Goal: Task Accomplishment & Management: Complete application form

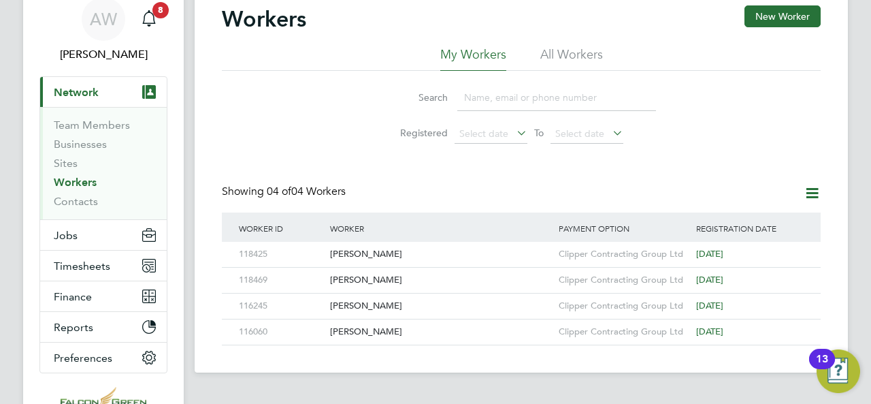
scroll to position [27, 0]
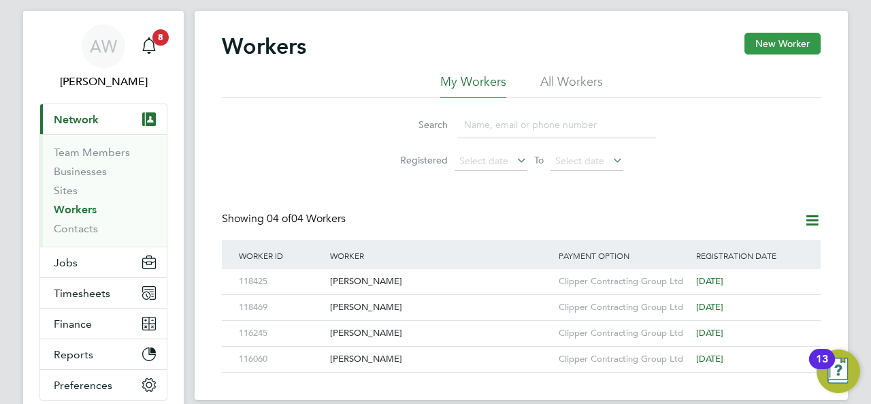
click at [780, 36] on button "New Worker" at bounding box center [783, 44] width 76 height 22
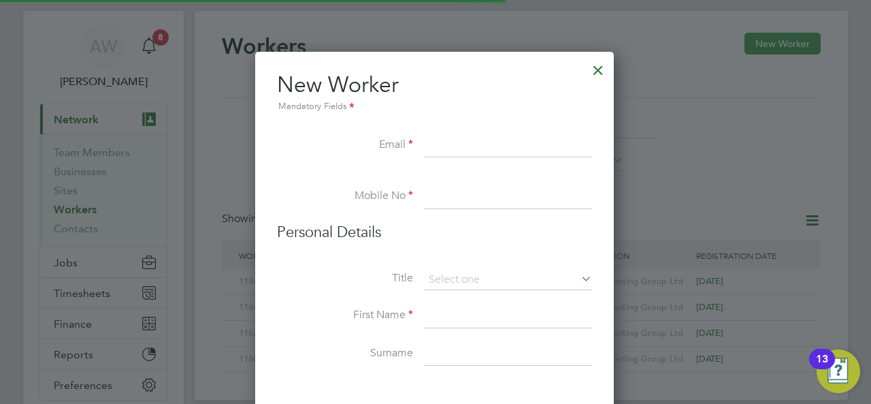
scroll to position [1152, 360]
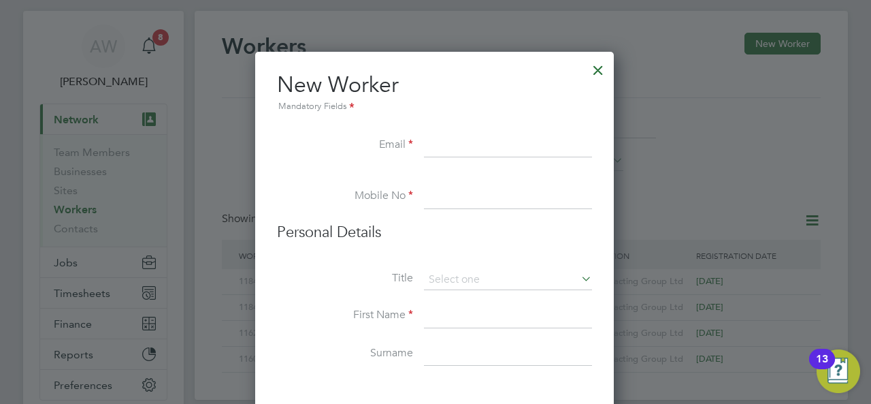
paste input "[EMAIL_ADDRESS][DOMAIN_NAME]"
type input "c-m-f@live.com"
click at [436, 194] on input at bounding box center [508, 196] width 168 height 25
paste input "07498579938"
type input "07498579938"
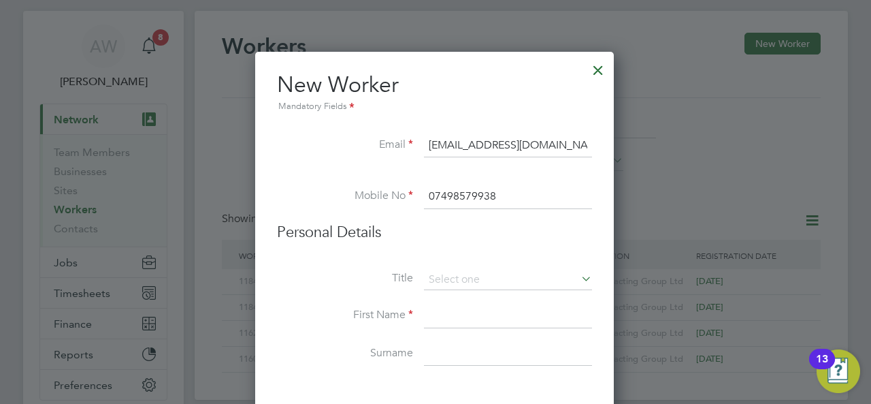
click at [445, 255] on li "Personal Details" at bounding box center [434, 246] width 315 height 47
click at [455, 278] on input at bounding box center [508, 280] width 168 height 20
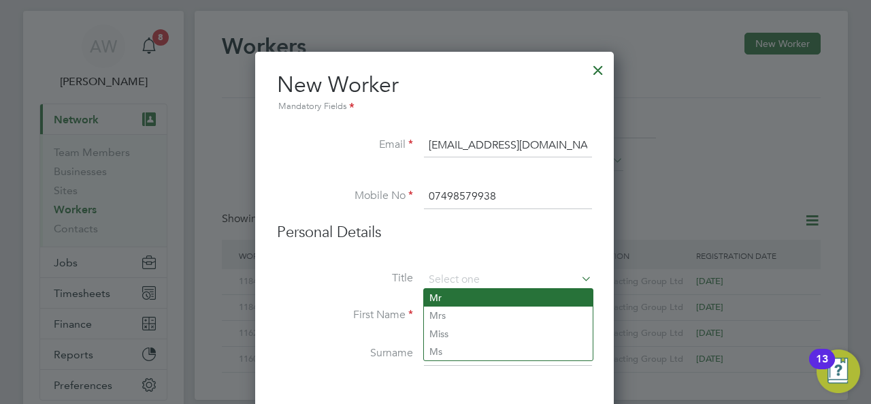
click at [455, 297] on li "Mr" at bounding box center [508, 298] width 169 height 18
type input "Mr"
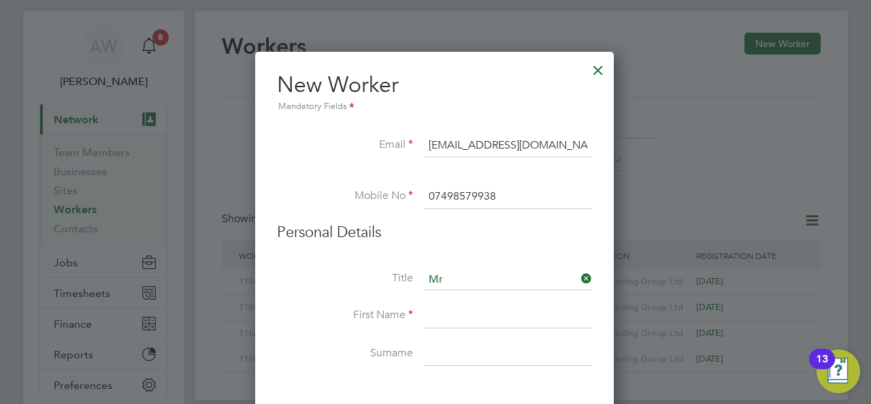
click at [447, 318] on input at bounding box center [508, 316] width 168 height 25
type input "Craig"
click at [495, 346] on input at bounding box center [508, 354] width 168 height 25
type input "Moody Gale"
click at [588, 239] on h3 "Personal Details" at bounding box center [434, 233] width 315 height 20
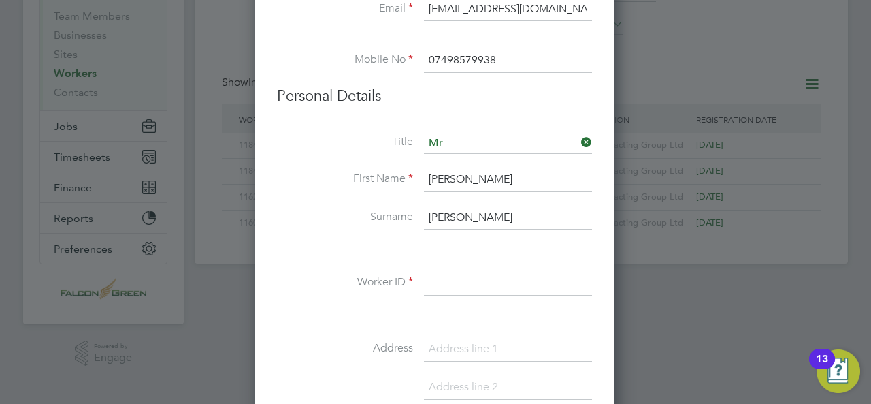
scroll to position [191, 0]
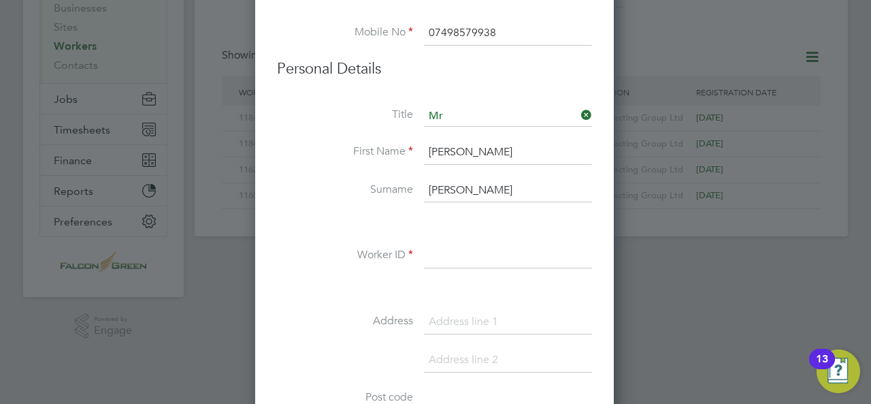
click at [445, 259] on input at bounding box center [508, 256] width 168 height 25
paste input "118476"
type input "118476"
click at [447, 327] on input at bounding box center [508, 322] width 168 height 25
paste input "48 Magpie Lane Eastleigh Hampshire SO50 9LU"
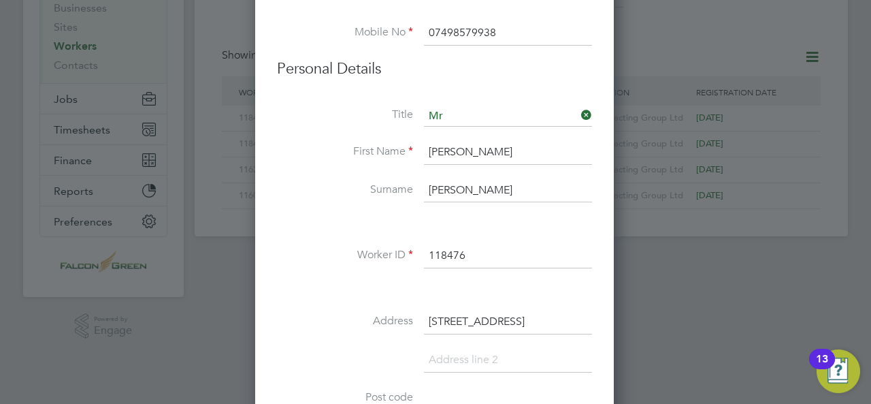
scroll to position [0, 78]
drag, startPoint x: 532, startPoint y: 323, endPoint x: 602, endPoint y: 325, distance: 70.1
click at [545, 324] on input "48 Magpie Lane Eastleigh Hampshire SO50 9LU" at bounding box center [508, 322] width 168 height 25
click at [538, 317] on input "48 Magpie Lane Eastleigh Hampshire SO50 9LU" at bounding box center [508, 322] width 168 height 25
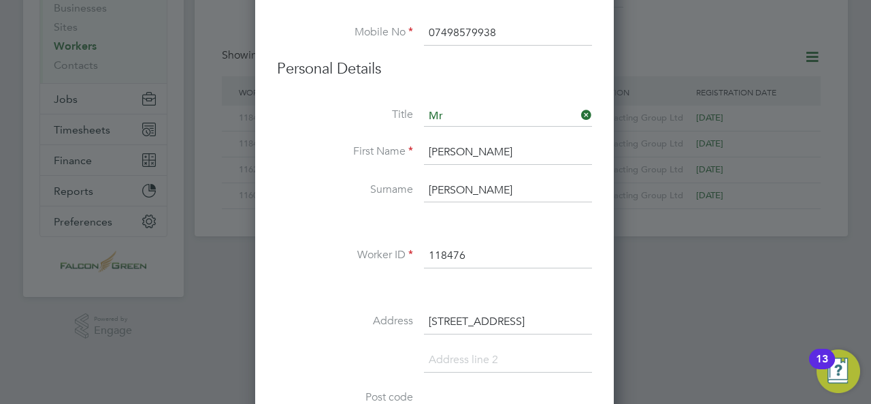
click at [555, 305] on div "Title Mr First Name Craig Surname Moody Gale Worker ID 118476 Address 48 Magpie…" at bounding box center [434, 353] width 315 height 494
drag, startPoint x: 571, startPoint y: 320, endPoint x: 579, endPoint y: 319, distance: 8.2
click at [624, 236] on div "Workers New Worker My Workers All Workers Search Registered Select date To Sele…" at bounding box center [521, 42] width 653 height 389
click at [540, 319] on input "48 Magpie Lane Eastleigh Hampshire SO50 9LU" at bounding box center [508, 322] width 168 height 25
click at [538, 317] on input "48 Magpie Lane Eastleigh Hampshire SO50 9LU" at bounding box center [508, 322] width 168 height 25
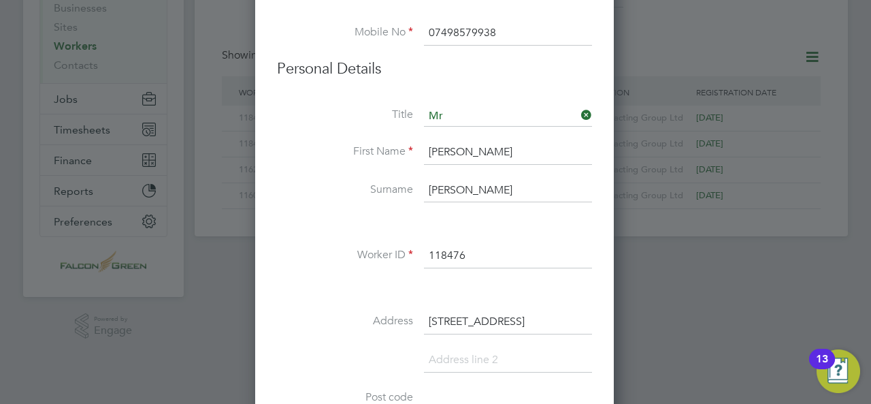
drag, startPoint x: 542, startPoint y: 316, endPoint x: 602, endPoint y: 321, distance: 60.1
type input "48 Magpie Lane Eastleigh Hampshire"
click at [547, 340] on li "Address 48 Magpie Lane Eastleigh Hampshire" at bounding box center [434, 329] width 315 height 38
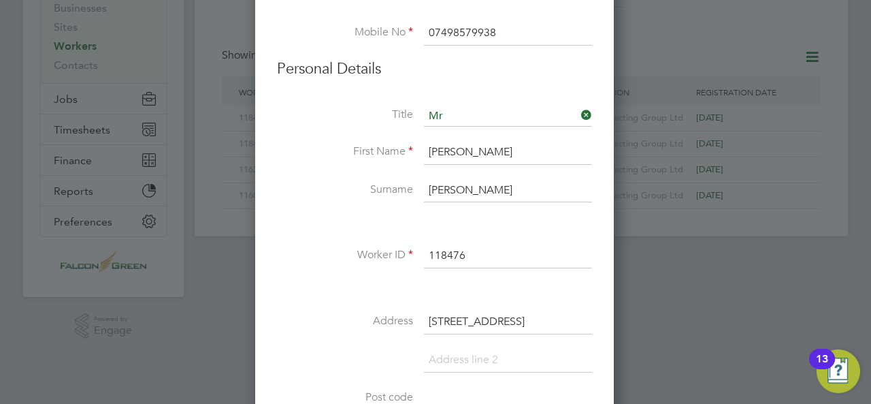
scroll to position [0, 0]
click at [349, 331] on li "Address 48 Magpie Lane Eastleigh Hampshire" at bounding box center [434, 329] width 315 height 38
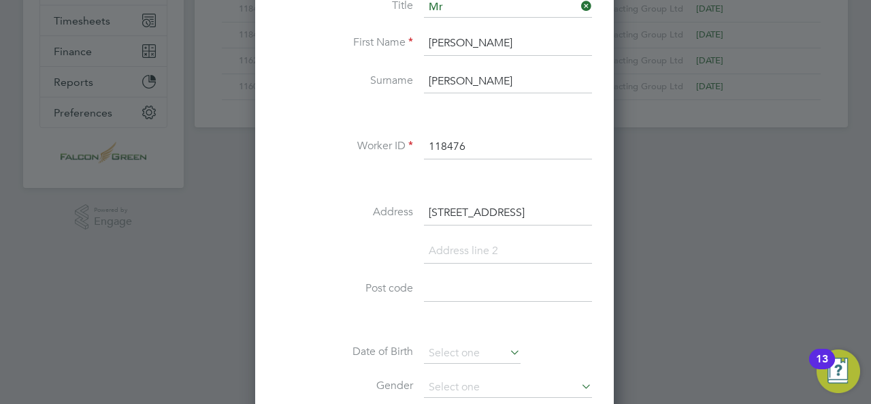
scroll to position [327, 0]
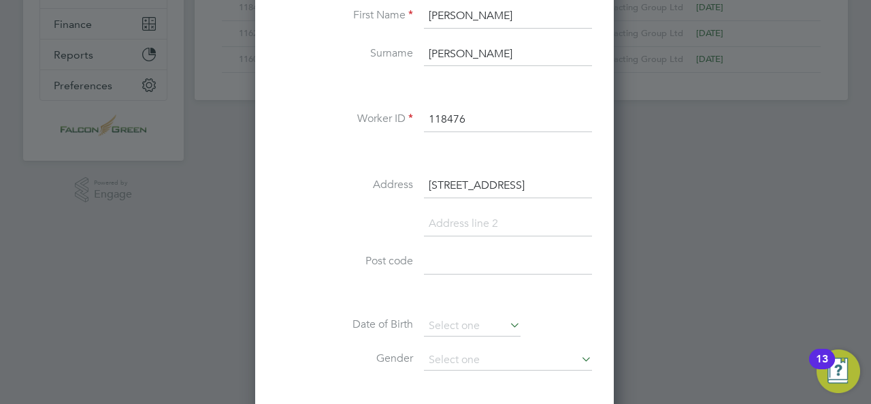
click at [477, 253] on input at bounding box center [508, 262] width 168 height 25
paste input "O50 9LU"
click at [435, 259] on input "O50 9LU" at bounding box center [508, 262] width 168 height 25
click at [430, 256] on input "O50 9LU" at bounding box center [508, 262] width 168 height 25
type input "SO50 9LU"
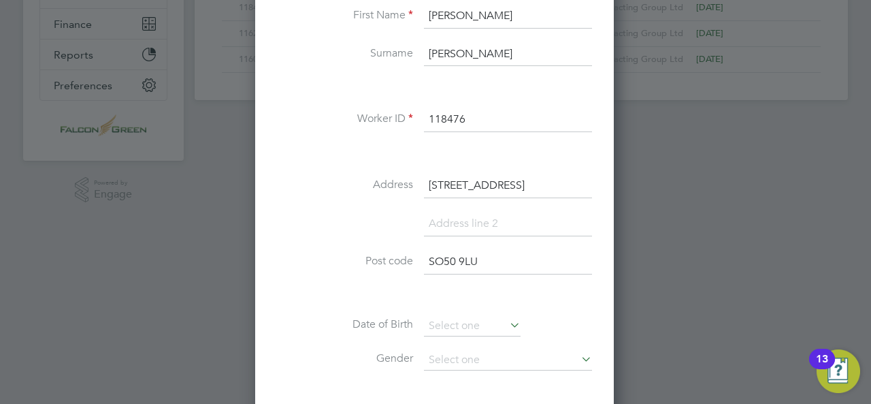
click at [507, 319] on icon at bounding box center [507, 324] width 0 height 19
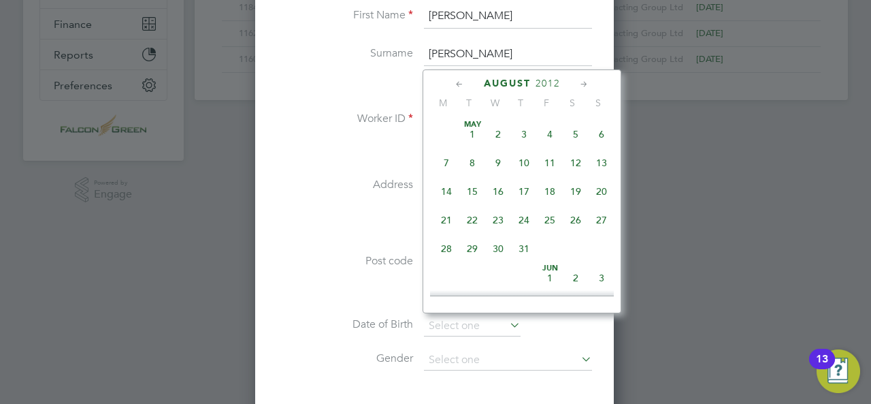
scroll to position [526, 0]
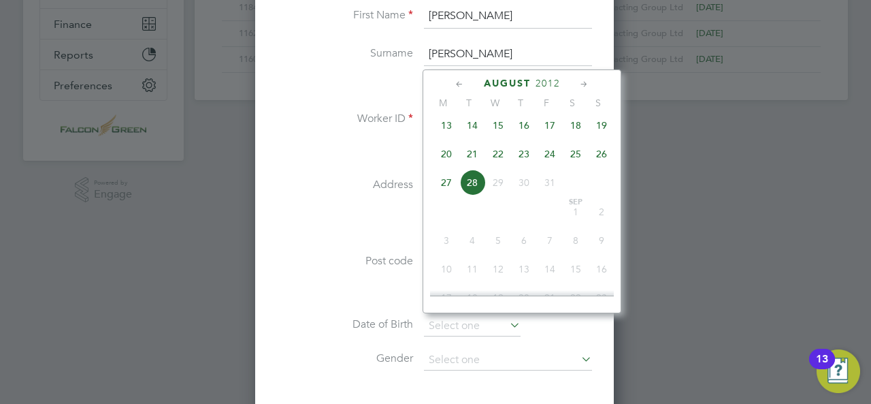
click at [551, 80] on span "2012" at bounding box center [548, 84] width 25 height 12
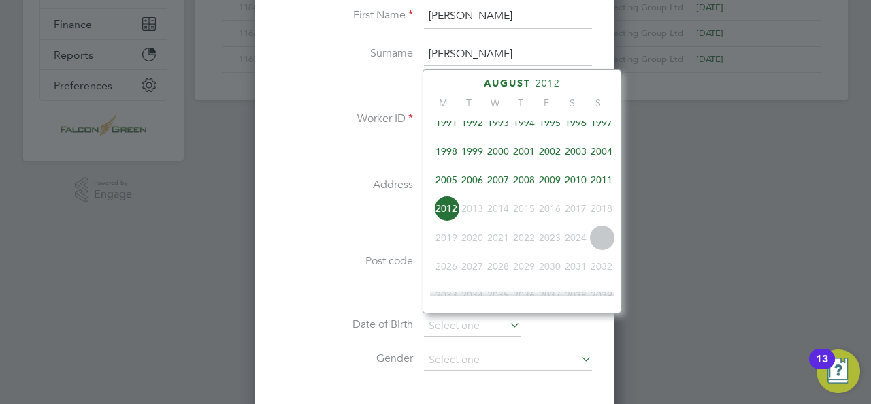
scroll to position [380, 0]
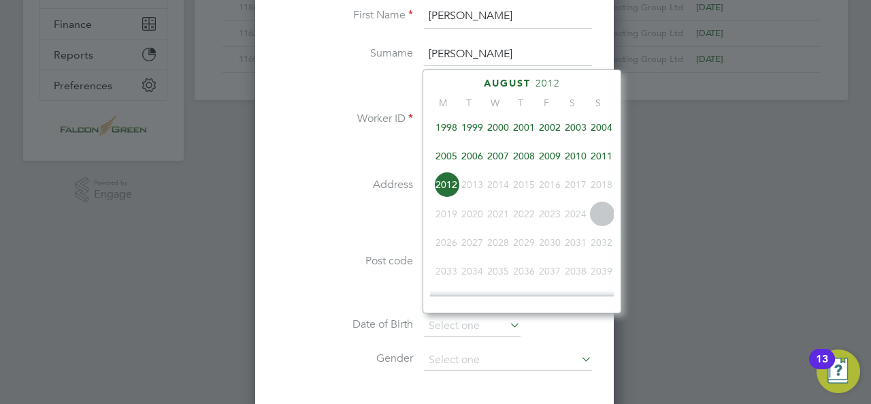
click at [508, 133] on span "2000" at bounding box center [498, 127] width 26 height 26
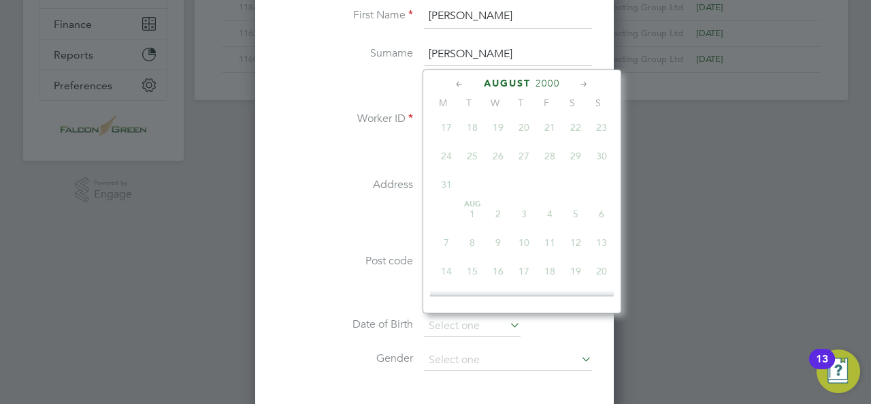
scroll to position [407, 0]
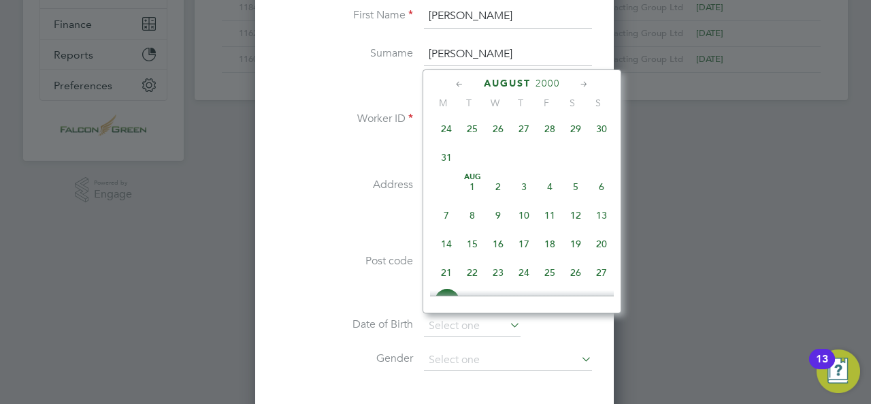
drag, startPoint x: 506, startPoint y: 81, endPoint x: 535, endPoint y: 80, distance: 28.6
click at [505, 82] on span "August" at bounding box center [507, 84] width 47 height 12
click at [536, 80] on span "2025" at bounding box center [548, 84] width 25 height 12
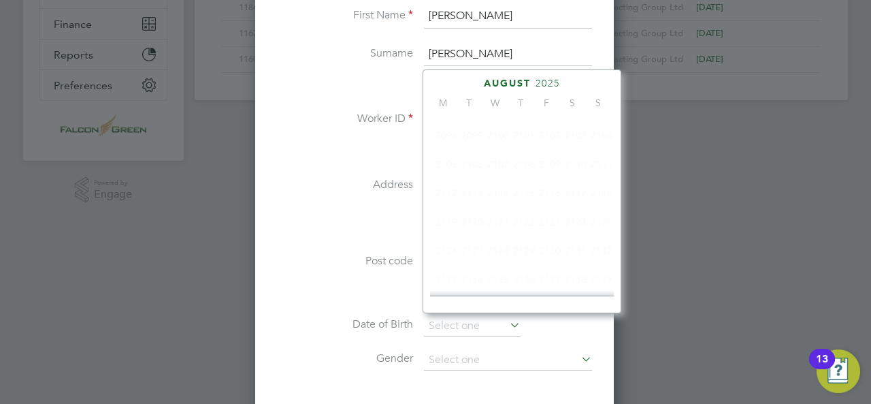
scroll to position [356, 0]
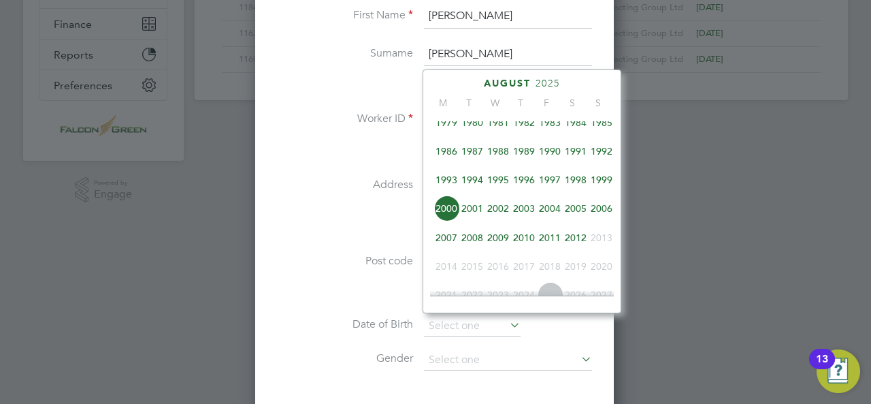
click at [602, 155] on span "1992" at bounding box center [602, 151] width 26 height 26
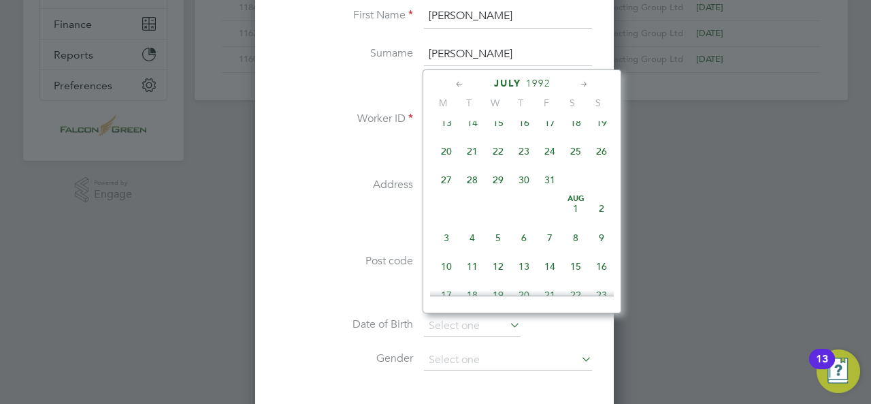
click at [506, 80] on span "July" at bounding box center [507, 84] width 27 height 12
click at [578, 78] on icon at bounding box center [584, 84] width 13 height 15
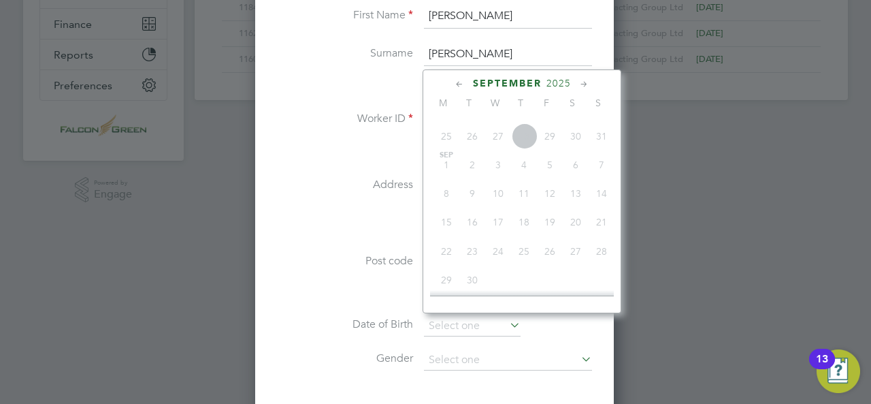
click at [578, 78] on icon at bounding box center [584, 84] width 13 height 15
click at [505, 78] on span "October" at bounding box center [507, 84] width 56 height 12
click at [546, 84] on span "2025" at bounding box center [548, 84] width 25 height 12
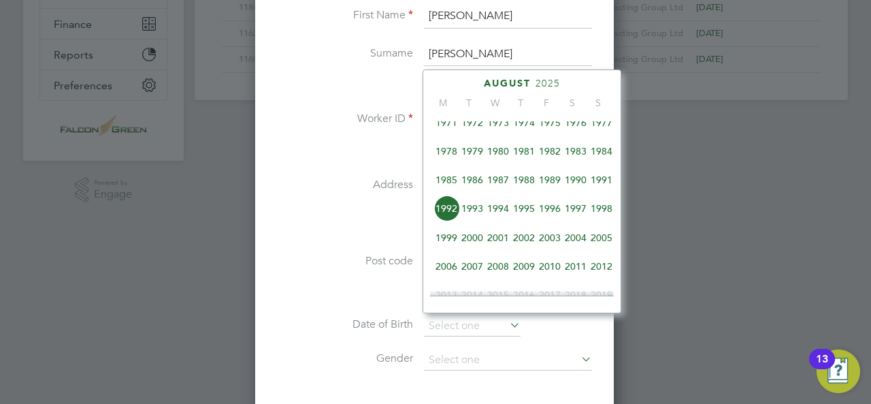
click at [445, 213] on span "1992" at bounding box center [447, 208] width 26 height 26
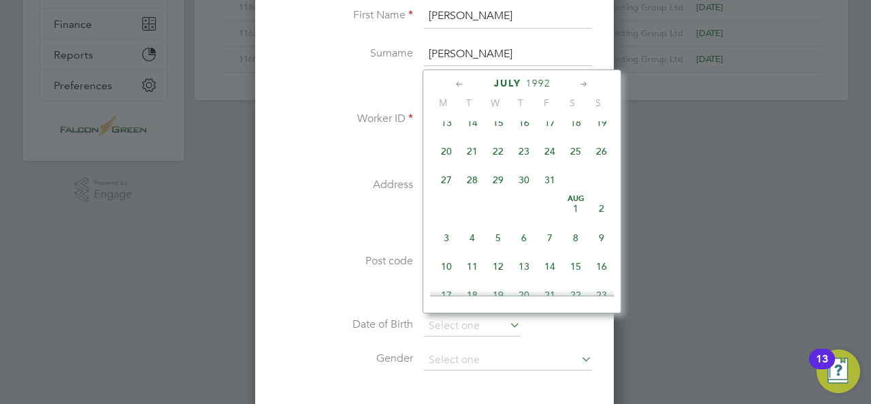
click at [459, 81] on icon at bounding box center [459, 84] width 13 height 15
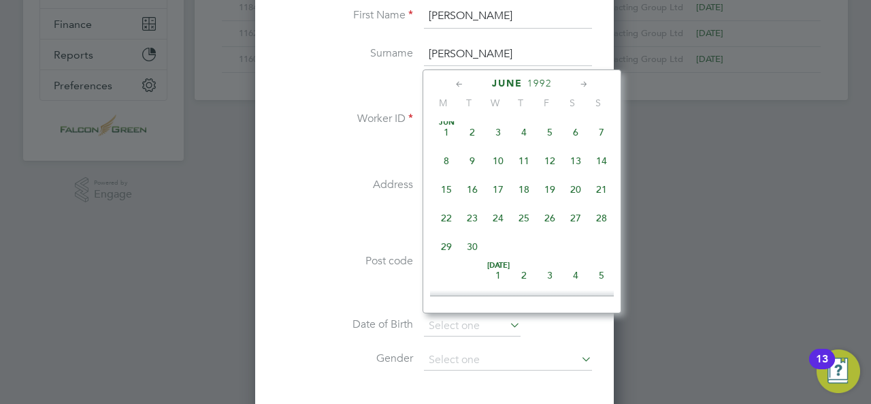
click at [459, 81] on icon at bounding box center [459, 84] width 13 height 15
click at [581, 81] on icon at bounding box center [584, 84] width 13 height 15
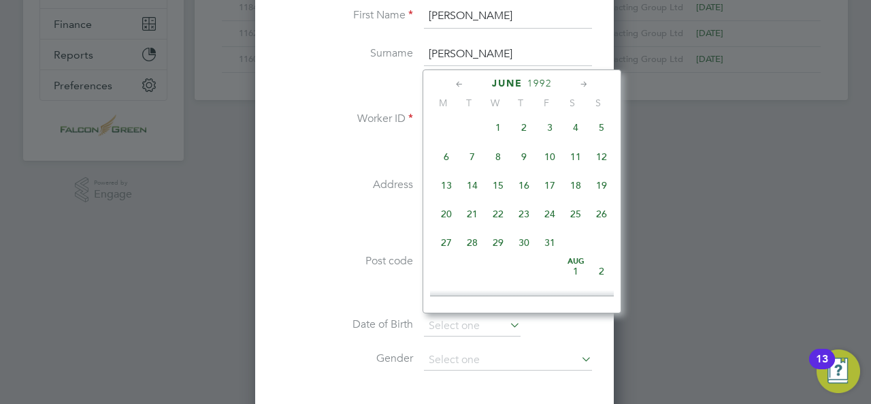
click at [581, 81] on icon at bounding box center [584, 84] width 13 height 15
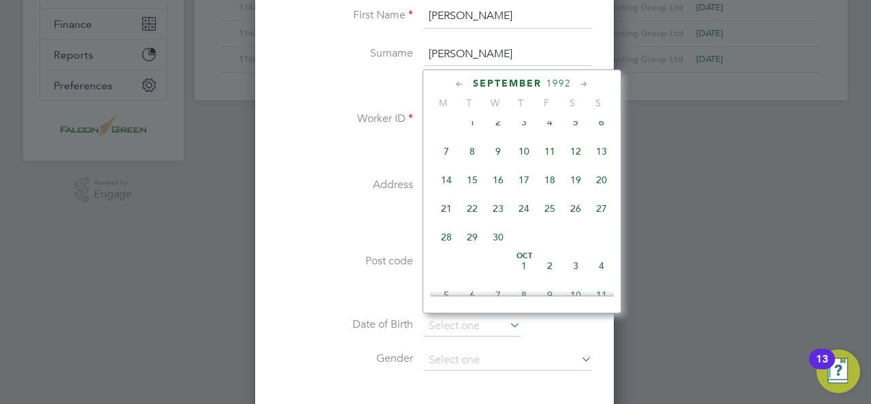
click at [581, 81] on icon at bounding box center [584, 84] width 13 height 15
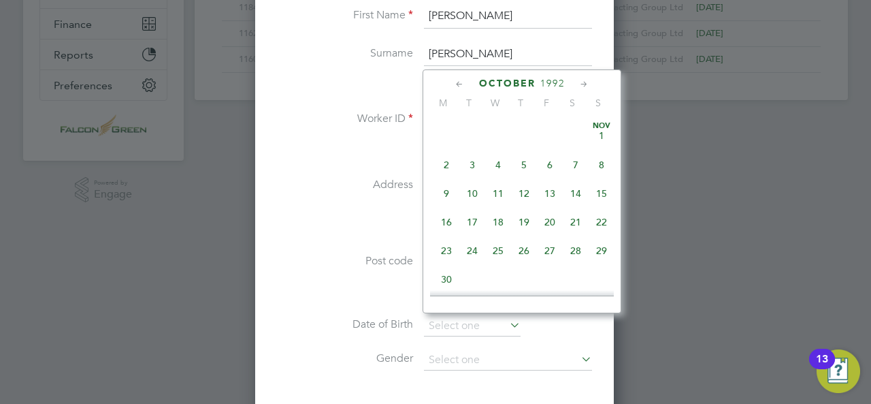
click at [581, 81] on icon at bounding box center [584, 84] width 13 height 15
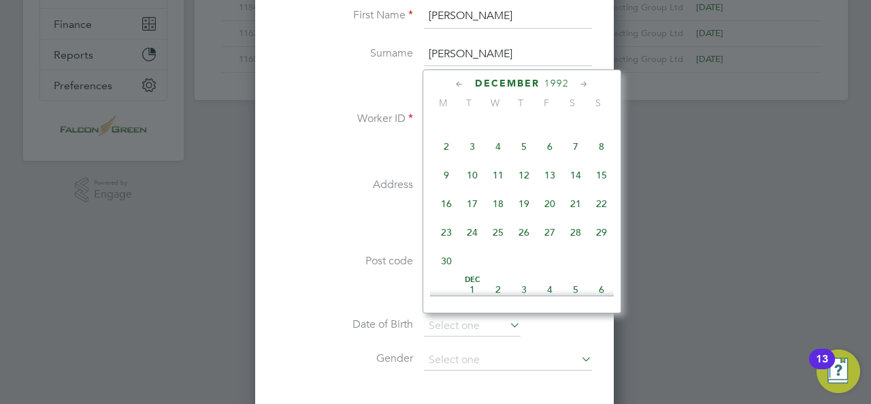
scroll to position [1197, 0]
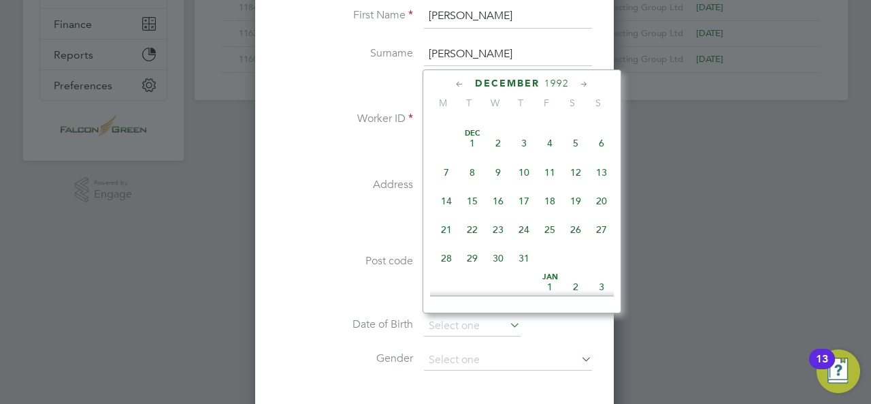
click at [602, 242] on span "27" at bounding box center [602, 229] width 26 height 26
type input "27 Dec 1992"
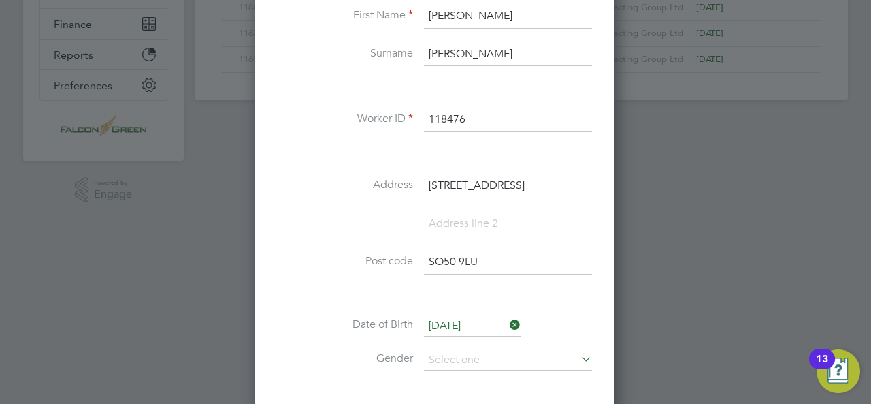
click at [310, 271] on li "Post code SO50 9LU" at bounding box center [434, 269] width 315 height 38
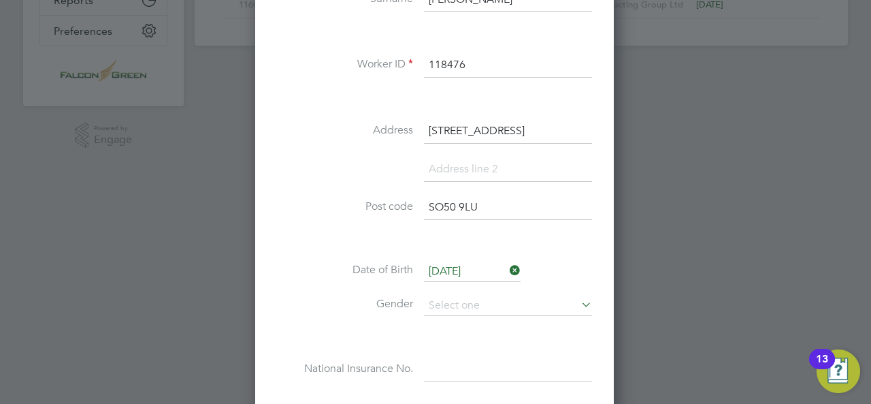
scroll to position [408, 0]
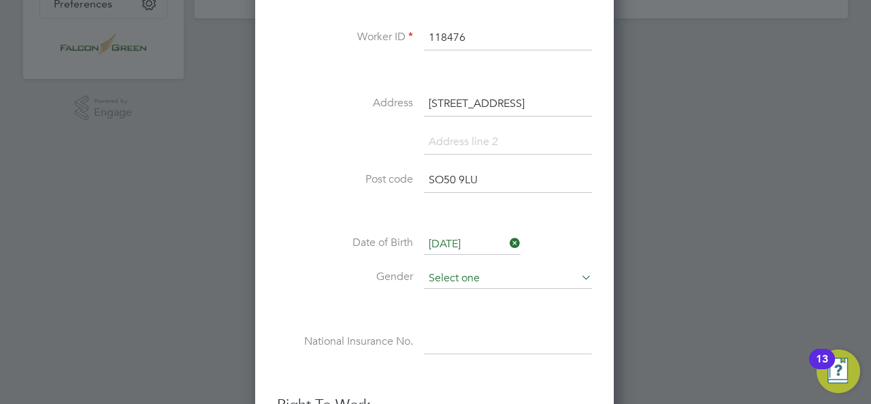
click at [502, 268] on input at bounding box center [508, 278] width 168 height 20
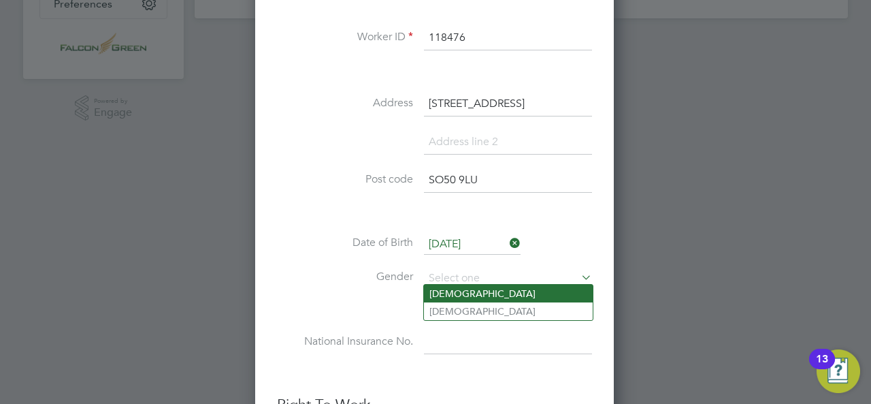
click at [467, 293] on li "Male" at bounding box center [508, 294] width 169 height 18
type input "Male"
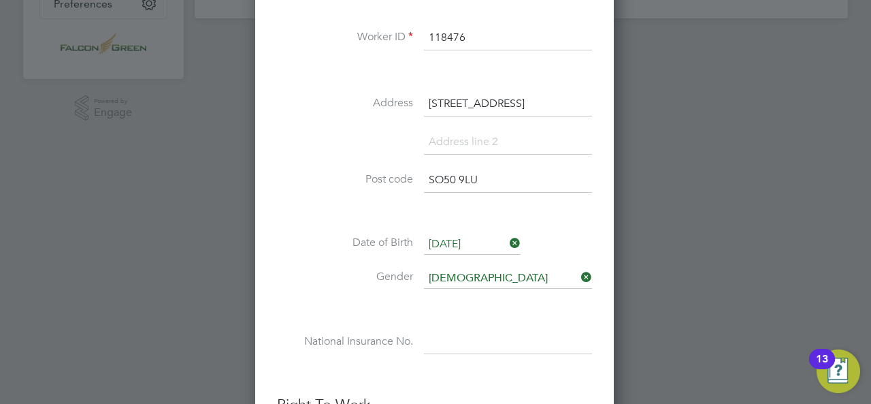
click at [436, 327] on div "Title Mr First Name Craig Surname Moody Gale Worker ID 118476 Address 48 Magpie…" at bounding box center [434, 135] width 315 height 494
click at [434, 334] on input at bounding box center [508, 342] width 168 height 25
paste input "Jw801715d"
type input "JW 80 17 15 D"
click at [486, 378] on ul "New Worker Mandatory Fields Email c-m-f@live.com Mobile No 07498579938 Personal…" at bounding box center [434, 246] width 315 height 1112
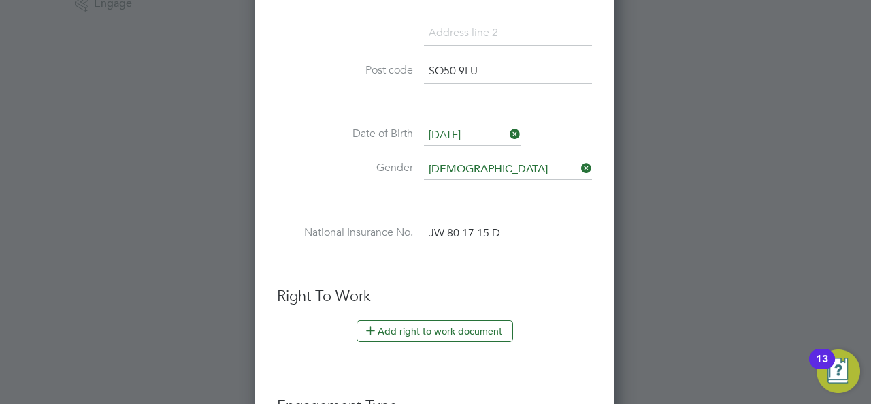
scroll to position [545, 0]
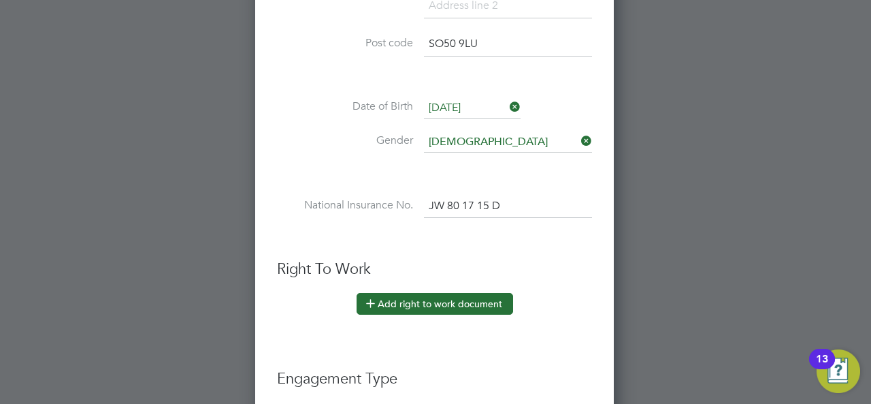
click at [403, 294] on button "Add right to work document" at bounding box center [435, 304] width 157 height 22
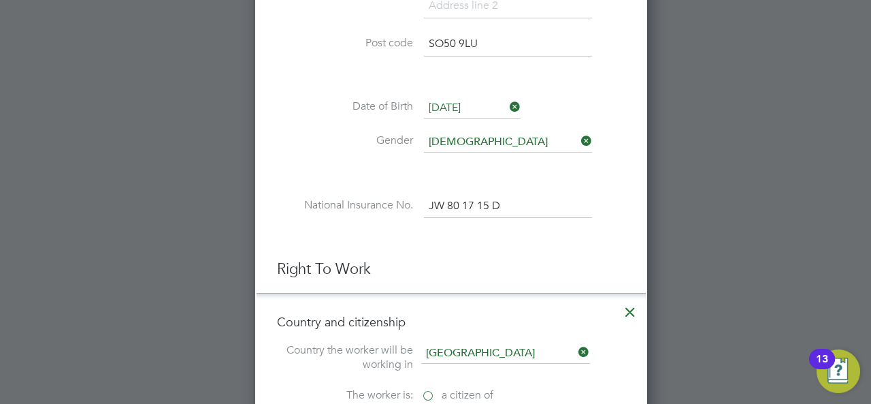
scroll to position [1357, 392]
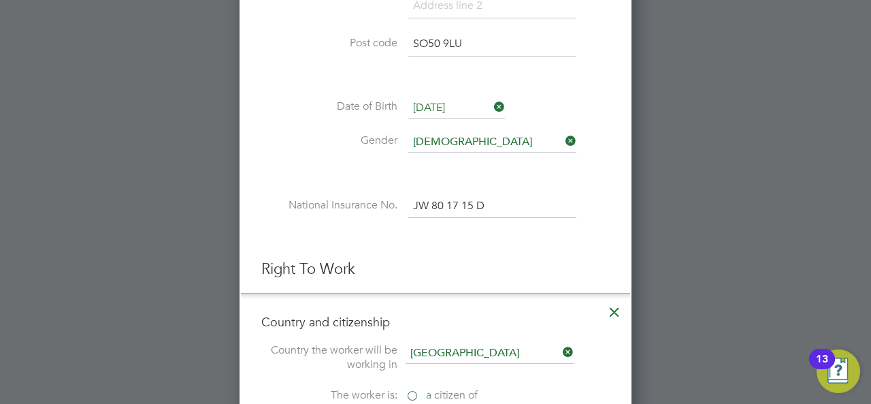
click at [596, 360] on div "Country the worker will be working in United Kingdom" at bounding box center [435, 358] width 349 height 31
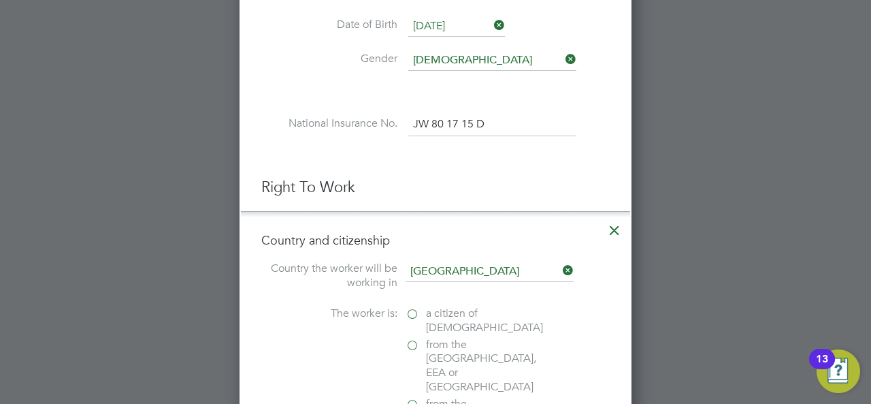
scroll to position [681, 0]
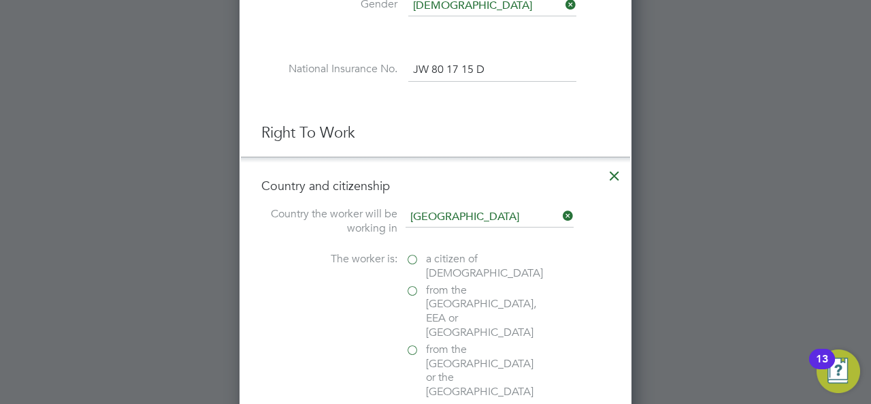
click at [458, 259] on span "a citizen of United Kingdom" at bounding box center [484, 266] width 117 height 29
click at [0, 0] on input "a citizen of United Kingdom" at bounding box center [0, 0] width 0 height 0
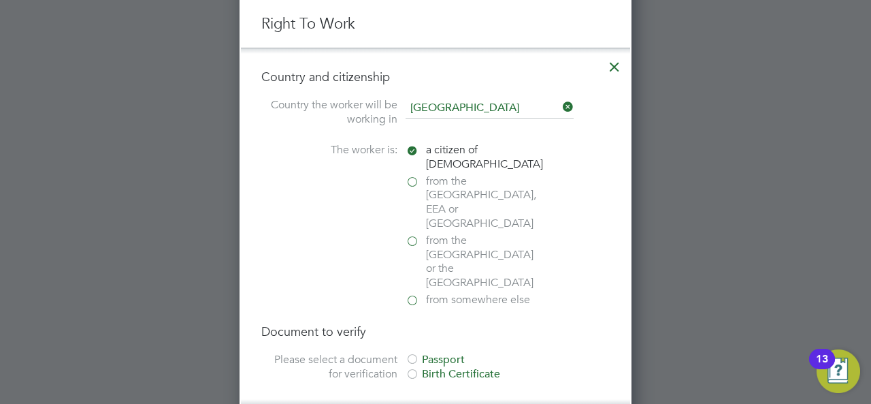
scroll to position [817, 0]
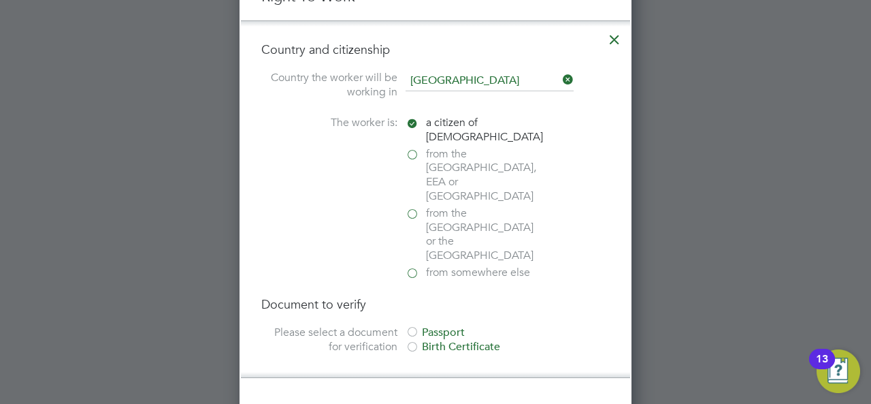
click at [435, 325] on div "Passport" at bounding box center [508, 332] width 204 height 14
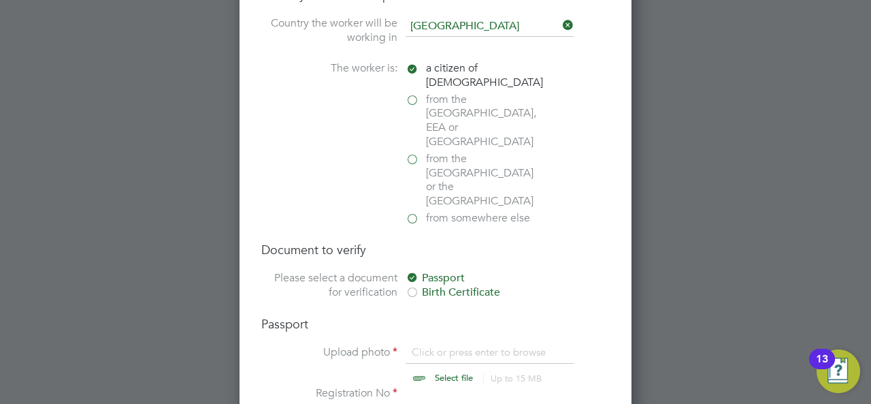
scroll to position [899, 0]
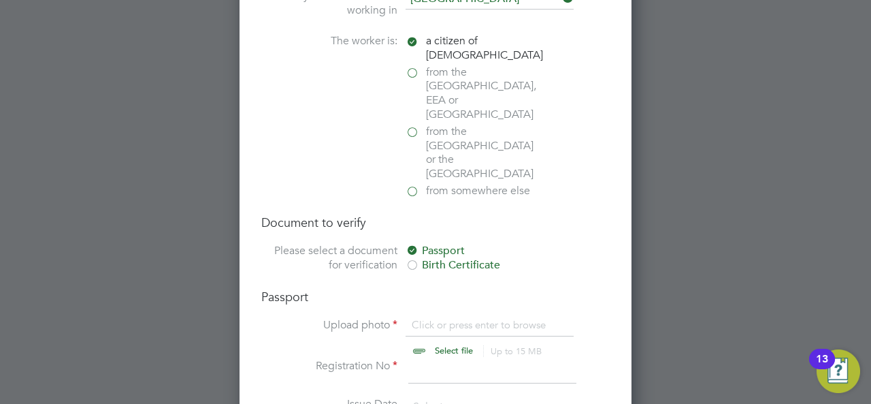
click at [423, 318] on input "file" at bounding box center [467, 338] width 214 height 41
type input "C:\fakepath\Craig David Moody Gale - TRust passed.pdf"
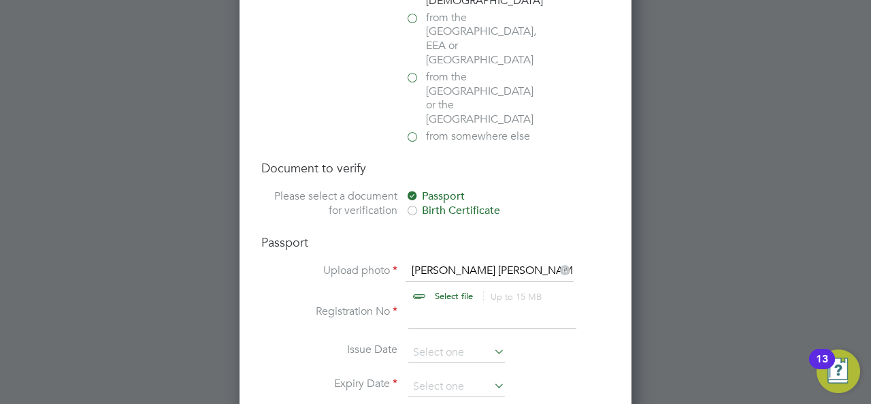
scroll to position [980, 0]
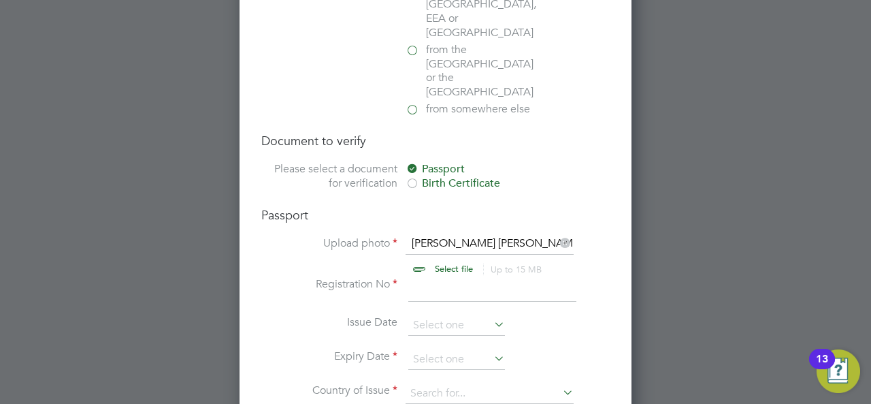
click at [452, 277] on input at bounding box center [492, 289] width 168 height 25
paste input "557409408"
type input "557409408"
click at [491, 314] on icon at bounding box center [491, 323] width 0 height 19
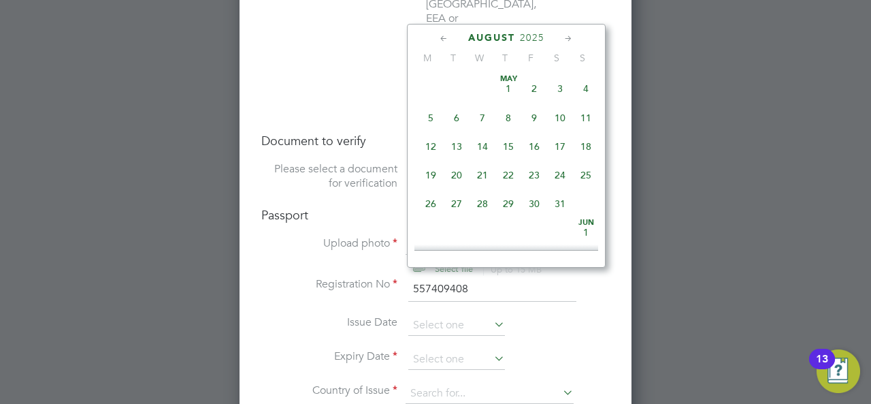
scroll to position [526, 0]
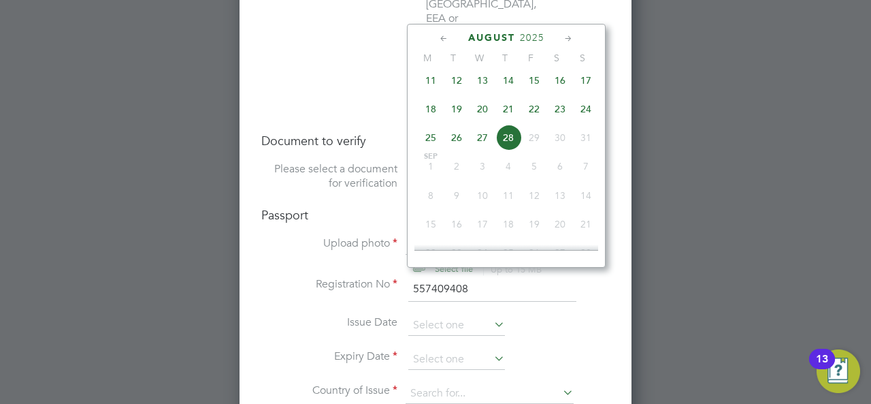
click at [534, 39] on span "2025" at bounding box center [532, 38] width 25 height 12
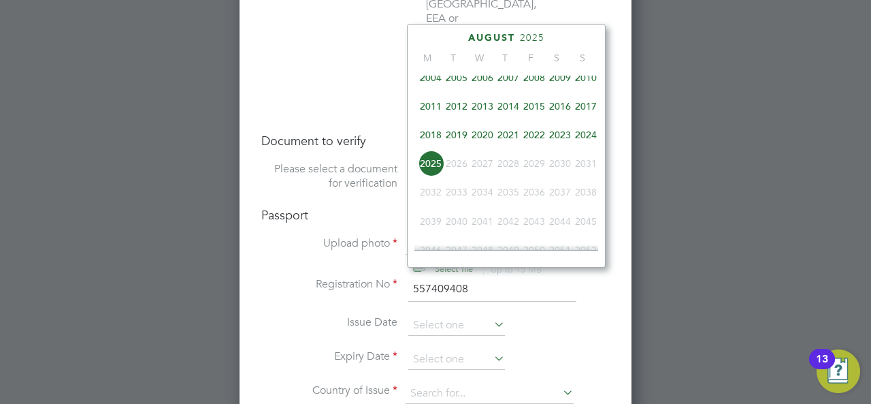
click at [434, 134] on span "2018" at bounding box center [431, 135] width 26 height 26
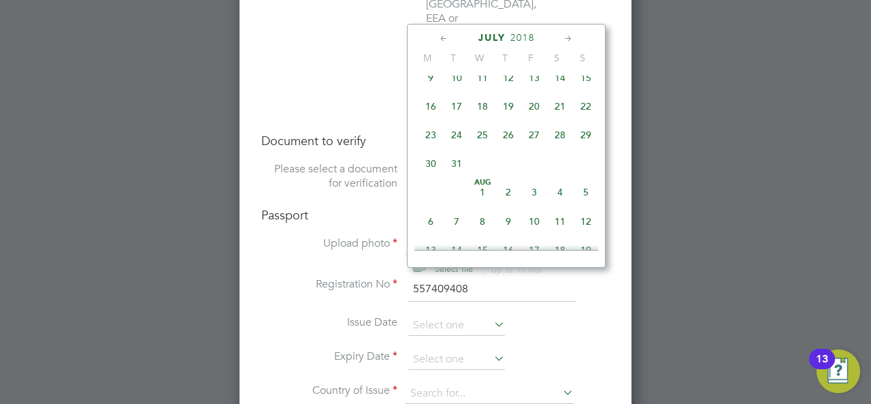
click at [497, 36] on span "July" at bounding box center [492, 38] width 27 height 12
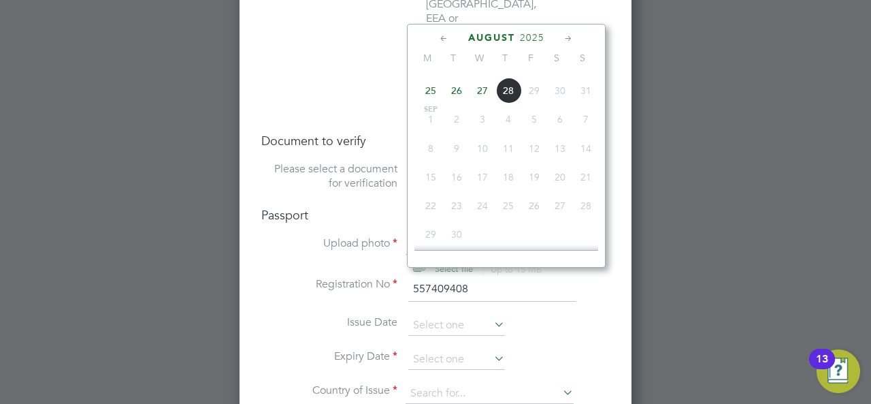
click at [535, 34] on span "2025" at bounding box center [532, 38] width 25 height 12
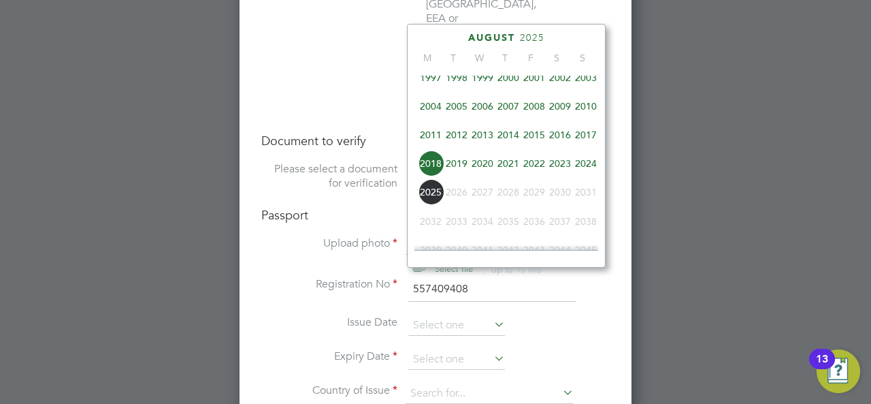
click at [427, 165] on span "2018" at bounding box center [431, 163] width 26 height 26
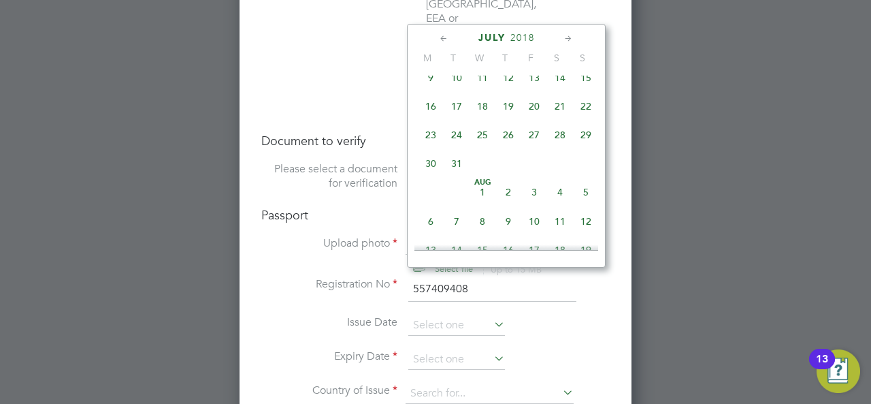
click at [572, 35] on icon at bounding box center [568, 38] width 13 height 15
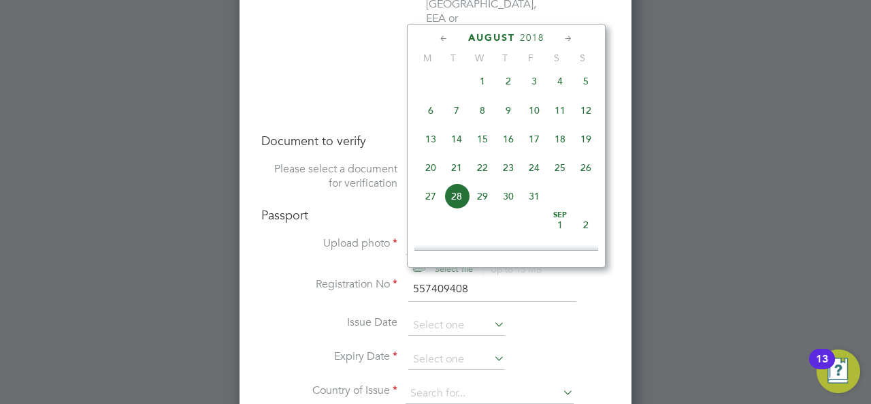
click at [572, 35] on icon at bounding box center [568, 38] width 13 height 15
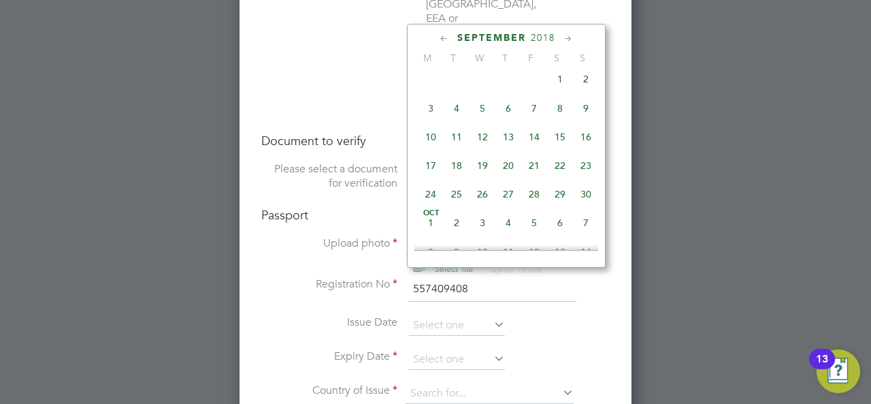
click at [572, 35] on icon at bounding box center [568, 38] width 13 height 15
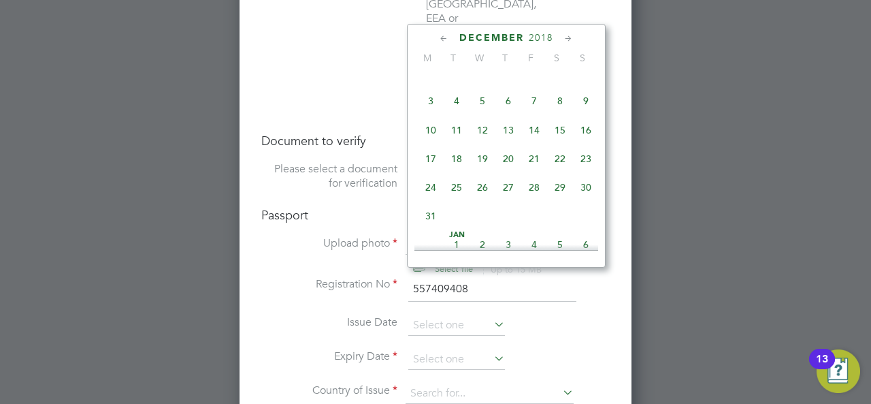
click at [508, 199] on span "27" at bounding box center [509, 187] width 26 height 26
type input "27 Dec 2018"
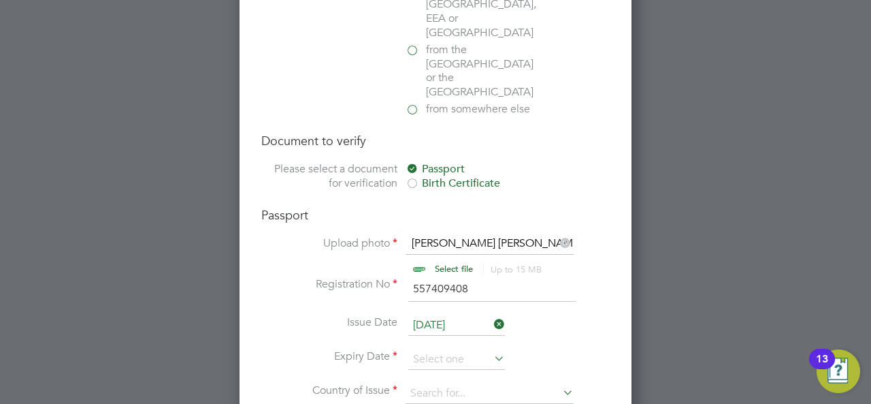
click at [568, 349] on li "Expiry Date" at bounding box center [435, 366] width 349 height 34
click at [491, 349] on icon at bounding box center [491, 358] width 0 height 19
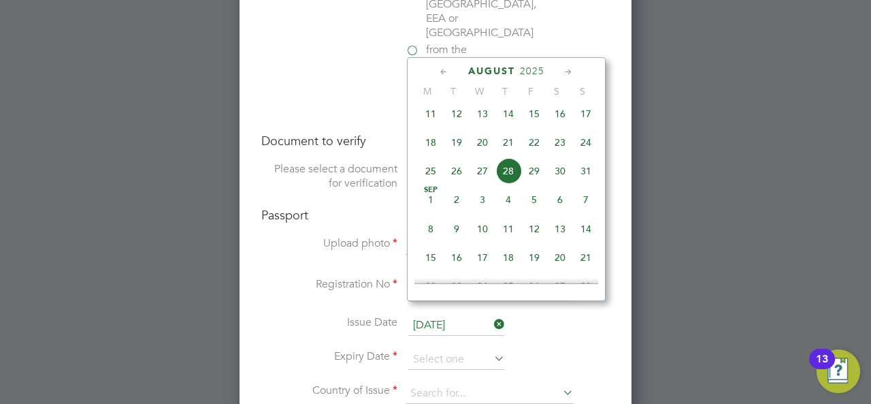
click at [537, 69] on span "2025" at bounding box center [532, 71] width 25 height 12
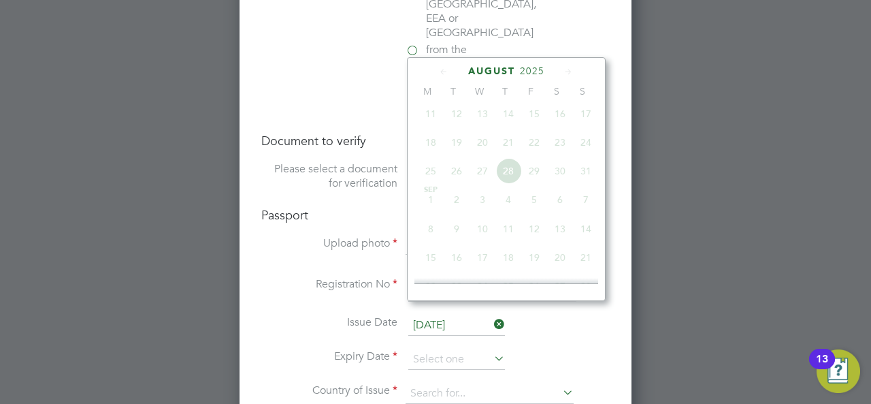
scroll to position [356, 0]
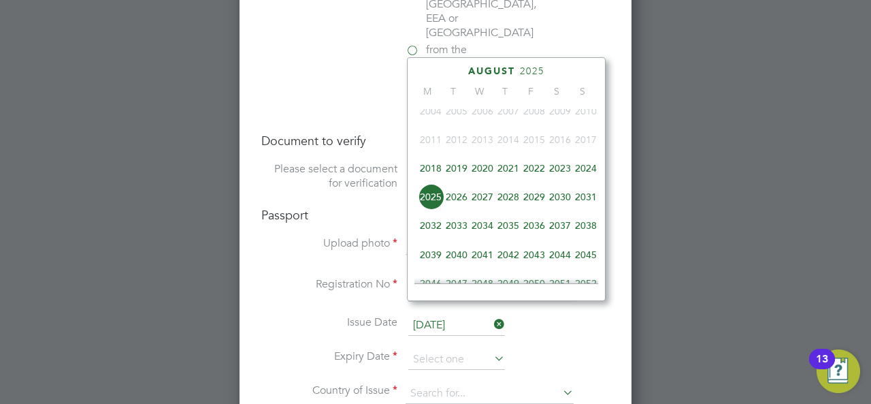
click at [501, 69] on span "August" at bounding box center [491, 71] width 47 height 12
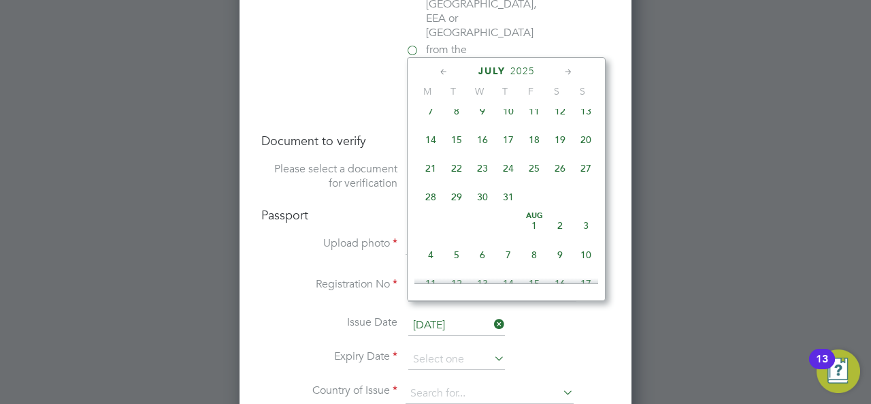
click at [543, 70] on div "July 2025" at bounding box center [507, 71] width 184 height 13
click at [572, 71] on icon at bounding box center [568, 72] width 13 height 15
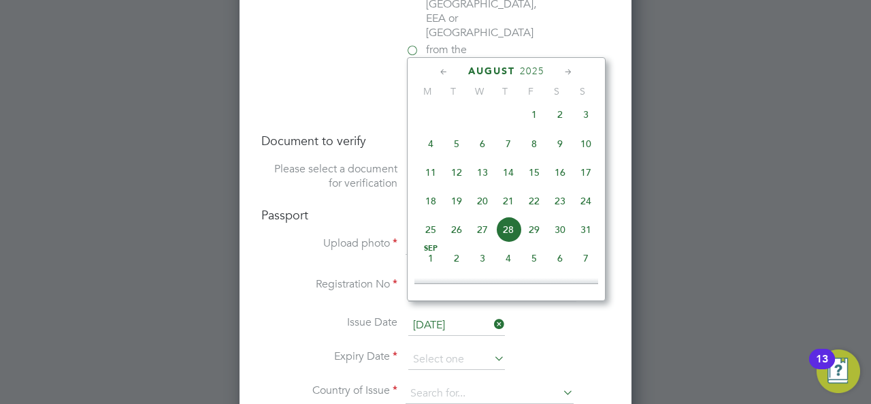
click at [572, 71] on icon at bounding box center [568, 72] width 13 height 15
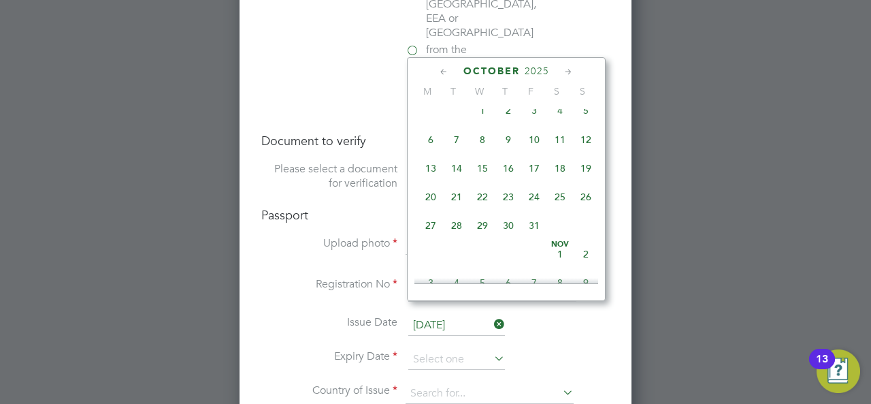
click at [549, 68] on span "2025" at bounding box center [537, 71] width 25 height 12
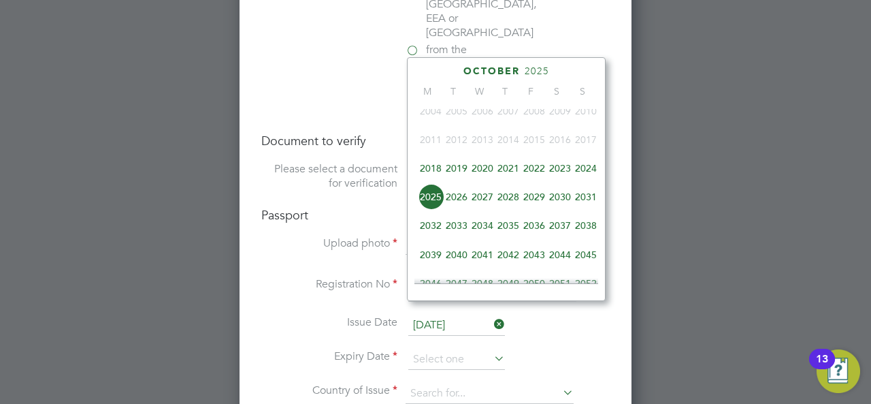
click at [509, 202] on span "2028" at bounding box center [509, 197] width 26 height 26
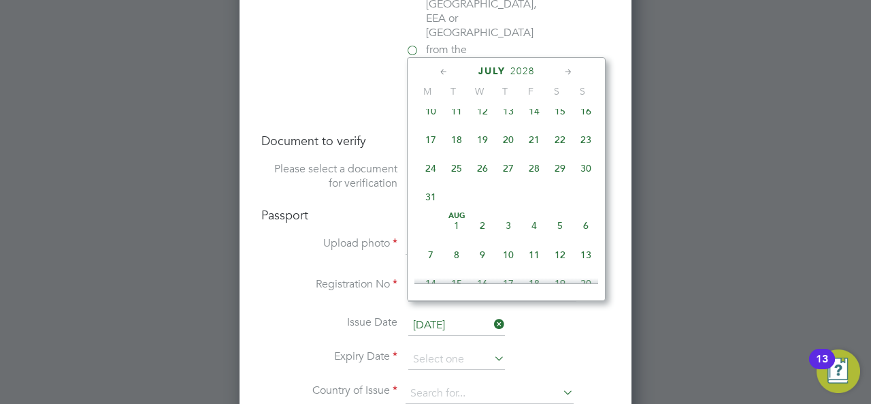
click at [566, 69] on icon at bounding box center [568, 72] width 13 height 15
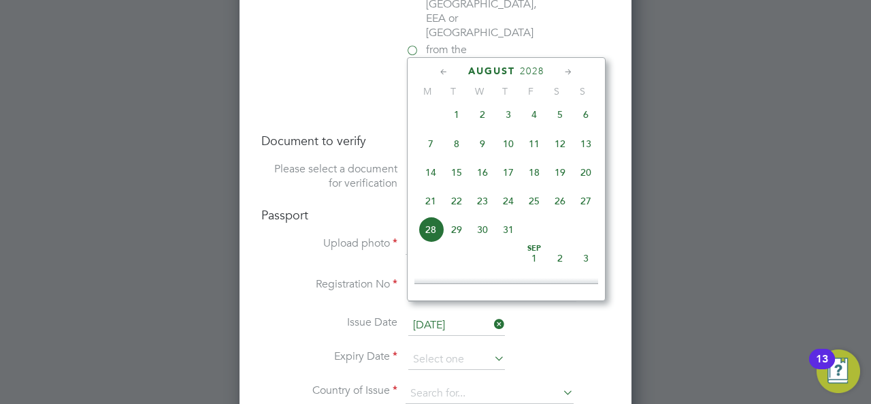
click at [566, 69] on icon at bounding box center [568, 72] width 13 height 15
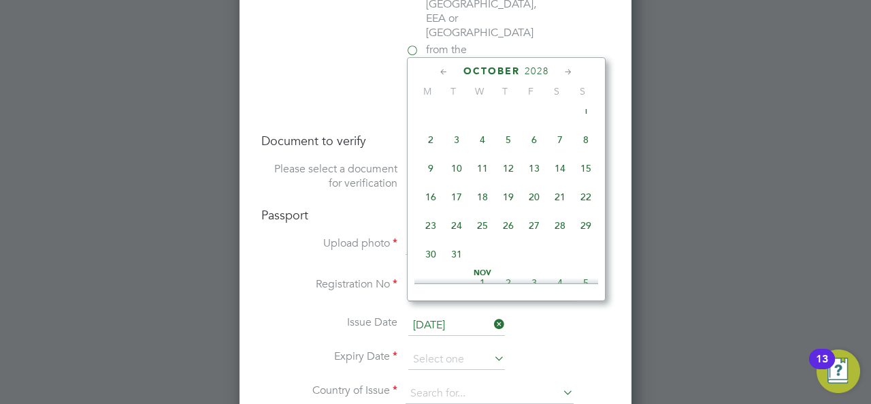
click at [566, 69] on icon at bounding box center [568, 72] width 13 height 15
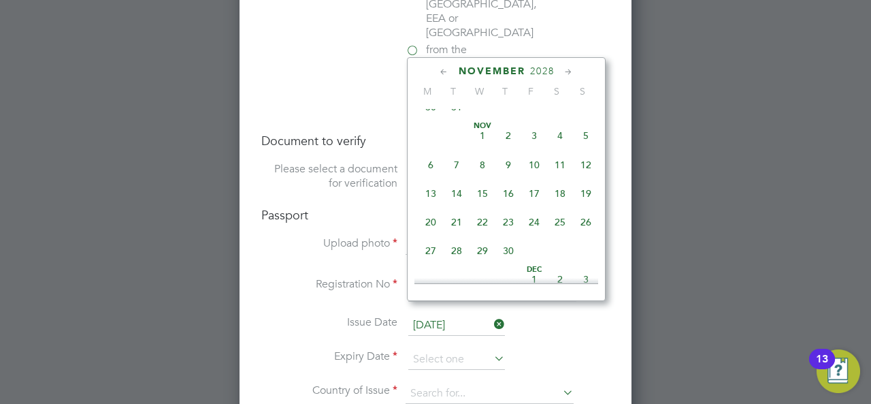
click at [566, 69] on icon at bounding box center [568, 72] width 13 height 15
click at [451, 67] on icon at bounding box center [444, 72] width 13 height 15
click at [446, 67] on icon at bounding box center [444, 72] width 13 height 15
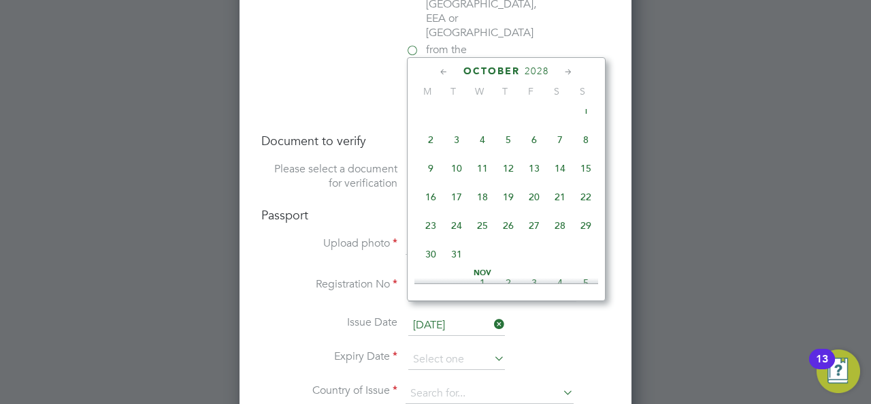
click at [583, 235] on span "29" at bounding box center [586, 225] width 26 height 26
type input "29 Oct 2028"
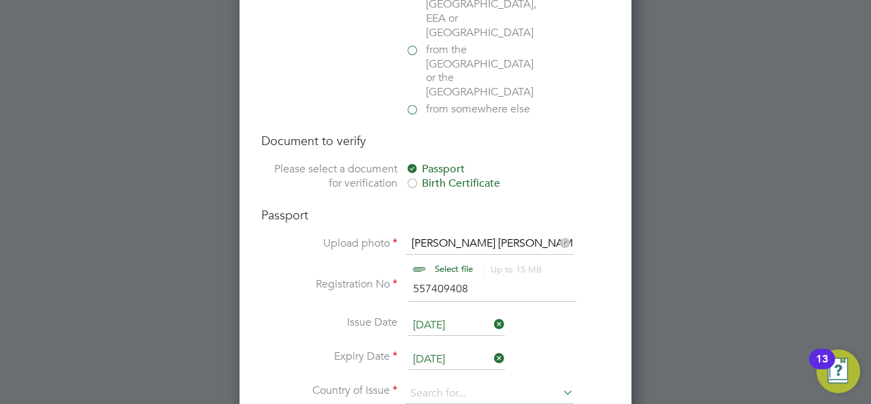
click at [560, 383] on icon at bounding box center [560, 392] width 0 height 19
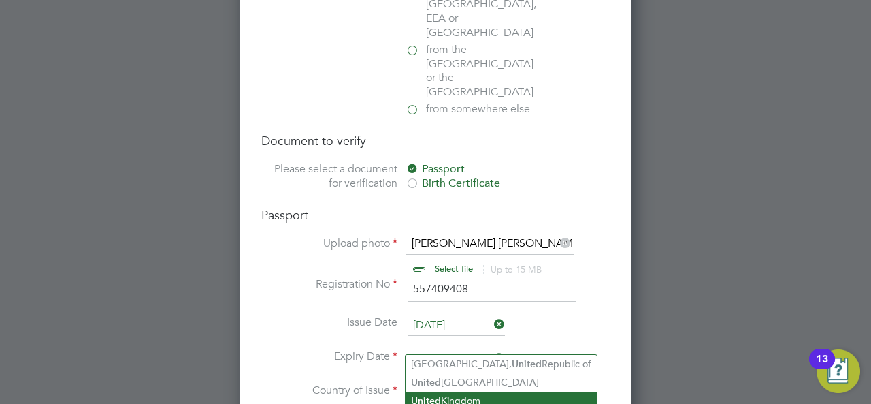
click at [471, 393] on li "United Kingdom" at bounding box center [501, 400] width 191 height 18
type input "United Kingdom"
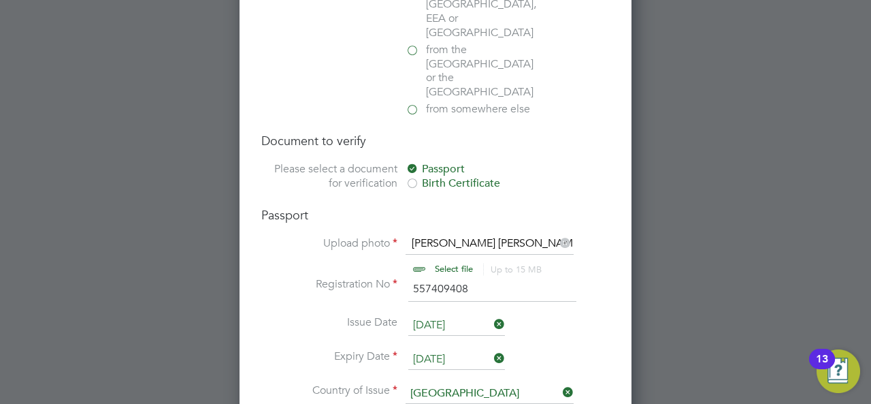
click at [300, 383] on li "Country of Issue United Kingdom" at bounding box center [435, 400] width 349 height 34
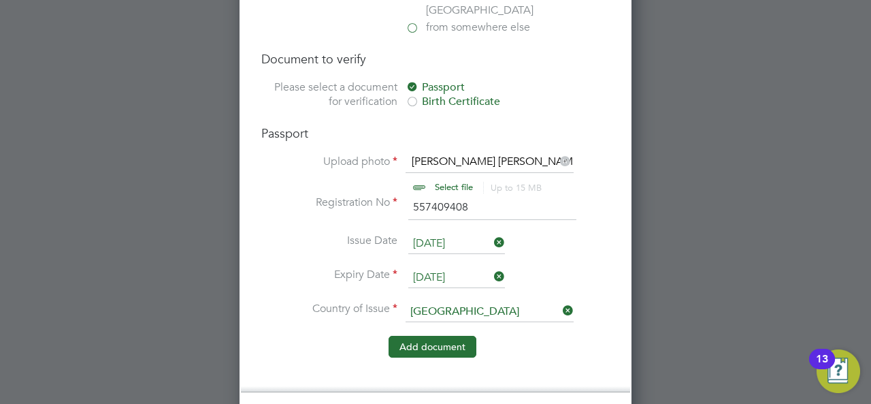
click at [445, 336] on button "Add document" at bounding box center [433, 347] width 88 height 22
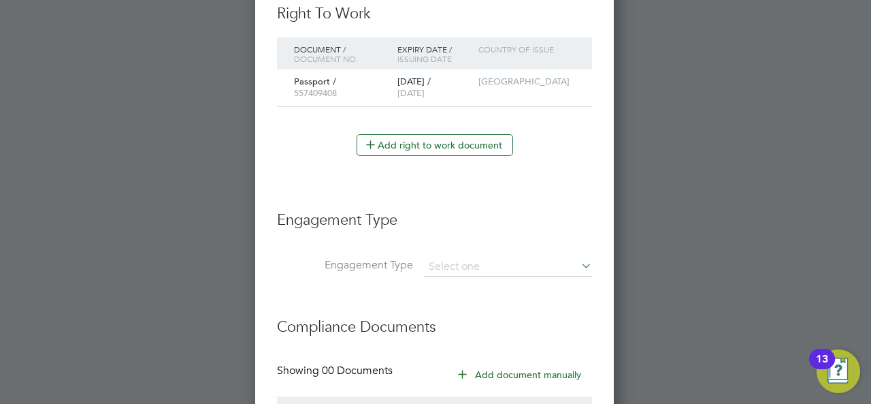
scroll to position [1249, 360]
click at [467, 263] on input at bounding box center [508, 266] width 168 height 19
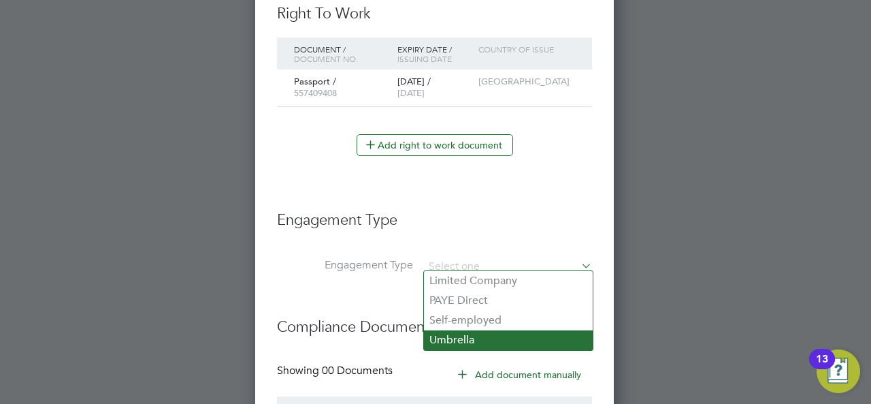
click at [455, 342] on li "Umbrella" at bounding box center [508, 340] width 169 height 20
type input "Umbrella"
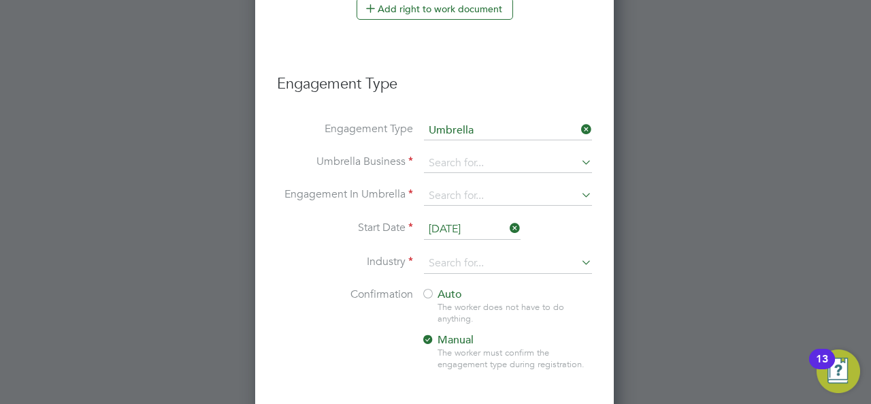
scroll to position [963, 0]
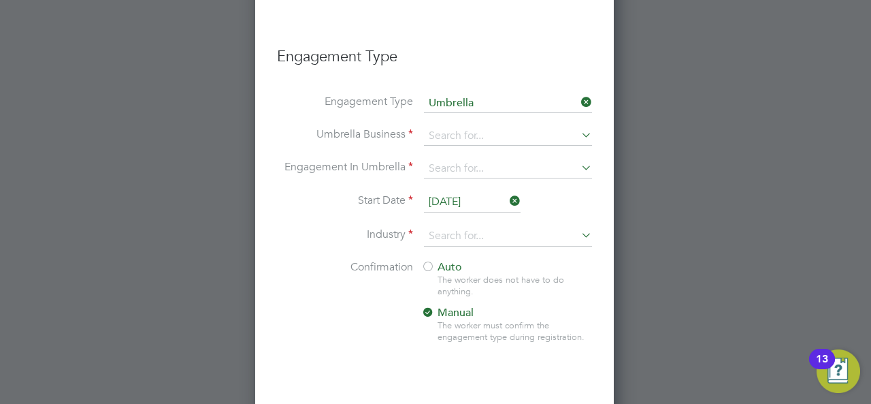
click at [579, 127] on icon at bounding box center [579, 134] width 0 height 19
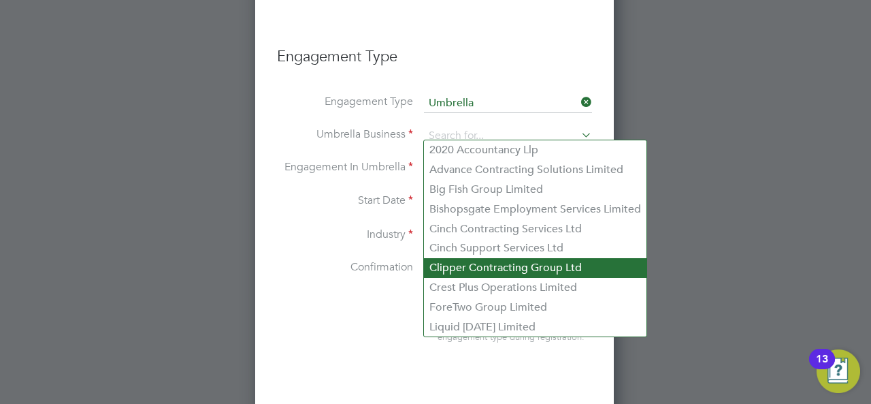
click at [480, 271] on li "Clipper Contracting Group Ltd" at bounding box center [535, 268] width 223 height 20
type input "Clipper Contracting Group Ltd"
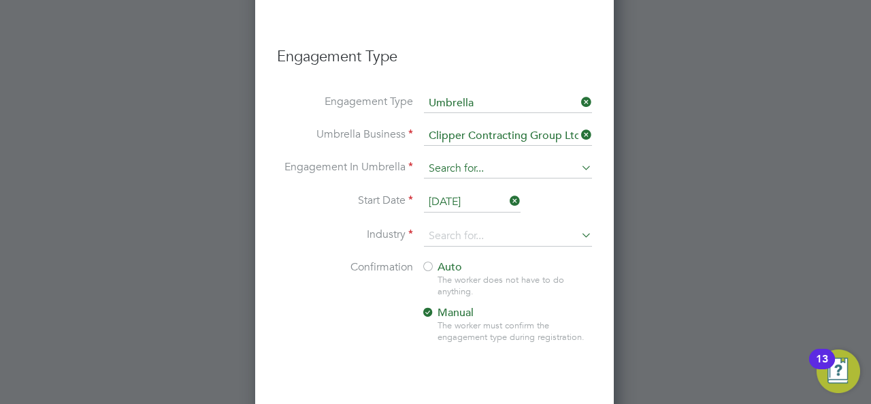
click at [578, 161] on input at bounding box center [508, 168] width 168 height 19
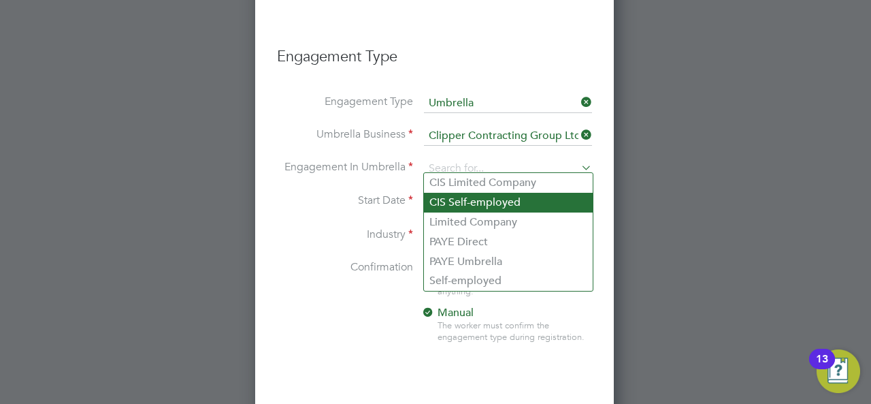
click at [498, 204] on li "CIS Self-employed" at bounding box center [508, 203] width 169 height 20
type input "CIS Self-employed"
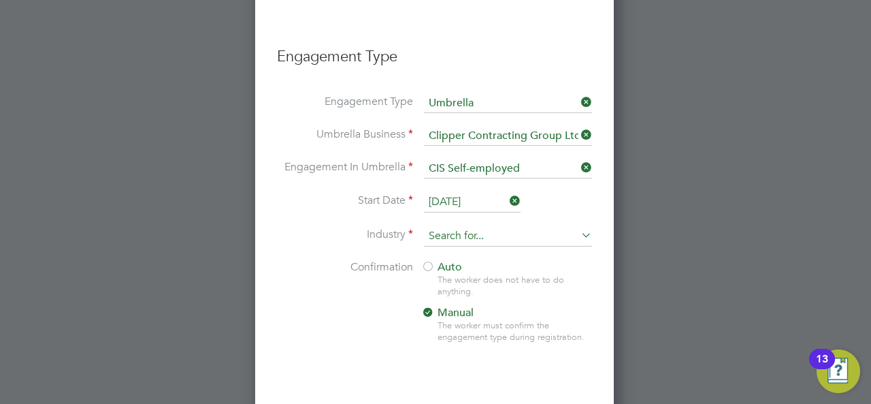
click at [468, 233] on input at bounding box center [508, 236] width 168 height 20
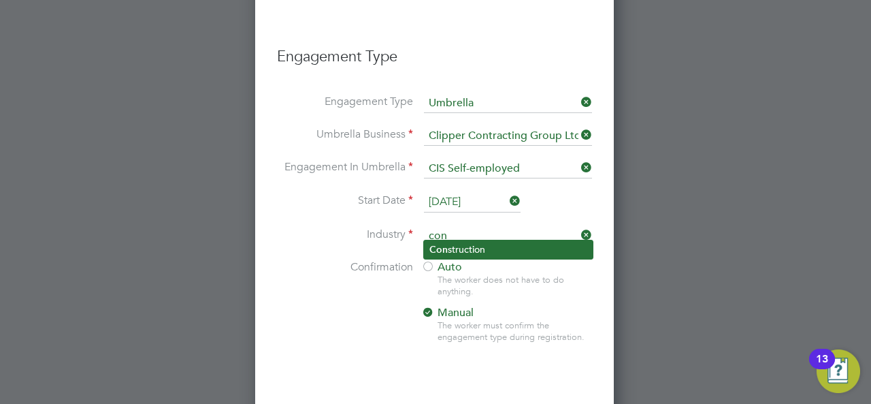
click at [487, 246] on li "Con struction" at bounding box center [508, 249] width 169 height 18
type input "Construction"
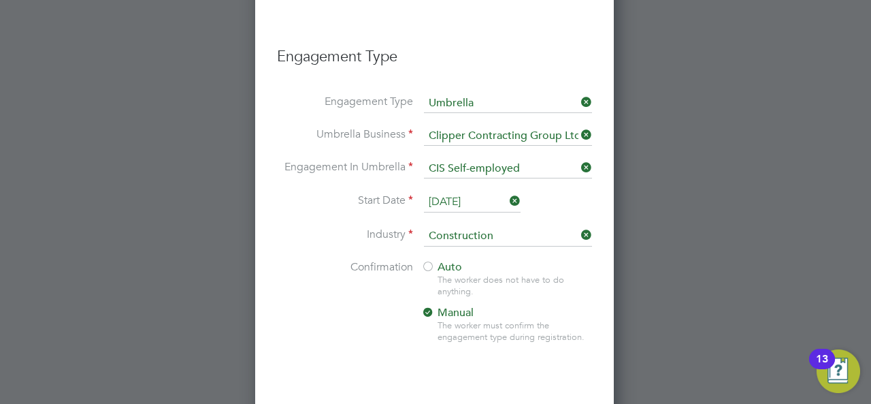
click at [432, 261] on div at bounding box center [428, 268] width 14 height 14
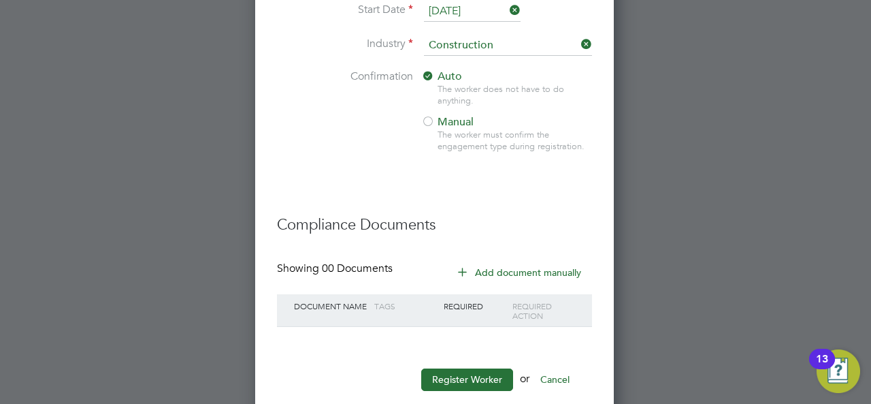
scroll to position [1174, 0]
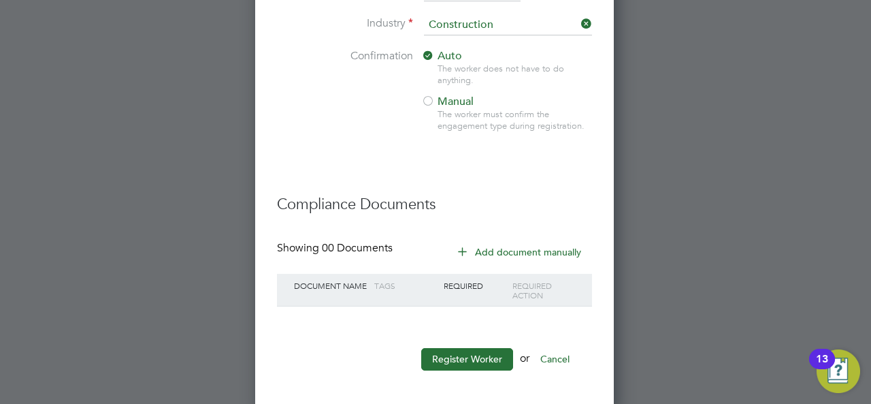
click at [464, 246] on icon at bounding box center [462, 251] width 10 height 10
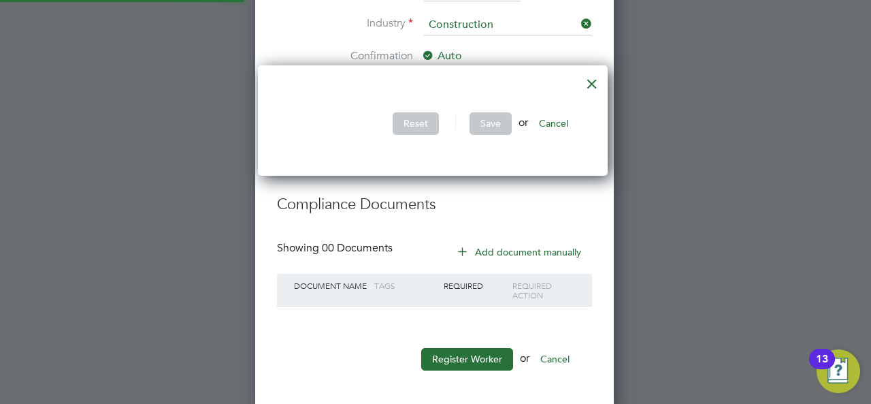
scroll to position [110, 355]
click at [594, 85] on div at bounding box center [592, 80] width 25 height 25
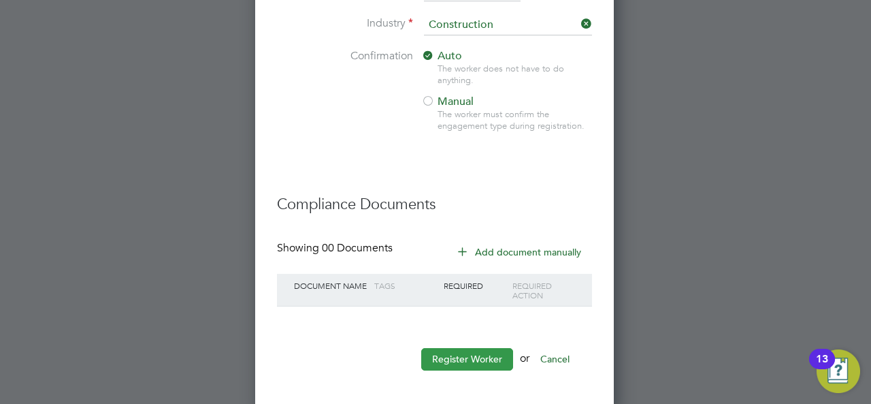
click at [473, 351] on button "Register Worker" at bounding box center [467, 359] width 92 height 22
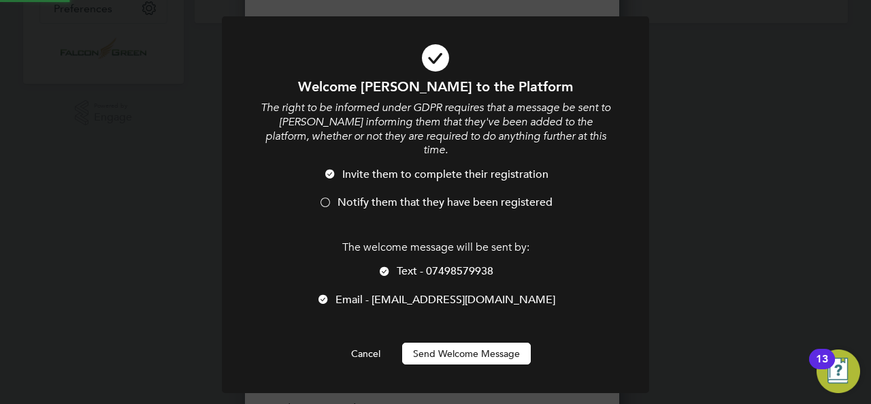
scroll to position [0, 0]
click at [457, 342] on button "Send Welcome Message" at bounding box center [466, 353] width 129 height 22
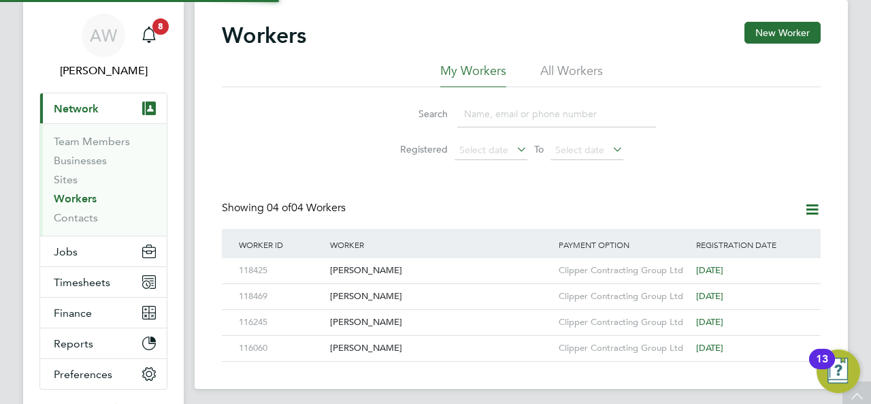
scroll to position [27, 0]
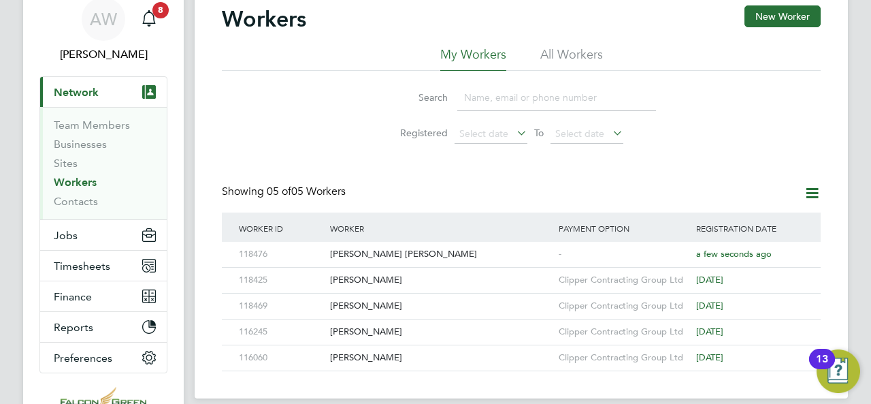
scroll to position [82, 0]
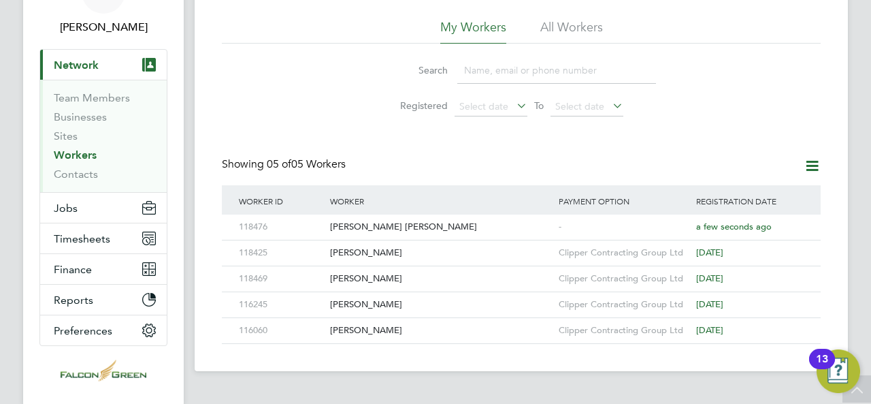
click at [135, 62] on button "Current page: Network" at bounding box center [103, 65] width 127 height 30
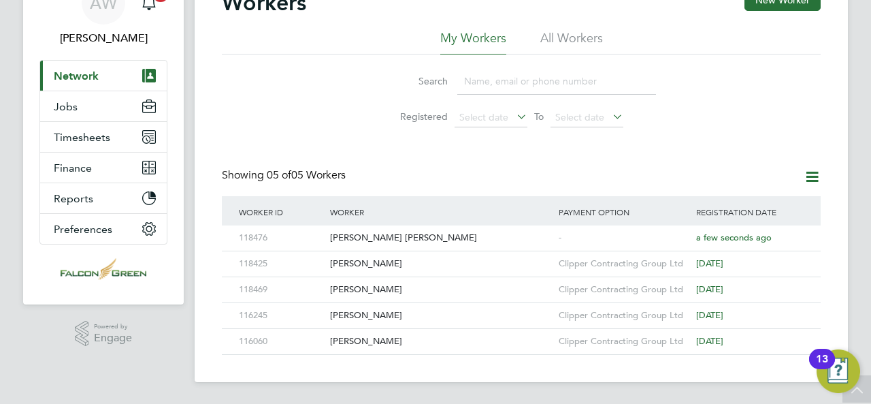
scroll to position [69, 0]
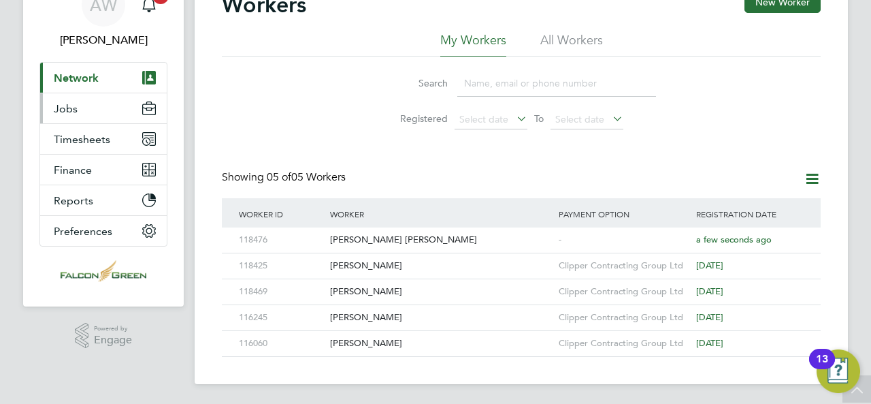
click at [100, 110] on button "Jobs" at bounding box center [103, 108] width 127 height 30
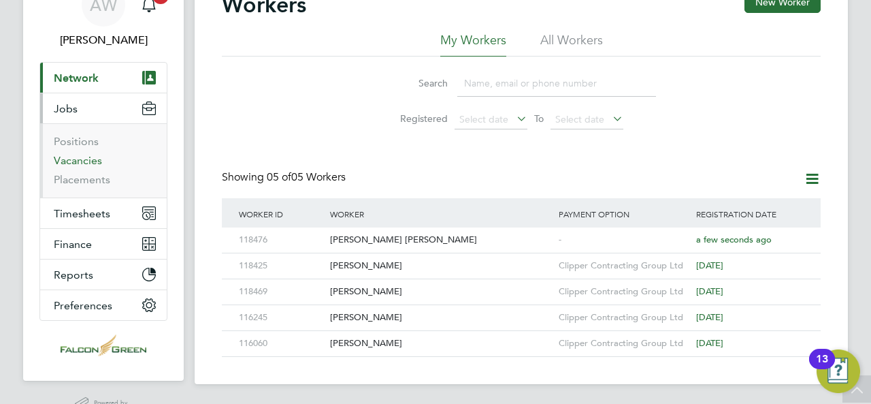
click at [88, 157] on link "Vacancies" at bounding box center [78, 160] width 48 height 13
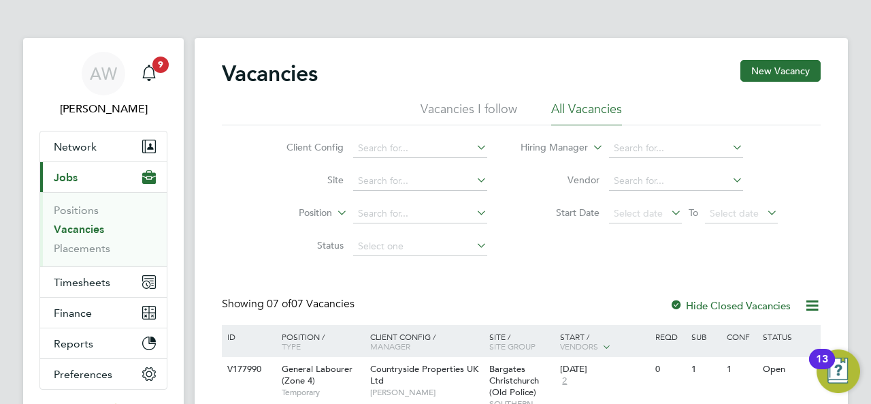
click at [474, 208] on icon at bounding box center [474, 212] width 0 height 19
click at [474, 183] on icon at bounding box center [474, 179] width 0 height 19
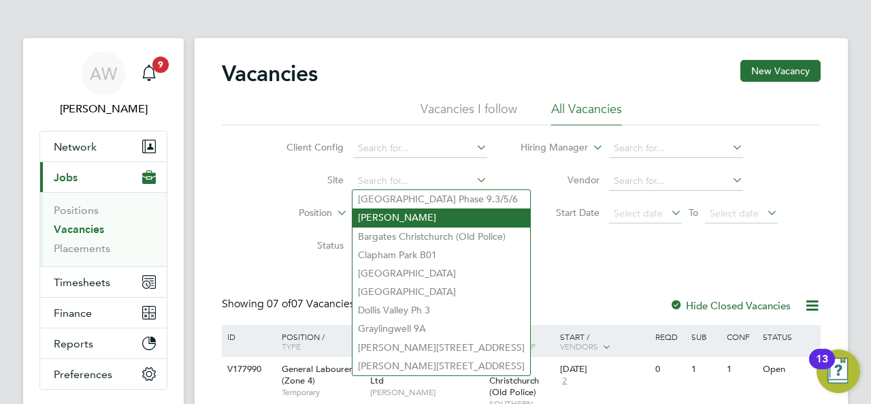
click at [435, 210] on li "[PERSON_NAME]" at bounding box center [442, 217] width 178 height 18
type input "[PERSON_NAME]"
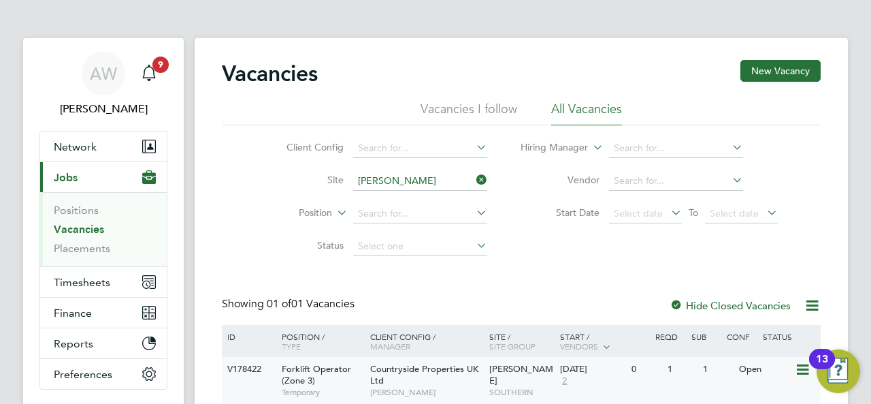
click at [311, 372] on span "Forklift Operator (Zone 3)" at bounding box center [316, 374] width 69 height 23
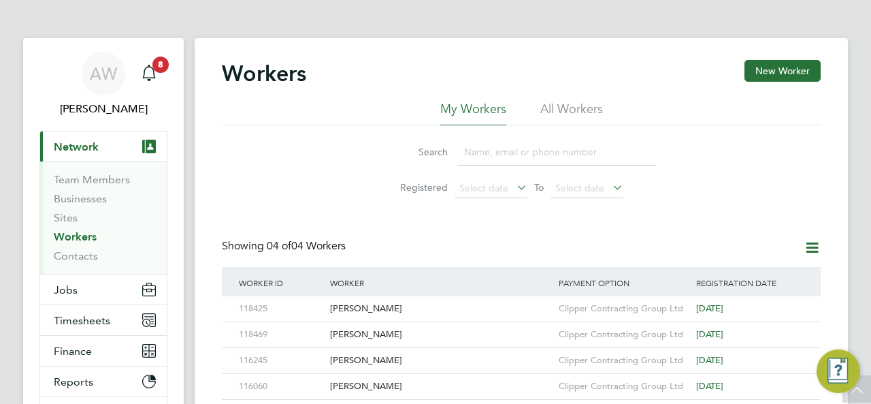
scroll to position [140, 0]
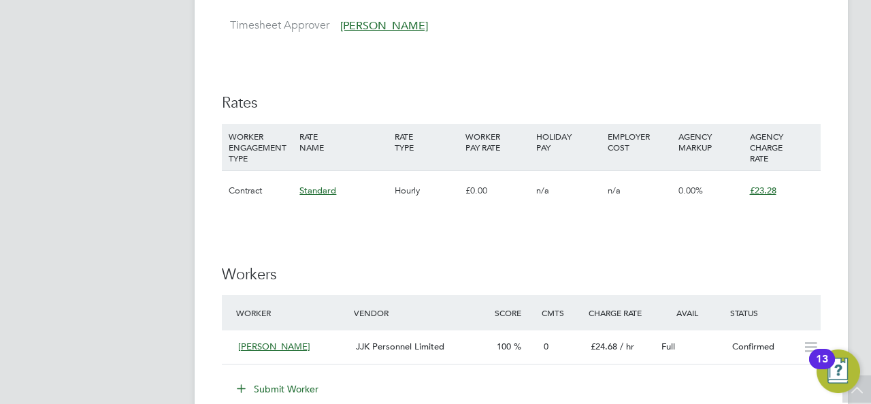
scroll to position [926, 0]
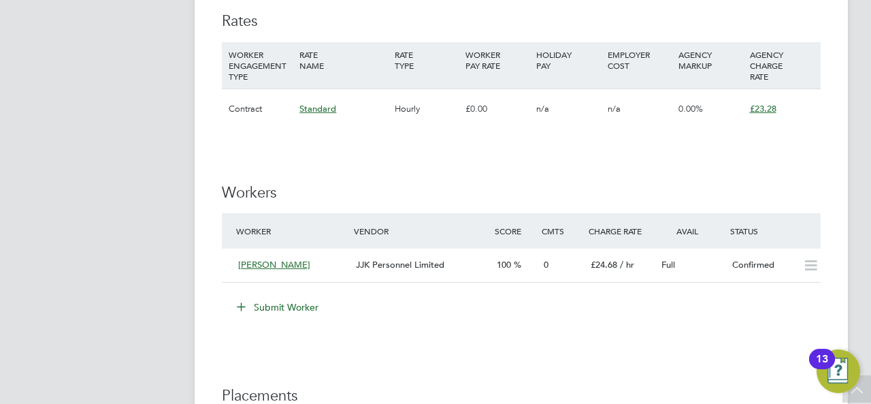
click at [246, 304] on icon at bounding box center [241, 306] width 10 height 10
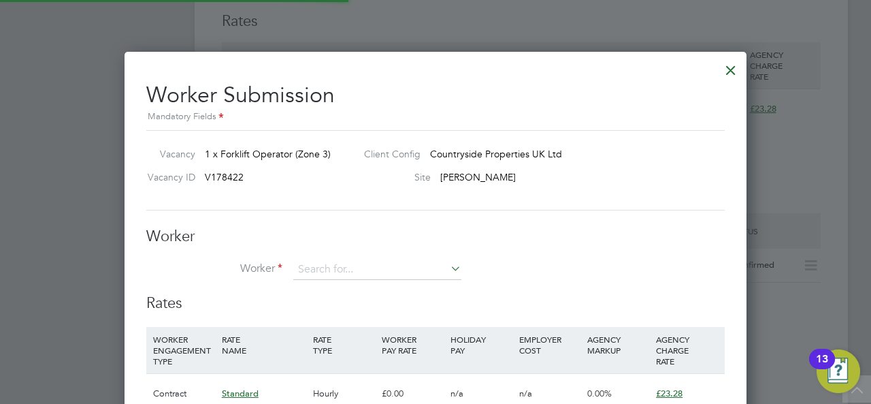
scroll to position [20, 354]
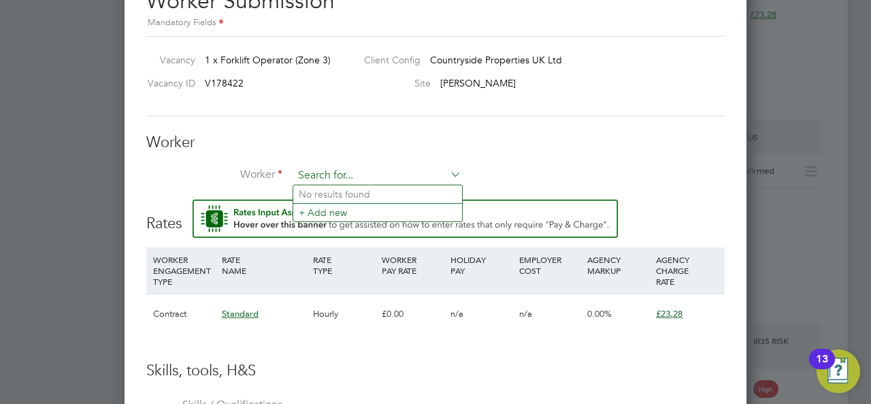
click at [310, 176] on input at bounding box center [377, 175] width 168 height 20
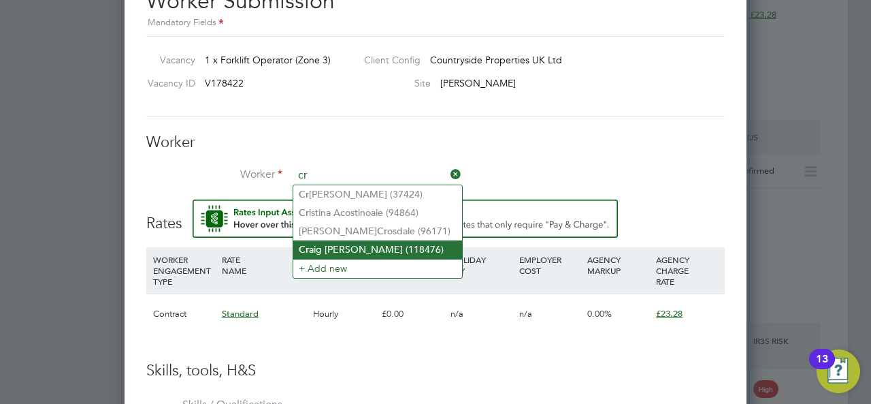
click at [340, 243] on li "Cr aig Moody Gale (118476)" at bounding box center [377, 249] width 169 height 18
type input "Craig Moody Gale (118476)"
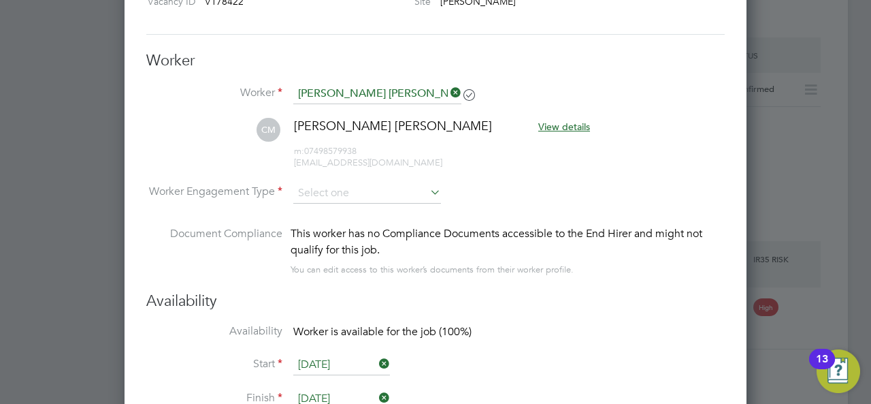
click at [427, 190] on icon at bounding box center [427, 191] width 0 height 19
click at [399, 190] on input at bounding box center [367, 193] width 148 height 20
click at [351, 219] on li "PAYE" at bounding box center [367, 228] width 148 height 18
type input "PAYE"
click at [399, 188] on input at bounding box center [367, 193] width 148 height 20
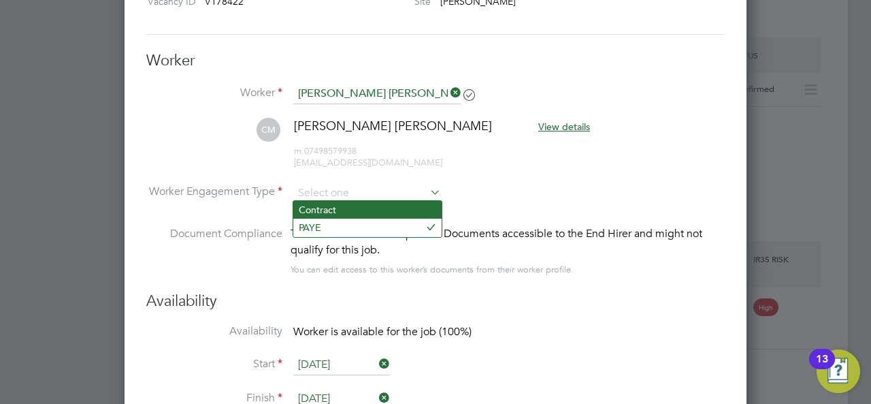
click at [378, 206] on li "Contract" at bounding box center [367, 210] width 148 height 18
type input "Contract"
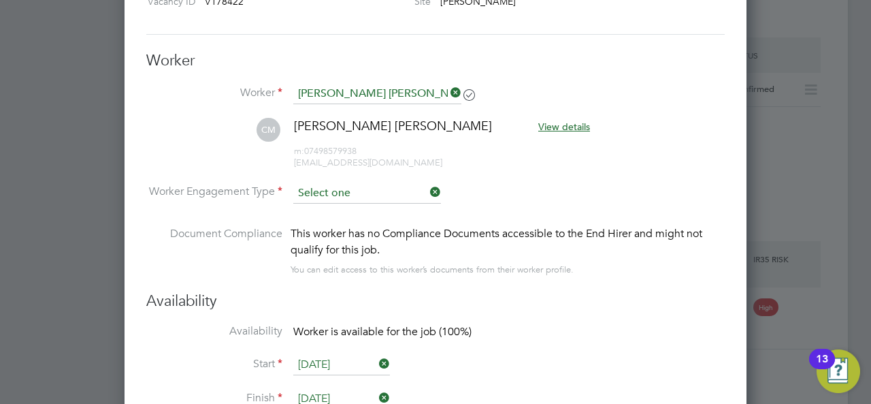
click at [387, 187] on input at bounding box center [367, 193] width 148 height 20
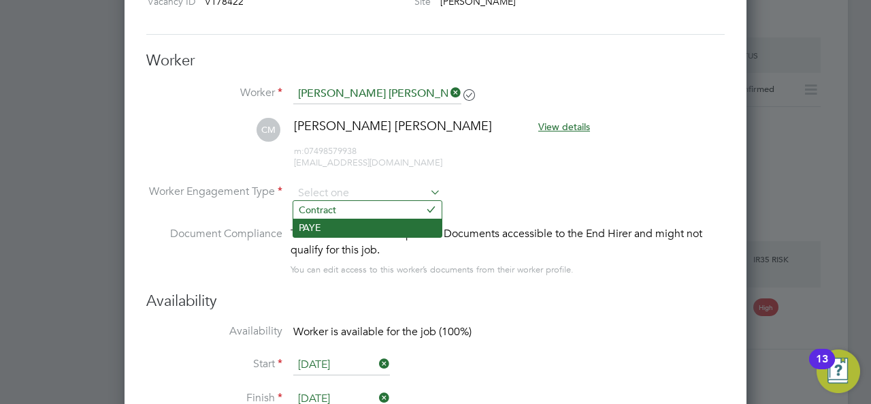
click at [334, 223] on li "PAYE" at bounding box center [367, 228] width 148 height 18
type input "PAYE"
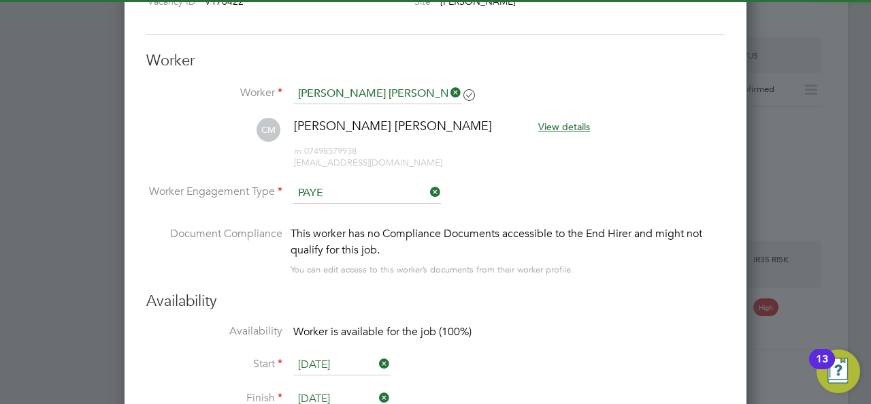
click at [576, 186] on li "Worker Engagement Type PAYE" at bounding box center [435, 204] width 579 height 42
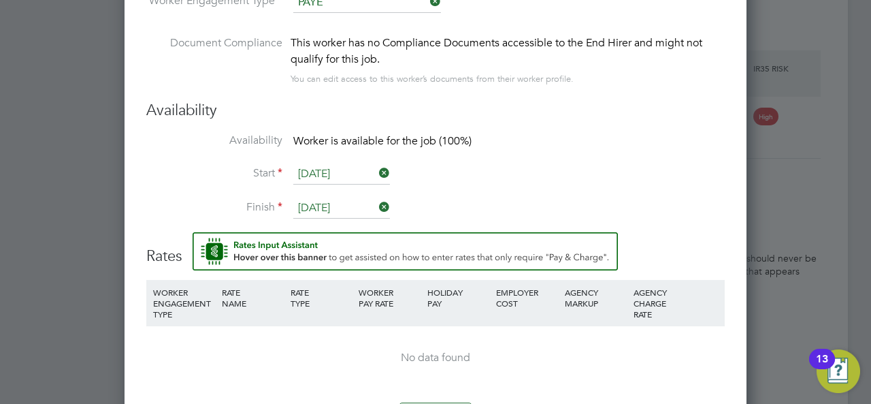
click at [366, 175] on input "[DATE]" at bounding box center [341, 174] width 97 height 20
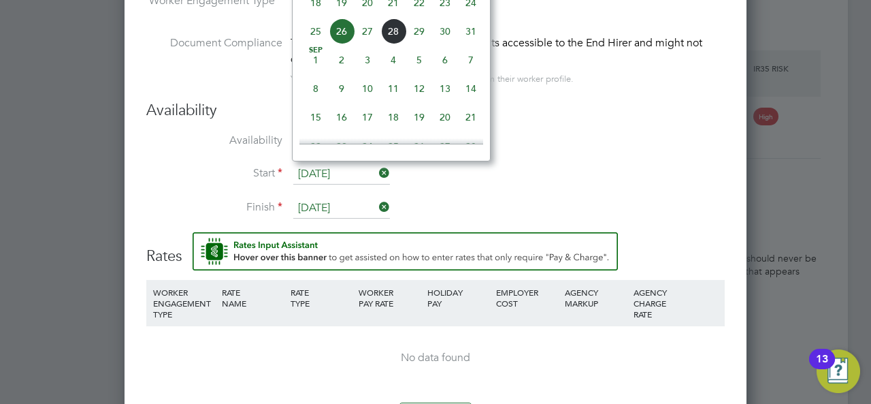
click at [366, 37] on span "27" at bounding box center [368, 31] width 26 height 26
type input "27 Aug 2025"
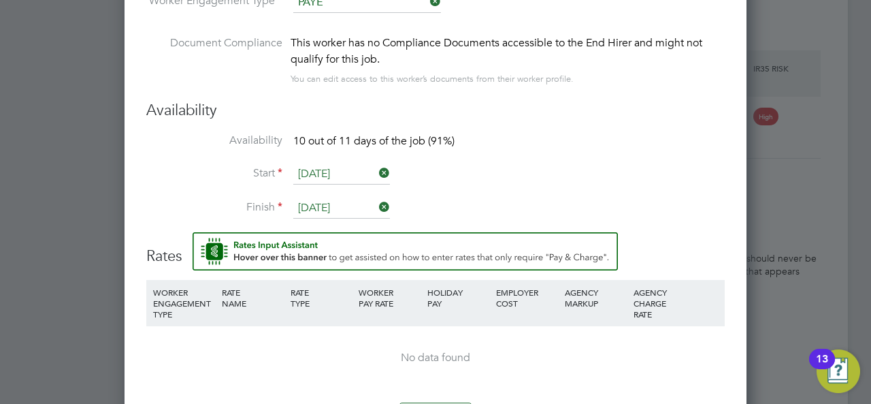
click at [345, 201] on input "05 Sep 2025" at bounding box center [341, 208] width 97 height 20
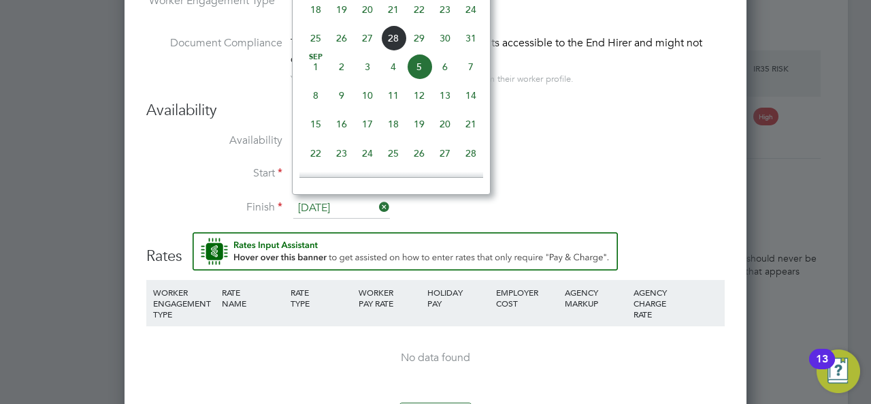
click at [372, 46] on span "27" at bounding box center [368, 38] width 26 height 26
type input "27 Aug 2025"
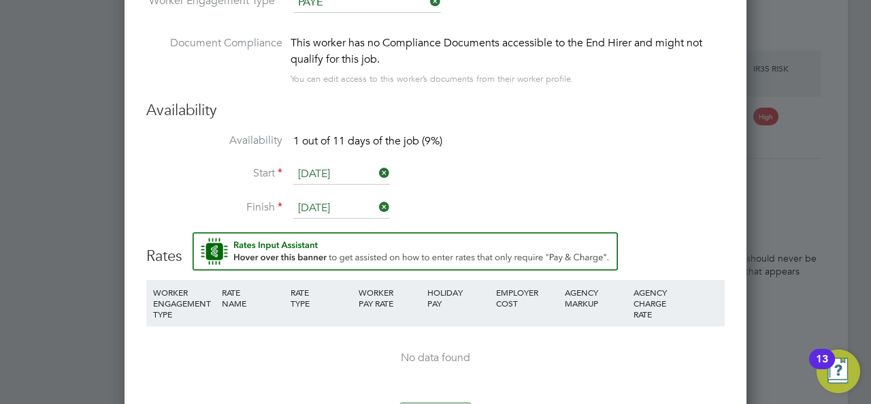
click at [570, 180] on li "Start 27 Aug 2025" at bounding box center [435, 181] width 579 height 34
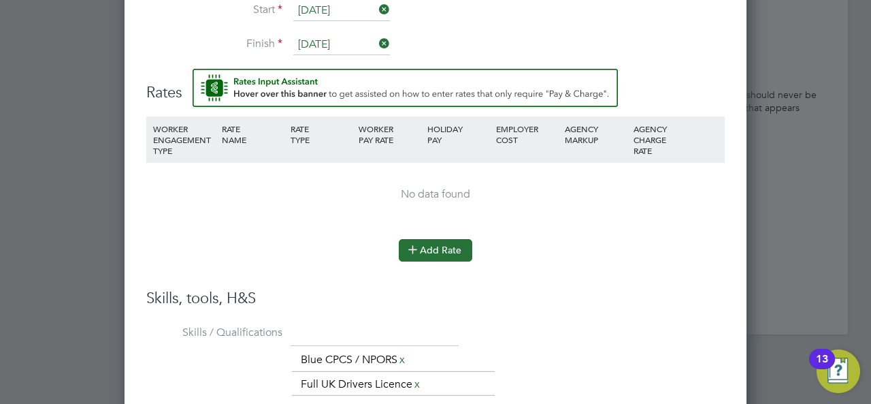
click at [438, 249] on button "Add Rate" at bounding box center [436, 250] width 74 height 22
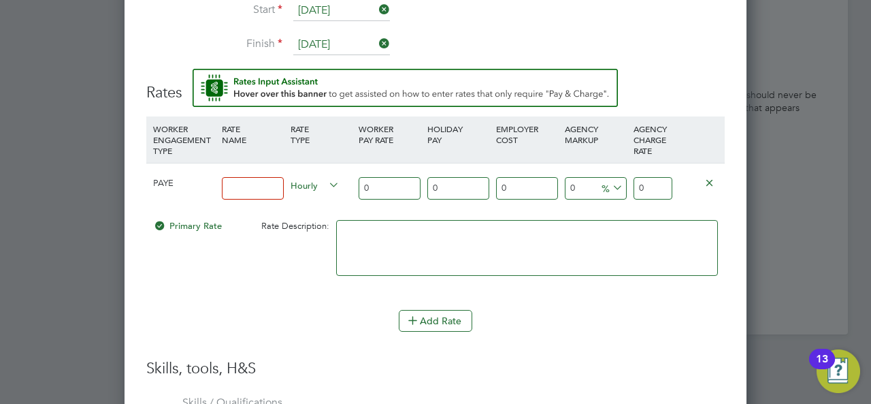
drag, startPoint x: 583, startPoint y: 177, endPoint x: 552, endPoint y: 178, distance: 31.3
click at [552, 178] on div "PAYE Hourly 0 0 n/a 0 n/a 0 0 % 0" at bounding box center [435, 188] width 579 height 50
click at [648, 186] on input "0" at bounding box center [653, 188] width 39 height 22
type input "23.28"
click at [388, 183] on input "0" at bounding box center [390, 188] width 62 height 22
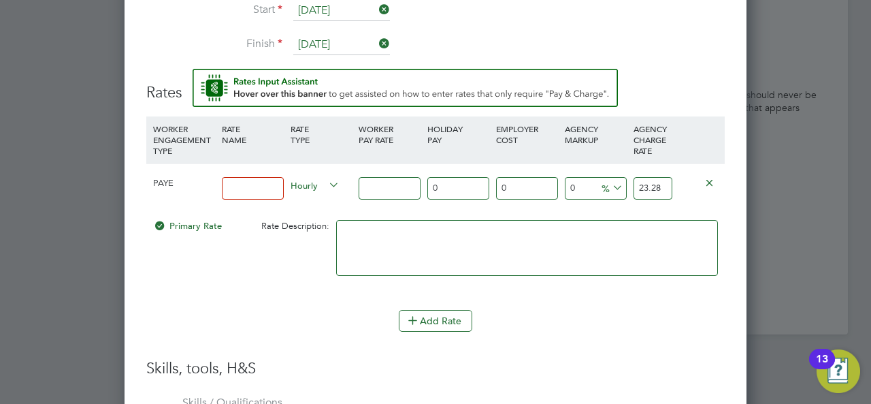
type input "2"
type input "20"
type input "20.00"
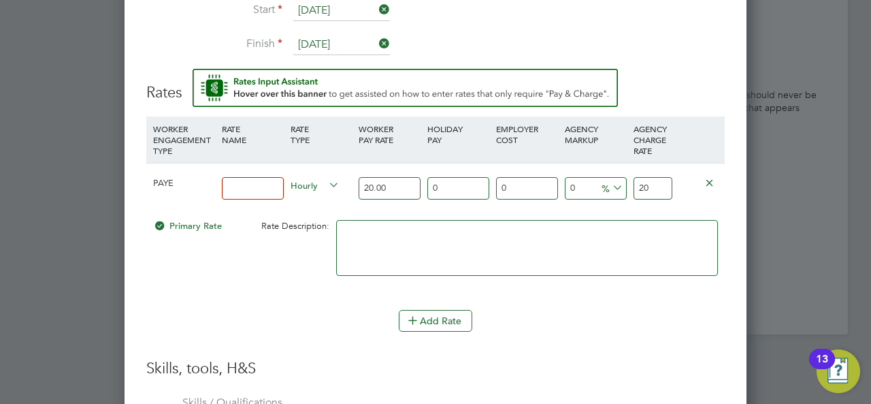
click at [652, 186] on input "20" at bounding box center [653, 188] width 39 height 22
type input "-90"
type input "2"
type input "15"
type input "23"
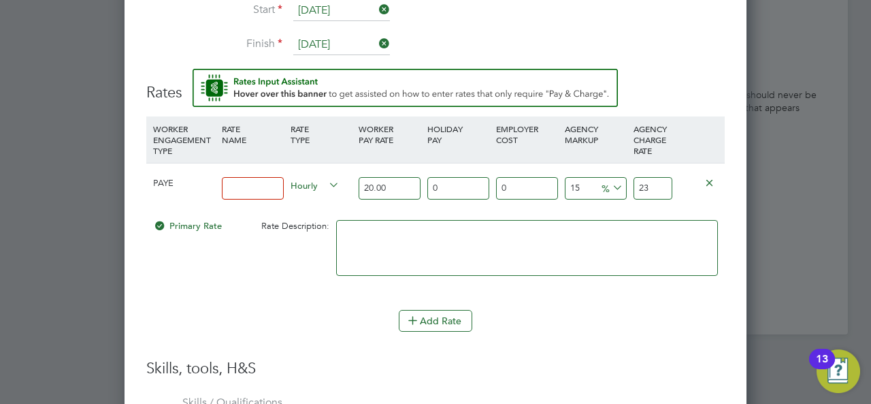
type input "16"
type input "23.2"
type input "16.4"
type input "23.28"
click at [245, 180] on input at bounding box center [253, 188] width 62 height 22
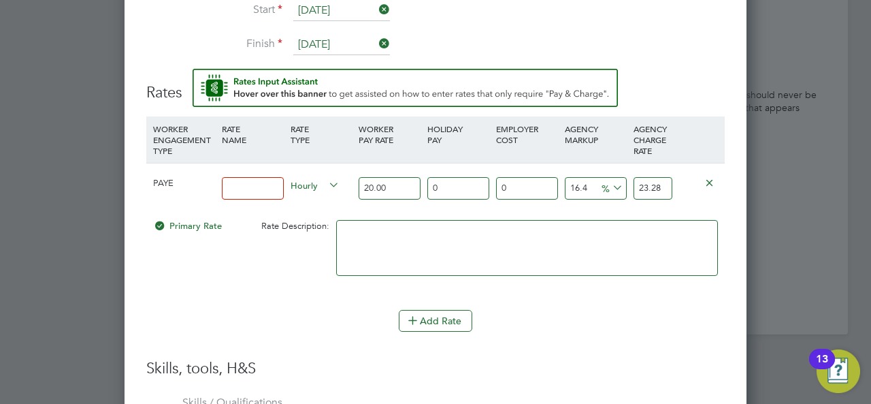
type input "Fork Lift Operator"
click at [463, 314] on button "Add Rate" at bounding box center [436, 321] width 74 height 22
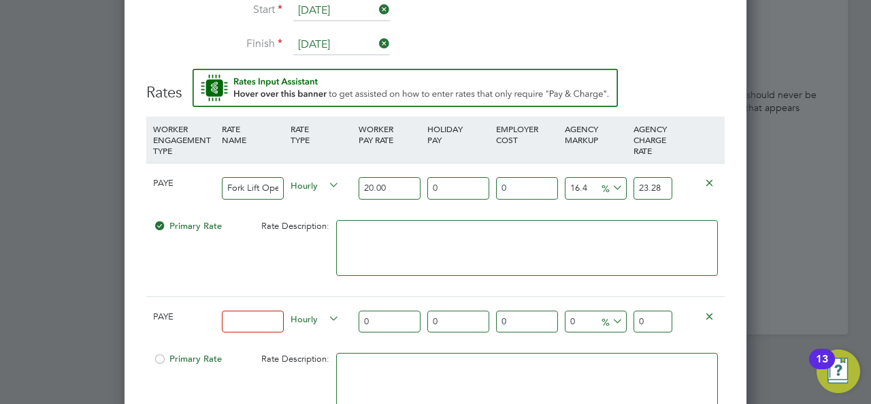
click at [711, 310] on icon at bounding box center [710, 315] width 10 height 10
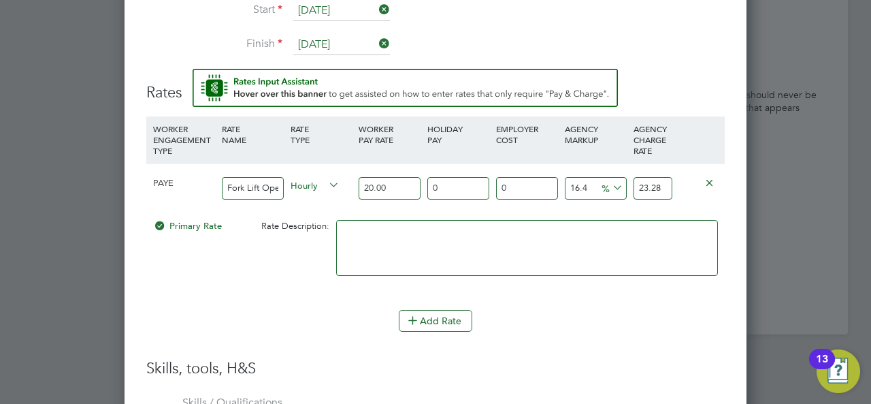
scroll to position [7, 7]
click at [729, 310] on div "Worker Submission Mandatory Fields Vacancy 1 x Forklift Operator (Zone 3) Clien…" at bounding box center [436, 169] width 622 height 1295
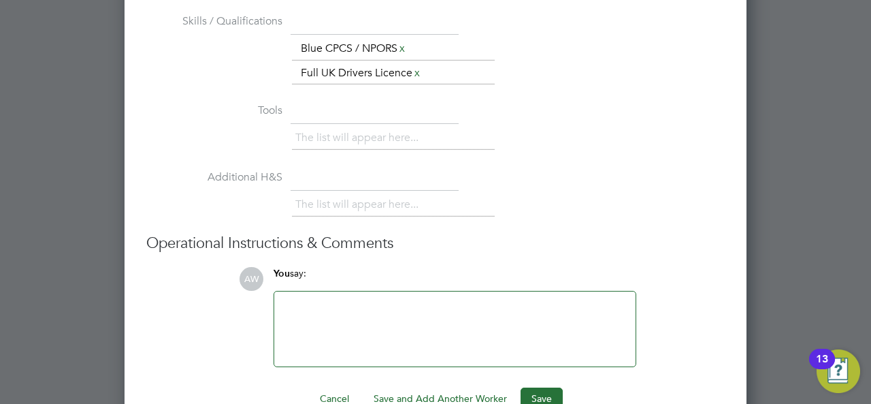
scroll to position [1862, 0]
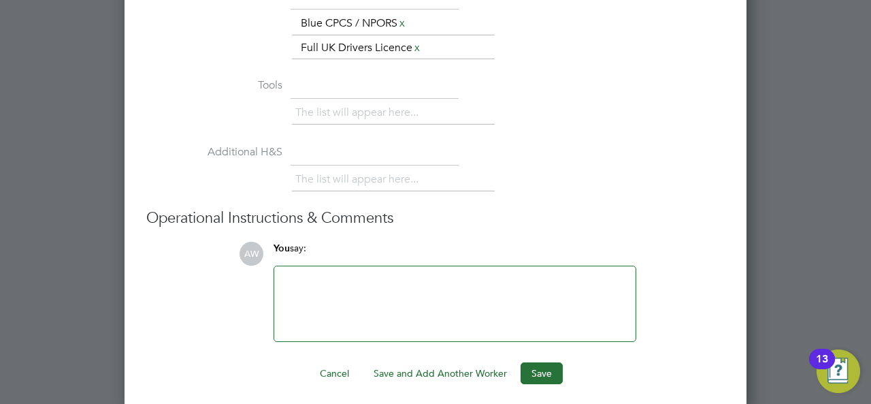
click at [497, 295] on div at bounding box center [454, 303] width 345 height 59
click at [538, 363] on button "Save" at bounding box center [542, 373] width 42 height 22
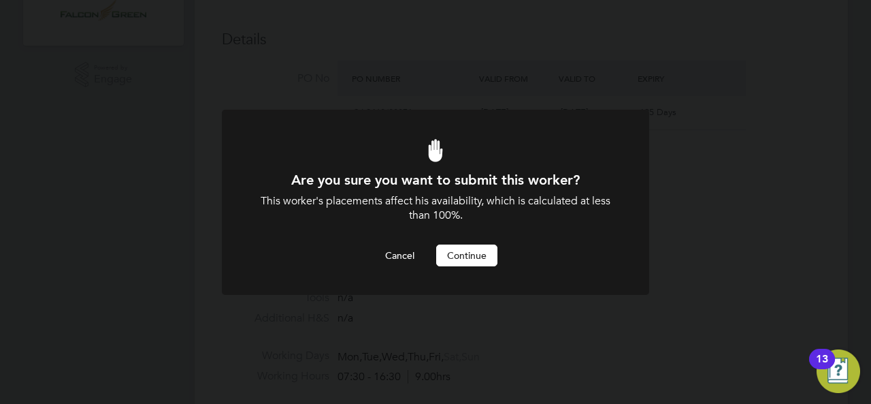
click at [476, 263] on button "Continue" at bounding box center [466, 255] width 61 height 22
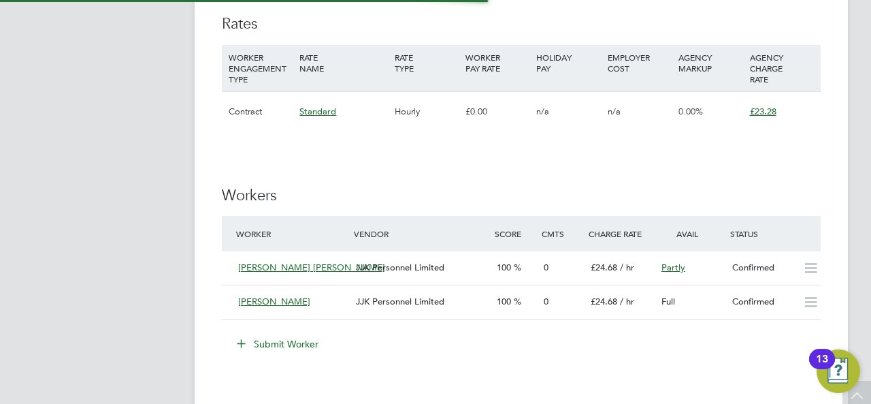
scroll to position [52, 95]
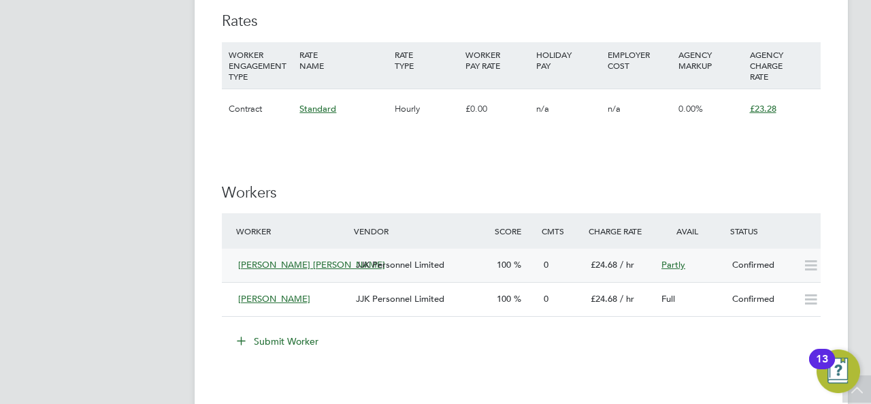
click at [289, 266] on span "[PERSON_NAME] [PERSON_NAME]" at bounding box center [311, 265] width 147 height 12
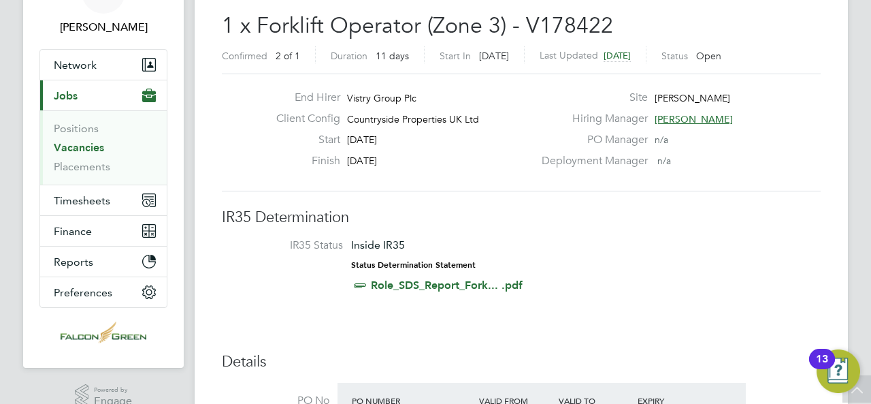
scroll to position [0, 0]
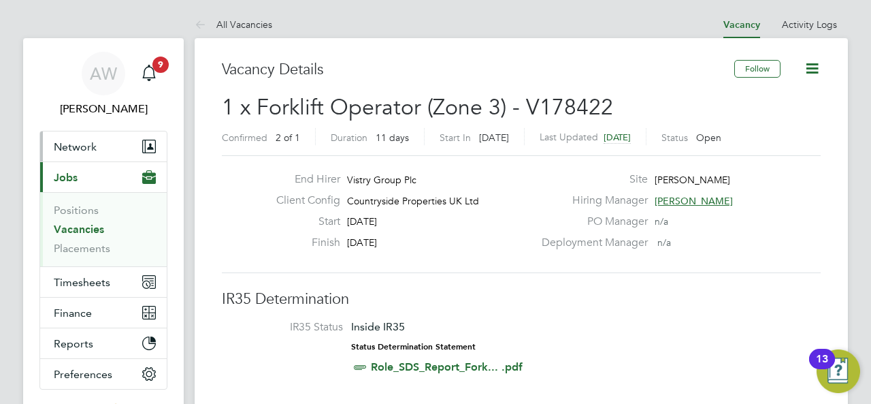
click at [106, 135] on button "Network" at bounding box center [103, 146] width 127 height 30
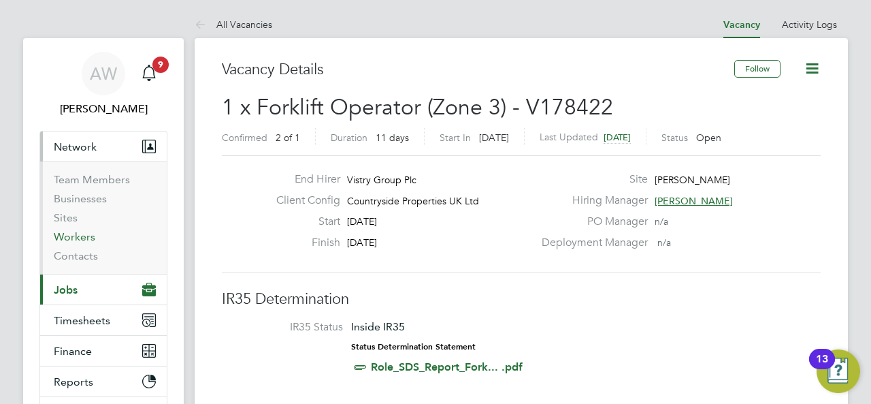
click at [75, 239] on link "Workers" at bounding box center [75, 236] width 42 height 13
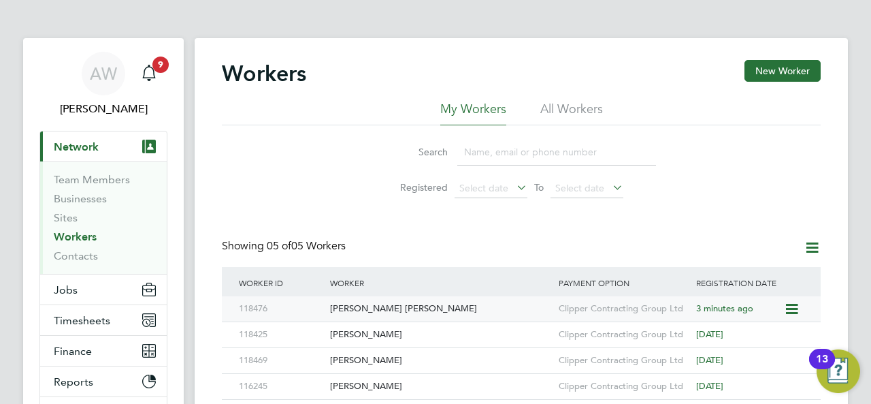
click at [342, 306] on div "[PERSON_NAME] [PERSON_NAME]" at bounding box center [441, 308] width 229 height 25
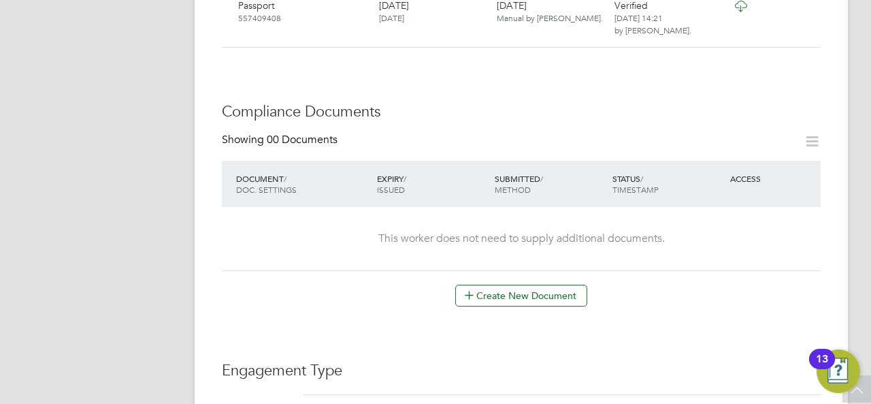
scroll to position [735, 0]
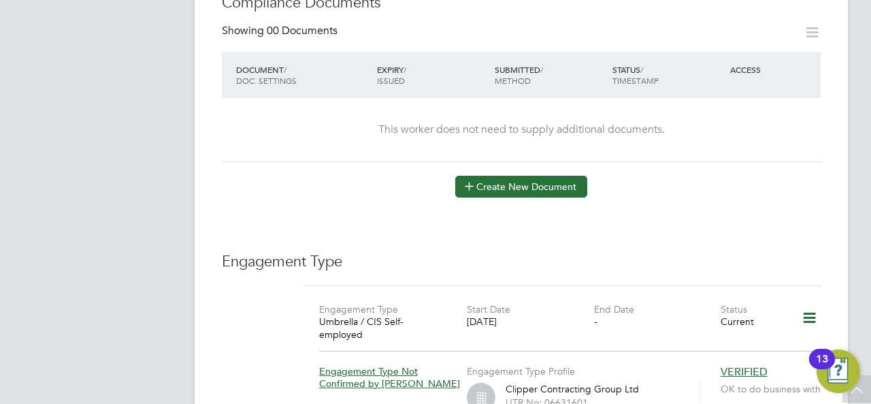
click at [474, 180] on icon at bounding box center [469, 185] width 10 height 10
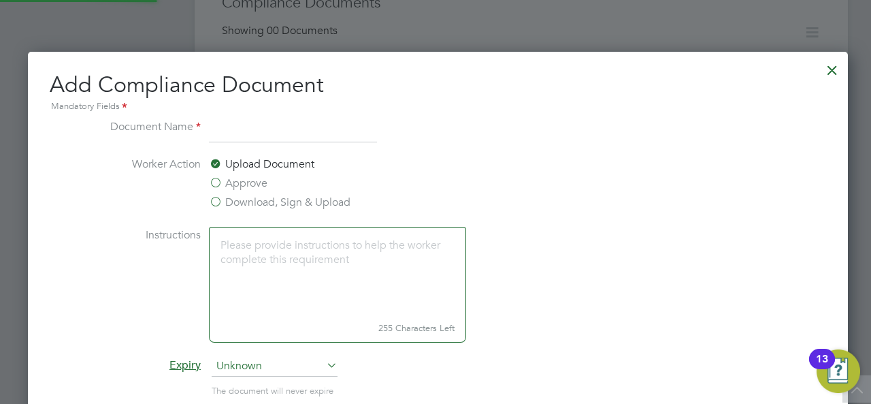
scroll to position [711, 825]
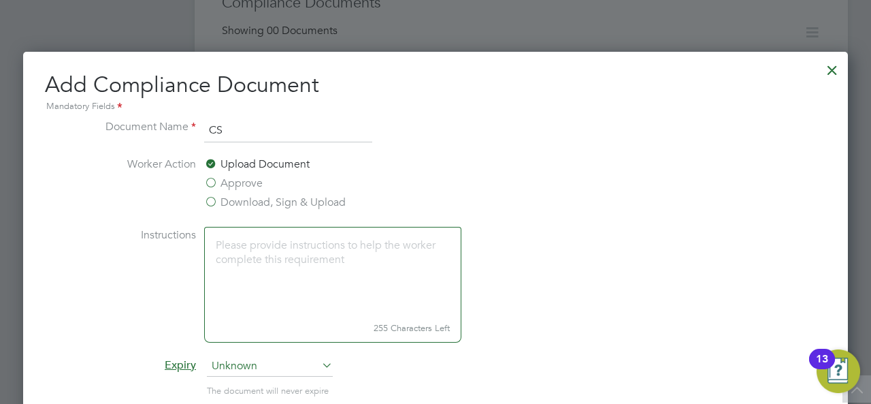
type input "C"
type input "NPORS"
click at [487, 160] on li "Worker Action Upload Document Approve Download, Sign & Upload" at bounding box center [435, 191] width 683 height 71
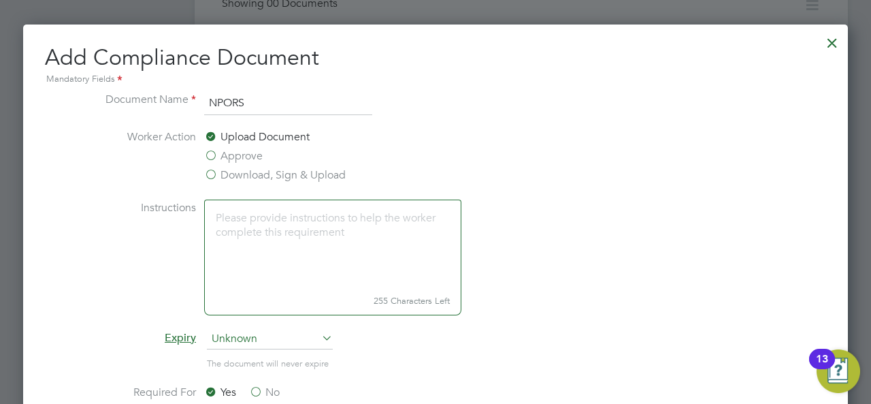
scroll to position [790, 0]
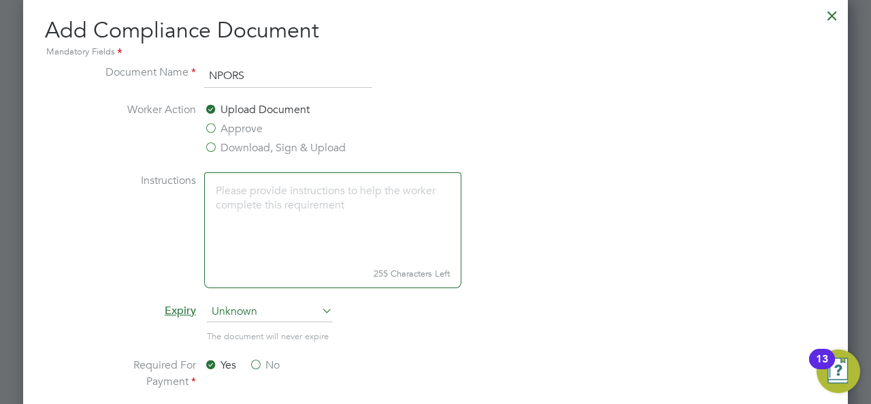
click at [238, 123] on label "Approve" at bounding box center [233, 128] width 59 height 16
click at [0, 0] on input "Approve" at bounding box center [0, 0] width 0 height 0
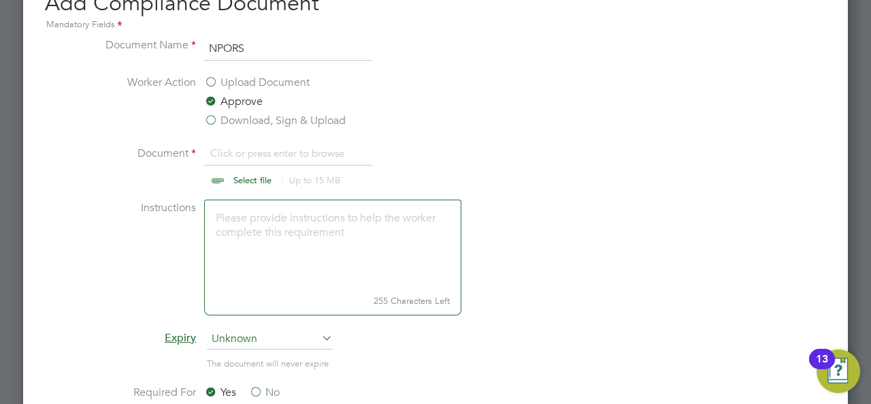
scroll to position [844, 0]
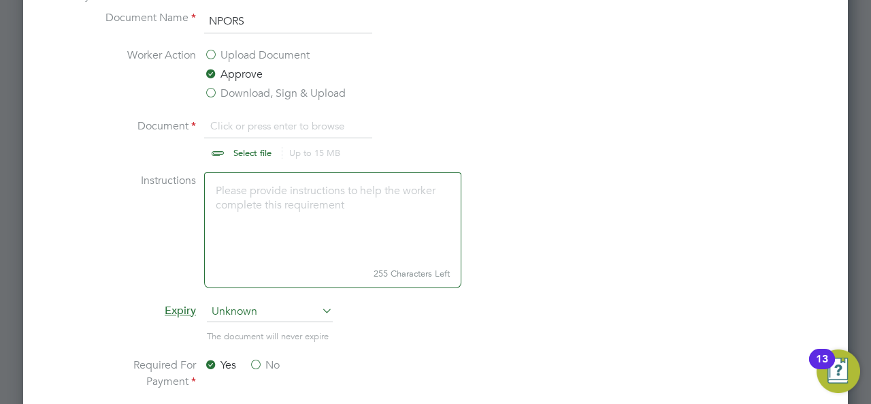
click at [214, 148] on input "file" at bounding box center [266, 138] width 214 height 41
type input "C:\fakepath\craig cscs.jpg"
click at [717, 297] on ul "Document Name NPORS Worker Action Upload Document Approve Download, Sign & Uplo…" at bounding box center [435, 331] width 683 height 642
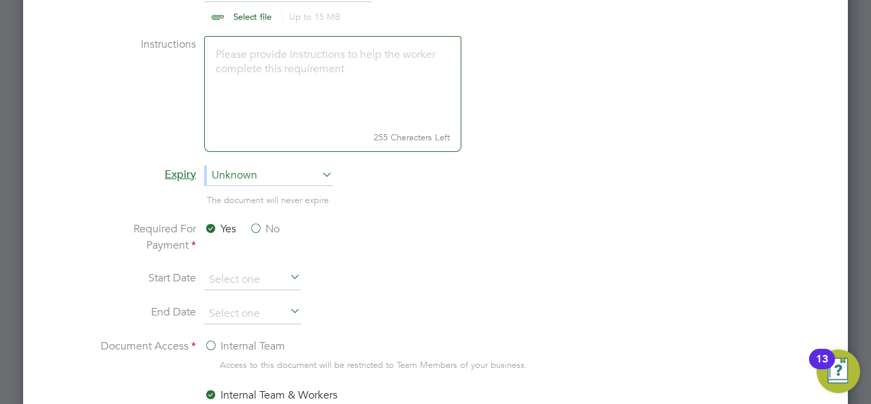
scroll to position [1007, 0]
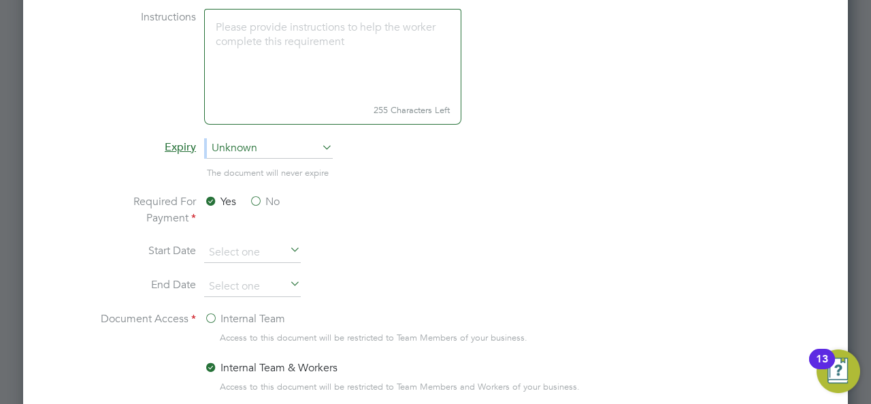
click at [256, 197] on label "No" at bounding box center [264, 201] width 31 height 16
click at [0, 0] on input "No" at bounding box center [0, 0] width 0 height 0
click at [388, 260] on li "Start Date" at bounding box center [435, 259] width 683 height 34
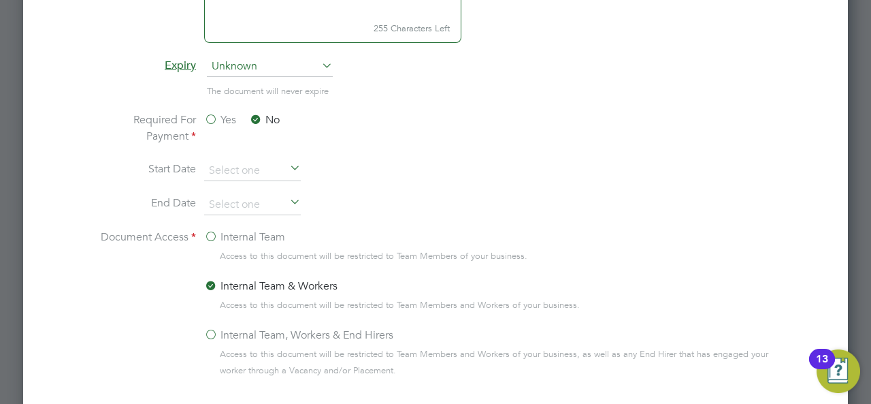
scroll to position [1116, 0]
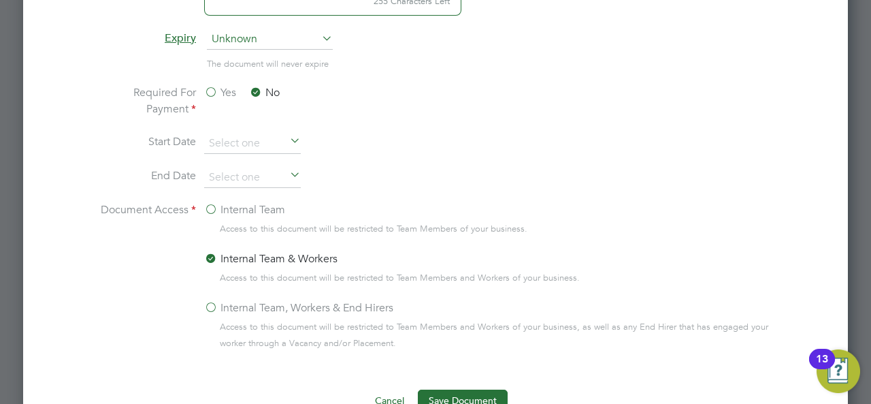
click at [211, 300] on label "Internal Team, Workers & End Hirers" at bounding box center [298, 308] width 189 height 16
click at [0, 0] on input "Internal Team, Workers & End Hirers" at bounding box center [0, 0] width 0 height 0
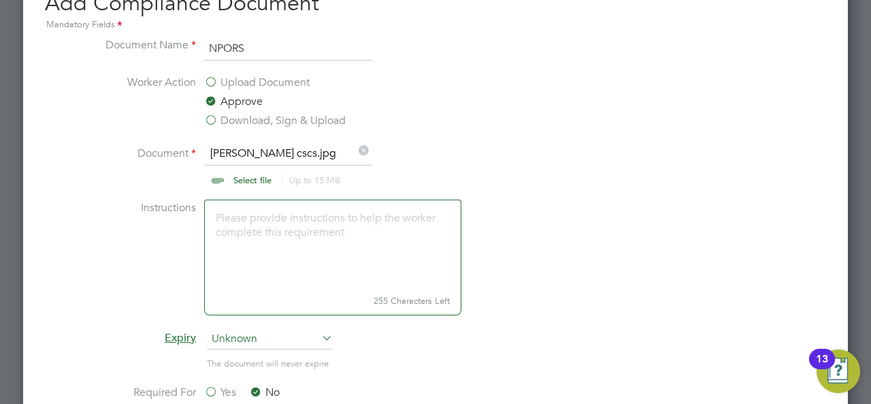
scroll to position [790, 0]
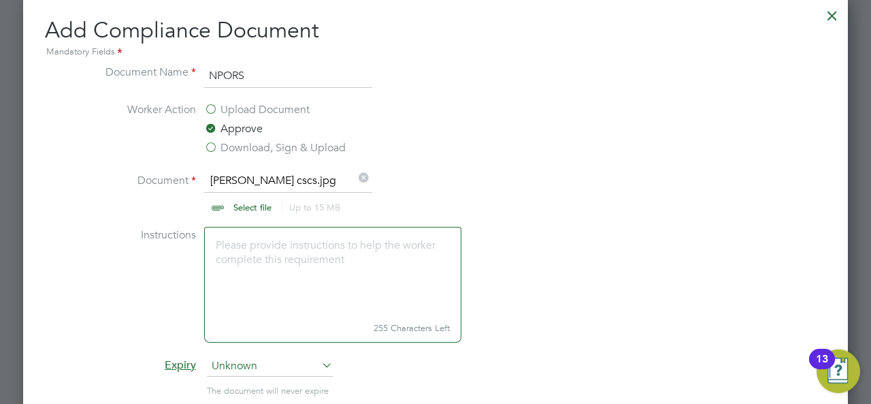
click at [579, 165] on li "Worker Action Upload Document Approve Download, Sign & Upload" at bounding box center [435, 136] width 683 height 71
click at [615, 230] on li "Instructions 255 Characters Left" at bounding box center [435, 291] width 683 height 129
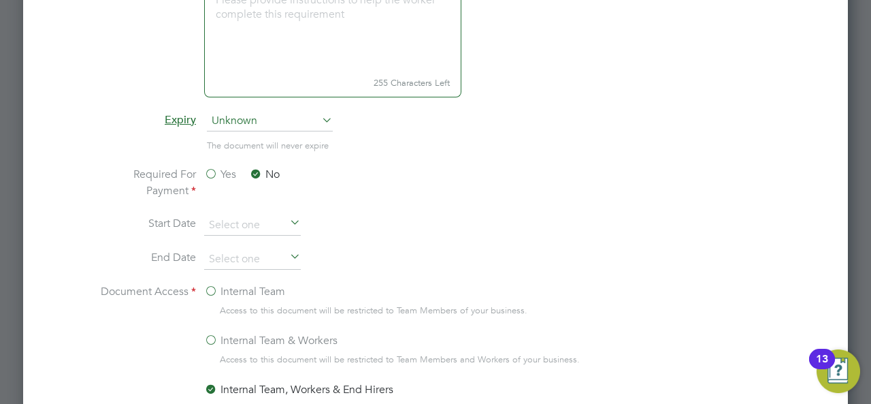
scroll to position [1148, 0]
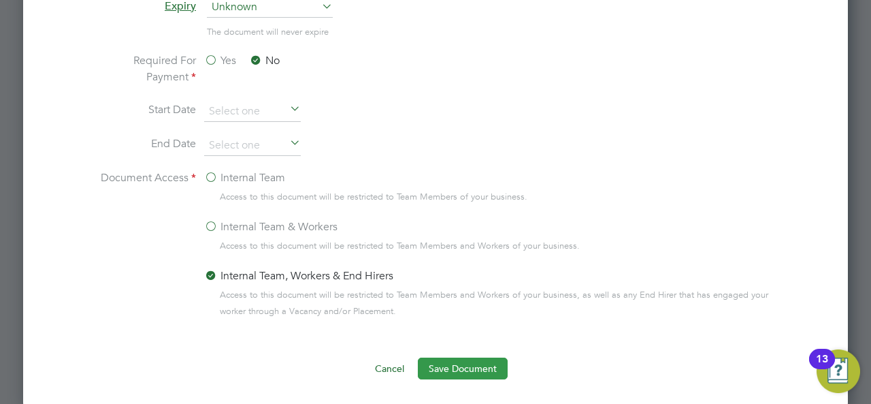
click at [449, 363] on button "Save Document" at bounding box center [463, 368] width 90 height 22
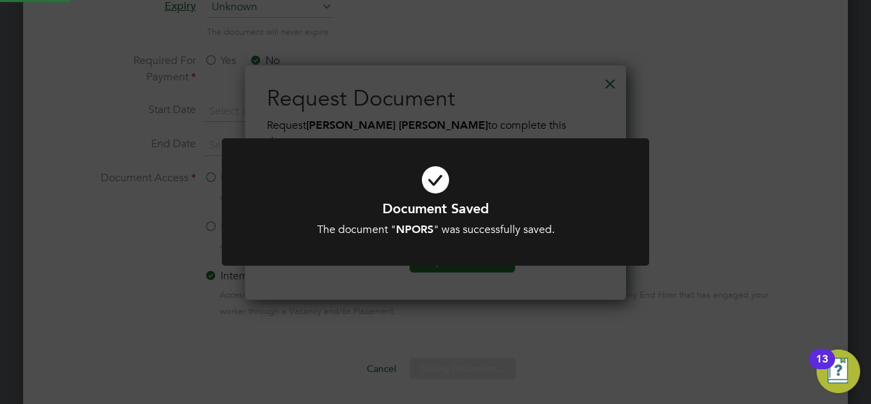
scroll to position [218, 381]
click at [478, 210] on h1 "Document Saved" at bounding box center [436, 208] width 354 height 18
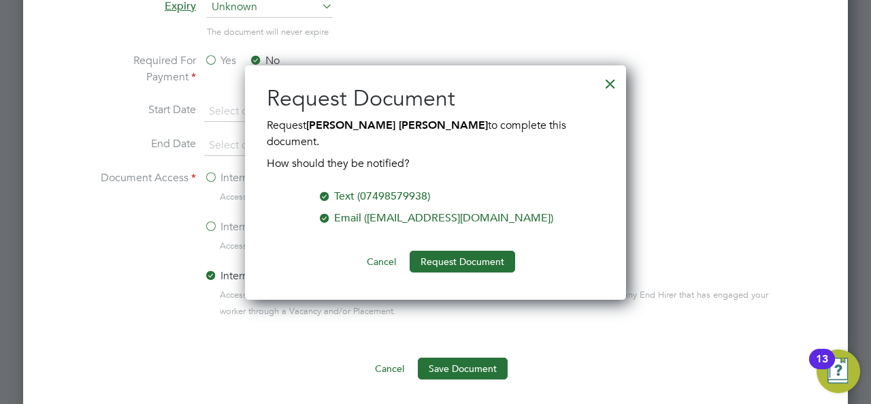
click at [608, 84] on div at bounding box center [610, 80] width 25 height 25
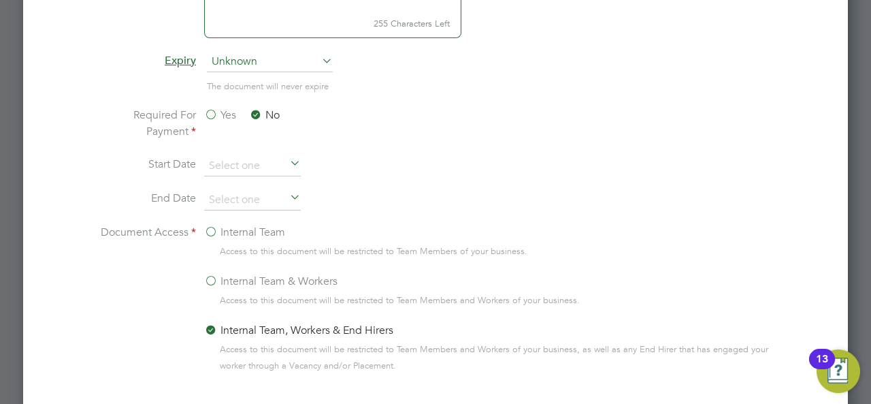
scroll to position [1148, 0]
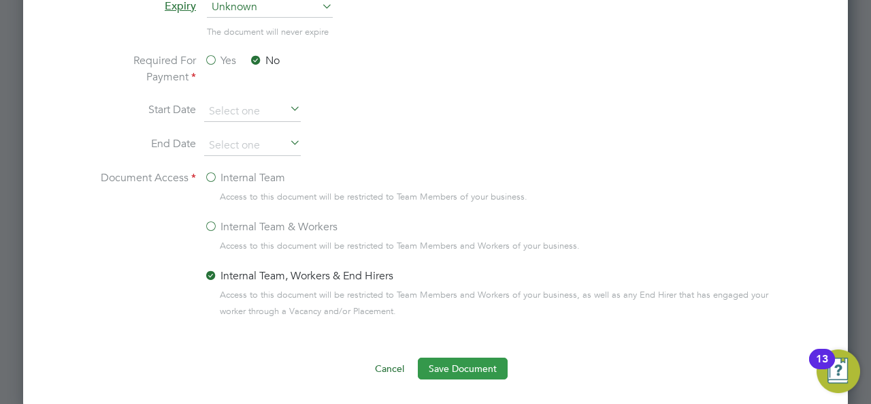
click at [467, 367] on button "Save Document" at bounding box center [463, 368] width 90 height 22
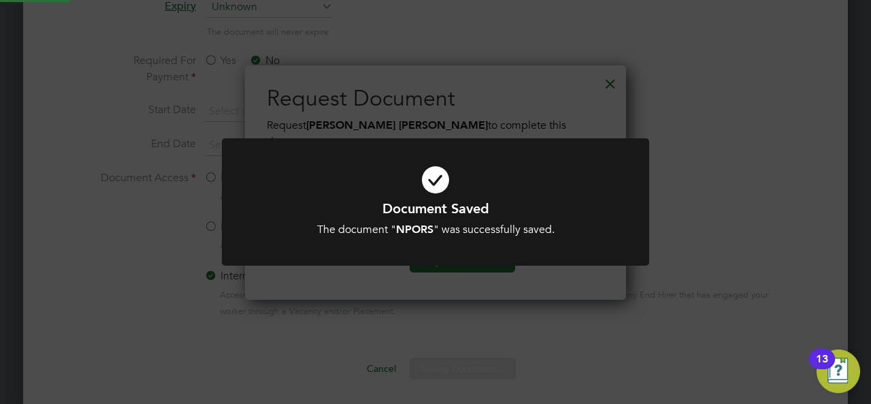
scroll to position [218, 381]
click at [462, 212] on h1 "Document Saved" at bounding box center [436, 208] width 354 height 18
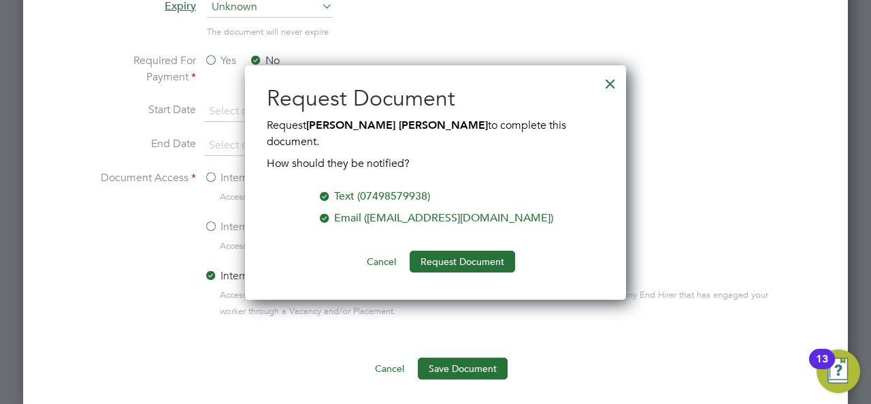
click at [613, 81] on div at bounding box center [610, 80] width 25 height 25
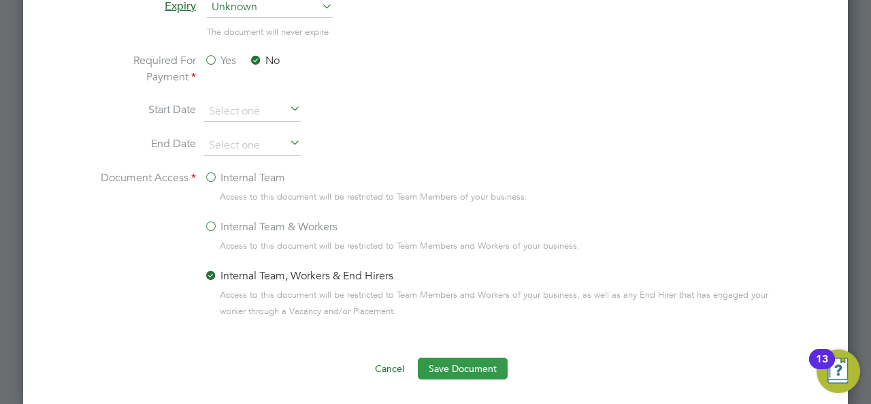
click at [445, 357] on button "Save Document" at bounding box center [463, 368] width 90 height 22
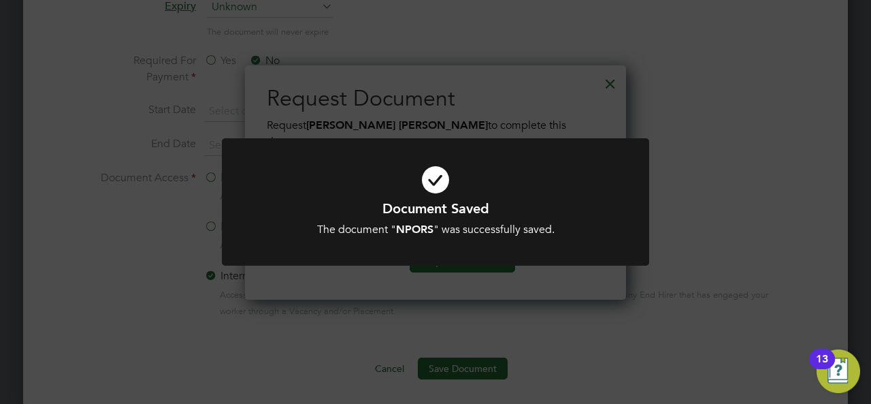
click at [735, 51] on div "Document Saved The document " NPORS " was successfully saved. Cancel Okay" at bounding box center [435, 202] width 871 height 404
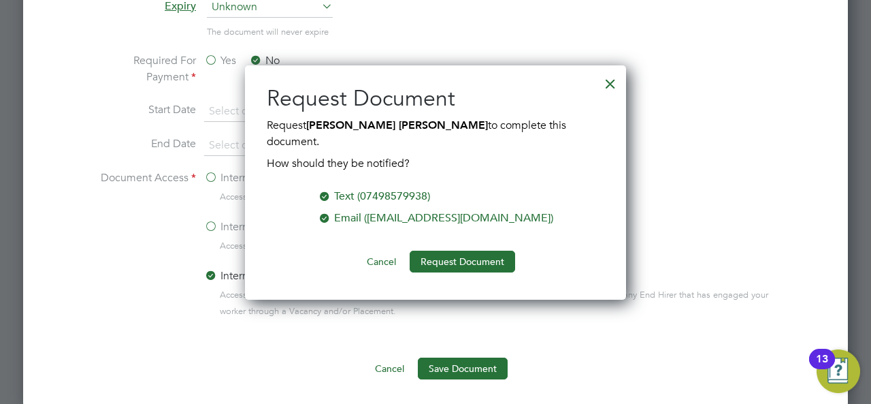
click at [735, 52] on li "Required For Payment Yes No" at bounding box center [435, 76] width 683 height 49
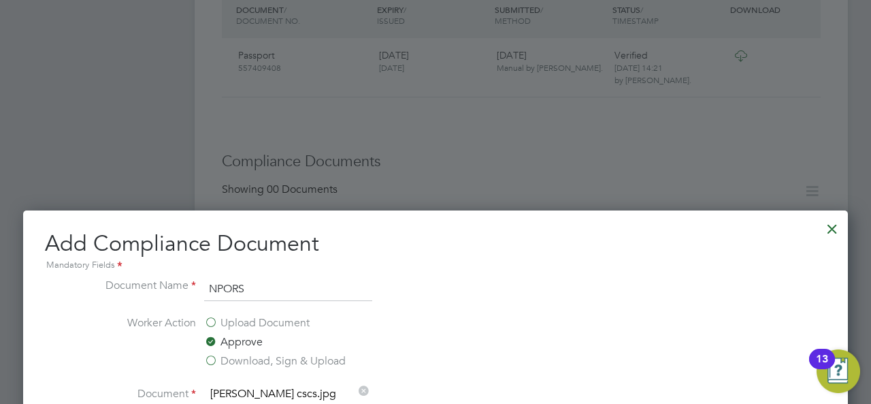
scroll to position [522, 0]
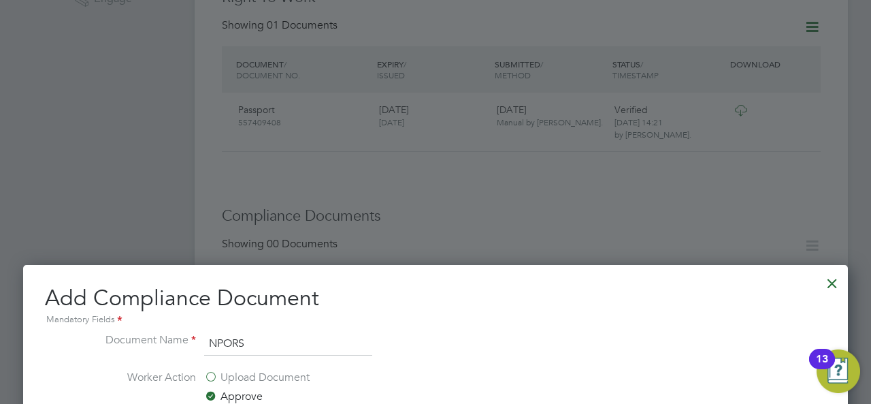
click at [831, 285] on div at bounding box center [832, 280] width 25 height 25
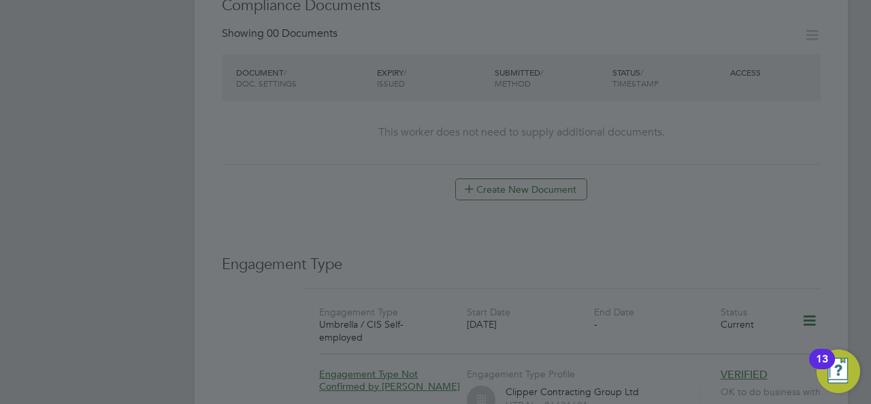
scroll to position [735, 0]
click at [546, 224] on div at bounding box center [435, 202] width 871 height 404
click at [651, 184] on div at bounding box center [435, 202] width 871 height 404
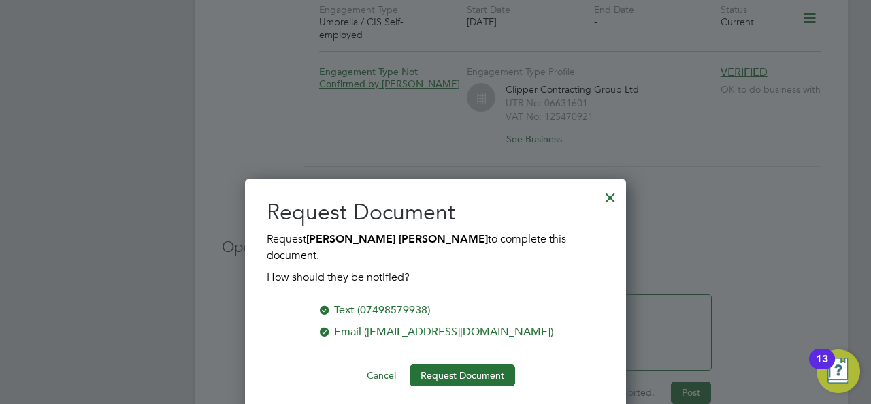
scroll to position [1079, 0]
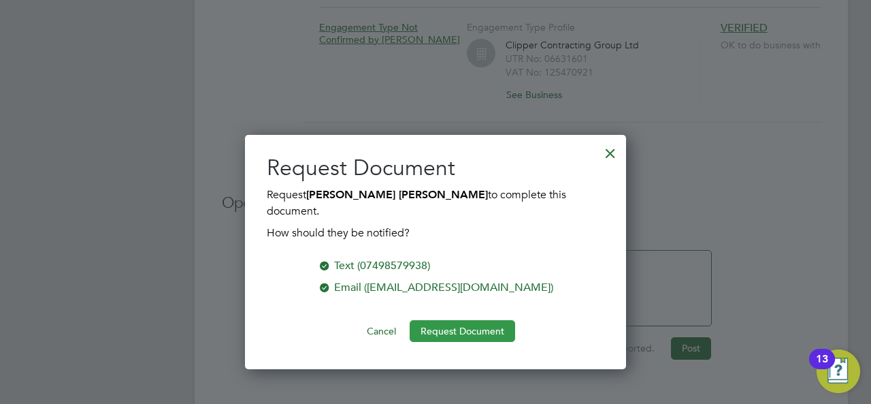
click at [457, 320] on button "Request Document" at bounding box center [463, 331] width 106 height 22
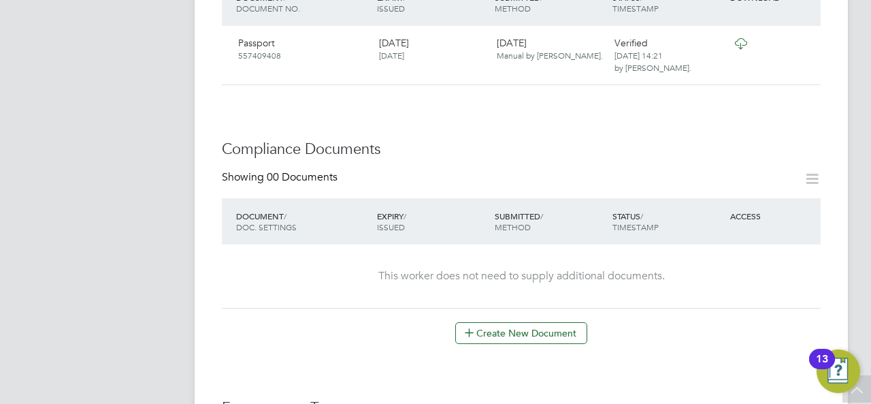
scroll to position [616, 0]
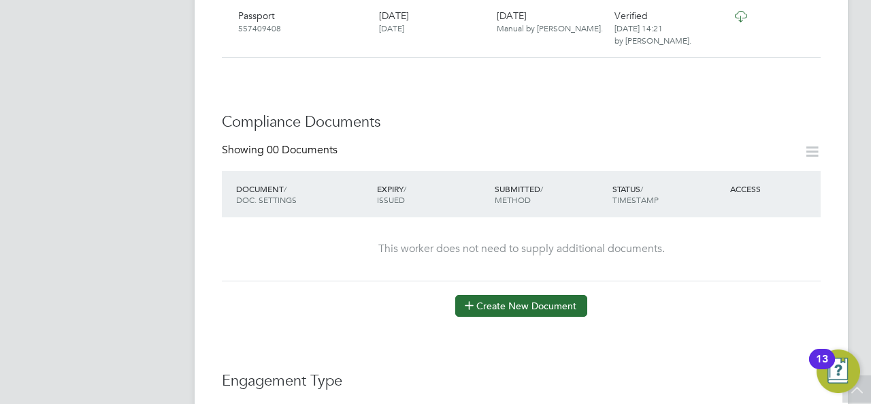
click at [521, 295] on button "Create New Document" at bounding box center [521, 306] width 132 height 22
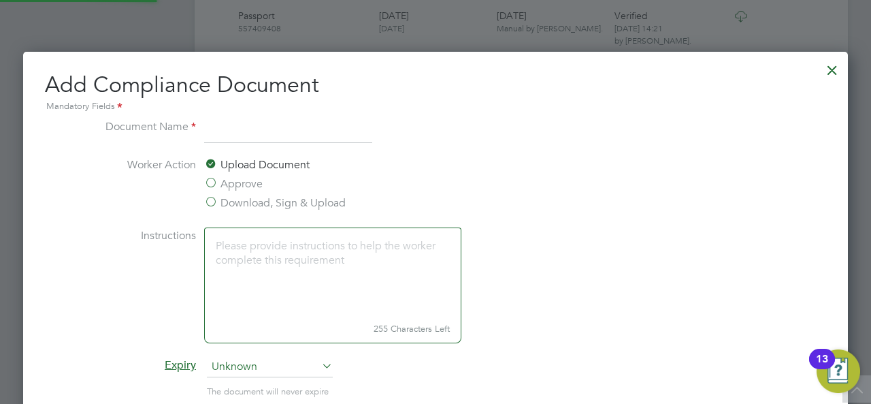
scroll to position [711, 825]
click at [245, 184] on label "Approve" at bounding box center [233, 184] width 59 height 16
click at [0, 0] on input "Approve" at bounding box center [0, 0] width 0 height 0
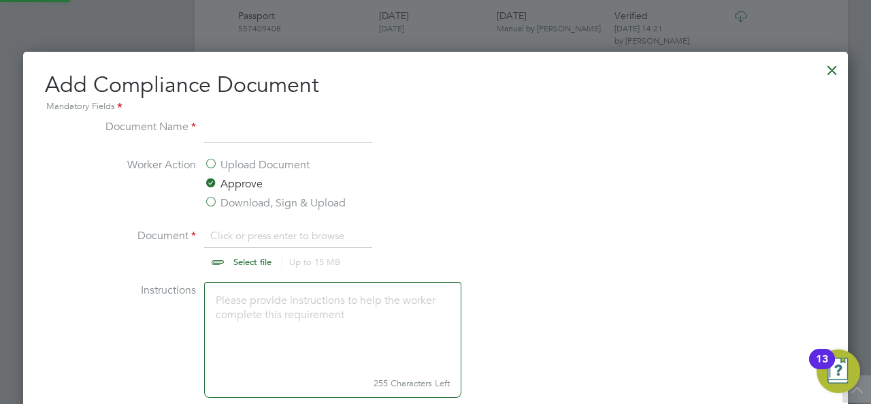
scroll to position [20, 169]
click at [249, 257] on input "file" at bounding box center [266, 247] width 214 height 41
type input "C:\fakepath\craig cscs.jpg"
click at [251, 258] on input "file" at bounding box center [266, 247] width 214 height 41
type input "C:\fakepath\Npors back craig.jpg"
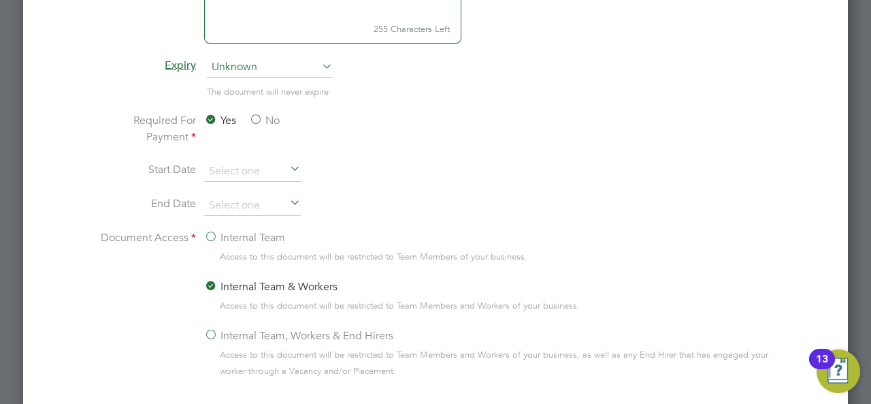
scroll to position [997, 0]
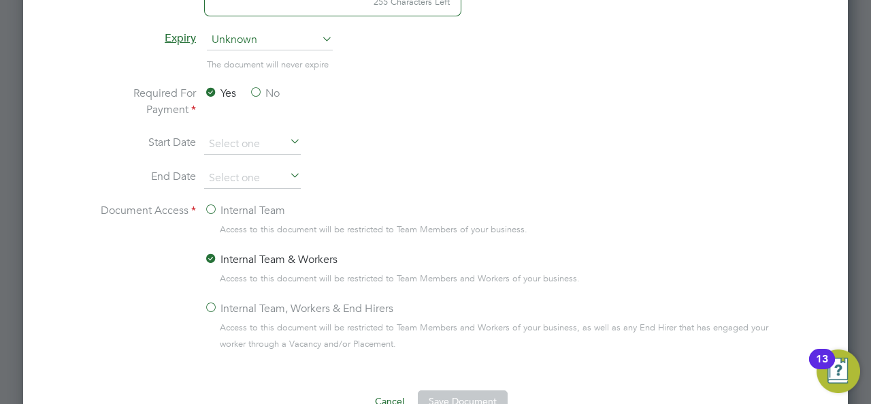
click at [212, 304] on label "Internal Team, Workers & End Hirers" at bounding box center [298, 308] width 189 height 16
click at [0, 0] on input "Internal Team, Workers & End Hirers" at bounding box center [0, 0] width 0 height 0
click at [262, 90] on label "No" at bounding box center [264, 93] width 31 height 16
click at [0, 0] on input "No" at bounding box center [0, 0] width 0 height 0
click at [485, 134] on li "Start Date" at bounding box center [435, 151] width 683 height 34
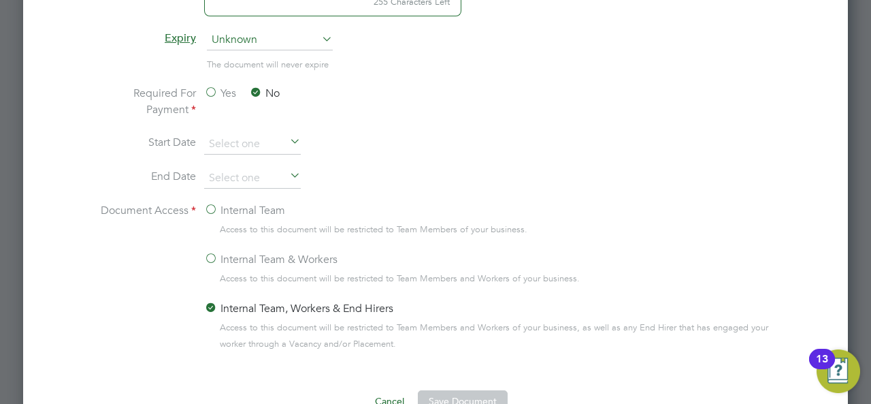
scroll to position [970, 0]
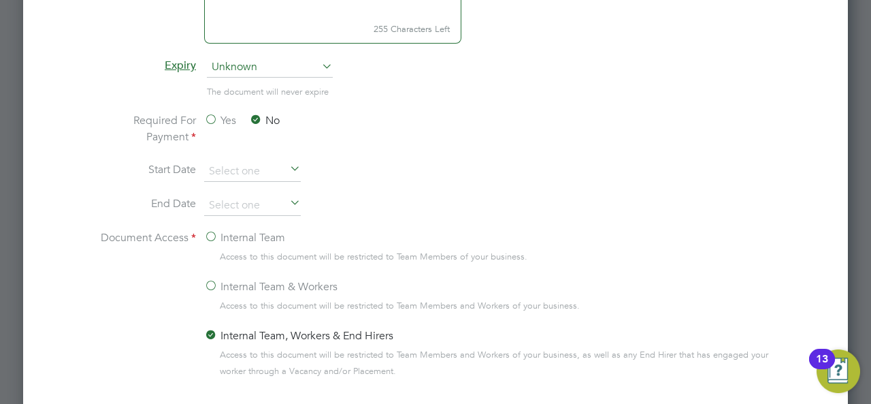
click at [319, 63] on icon at bounding box center [319, 65] width 0 height 19
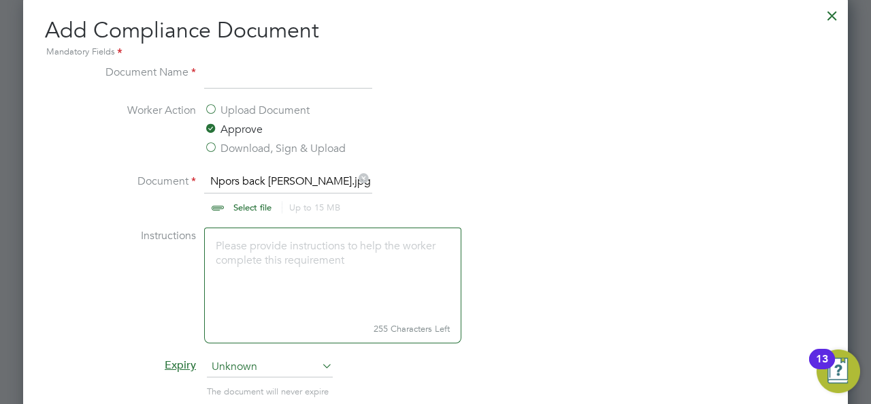
scroll to position [643, 0]
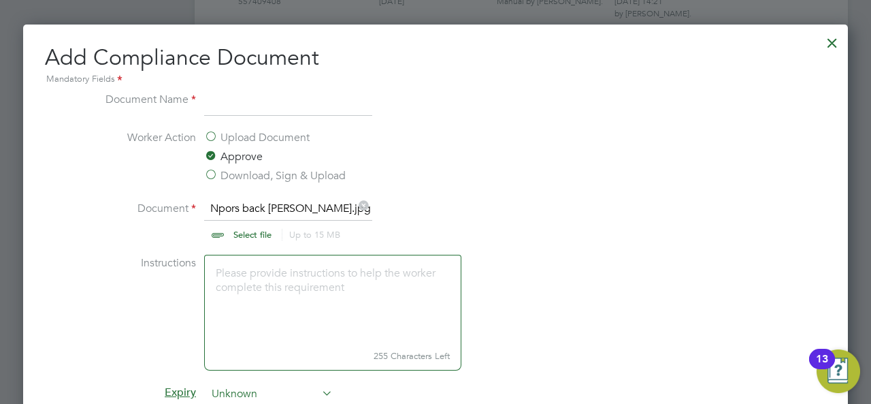
click at [246, 107] on input at bounding box center [288, 103] width 168 height 25
type input "n"
type input "NPORS"
click at [664, 239] on li "Document Npors back craig.jpg Select file Up to 15 MB Drop your file here" at bounding box center [435, 227] width 683 height 54
click at [259, 229] on input "file" at bounding box center [266, 220] width 214 height 41
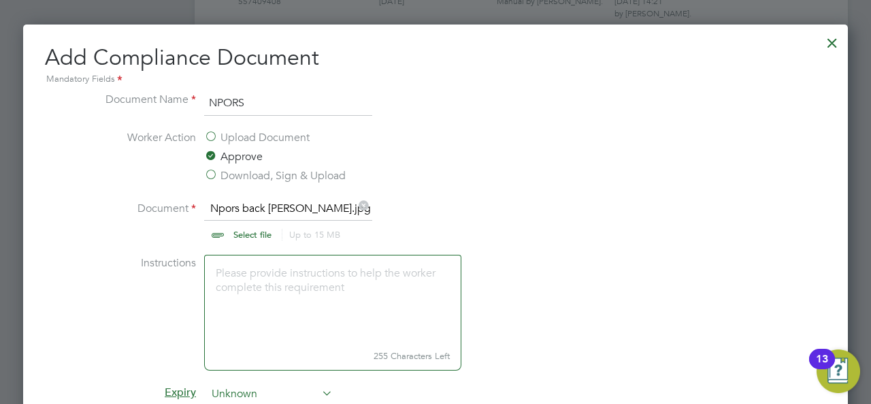
type input "C:\fakepath\craig cscs.jpg"
click at [598, 310] on li "Instructions 255 Characters Left" at bounding box center [435, 319] width 683 height 129
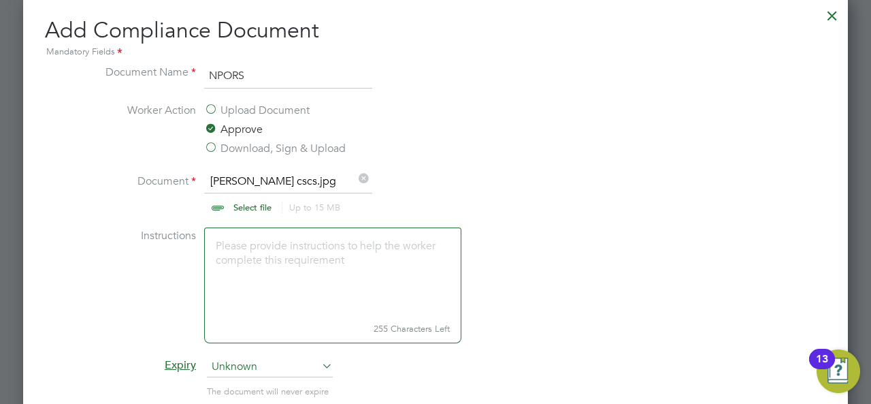
scroll to position [752, 0]
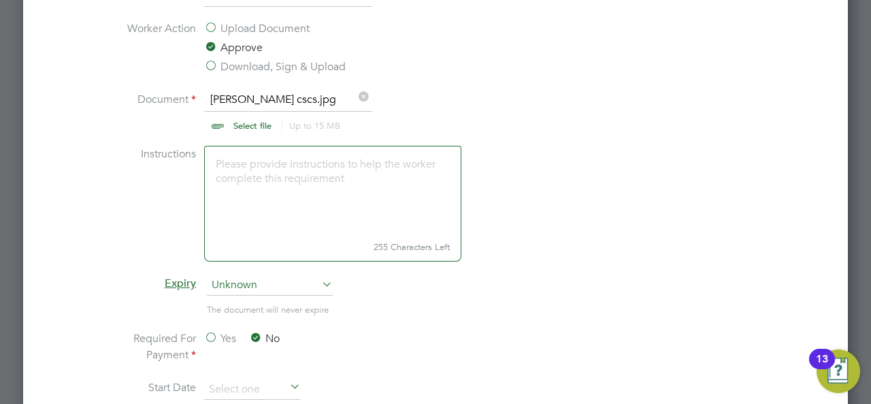
click at [349, 186] on textarea at bounding box center [332, 191] width 257 height 91
type textarea "Please approve"
click at [516, 275] on li "Expiry Unknown" at bounding box center [435, 292] width 683 height 34
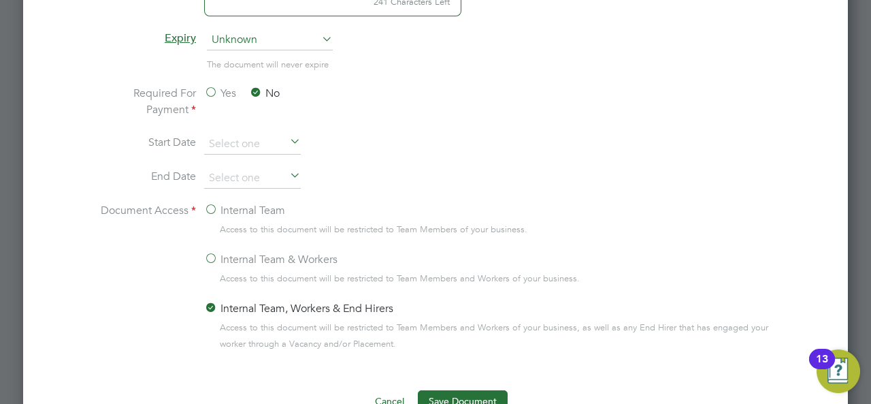
scroll to position [1079, 0]
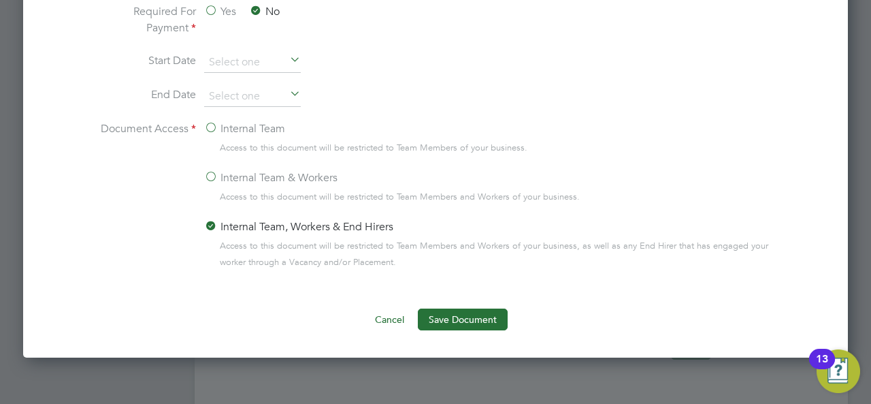
click at [466, 315] on button "Save Document" at bounding box center [463, 319] width 90 height 22
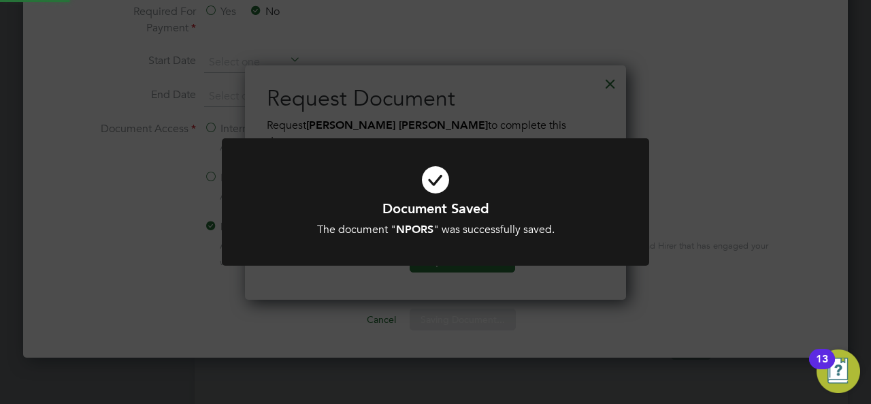
scroll to position [218, 381]
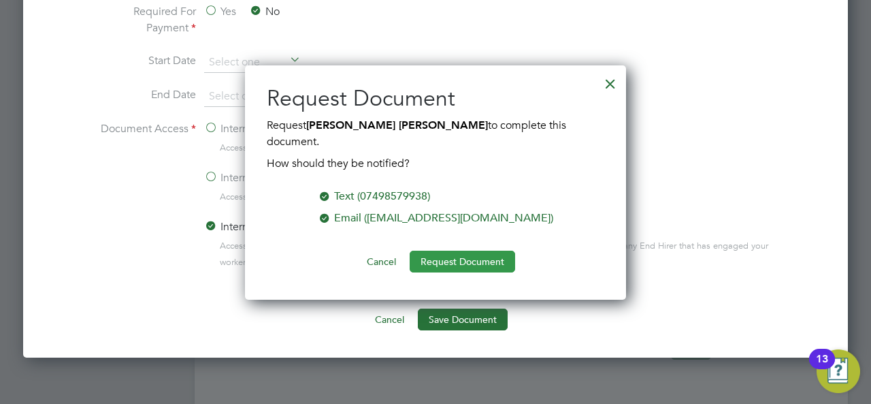
click at [487, 251] on button "Request Document" at bounding box center [463, 262] width 106 height 22
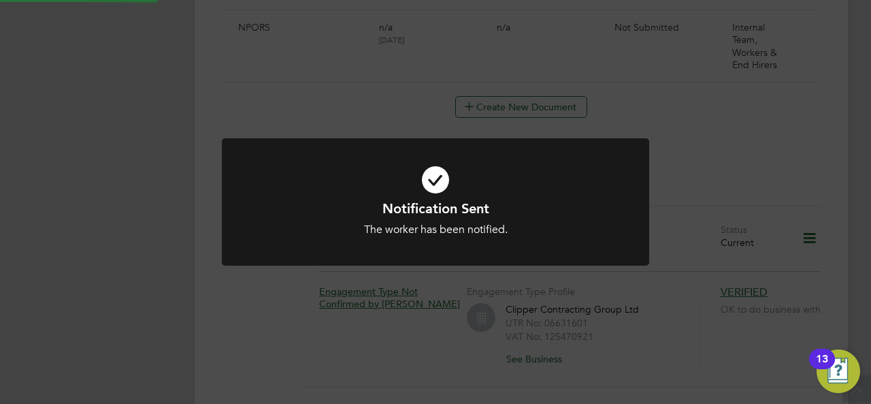
scroll to position [1079, 0]
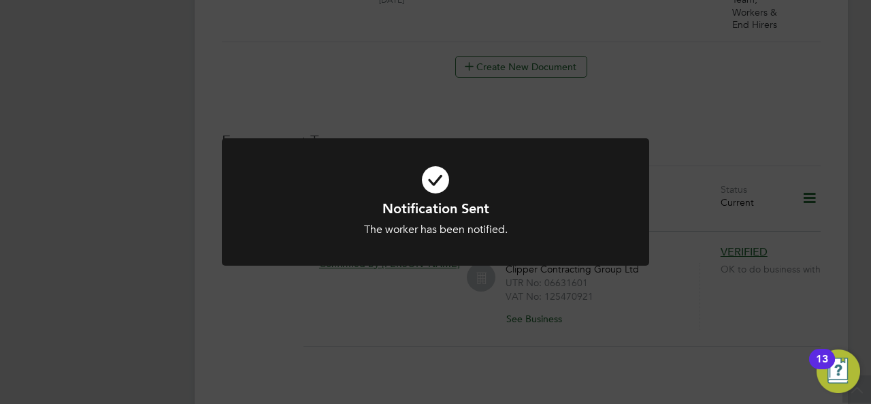
click at [720, 101] on div "Notification Sent The worker has been notified. Cancel Okay" at bounding box center [435, 202] width 871 height 404
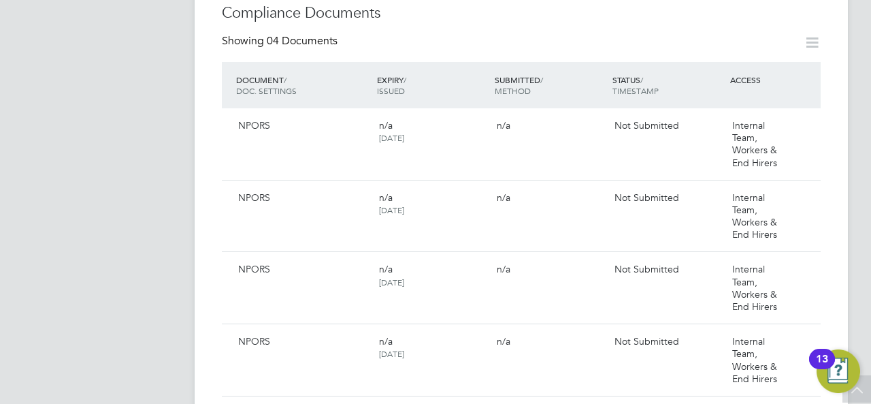
scroll to position [752, 0]
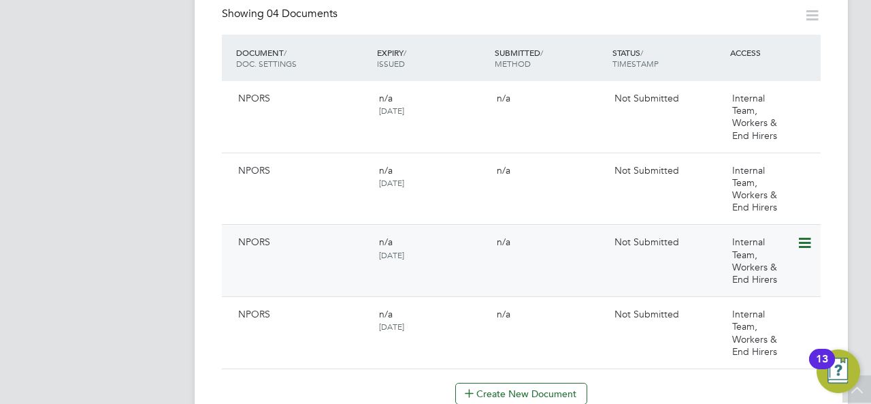
click at [810, 235] on icon at bounding box center [804, 243] width 14 height 16
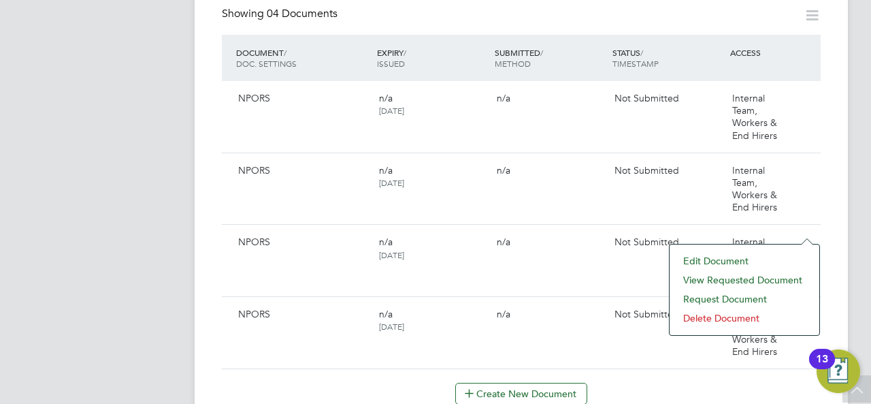
click at [709, 314] on li "Delete Document" at bounding box center [745, 317] width 136 height 19
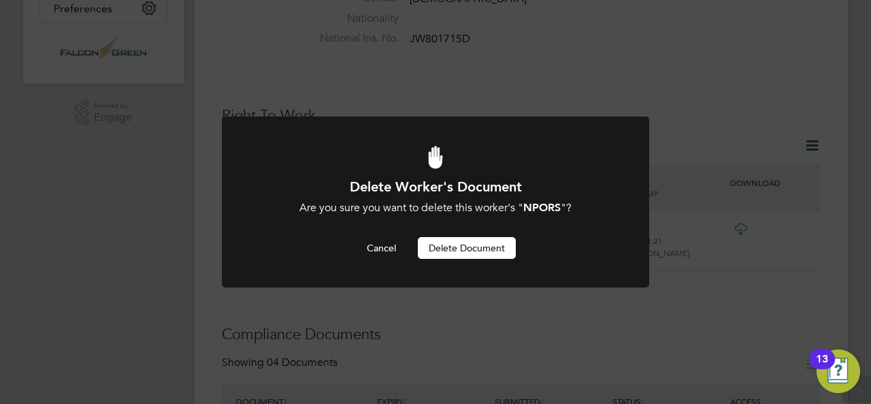
click at [493, 235] on div "Delete Worker's Document Are you sure you want to delete this worker's " NPORS …" at bounding box center [436, 218] width 354 height 81
click at [498, 246] on button "Delete Document" at bounding box center [467, 248] width 98 height 22
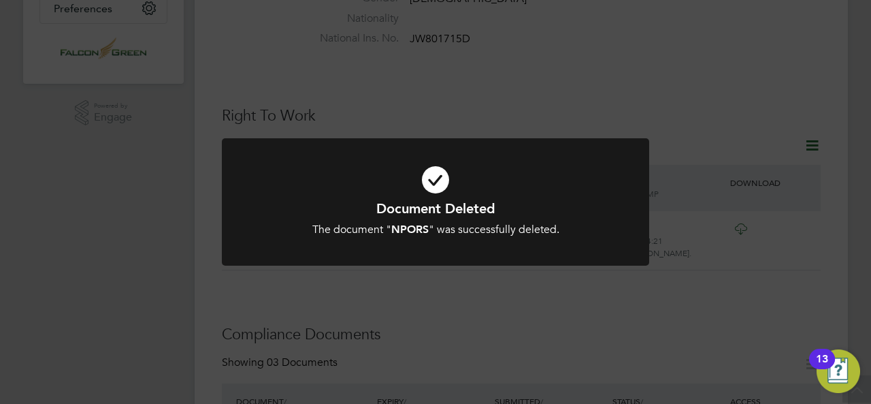
click at [687, 319] on div "Document Deleted The document " NPORS " was successfully deleted. Cancel Okay" at bounding box center [435, 202] width 871 height 404
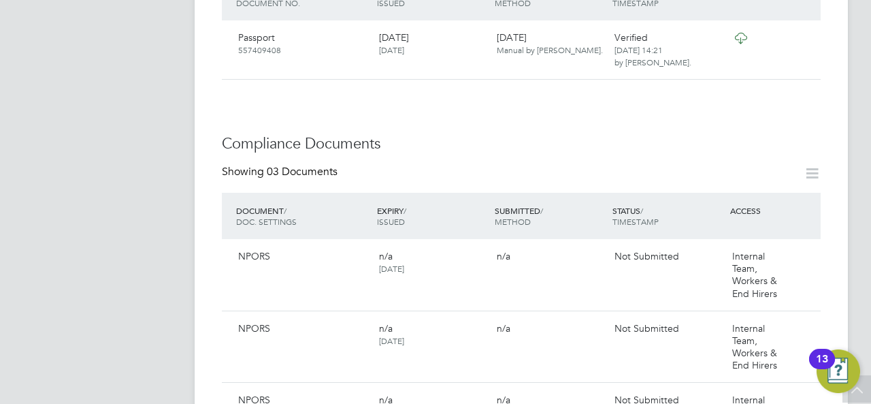
scroll to position [621, 0]
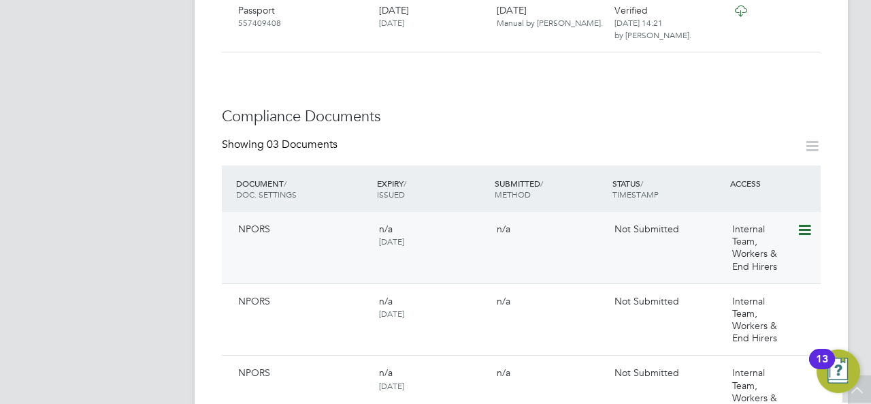
click at [539, 218] on div "n/a" at bounding box center [550, 228] width 118 height 23
click at [299, 217] on div "NPORS" at bounding box center [303, 228] width 141 height 23
click at [809, 222] on icon at bounding box center [804, 230] width 14 height 16
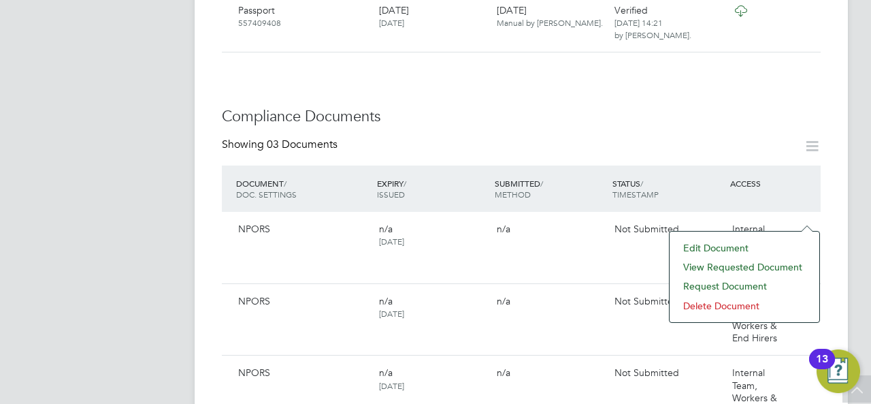
click at [730, 262] on li "View Requested Document" at bounding box center [745, 266] width 136 height 19
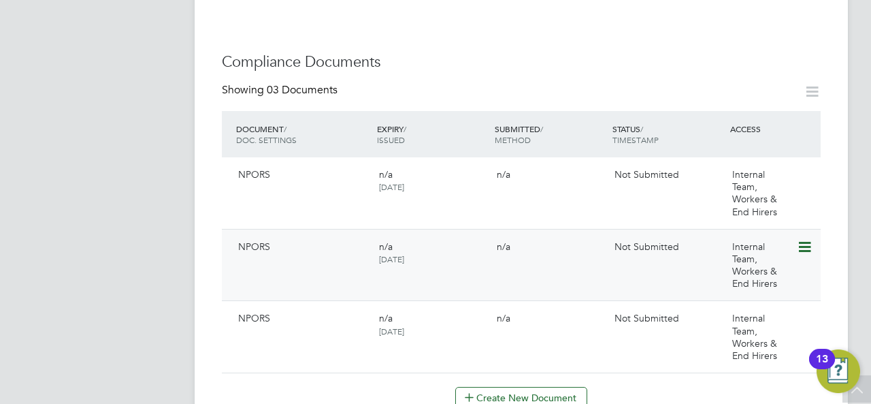
scroll to position [703, 0]
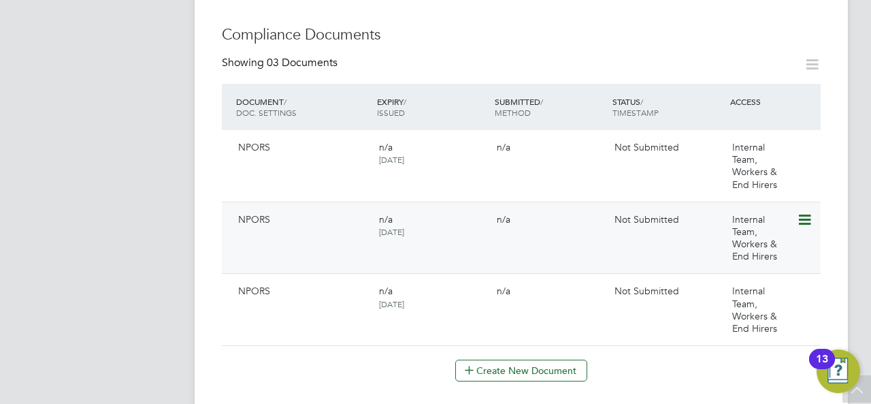
click at [809, 212] on icon at bounding box center [804, 220] width 14 height 16
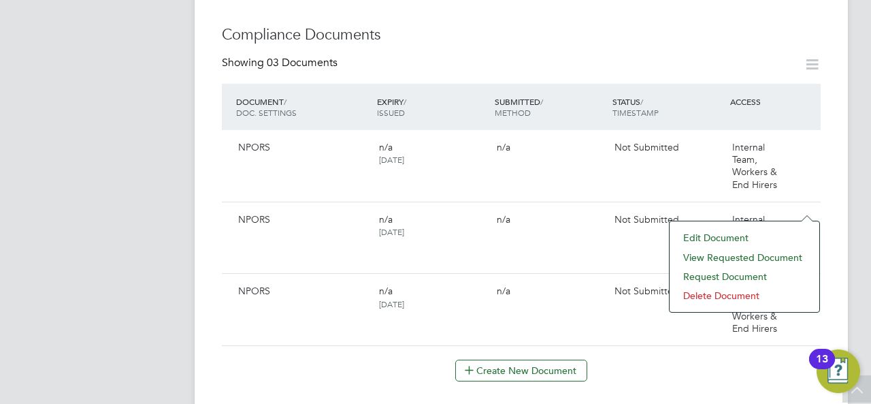
click at [720, 257] on li "View Requested Document" at bounding box center [745, 257] width 136 height 19
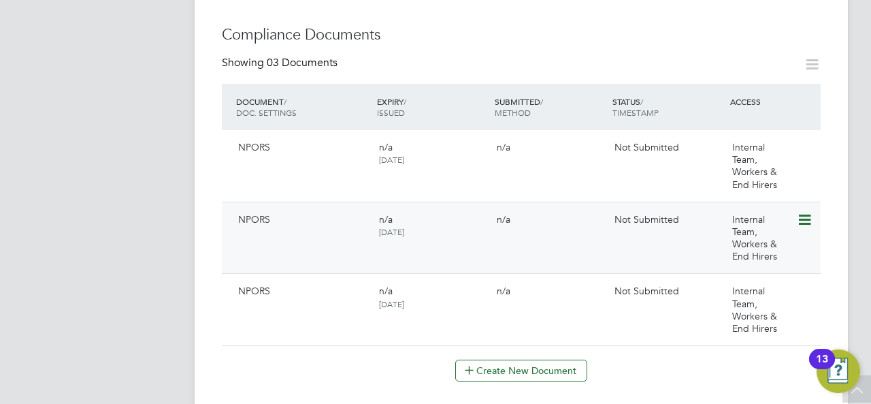
click at [802, 212] on icon at bounding box center [804, 220] width 14 height 16
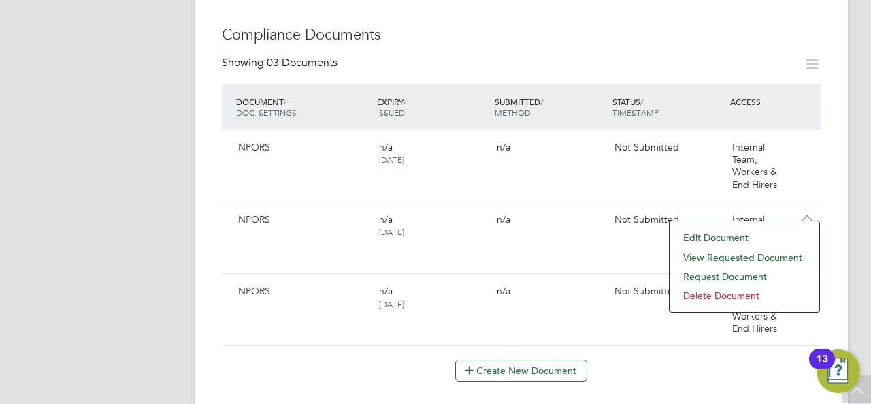
click at [713, 293] on li "Delete Document" at bounding box center [745, 295] width 136 height 19
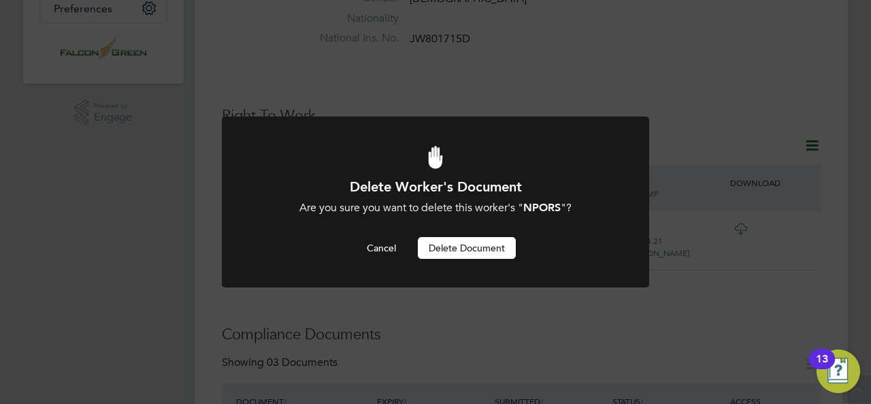
click at [484, 250] on button "Delete Document" at bounding box center [467, 248] width 98 height 22
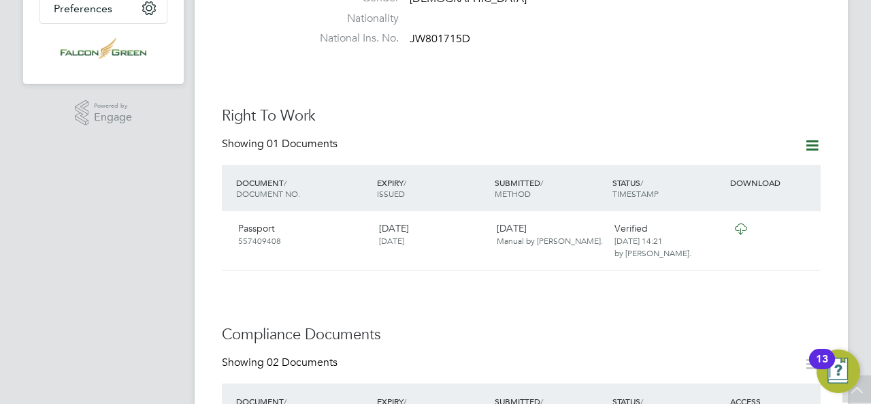
click at [694, 308] on div "Worker Details Unfollow CM Craig Moody Gale m: 07498579938 Personal Details ID …" at bounding box center [521, 385] width 599 height 1458
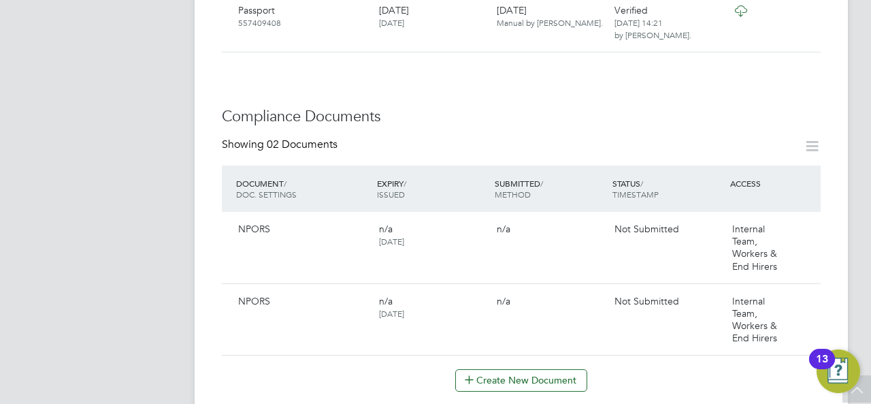
scroll to position [649, 0]
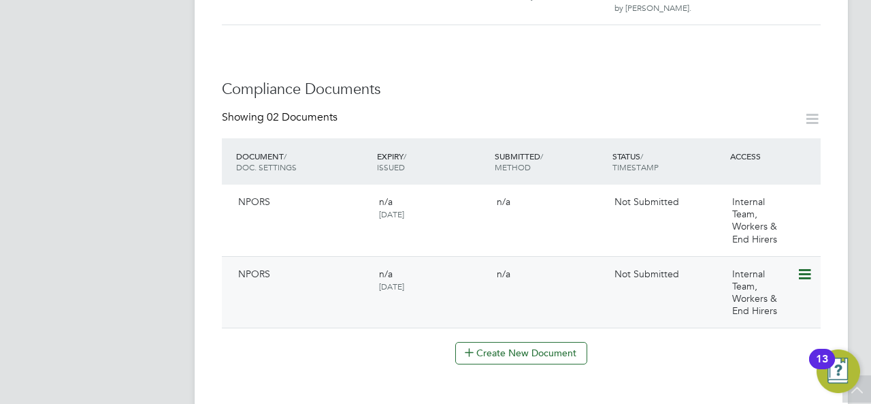
click at [681, 265] on div "Not Submitted" at bounding box center [668, 273] width 118 height 23
click at [653, 268] on span "Not Submitted" at bounding box center [647, 274] width 65 height 12
click at [360, 263] on div "NPORS" at bounding box center [303, 273] width 141 height 23
click at [259, 268] on span "NPORS" at bounding box center [254, 274] width 32 height 12
click at [396, 280] on span "[DATE]" at bounding box center [391, 285] width 25 height 11
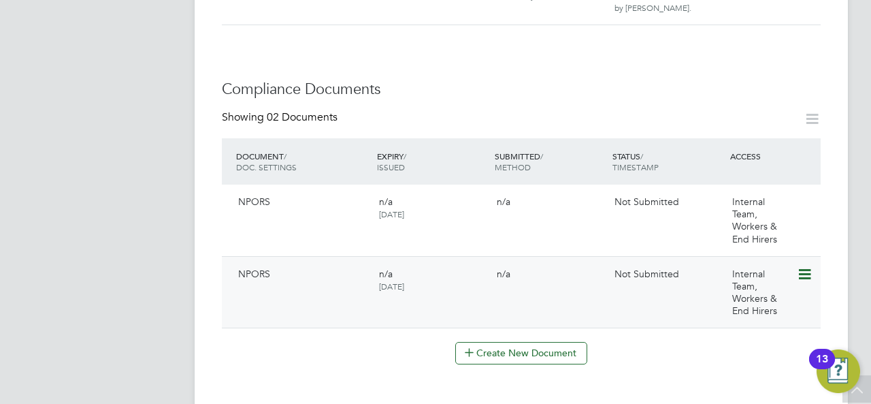
click at [267, 268] on span "NPORS" at bounding box center [254, 274] width 32 height 12
click at [799, 266] on icon at bounding box center [804, 274] width 14 height 16
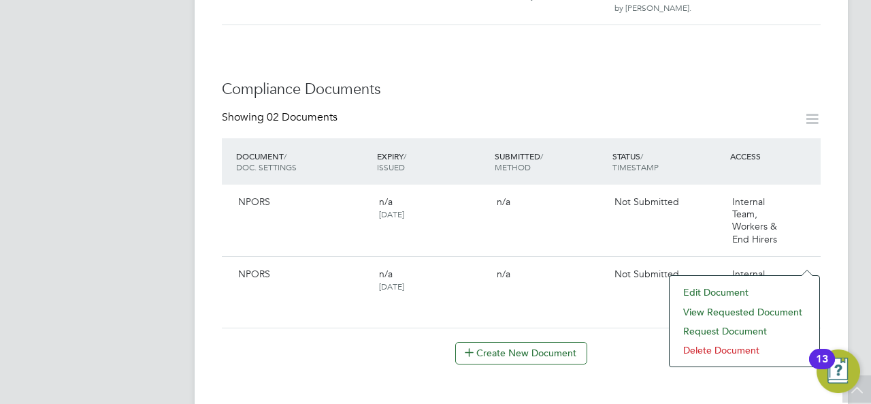
click at [728, 309] on li "View Requested Document" at bounding box center [745, 311] width 136 height 19
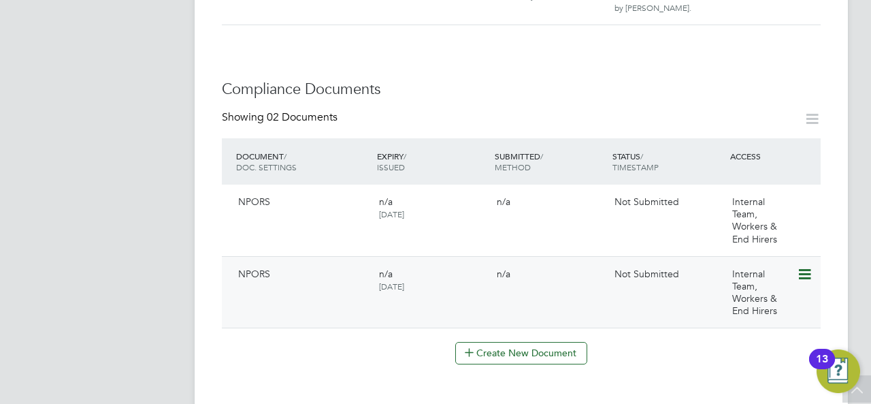
click at [801, 266] on icon at bounding box center [804, 274] width 14 height 16
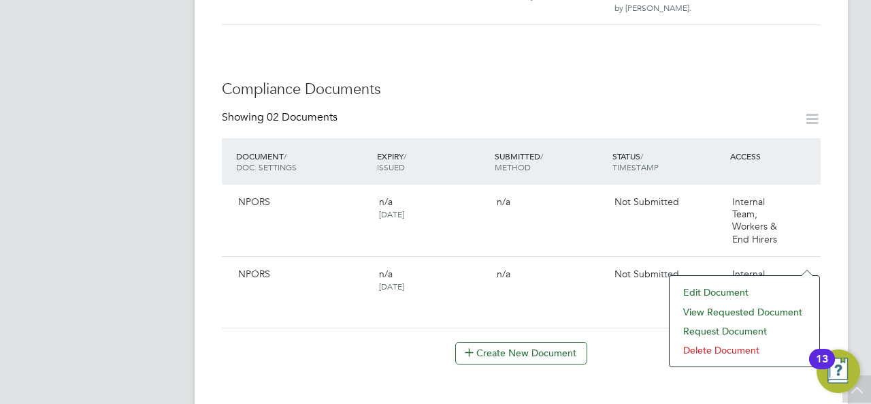
click at [712, 349] on li "Delete Document" at bounding box center [745, 349] width 136 height 19
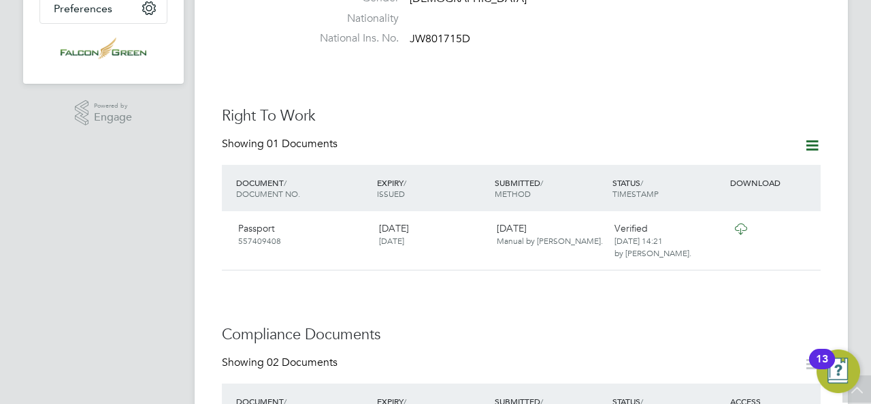
scroll to position [0, 0]
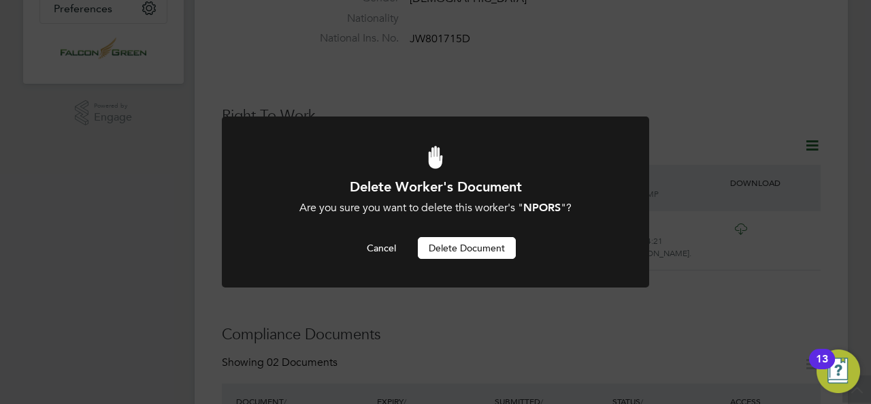
click at [464, 244] on button "Delete Document" at bounding box center [467, 248] width 98 height 22
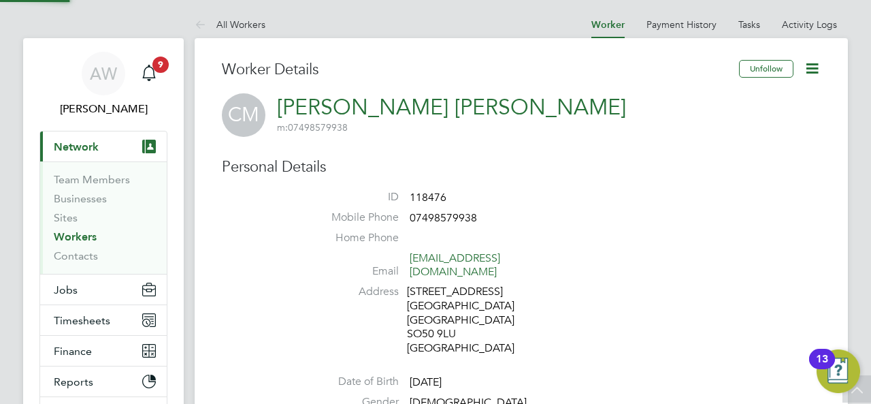
scroll to position [404, 0]
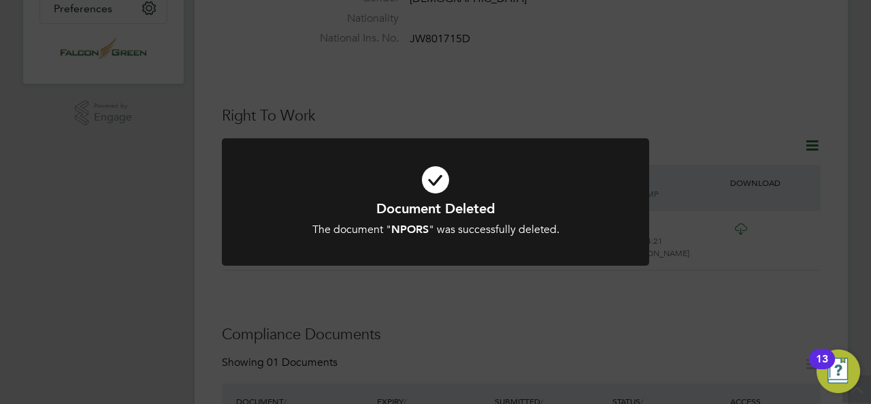
click at [595, 323] on div "Document Deleted The document " NPORS " was successfully deleted. Cancel Okay" at bounding box center [435, 202] width 871 height 404
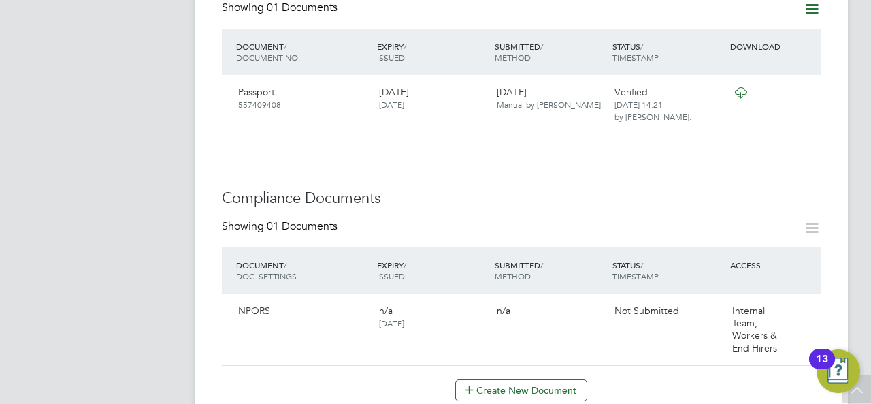
scroll to position [594, 0]
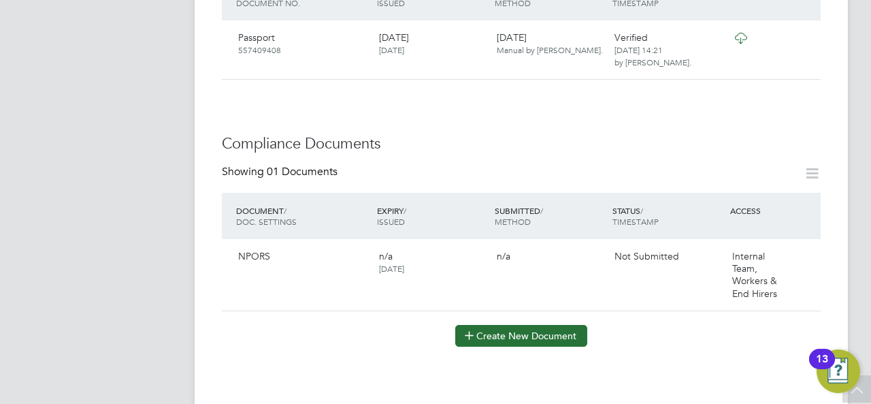
click at [552, 325] on button "Create New Document" at bounding box center [521, 336] width 132 height 22
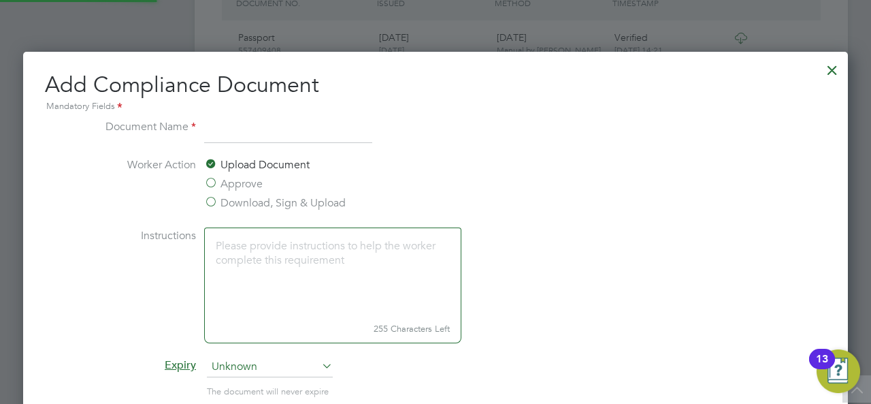
scroll to position [711, 825]
type input "C"
type input "Npors back"
click at [233, 182] on label "Approve" at bounding box center [233, 184] width 59 height 16
click at [0, 0] on input "Approve" at bounding box center [0, 0] width 0 height 0
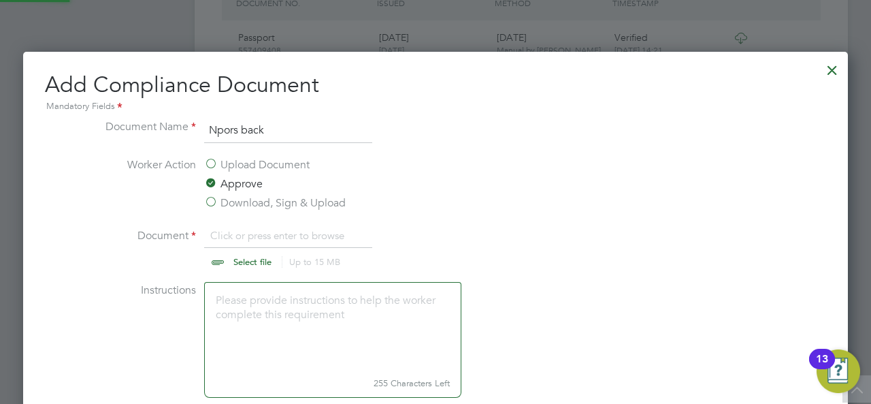
scroll to position [20, 169]
click at [221, 257] on input "file" at bounding box center [266, 247] width 214 height 41
type input "C:\fakepath\Npors back craig.jpg"
click at [612, 320] on li "Instructions 255 Characters Left" at bounding box center [435, 346] width 683 height 129
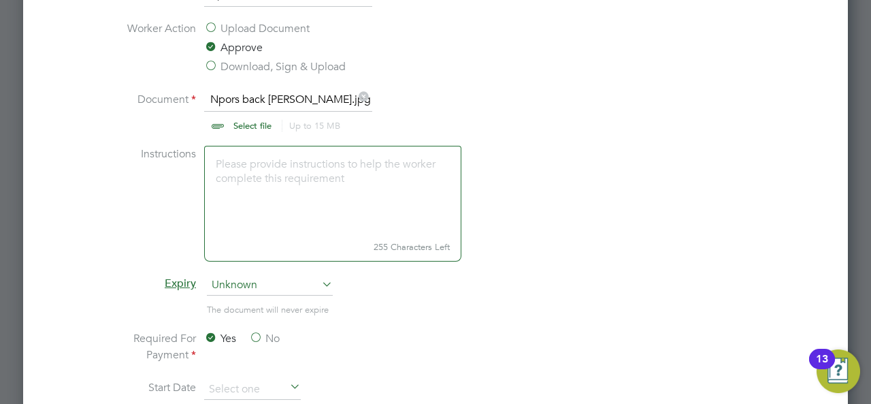
scroll to position [758, 0]
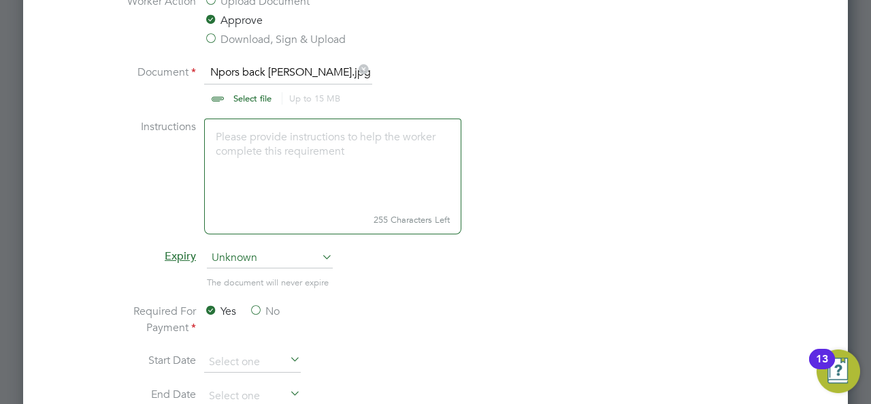
click at [259, 308] on label "No" at bounding box center [264, 311] width 31 height 16
click at [0, 0] on input "No" at bounding box center [0, 0] width 0 height 0
click at [292, 263] on span "Unknown" at bounding box center [270, 258] width 126 height 20
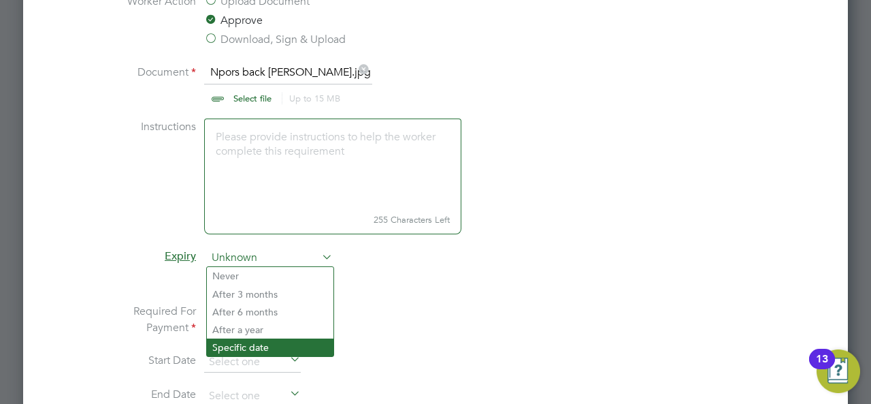
click at [283, 342] on li "Specific date" at bounding box center [270, 347] width 127 height 18
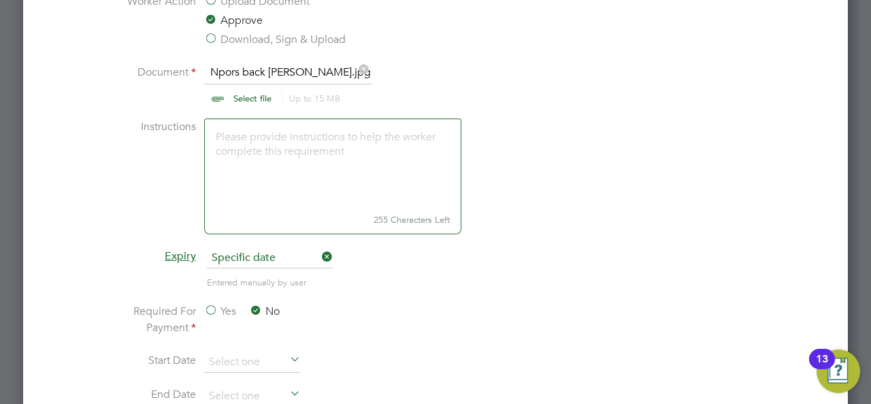
click at [297, 261] on span "Specific date" at bounding box center [270, 258] width 126 height 20
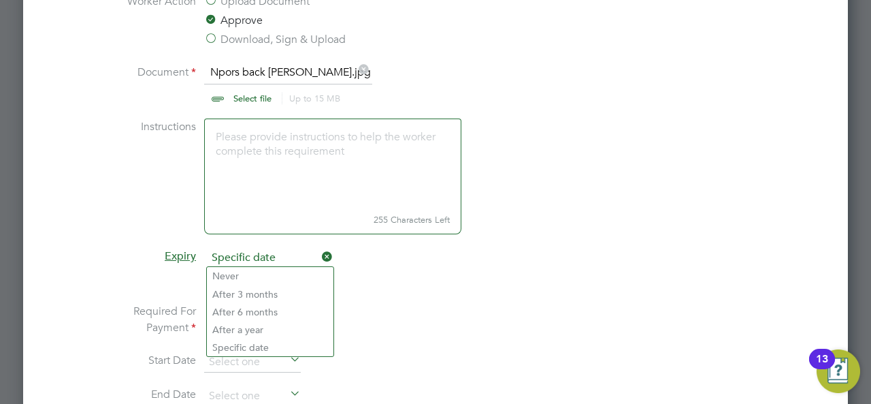
click at [539, 296] on li "Entered manually by user" at bounding box center [435, 289] width 683 height 28
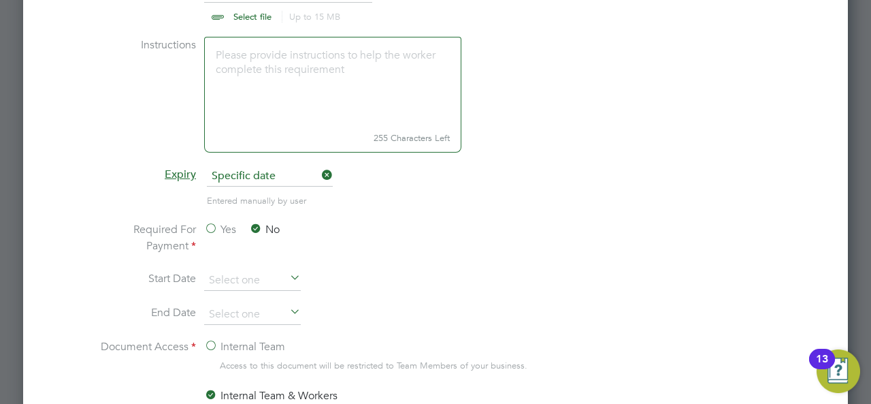
scroll to position [867, 0]
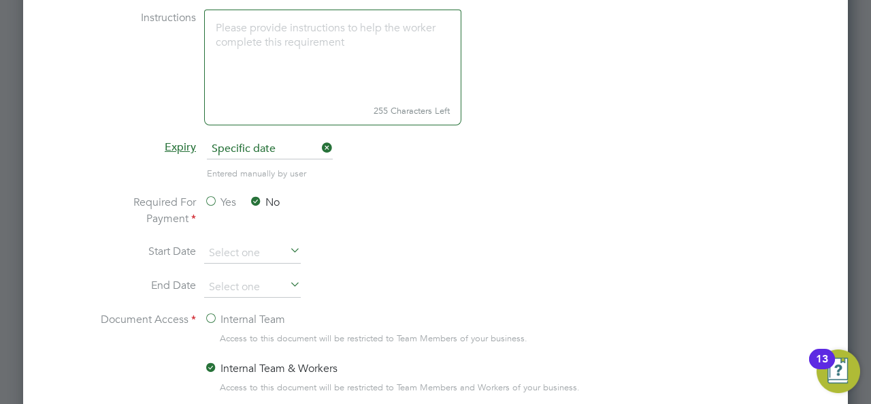
click at [287, 249] on icon at bounding box center [287, 251] width 0 height 19
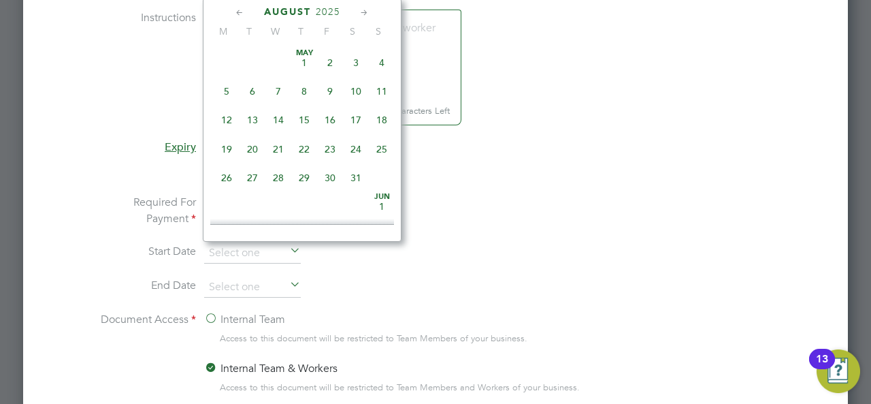
scroll to position [526, 0]
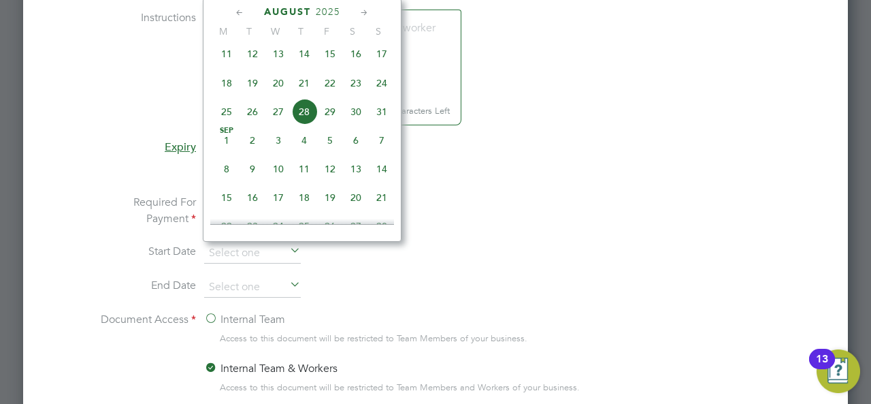
click at [287, 277] on icon at bounding box center [287, 285] width 0 height 19
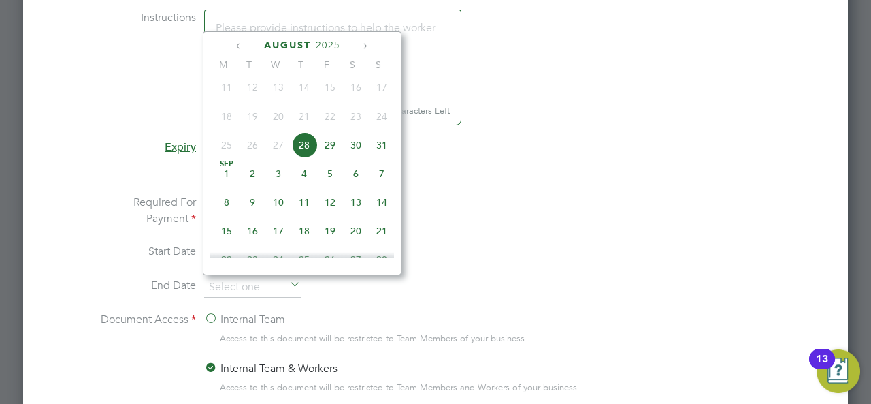
click at [338, 42] on span "2025" at bounding box center [328, 45] width 25 height 12
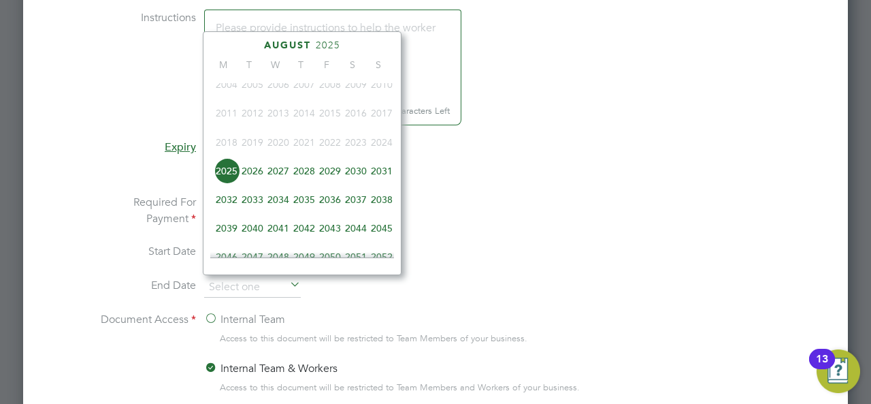
click at [277, 173] on span "2027" at bounding box center [278, 171] width 26 height 26
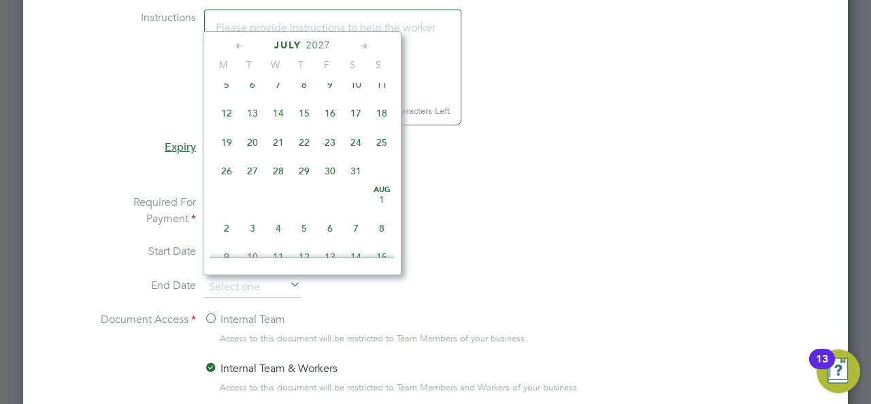
click at [278, 44] on span "July" at bounding box center [287, 45] width 27 height 12
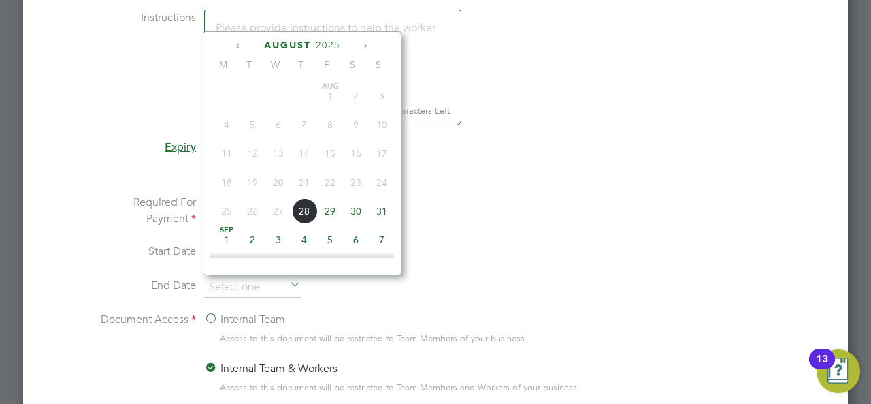
click at [332, 41] on span "2025" at bounding box center [328, 45] width 25 height 12
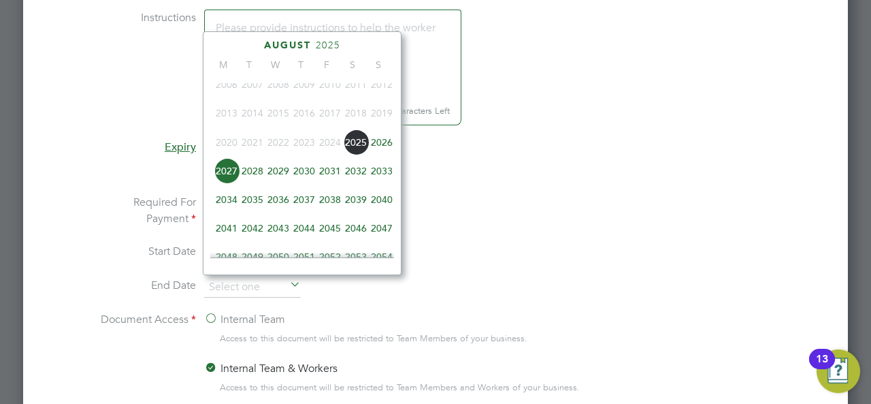
click at [232, 175] on span "2027" at bounding box center [227, 171] width 26 height 26
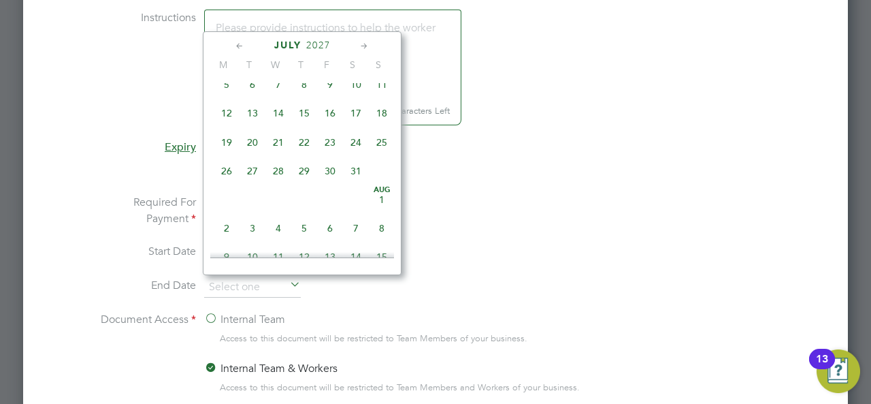
click at [292, 43] on span "July" at bounding box center [287, 45] width 27 height 12
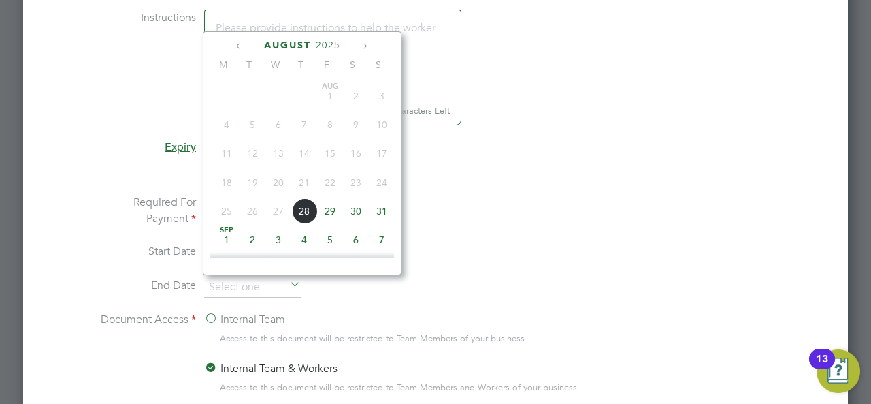
click at [363, 43] on icon at bounding box center [364, 46] width 13 height 15
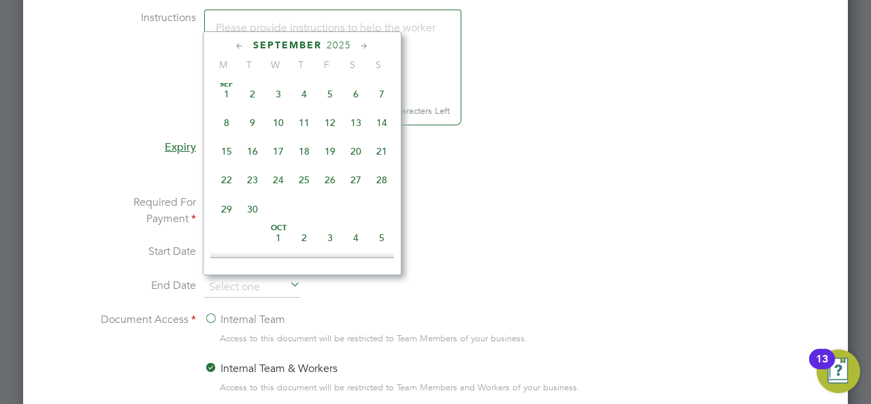
click at [340, 43] on span "2025" at bounding box center [339, 45] width 25 height 12
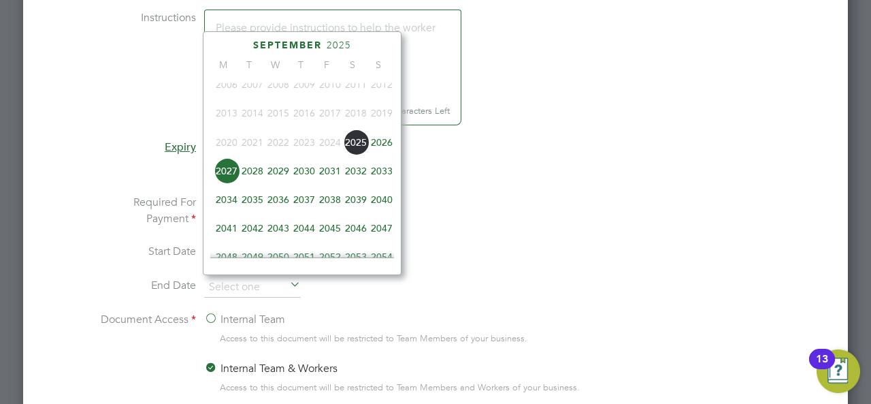
click at [227, 176] on span "2027" at bounding box center [227, 171] width 26 height 26
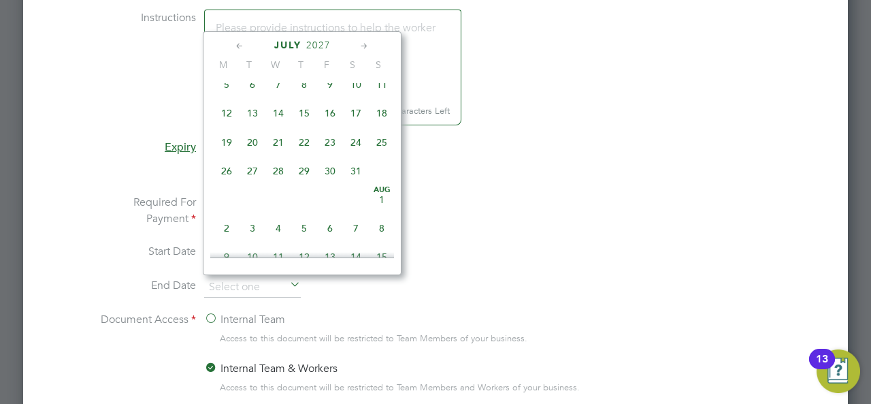
click at [351, 175] on span "31" at bounding box center [356, 171] width 26 height 26
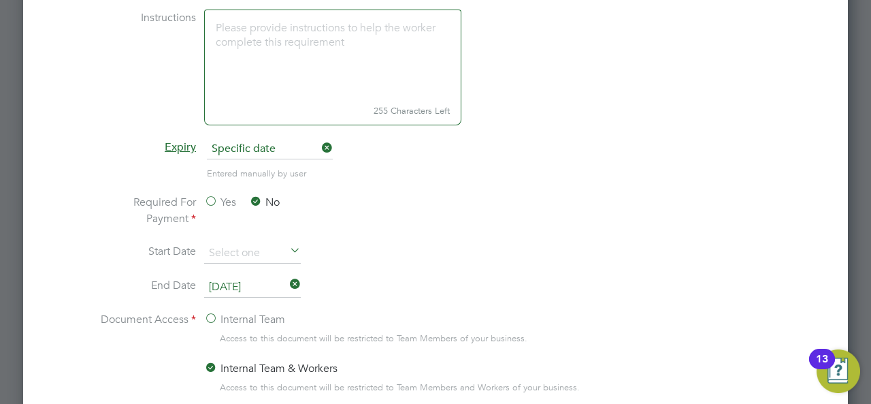
click at [258, 279] on input "31 Jul 2027" at bounding box center [252, 287] width 97 height 20
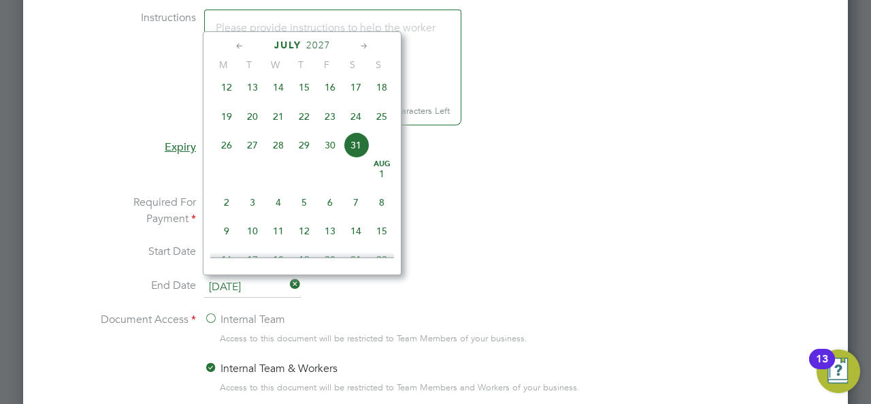
click at [236, 46] on icon at bounding box center [239, 46] width 13 height 15
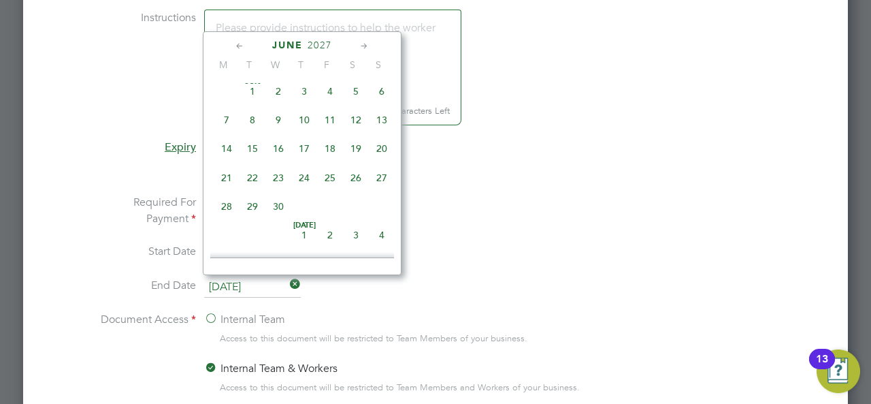
click at [236, 46] on icon at bounding box center [239, 46] width 13 height 15
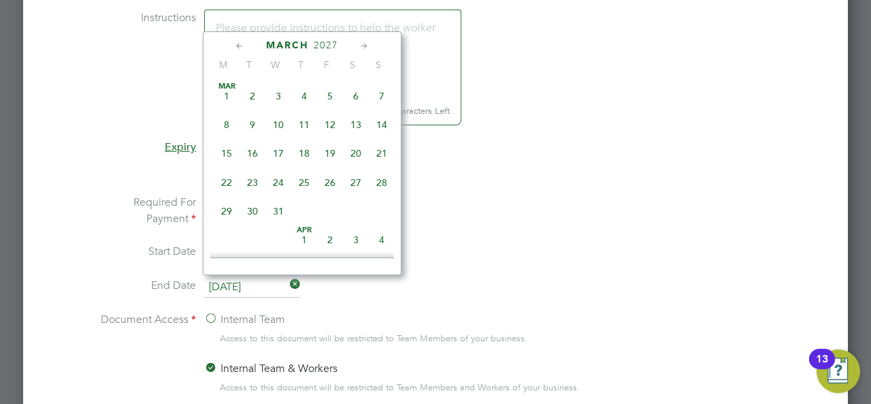
click at [280, 210] on span "31" at bounding box center [278, 211] width 26 height 26
type input "31 Mar 2027"
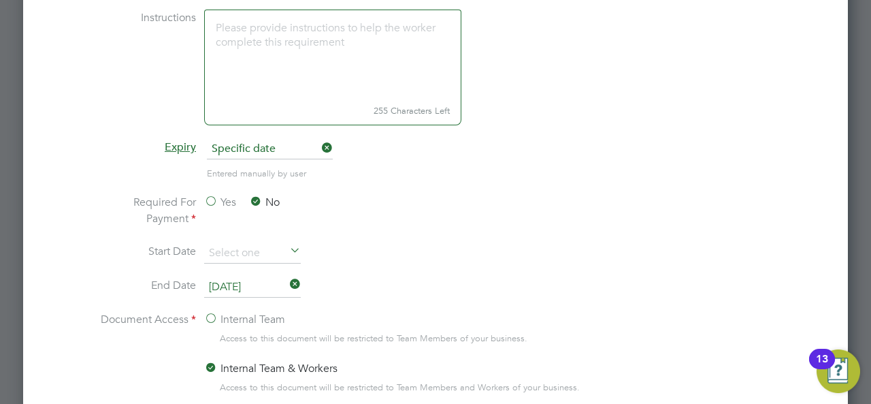
click at [490, 272] on li "Start Date" at bounding box center [435, 260] width 683 height 34
click at [60, 333] on ng-form "Document Name Npors back Worker Action Upload Document Approve Download, Sign &…" at bounding box center [435, 183] width 781 height 675
click at [279, 248] on input at bounding box center [252, 253] width 97 height 20
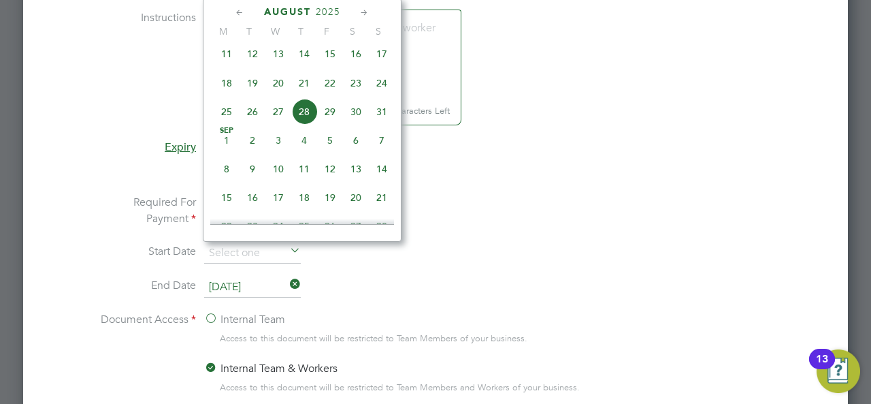
click at [59, 225] on ng-form "Document Name Npors back Worker Action Upload Document Approve Download, Sign &…" at bounding box center [435, 183] width 781 height 675
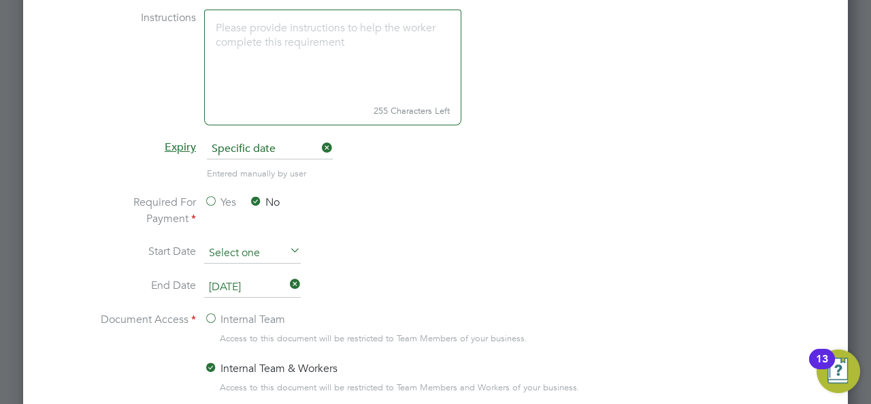
click at [244, 246] on input at bounding box center [252, 253] width 97 height 20
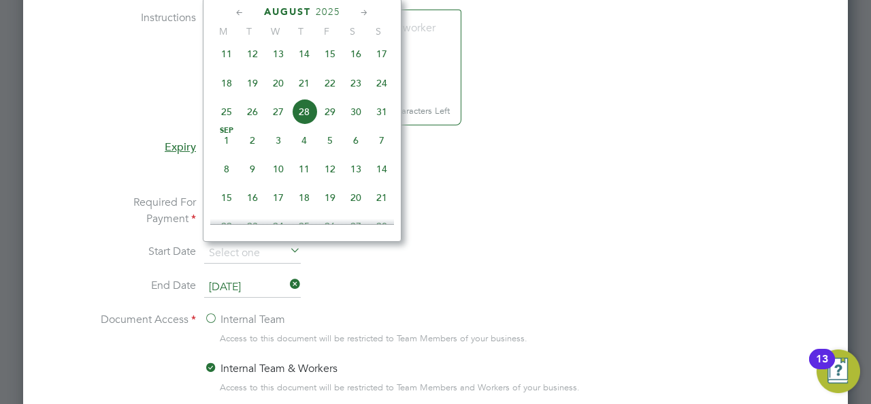
click at [240, 12] on icon at bounding box center [239, 12] width 13 height 15
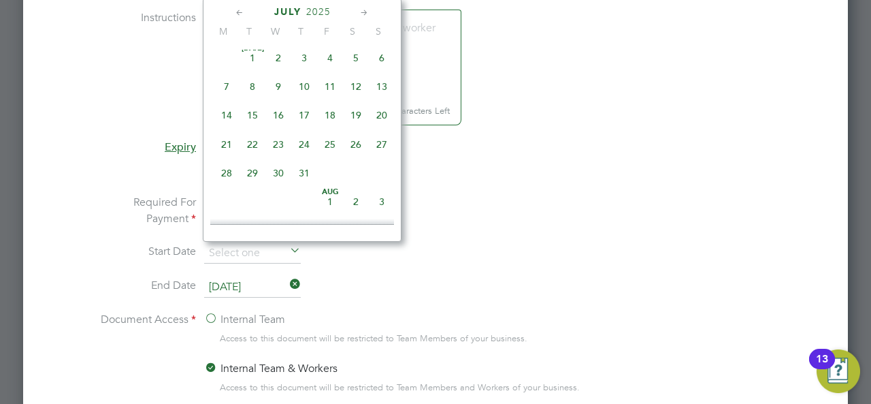
click at [240, 12] on icon at bounding box center [239, 12] width 13 height 15
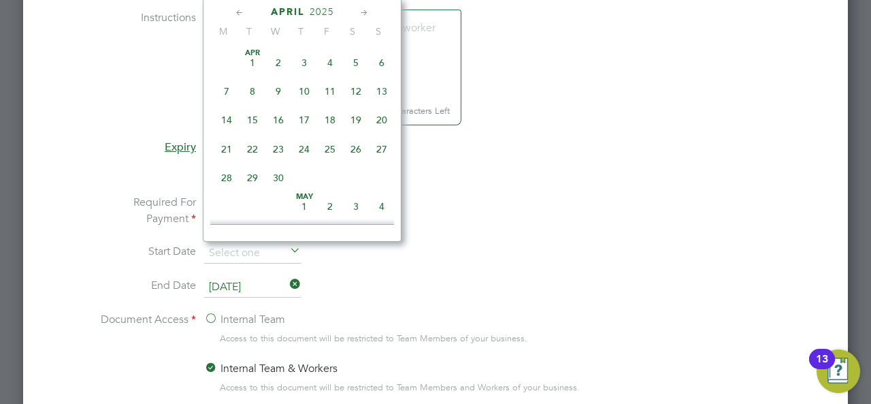
click at [306, 56] on span "3" at bounding box center [304, 63] width 26 height 26
type input "03 Apr 2025"
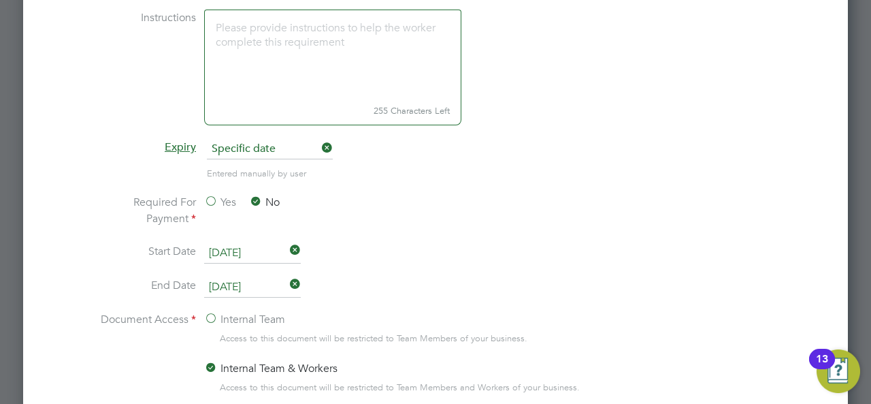
click at [527, 244] on li "Start Date 03 Apr 2025" at bounding box center [435, 260] width 683 height 34
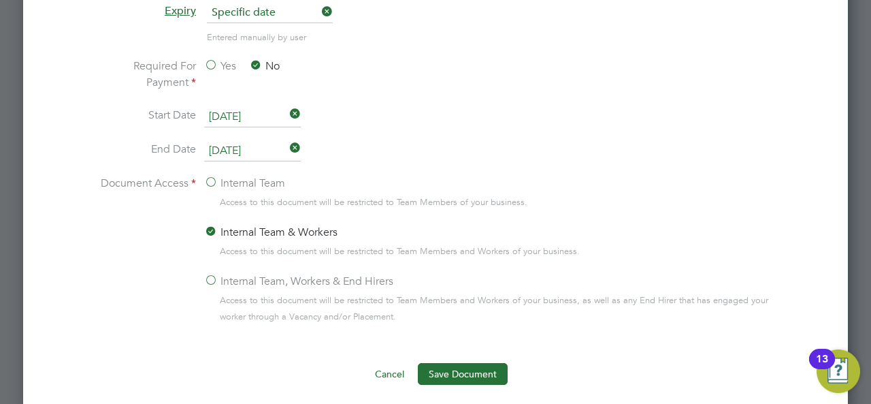
scroll to position [1057, 0]
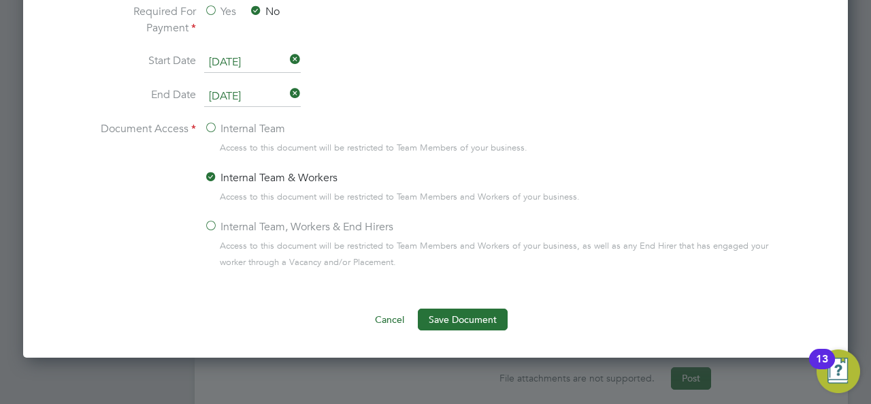
click at [212, 225] on label "Internal Team, Workers & End Hirers" at bounding box center [298, 227] width 189 height 16
click at [0, 0] on input "Internal Team, Workers & End Hirers" at bounding box center [0, 0] width 0 height 0
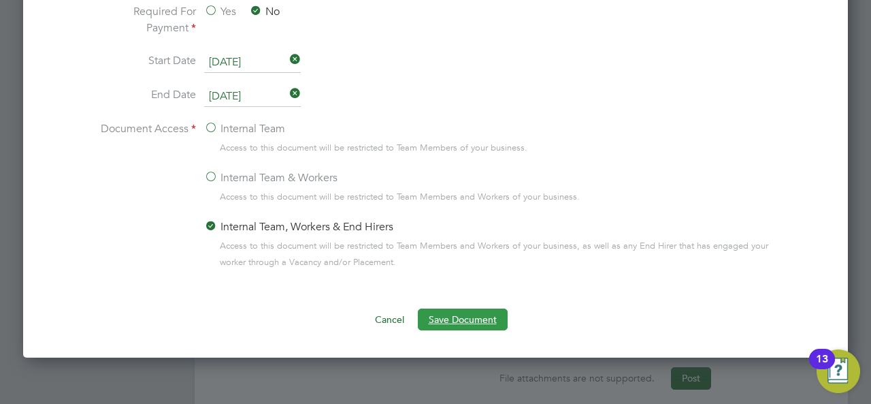
click at [459, 316] on button "Save Document" at bounding box center [463, 319] width 90 height 22
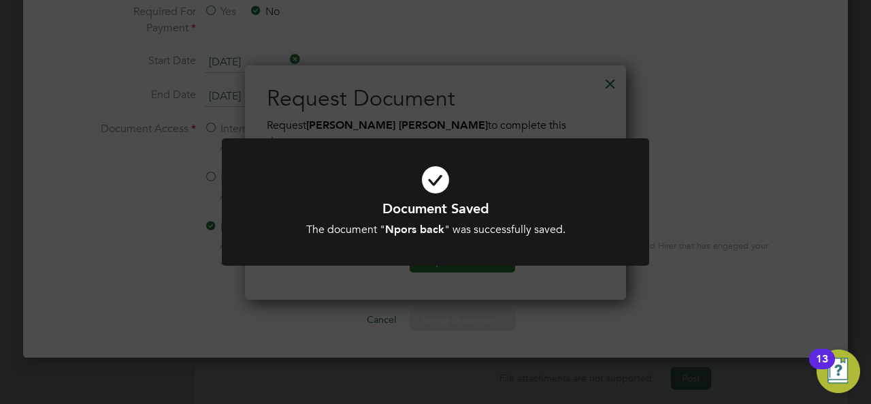
scroll to position [218, 381]
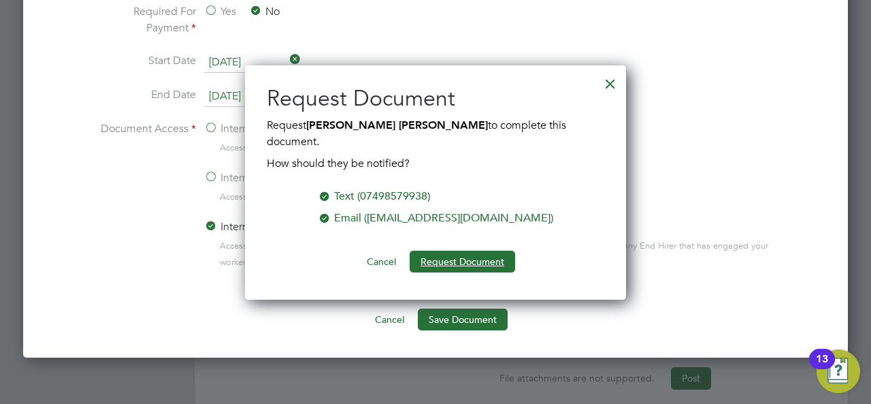
click at [467, 251] on button "Request Document" at bounding box center [463, 262] width 106 height 22
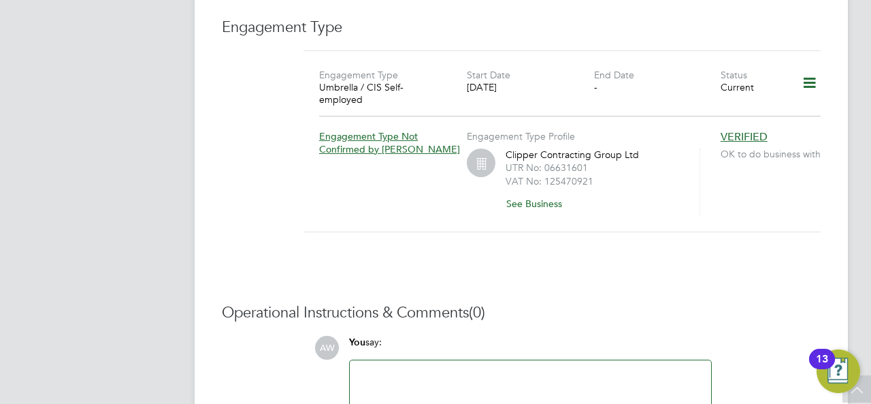
scroll to position [1022, 0]
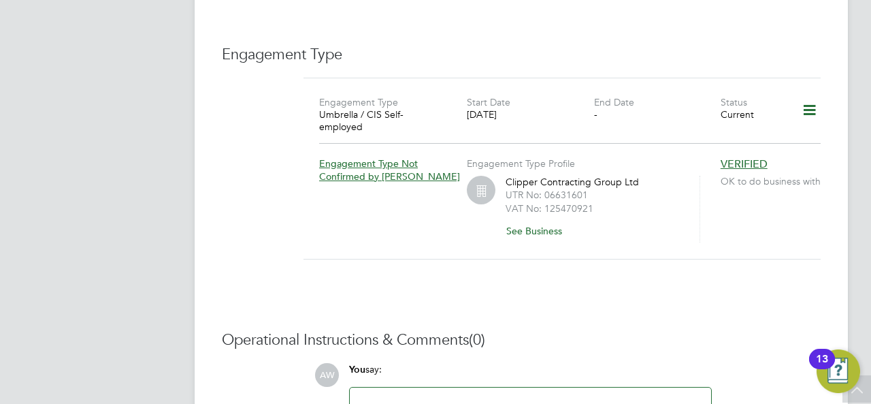
click at [806, 95] on icon at bounding box center [810, 110] width 24 height 31
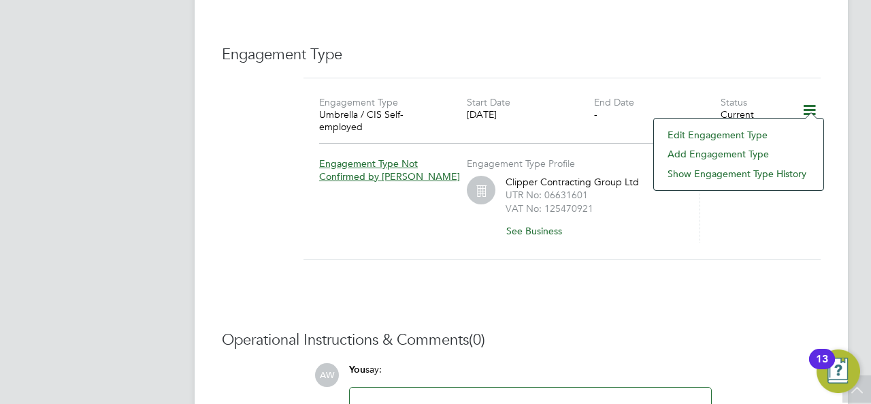
click at [724, 135] on li "Edit Engagement Type" at bounding box center [739, 134] width 156 height 19
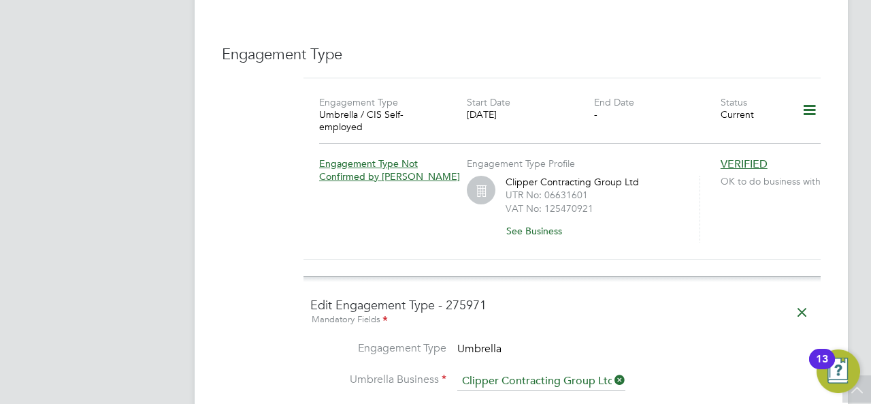
click at [694, 341] on li "Engagement Type Umbrella" at bounding box center [562, 356] width 504 height 31
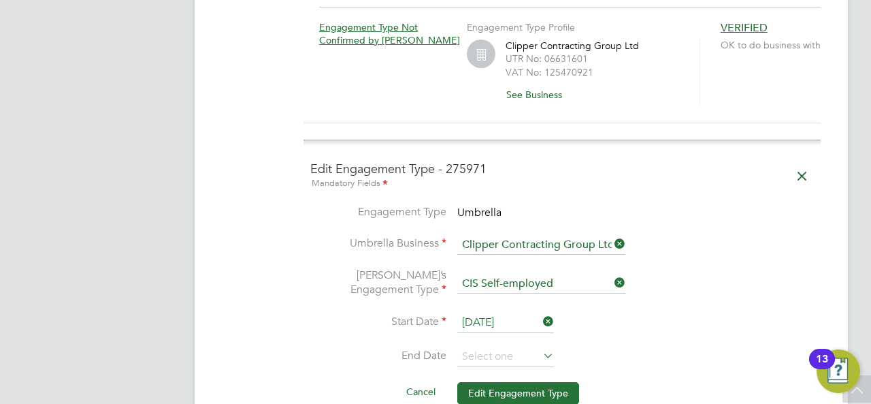
scroll to position [1186, 0]
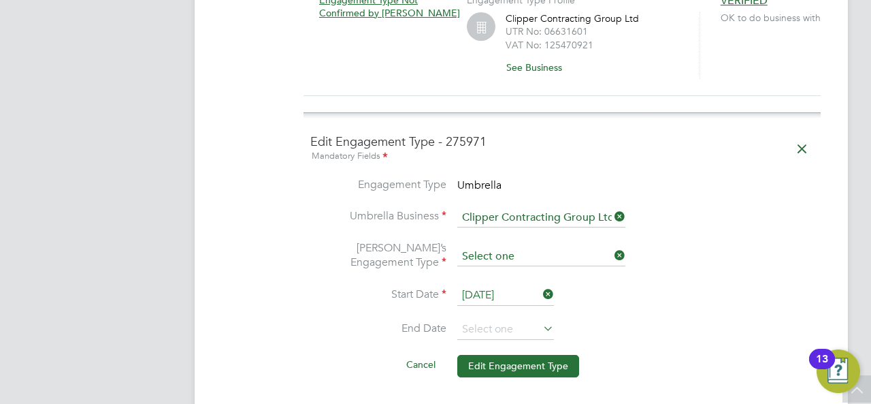
click at [583, 247] on input at bounding box center [541, 256] width 168 height 19
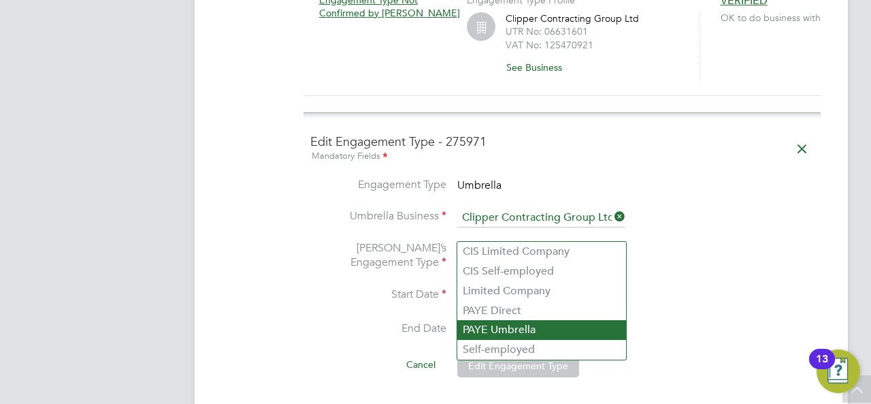
click at [524, 323] on li "PAYE Umbrella" at bounding box center [541, 330] width 169 height 20
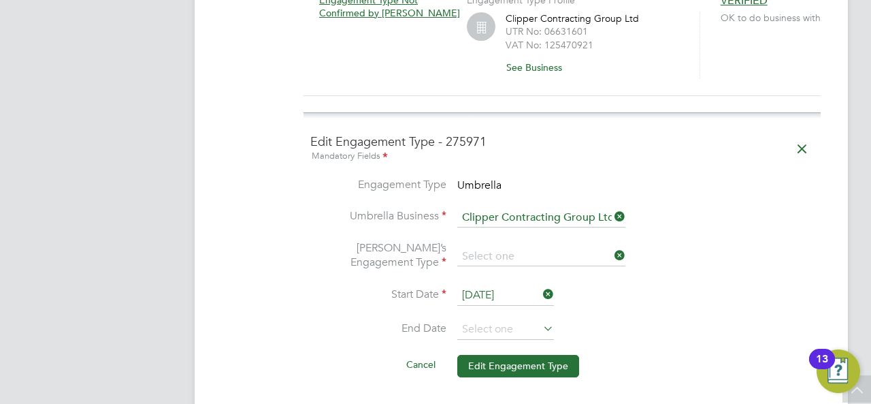
type input "PAYE Umbrella"
click at [589, 247] on input at bounding box center [541, 256] width 168 height 19
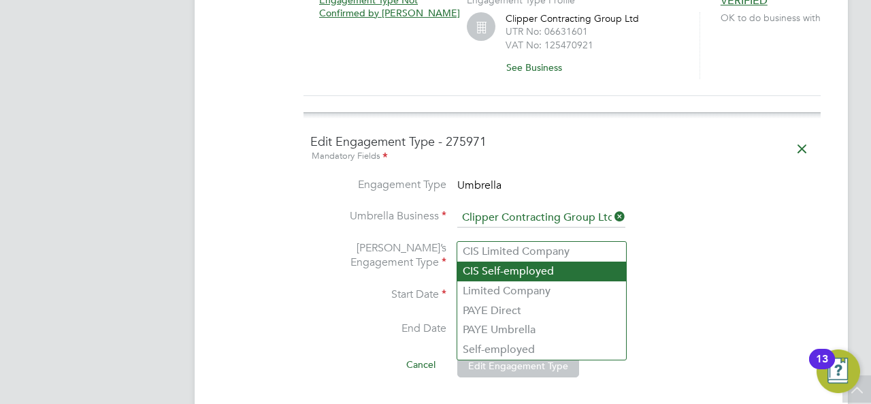
click at [532, 270] on li "CIS Self-employed" at bounding box center [541, 271] width 169 height 20
type input "CIS Self-employed"
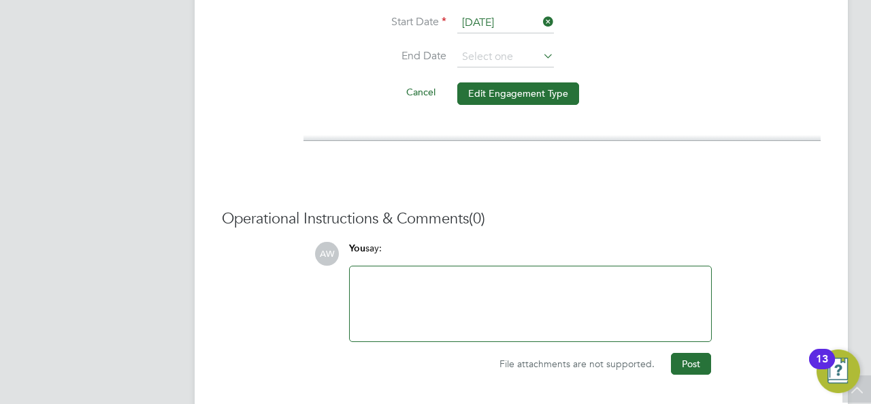
scroll to position [1471, 0]
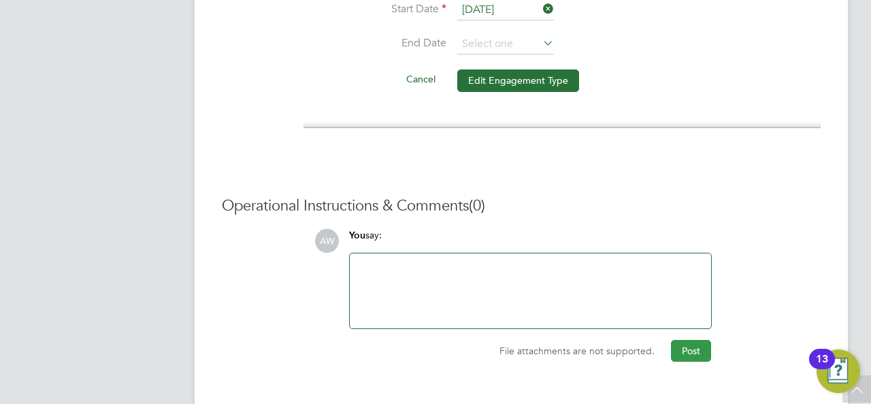
click at [693, 340] on button "Post" at bounding box center [691, 351] width 40 height 22
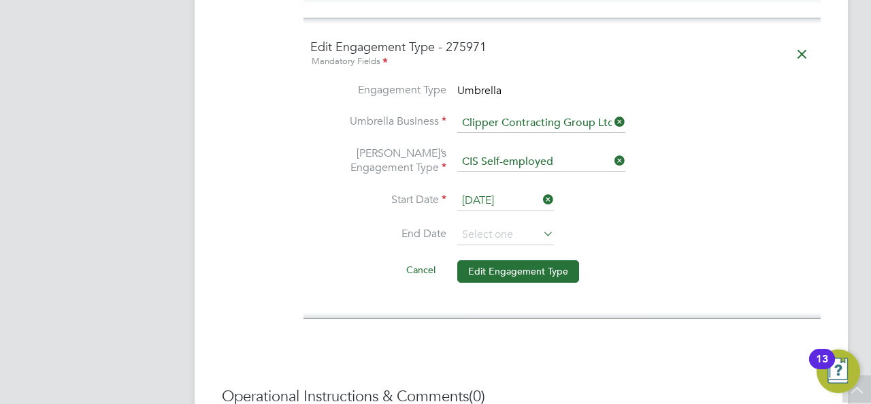
scroll to position [1253, 0]
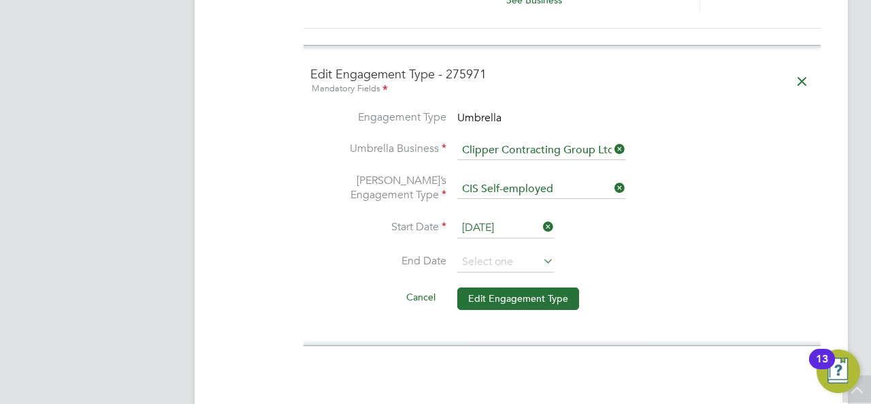
click at [540, 251] on icon at bounding box center [540, 260] width 0 height 19
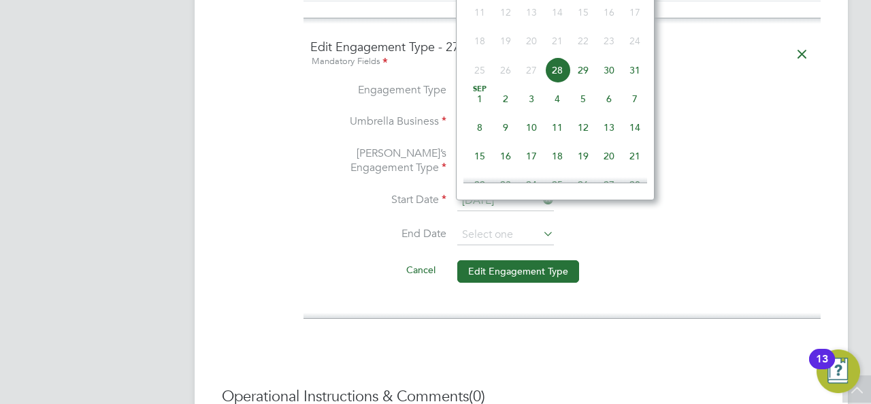
scroll to position [1308, 0]
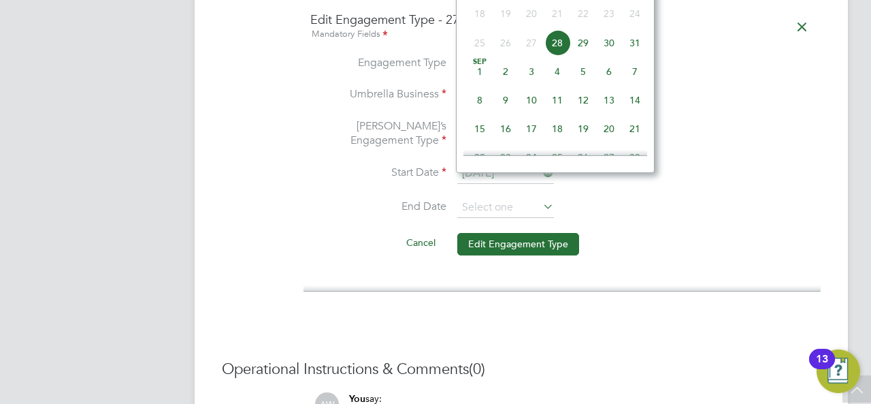
click at [605, 142] on span "20" at bounding box center [609, 129] width 26 height 26
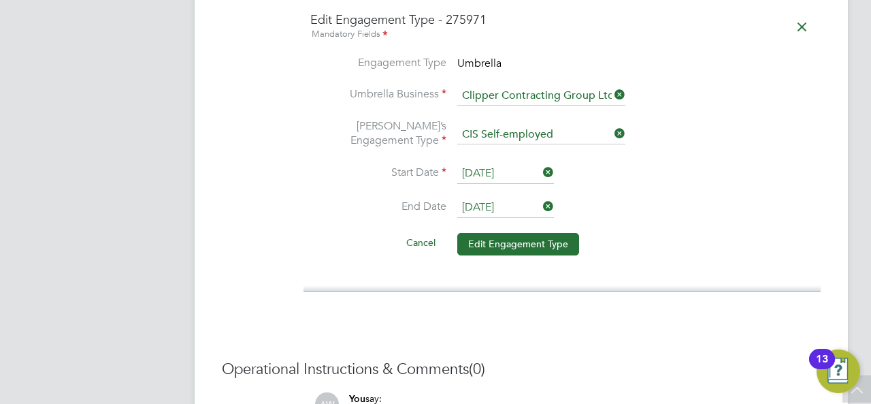
click at [532, 197] on input "20 Sep 2025" at bounding box center [505, 207] width 97 height 20
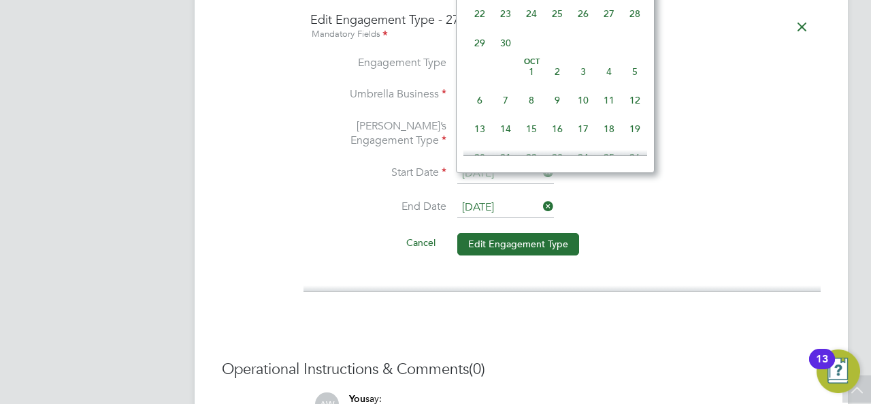
scroll to position [467, 0]
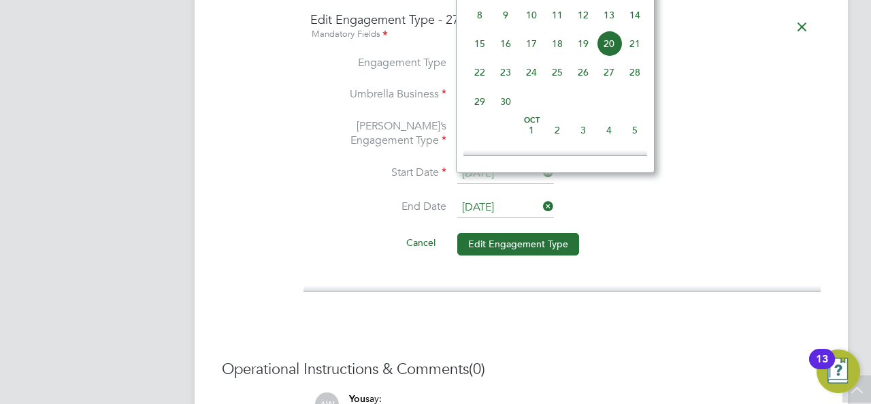
click at [639, 140] on span "5" at bounding box center [635, 130] width 26 height 26
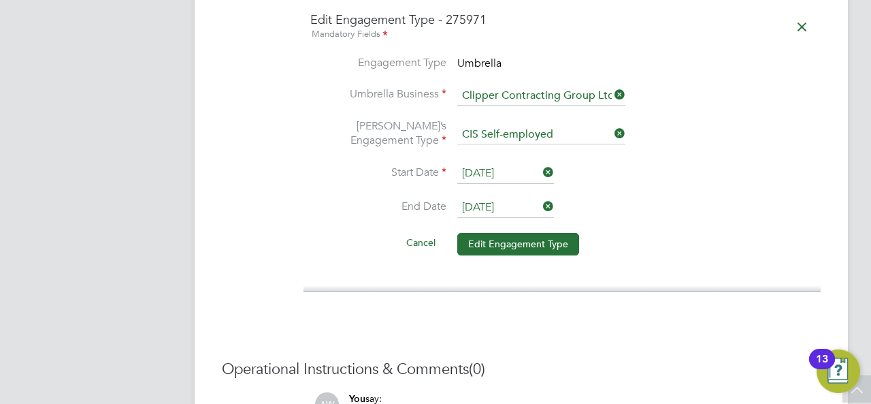
click at [527, 197] on input "05 Oct 2025" at bounding box center [505, 207] width 97 height 20
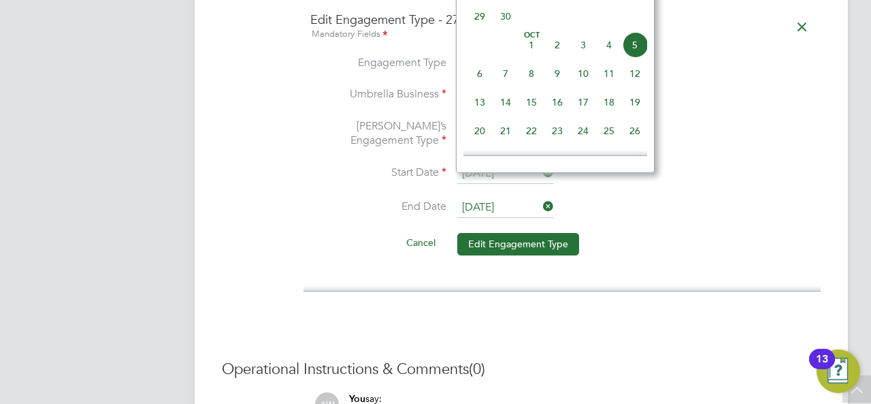
click at [637, 83] on span "12" at bounding box center [635, 74] width 26 height 26
type input "12 Oct 2025"
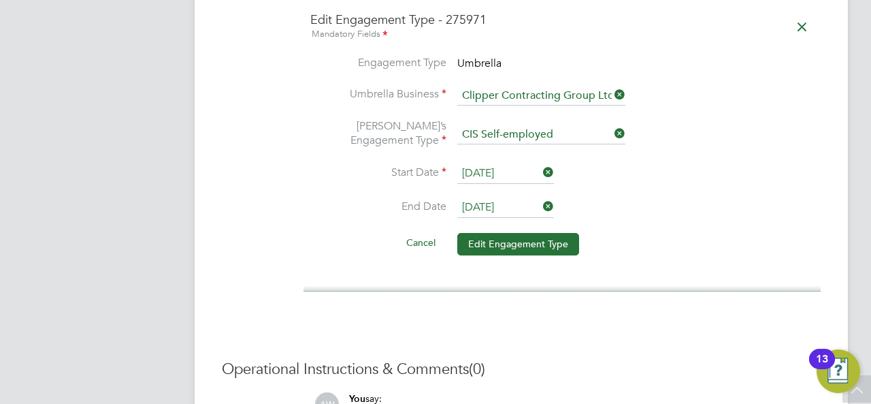
click at [707, 119] on li "Umbrella’s Engagement Type CIS Self-employed" at bounding box center [562, 141] width 504 height 45
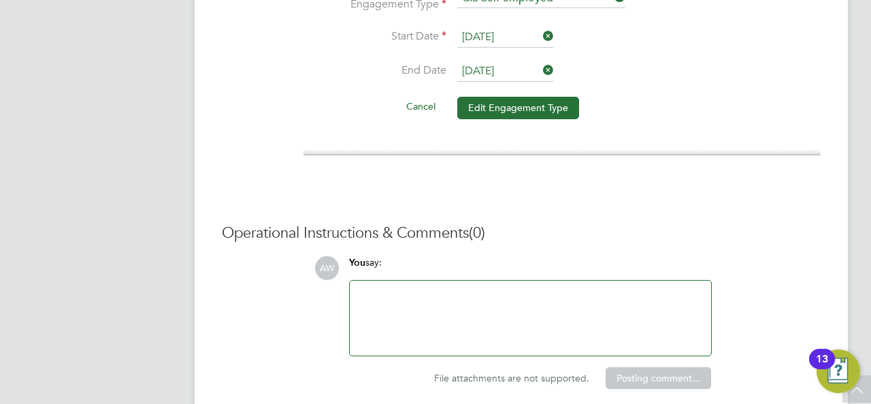
scroll to position [1471, 0]
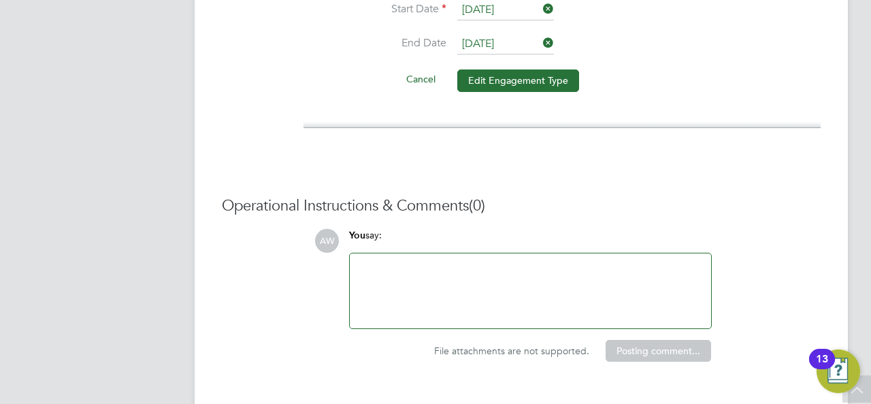
click at [585, 196] on h3 "Operational Instructions & Comments (0)" at bounding box center [521, 206] width 599 height 20
click at [797, 242] on div "AW You say: Attachments are not supported File attachments are not supported. P…" at bounding box center [567, 295] width 506 height 133
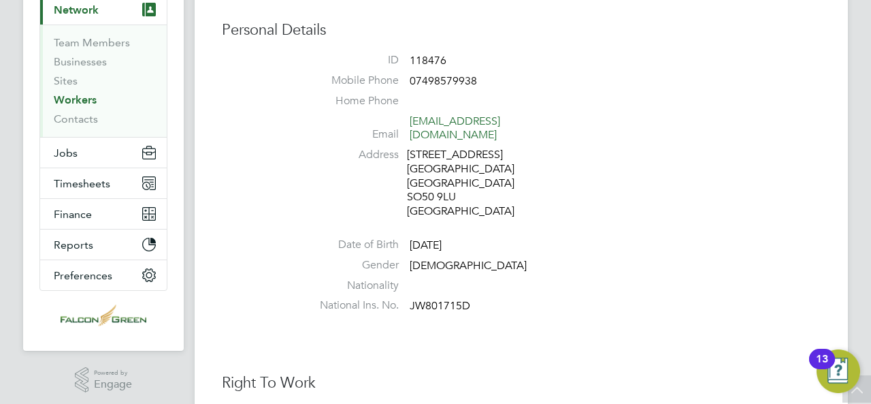
scroll to position [82, 0]
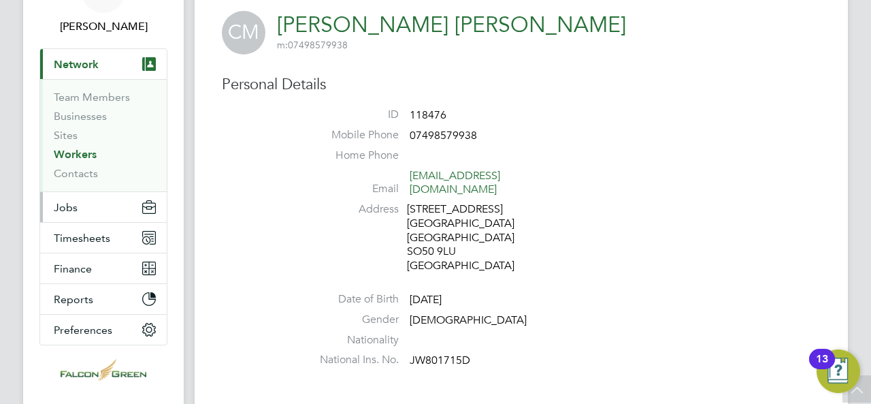
click at [73, 203] on span "Jobs" at bounding box center [66, 207] width 24 height 13
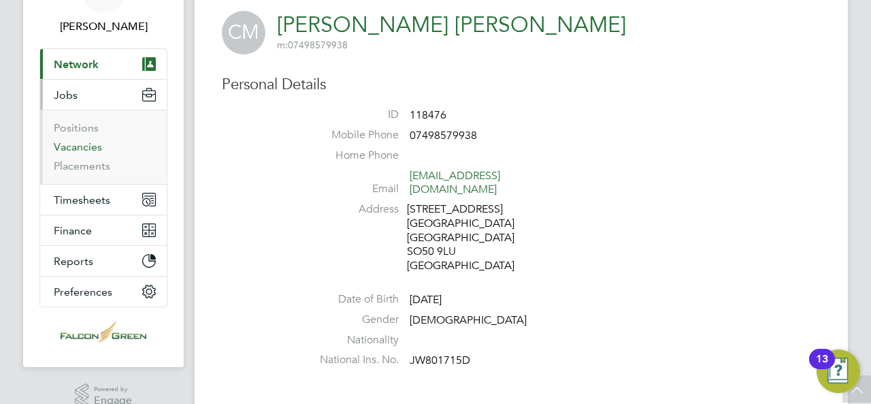
click at [87, 148] on link "Vacancies" at bounding box center [78, 146] width 48 height 13
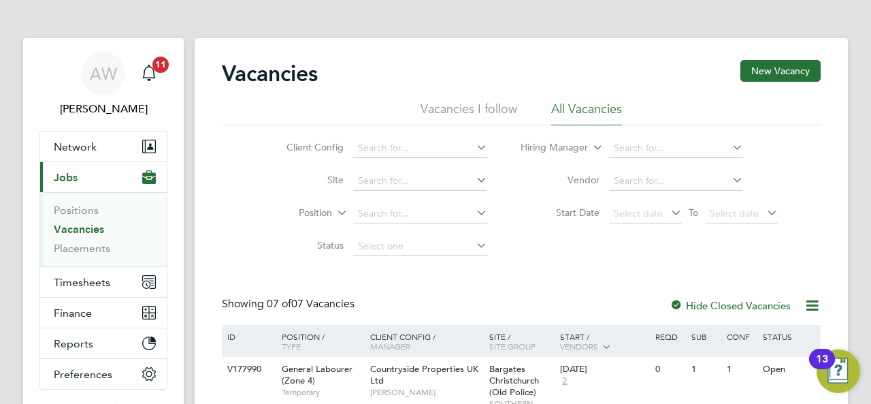
click at [474, 216] on icon at bounding box center [474, 212] width 0 height 19
click at [474, 182] on icon at bounding box center [474, 179] width 0 height 19
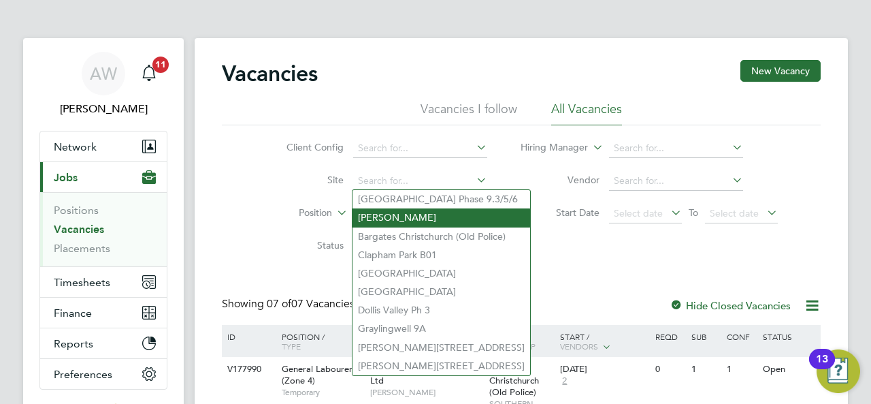
click at [417, 217] on li "[PERSON_NAME]" at bounding box center [442, 217] width 178 height 18
type input "[PERSON_NAME]"
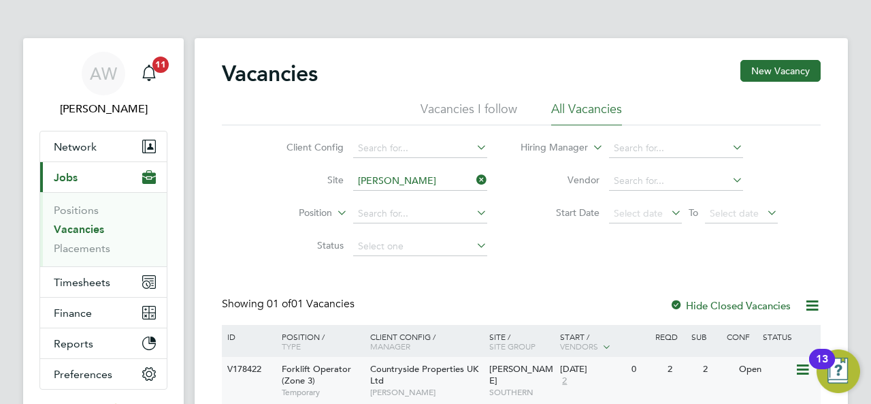
click at [331, 376] on div "Forklift Operator (Zone 3) Temporary" at bounding box center [319, 380] width 95 height 47
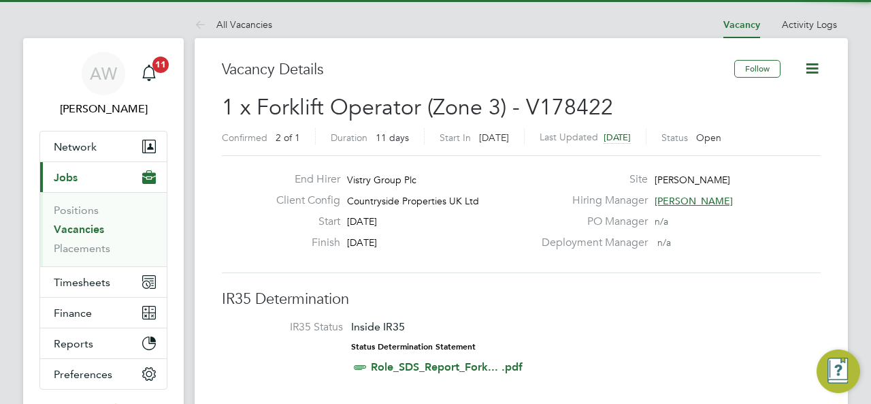
click at [506, 328] on div "Inside IR35 Status Determination Statement Role_SDS_Report_Fork... .pdf" at bounding box center [437, 348] width 172 height 56
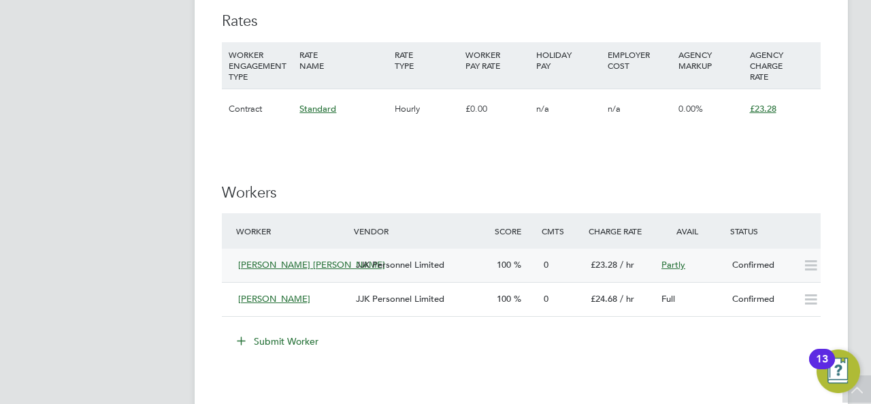
click at [673, 263] on span "Partly" at bounding box center [674, 265] width 24 height 12
click at [604, 355] on li "Submit Worker" at bounding box center [521, 347] width 599 height 35
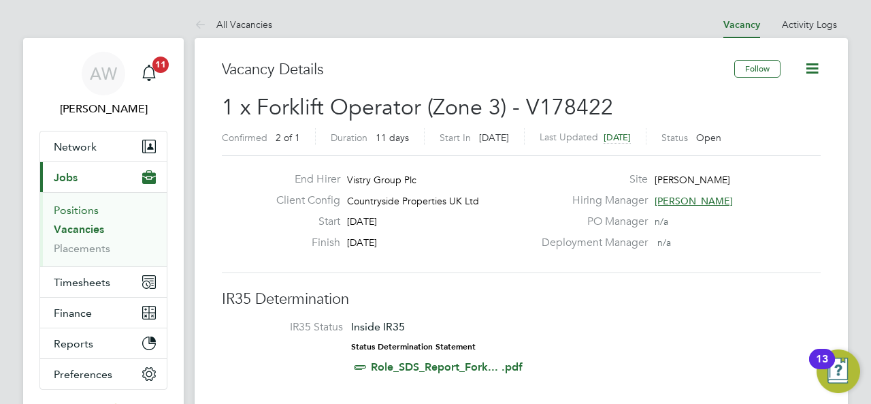
click at [78, 208] on link "Positions" at bounding box center [76, 210] width 45 height 13
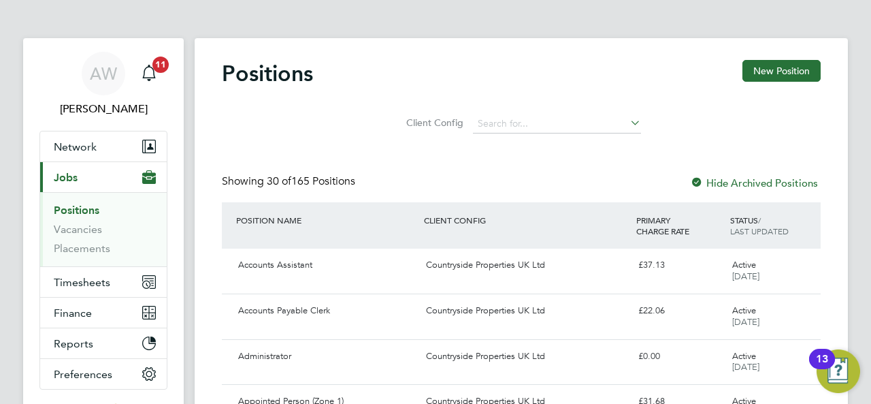
click at [74, 180] on span "Jobs" at bounding box center [66, 177] width 24 height 13
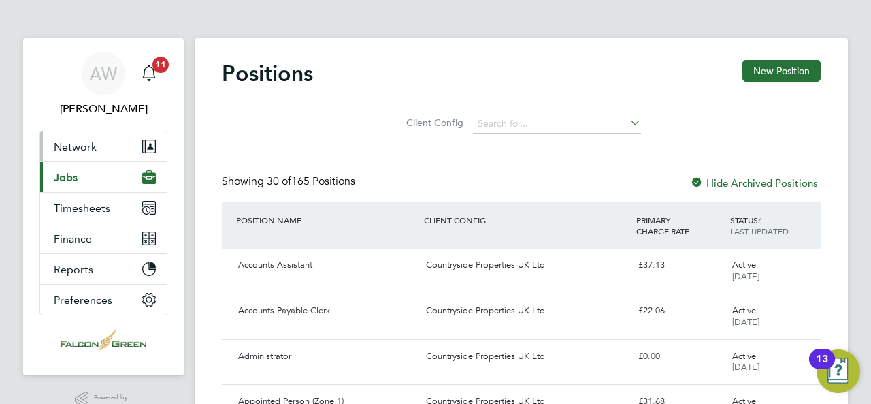
click at [125, 148] on button "Network" at bounding box center [103, 146] width 127 height 30
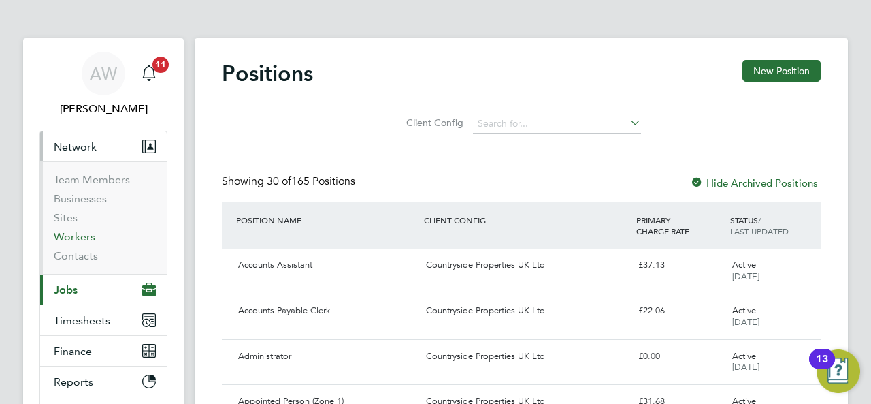
click at [83, 233] on link "Workers" at bounding box center [75, 236] width 42 height 13
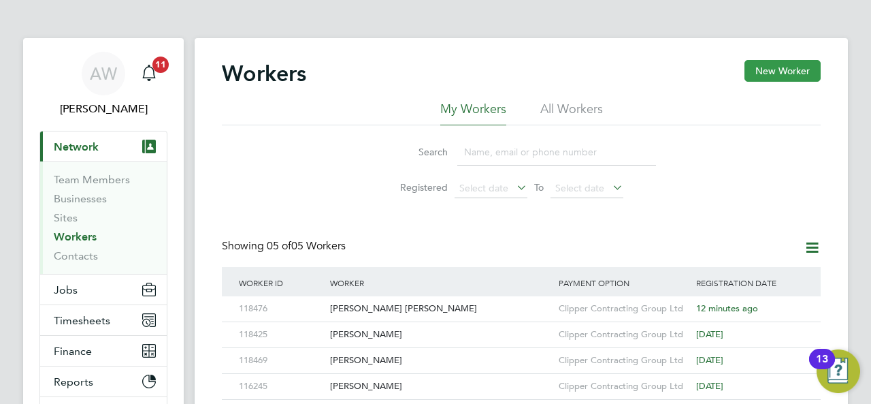
click at [762, 73] on button "New Worker" at bounding box center [783, 71] width 76 height 22
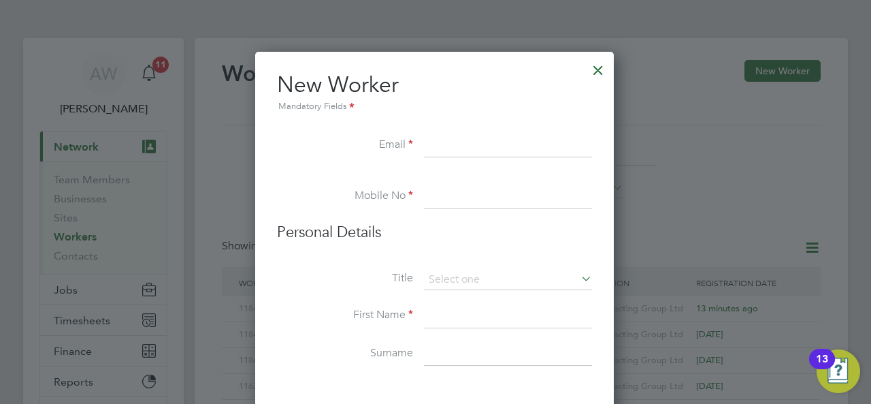
paste input "Mimcd2010@gmail.com"
type input "Mimcd2010@gmail.com"
click at [599, 74] on div at bounding box center [598, 66] width 25 height 25
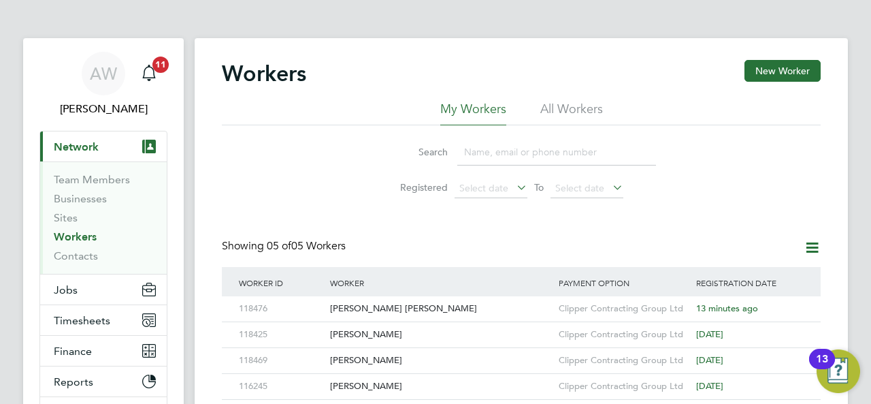
click at [84, 235] on link "Workers" at bounding box center [75, 236] width 43 height 13
click at [584, 104] on li "All Workers" at bounding box center [571, 113] width 63 height 25
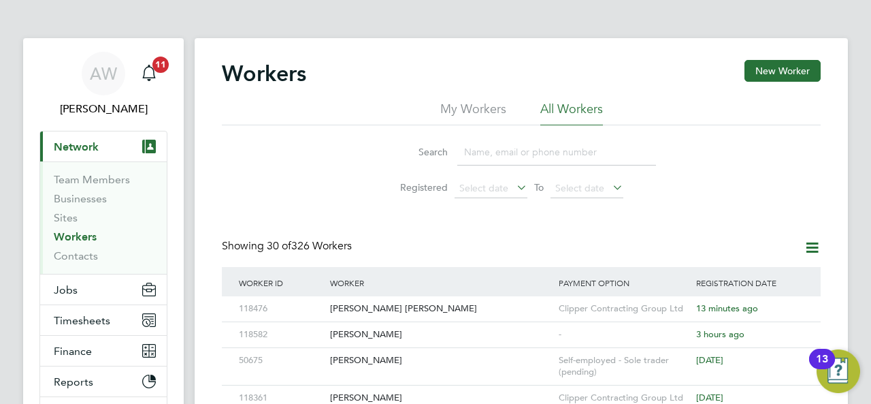
click at [489, 152] on input at bounding box center [556, 152] width 199 height 27
paste input "Michael Gerard MC Donagh"
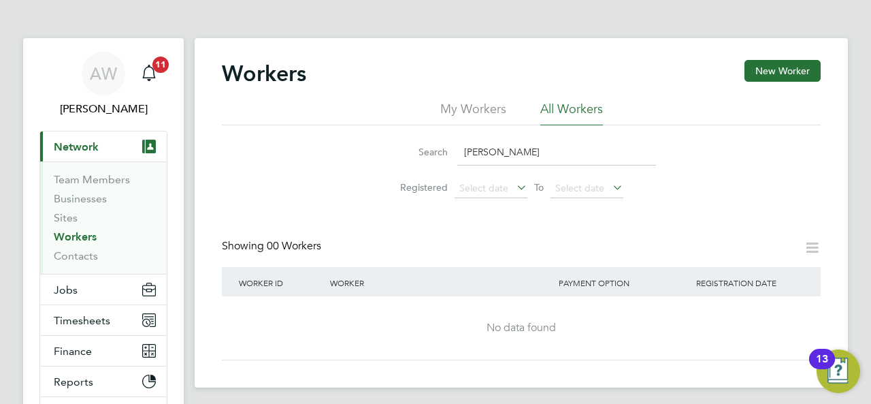
click at [554, 149] on input "Michael Gerard MC Donagh" at bounding box center [556, 152] width 199 height 27
type input "Michael Gerard Mcdonagh"
click at [766, 71] on button "New Worker" at bounding box center [783, 71] width 76 height 22
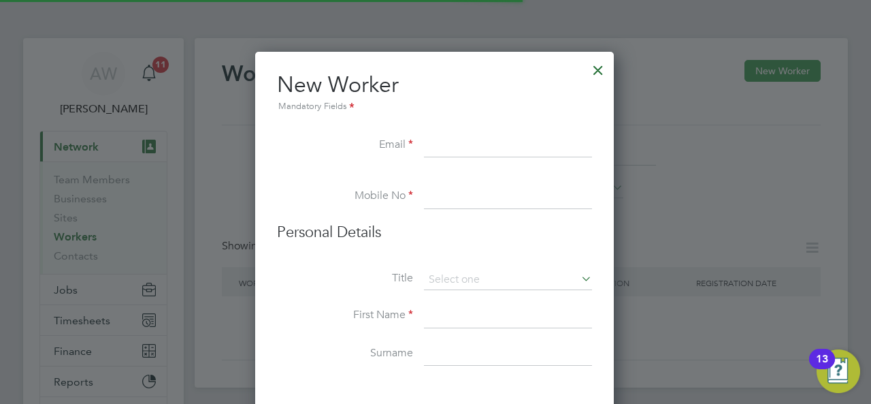
scroll to position [1152, 360]
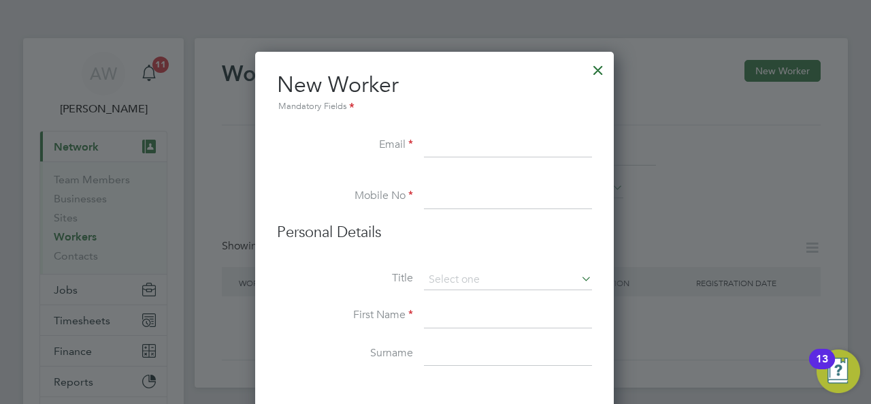
paste input "Mariah Tanya Alexander"
type input "Mariah Tanya Alexander"
click at [452, 207] on li "Mobile No" at bounding box center [434, 203] width 315 height 38
click at [449, 199] on input at bounding box center [508, 196] width 168 height 25
paste input "07773744855"
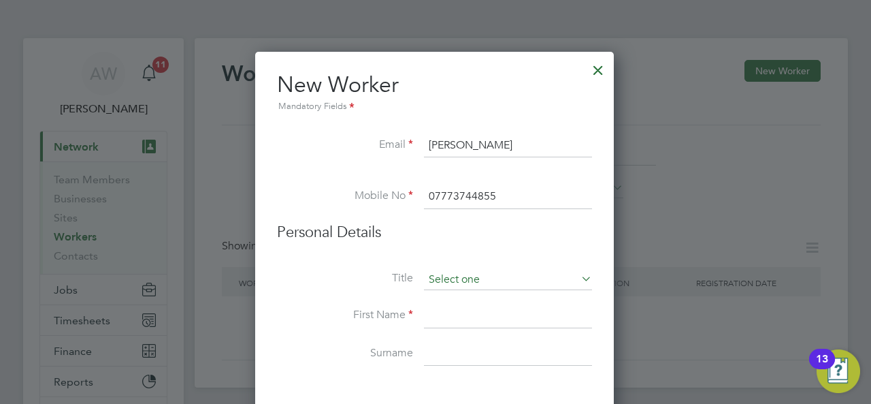
type input "07773744855"
click at [444, 276] on input at bounding box center [508, 280] width 168 height 20
click at [450, 292] on li "Mr" at bounding box center [508, 298] width 169 height 18
type input "Mr"
click at [448, 281] on input at bounding box center [508, 280] width 168 height 20
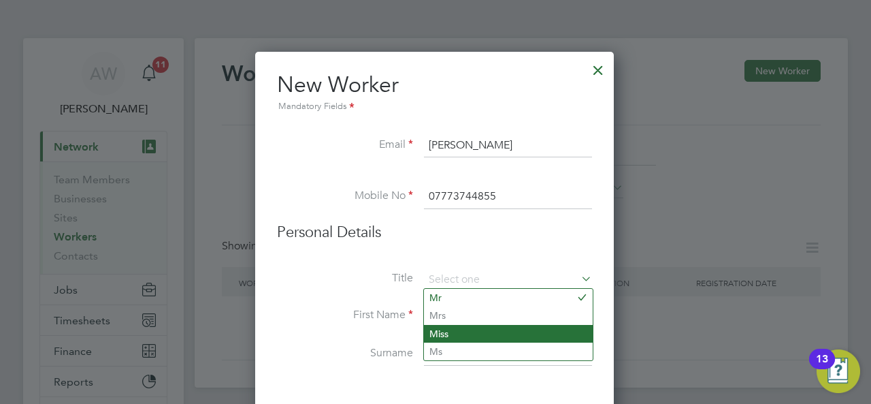
click at [445, 333] on li "Miss" at bounding box center [508, 334] width 169 height 18
type input "Miss"
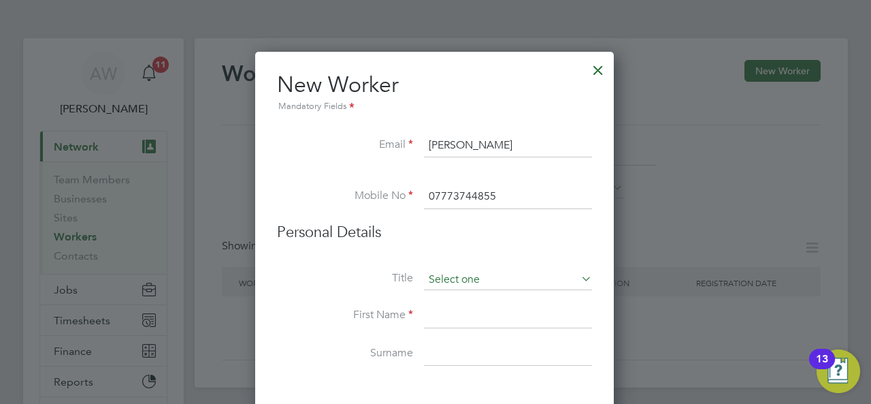
click at [454, 286] on input at bounding box center [508, 280] width 168 height 20
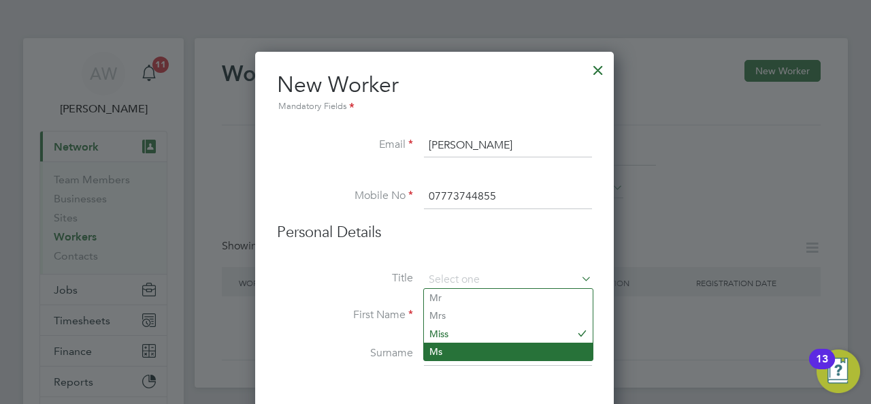
click at [444, 352] on li "Ms" at bounding box center [508, 351] width 169 height 18
type input "Ms"
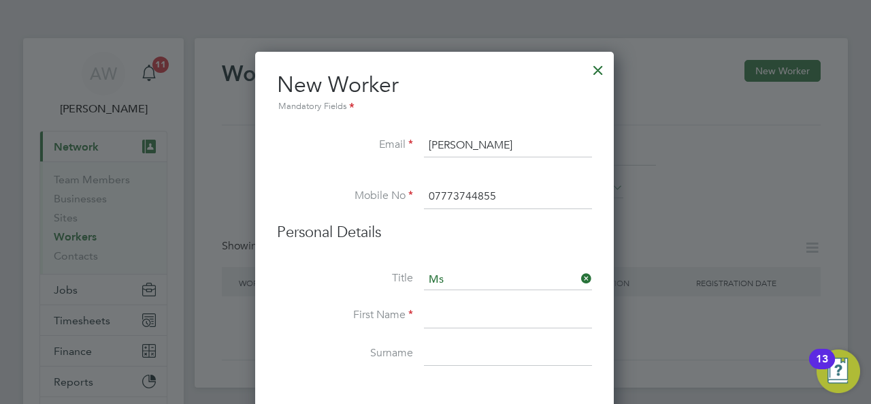
click at [450, 321] on input at bounding box center [508, 316] width 168 height 25
type input "Mariah"
click at [445, 352] on input at bounding box center [508, 354] width 168 height 25
type input "Alexander"
click at [300, 355] on label "Surname" at bounding box center [345, 353] width 136 height 14
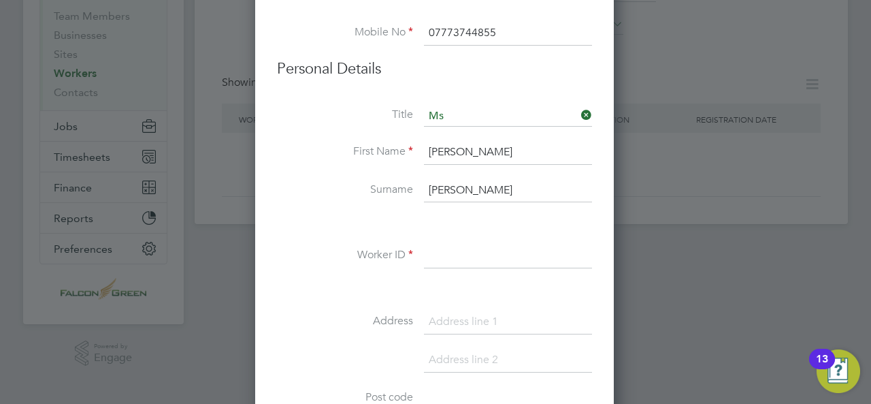
scroll to position [191, 0]
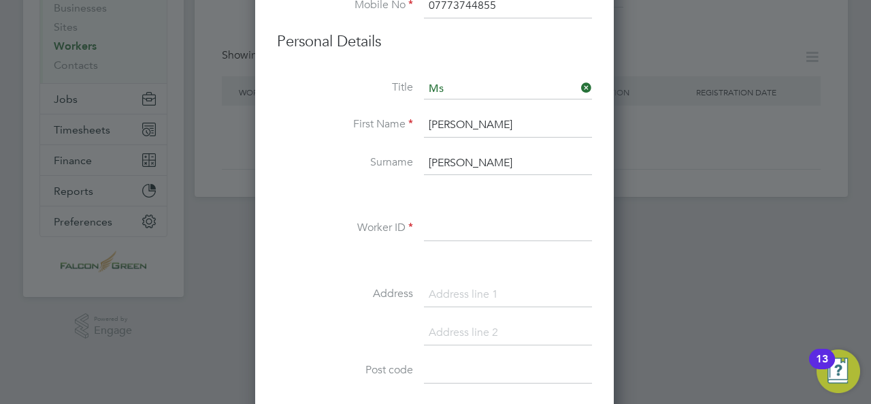
click at [446, 229] on input at bounding box center [508, 228] width 168 height 25
paste input "118549"
type input "118549"
click at [438, 285] on input at bounding box center [508, 294] width 168 height 25
paste input "Durley Road Bournemouth BH2 5JQ"
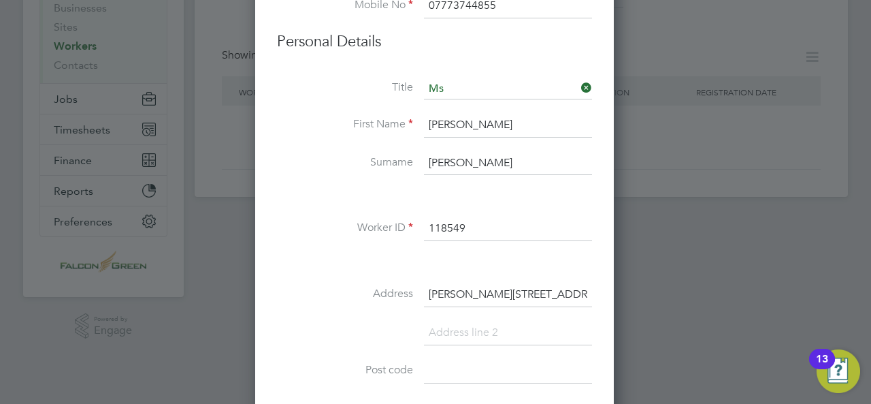
scroll to position [0, 24]
drag, startPoint x: 587, startPoint y: 291, endPoint x: 540, endPoint y: 293, distance: 47.7
click at [540, 293] on input "Durley Road Bournemouth BH2 5JQ" at bounding box center [508, 294] width 168 height 25
type input "Durley Road Bournemouth"
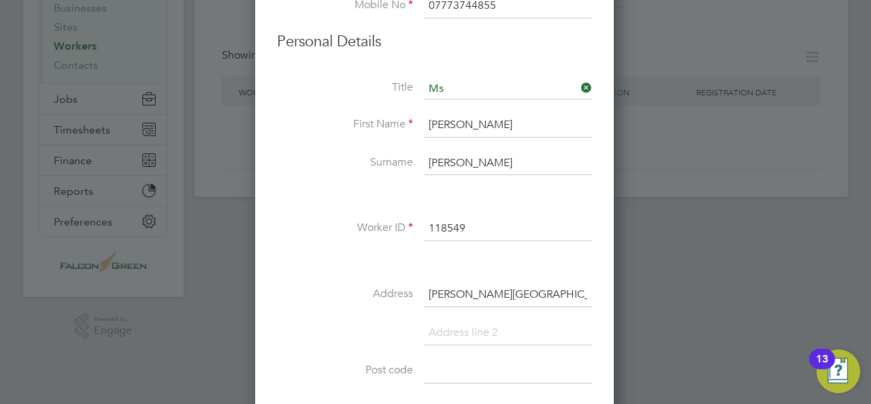
click at [464, 324] on input at bounding box center [508, 333] width 168 height 25
click at [444, 370] on input at bounding box center [508, 371] width 168 height 25
paste input "BH2 5JQ"
type input "BH2 5JQ"
click at [320, 321] on li at bounding box center [434, 340] width 315 height 38
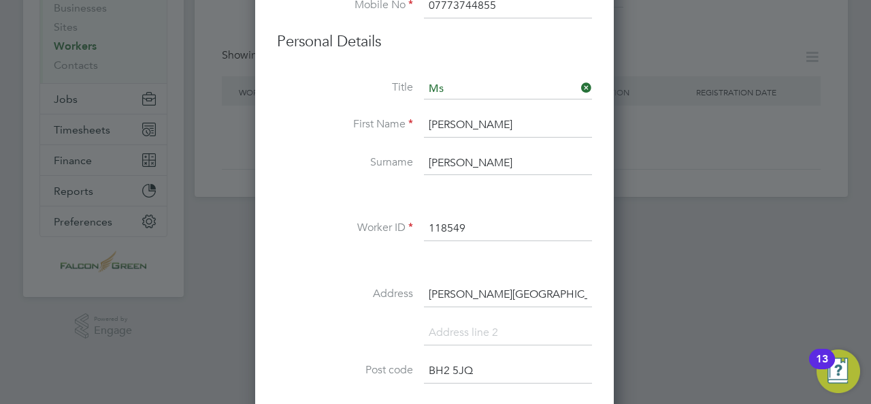
drag, startPoint x: 508, startPoint y: 289, endPoint x: 596, endPoint y: 297, distance: 88.9
type input "Durley Road"
click at [497, 330] on input at bounding box center [508, 333] width 168 height 25
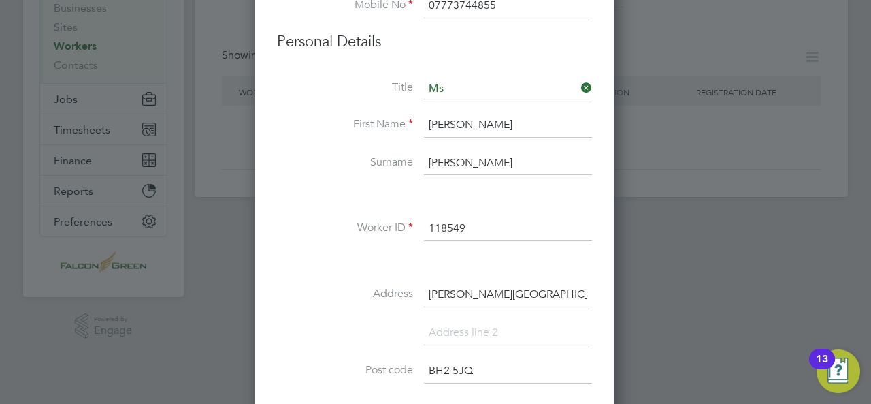
paste input "Bournemouth"
type input "Bournemouth"
click at [340, 331] on li "Bournemouth" at bounding box center [434, 340] width 315 height 38
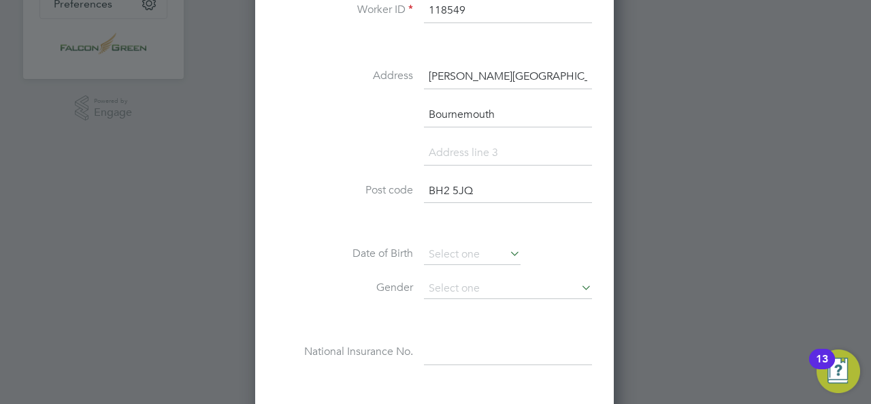
scroll to position [436, 0]
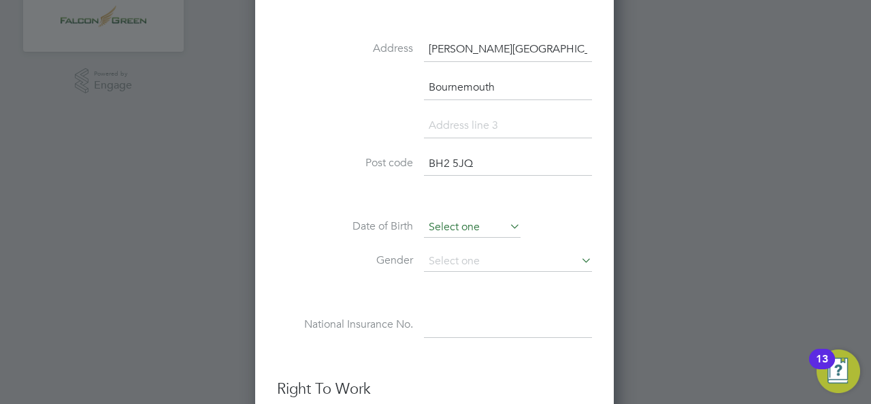
click at [484, 223] on input at bounding box center [472, 227] width 97 height 20
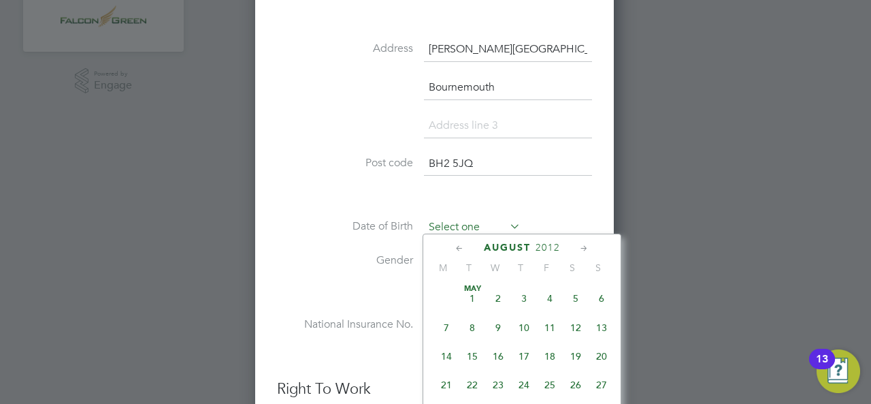
scroll to position [526, 0]
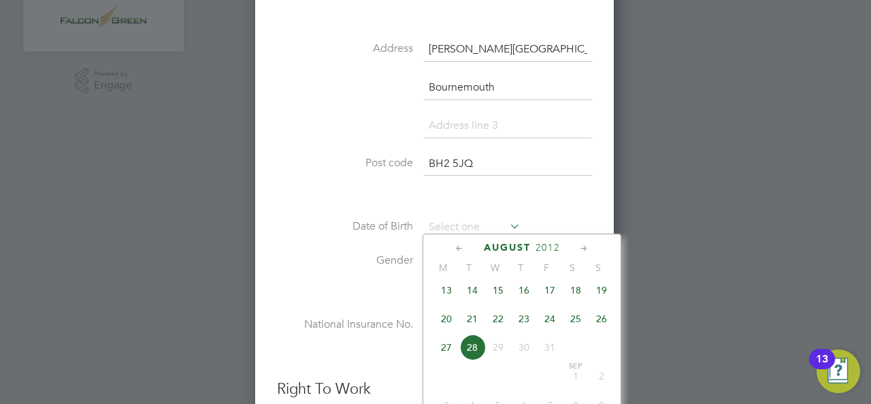
click at [552, 245] on span "2012" at bounding box center [548, 248] width 25 height 12
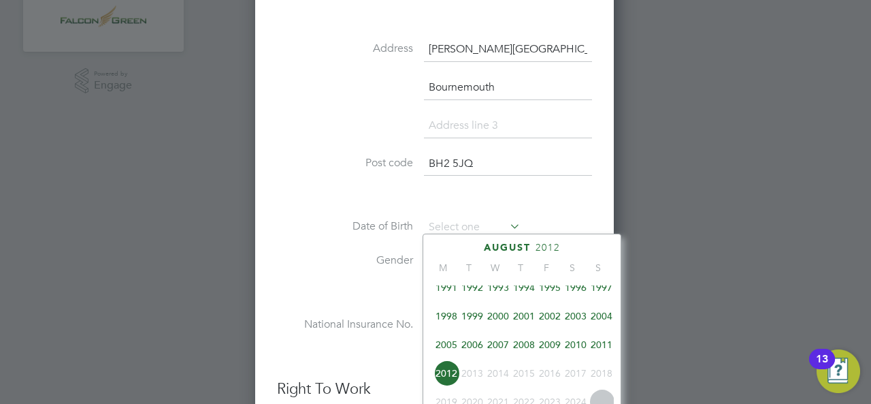
click at [526, 291] on span "1994" at bounding box center [524, 287] width 26 height 26
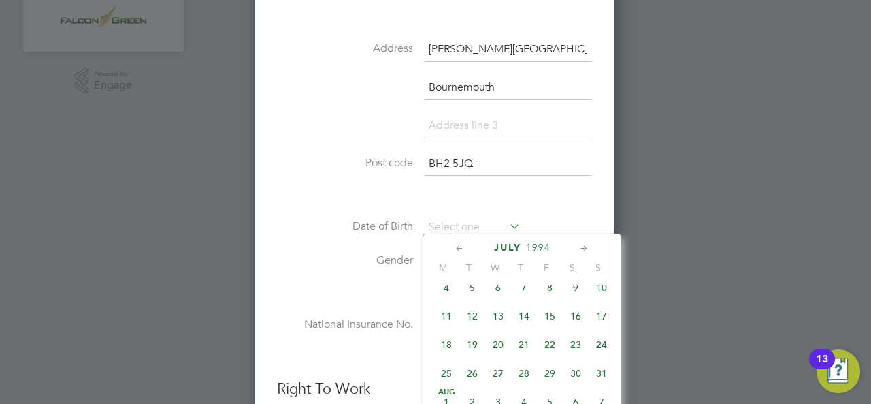
click at [588, 242] on icon at bounding box center [584, 248] width 13 height 15
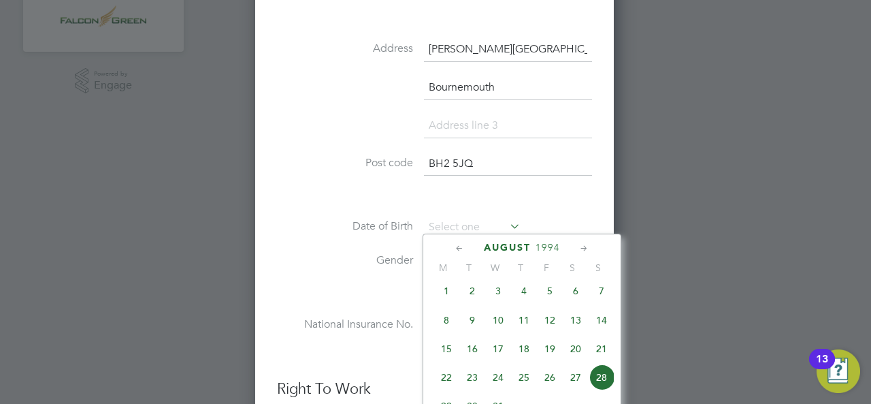
click at [588, 242] on icon at bounding box center [584, 248] width 13 height 15
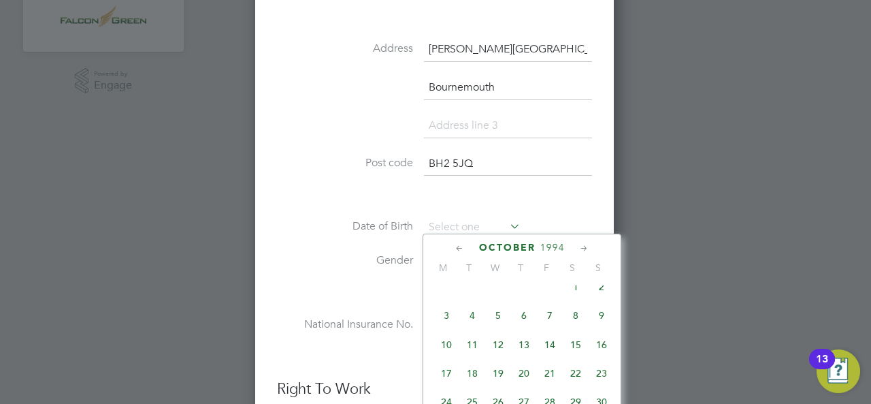
click at [598, 353] on span "16" at bounding box center [602, 345] width 26 height 26
type input "16 Oct 1994"
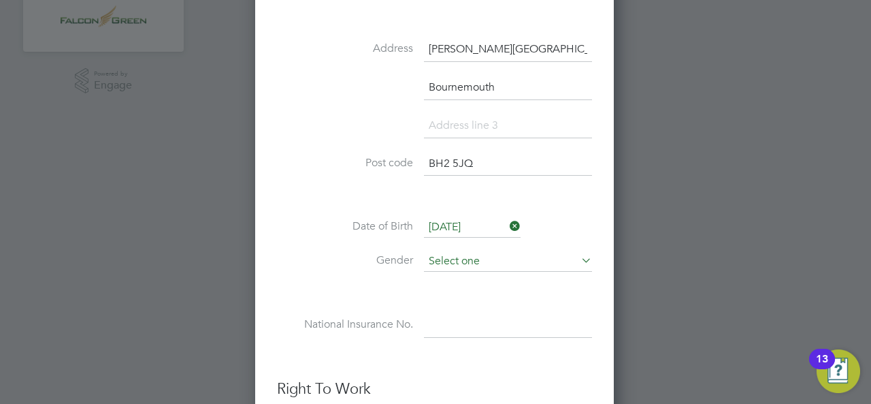
click at [483, 251] on input at bounding box center [508, 261] width 168 height 20
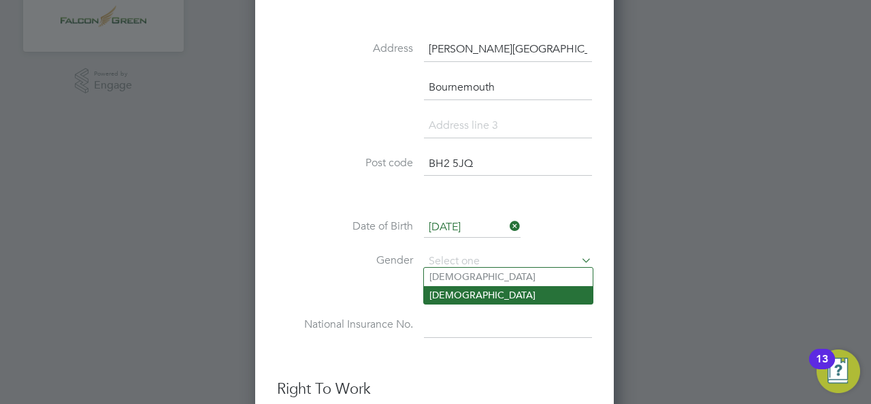
click at [457, 286] on li "Female" at bounding box center [508, 295] width 169 height 18
type input "Female"
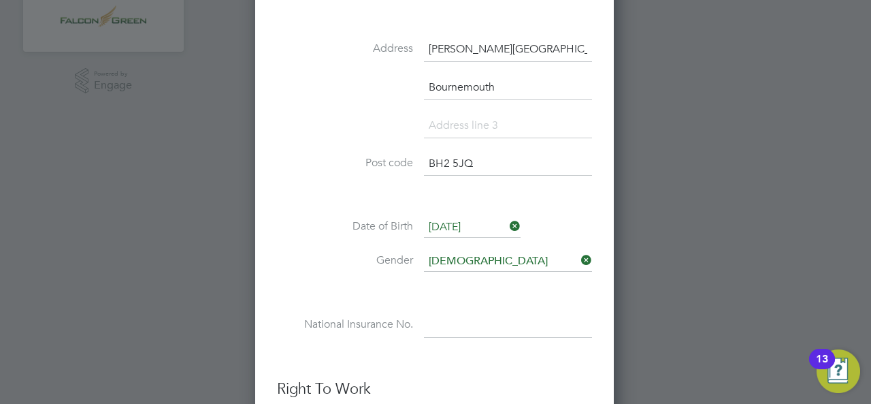
click at [443, 325] on input at bounding box center [508, 325] width 168 height 25
paste input "JZ856421B"
type input "JZ 85 64 21 B"
click at [794, 242] on div at bounding box center [435, 202] width 871 height 404
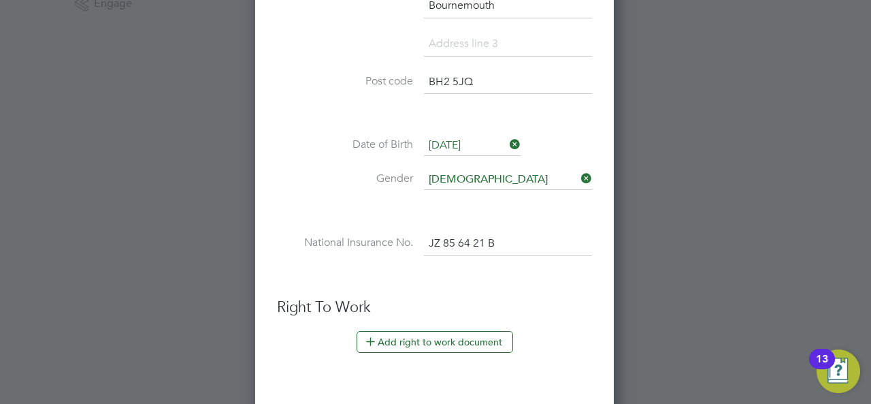
scroll to position [545, 0]
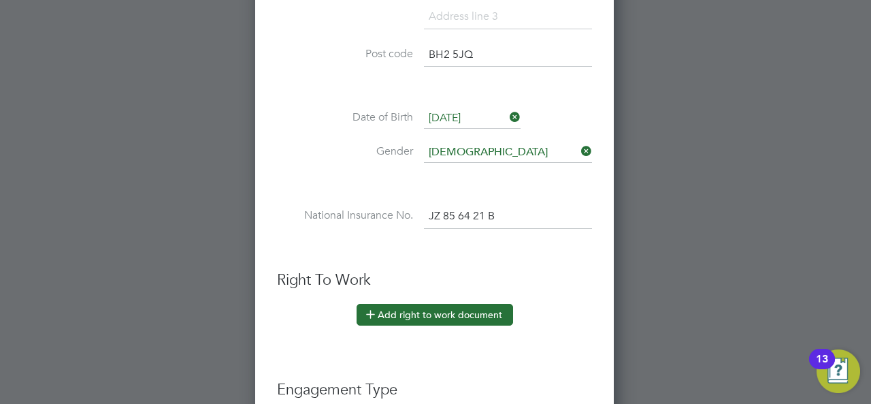
click at [421, 304] on button "Add right to work document" at bounding box center [435, 315] width 157 height 22
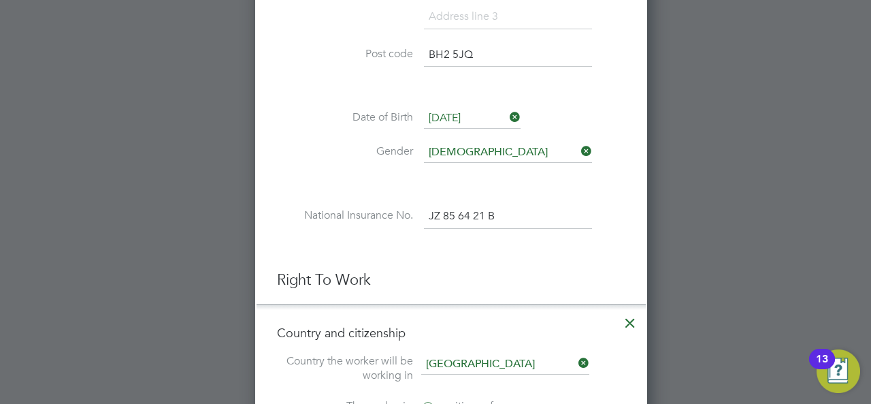
scroll to position [1395, 392]
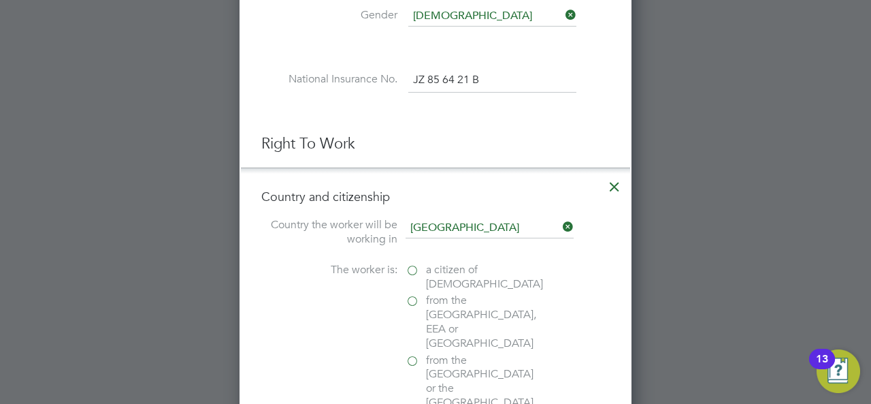
scroll to position [708, 0]
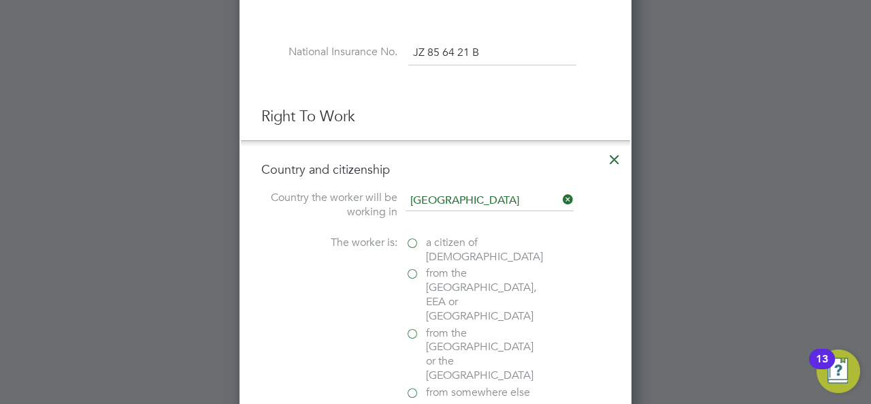
click at [415, 236] on label "a citizen of United Kingdom" at bounding box center [474, 250] width 136 height 29
click at [0, 0] on input "a citizen of United Kingdom" at bounding box center [0, 0] width 0 height 0
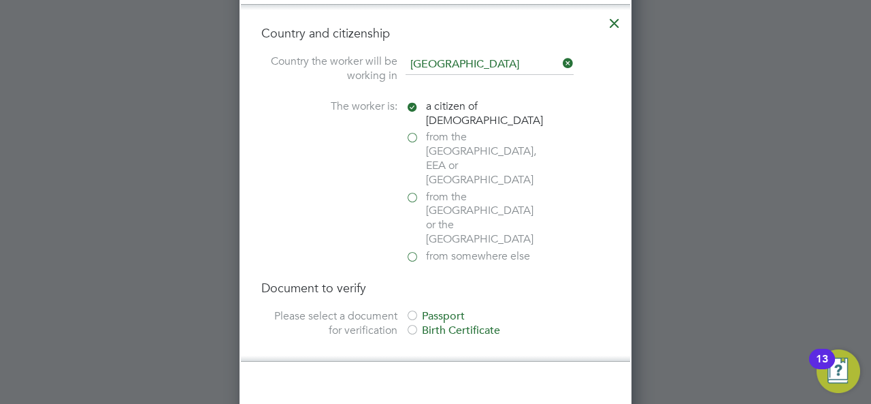
scroll to position [871, 0]
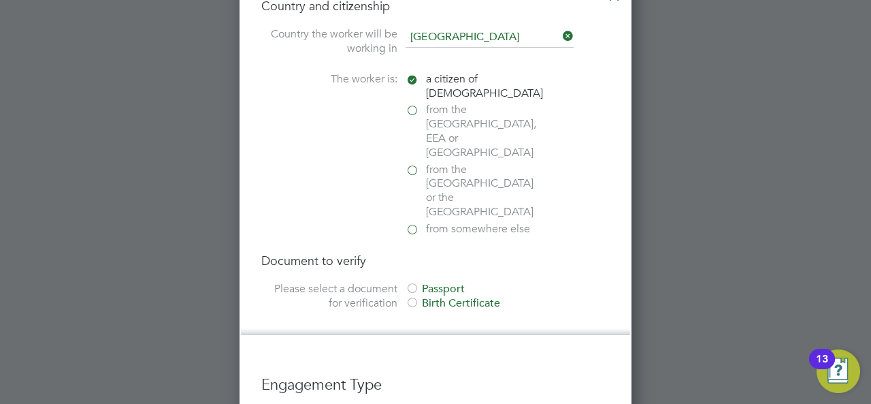
click at [418, 282] on div at bounding box center [413, 289] width 14 height 14
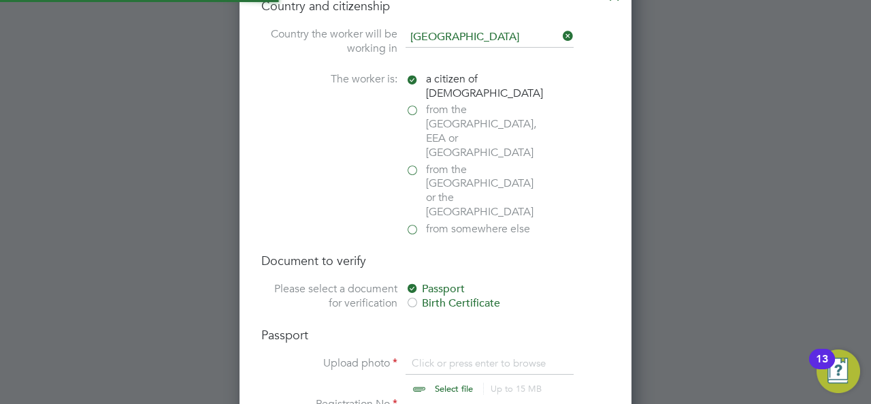
scroll to position [18, 169]
click at [415, 356] on input "file" at bounding box center [467, 376] width 214 height 41
type input "C:\fakepath\Mariah Tanya Alexander - Trust passed (1).pdf"
click at [423, 397] on input at bounding box center [492, 409] width 168 height 25
paste input "557409408"
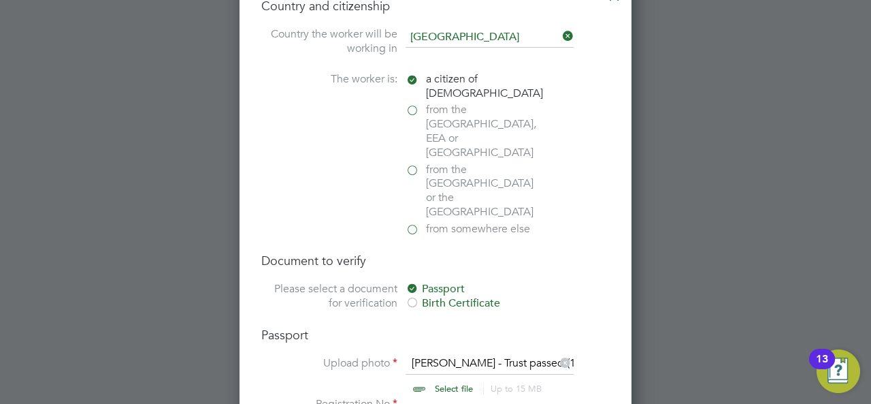
type input "557409408"
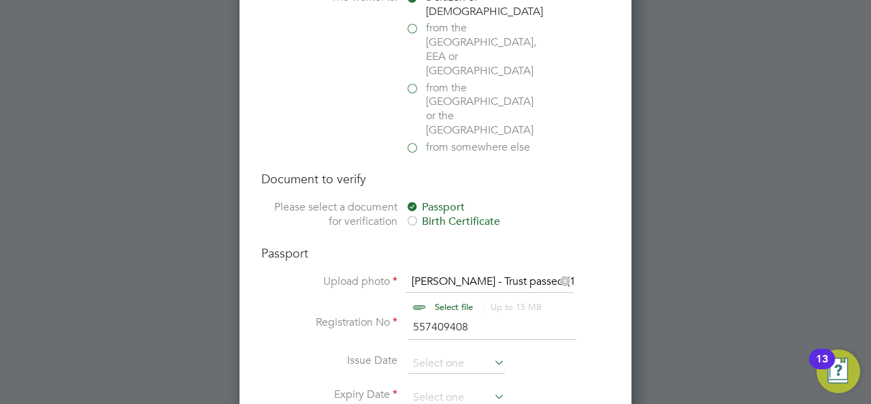
scroll to position [980, 0]
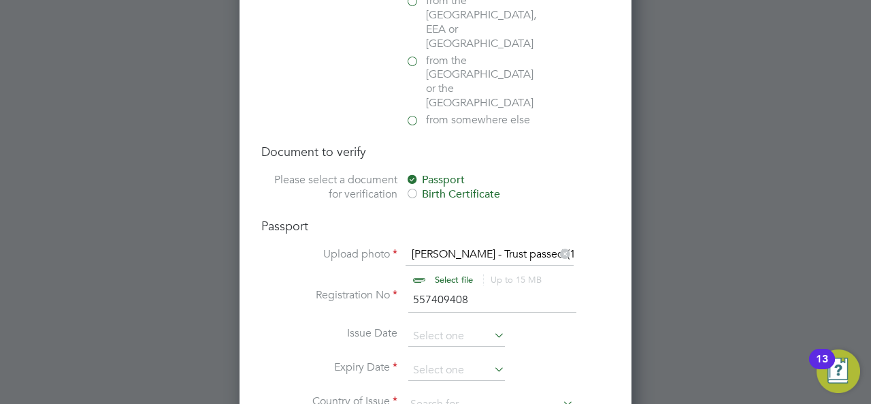
drag, startPoint x: 491, startPoint y: 252, endPoint x: 385, endPoint y: 247, distance: 106.3
click at [385, 288] on li "Registration No 557409408" at bounding box center [435, 307] width 349 height 38
paste input "557633448"
type input "557633448"
click at [491, 326] on input at bounding box center [456, 336] width 97 height 20
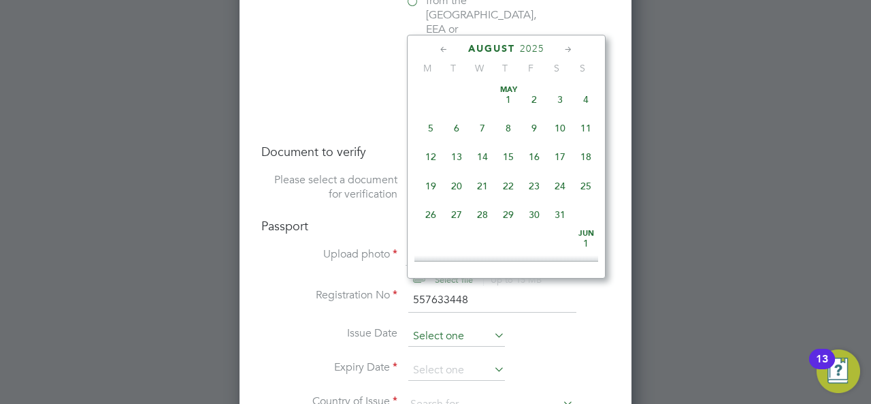
scroll to position [526, 0]
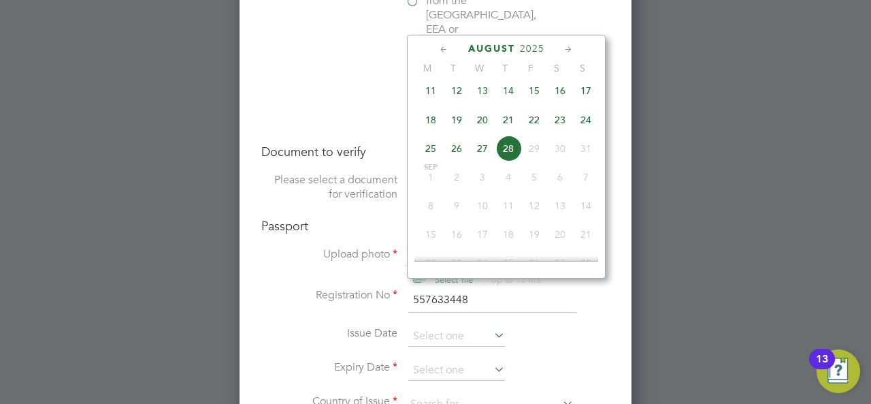
click at [532, 49] on span "2025" at bounding box center [532, 49] width 25 height 12
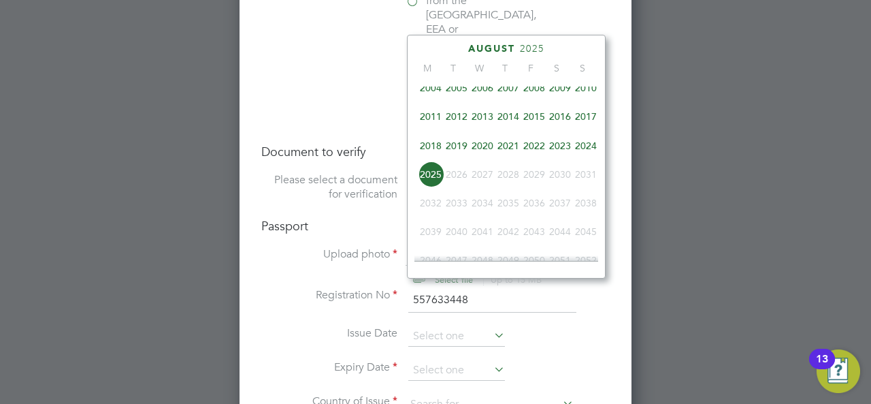
click at [461, 146] on span "2019" at bounding box center [457, 146] width 26 height 26
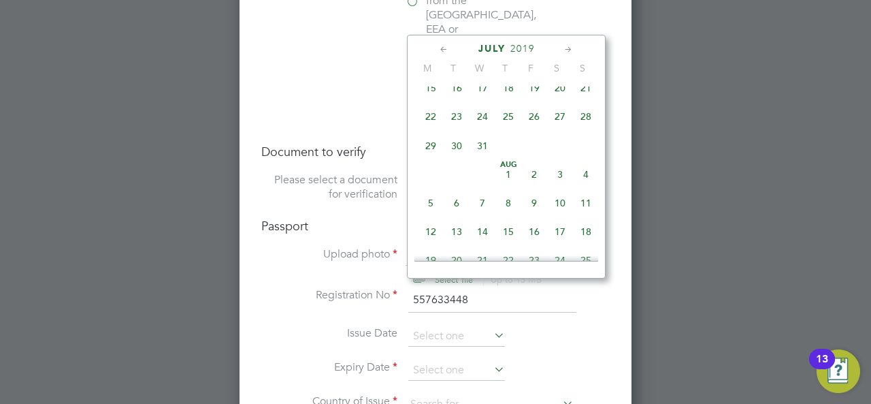
click at [443, 46] on icon at bounding box center [444, 49] width 13 height 15
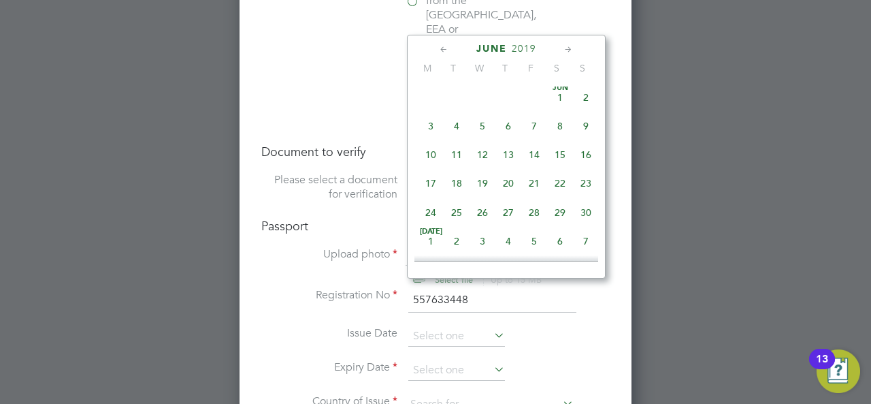
click at [443, 46] on icon at bounding box center [444, 49] width 13 height 15
click at [487, 126] on span "6" at bounding box center [483, 128] width 26 height 26
type input "06 Mar 2019"
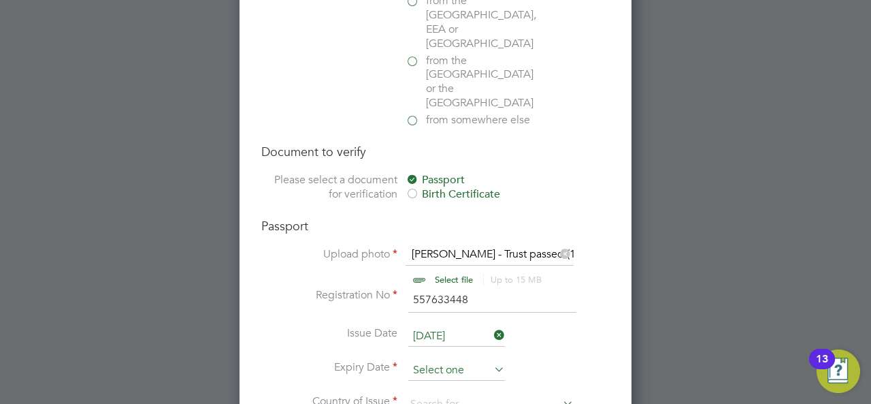
click at [459, 360] on input at bounding box center [456, 370] width 97 height 20
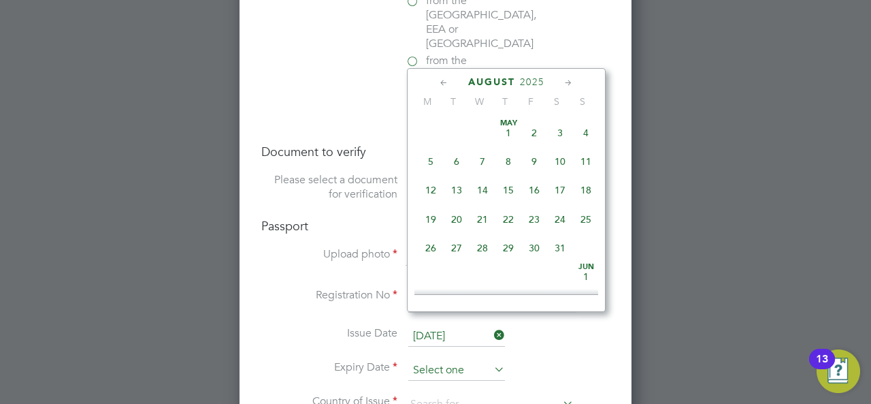
scroll to position [526, 0]
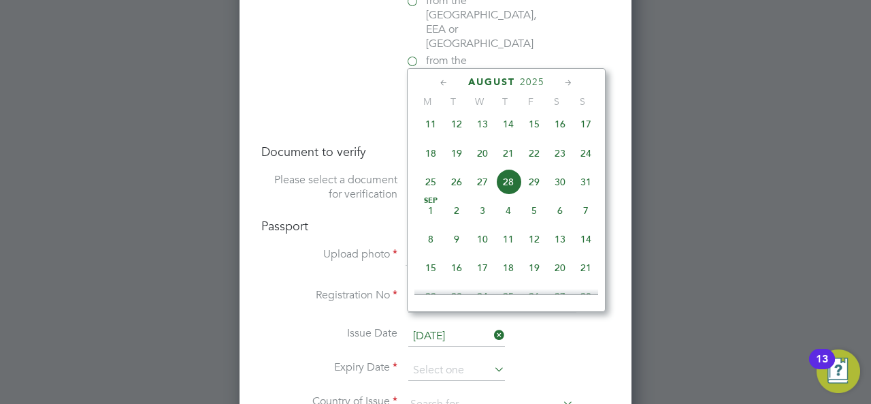
click at [566, 82] on icon at bounding box center [568, 83] width 13 height 15
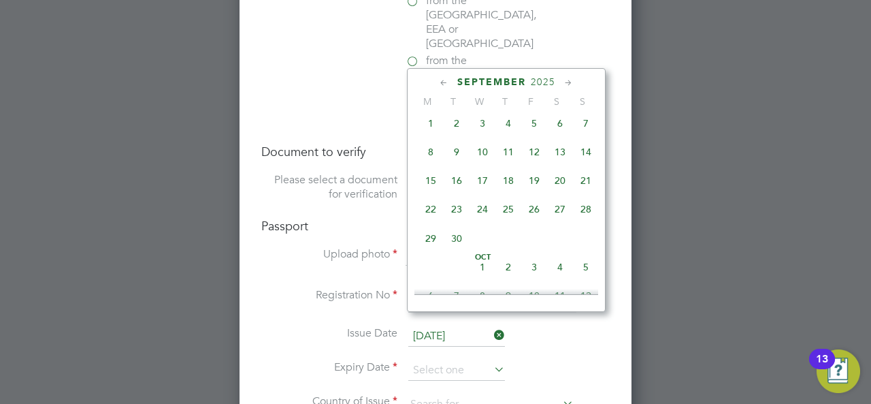
click at [566, 82] on icon at bounding box center [568, 83] width 13 height 15
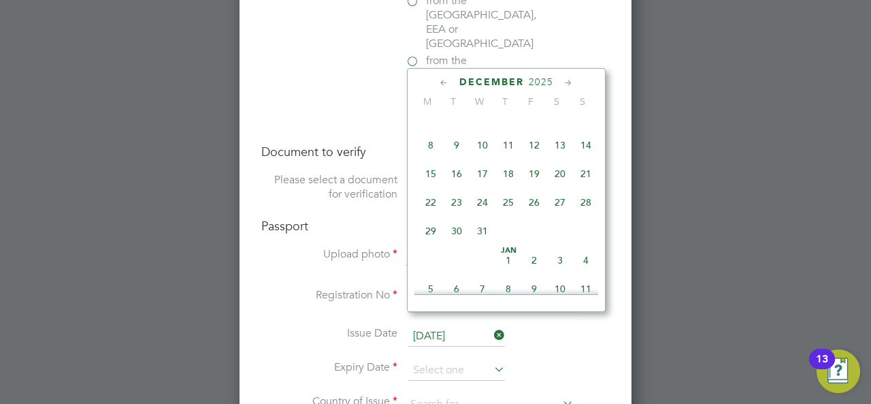
click at [558, 80] on div "December 2025" at bounding box center [507, 82] width 184 height 13
click at [549, 81] on span "2025" at bounding box center [541, 82] width 25 height 12
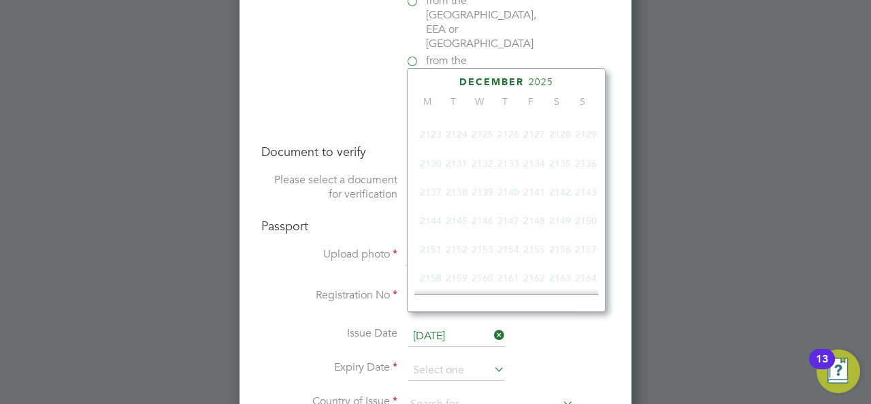
scroll to position [356, 0]
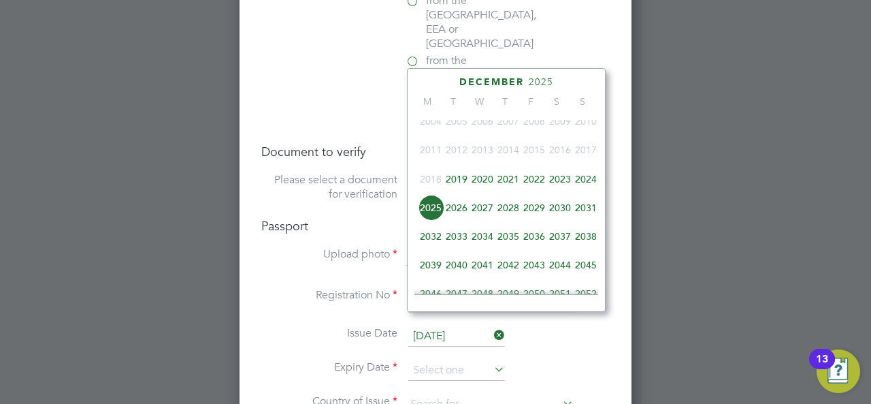
click at [538, 210] on span "2029" at bounding box center [534, 208] width 26 height 26
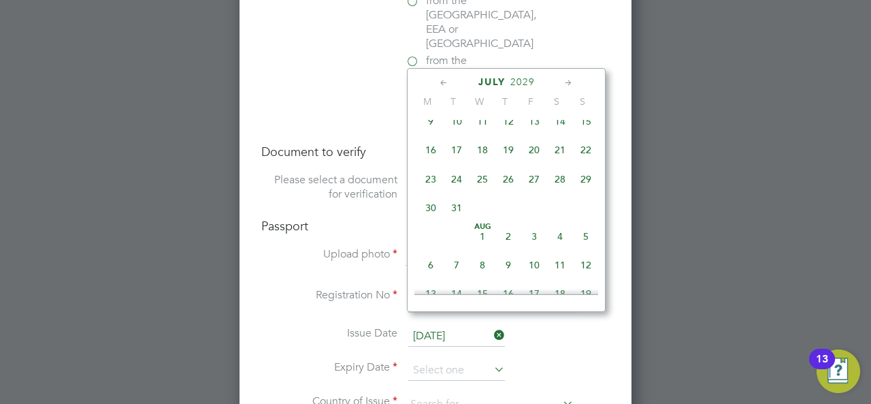
click at [445, 81] on icon at bounding box center [444, 83] width 13 height 15
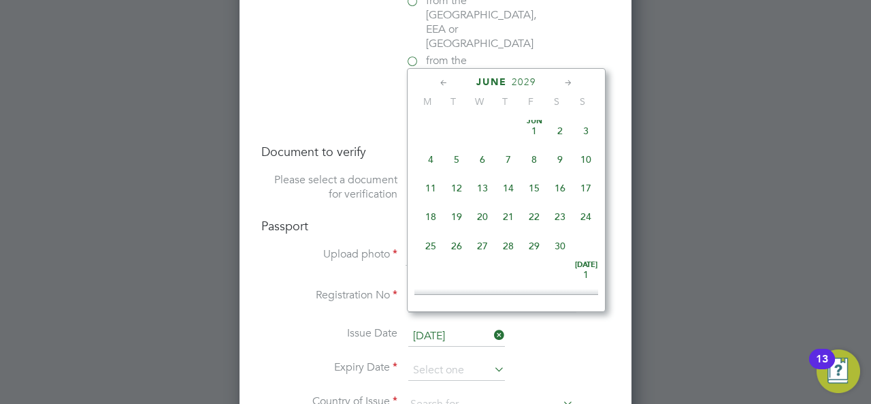
click at [445, 81] on icon at bounding box center [444, 83] width 13 height 15
click at [462, 158] on span "6" at bounding box center [457, 161] width 26 height 26
type input "06 Mar 2029"
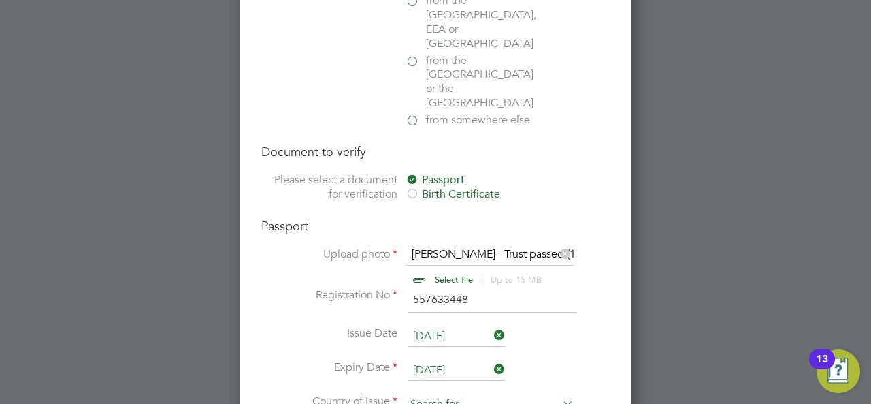
click at [553, 394] on input at bounding box center [490, 404] width 168 height 20
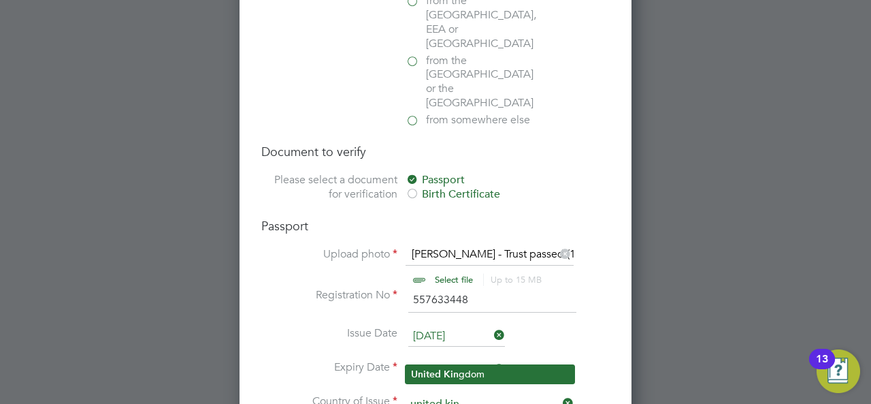
click at [471, 373] on li "United Kin gdom" at bounding box center [490, 374] width 169 height 18
type input "United Kingdom"
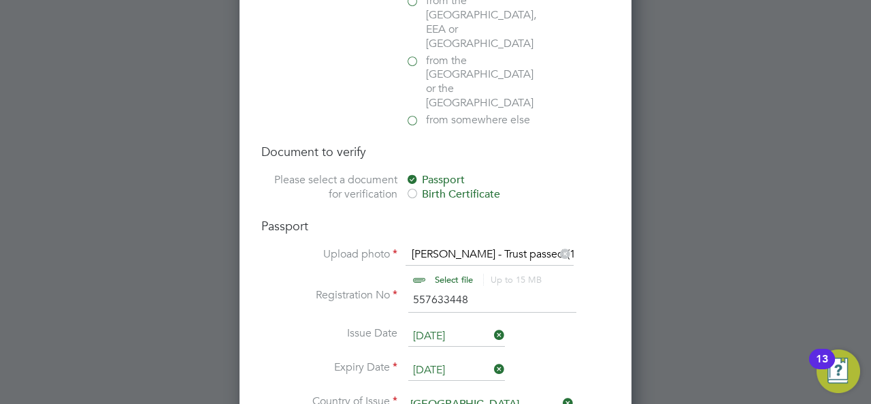
click at [606, 360] on li "Expiry Date 06 Mar 2029" at bounding box center [435, 377] width 349 height 34
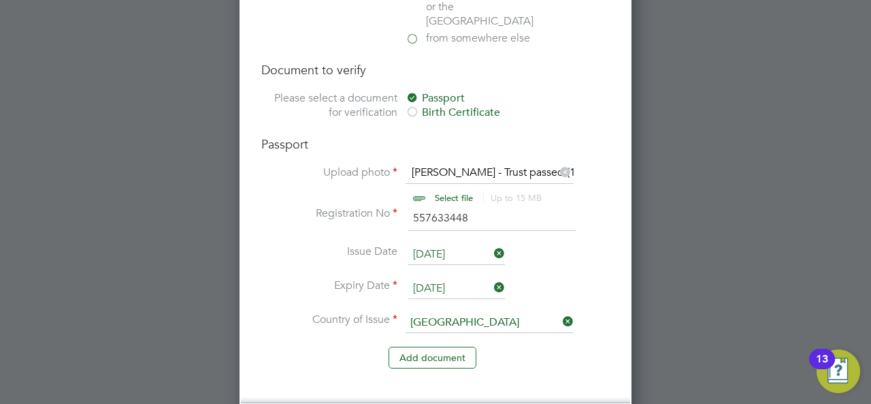
scroll to position [1089, 0]
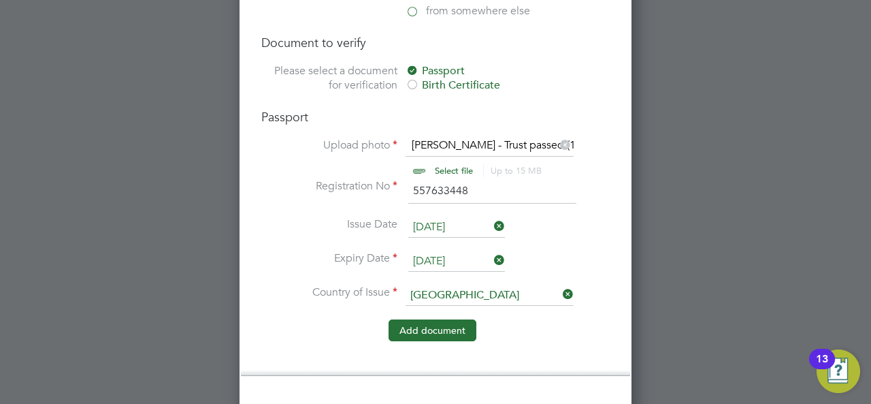
click at [451, 319] on button "Add document" at bounding box center [433, 330] width 88 height 22
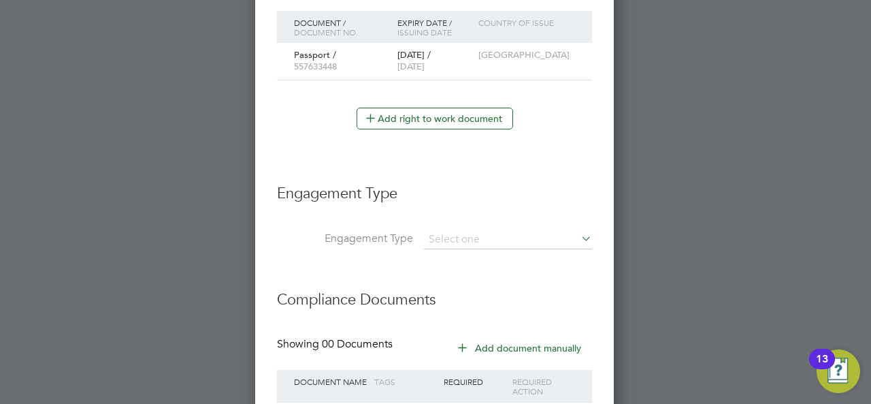
scroll to position [865, 0]
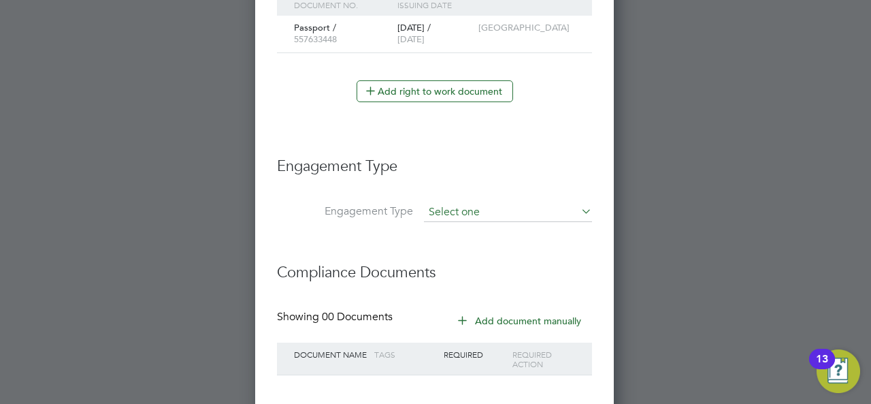
click at [479, 212] on input at bounding box center [508, 212] width 168 height 19
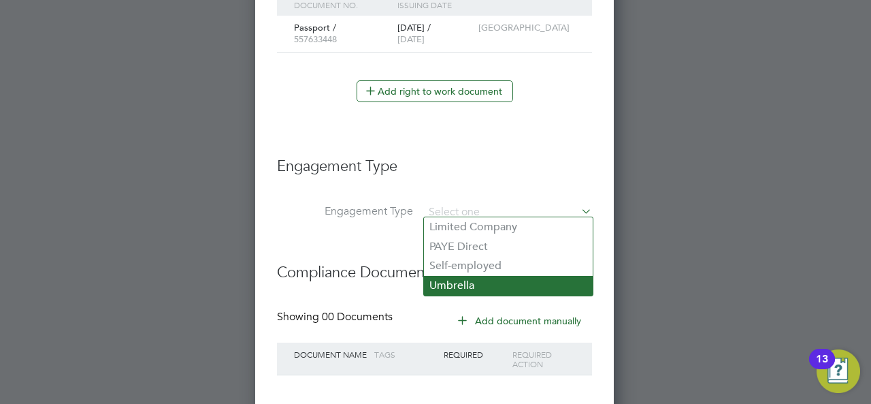
click at [464, 284] on li "Umbrella" at bounding box center [508, 286] width 169 height 20
type input "Umbrella"
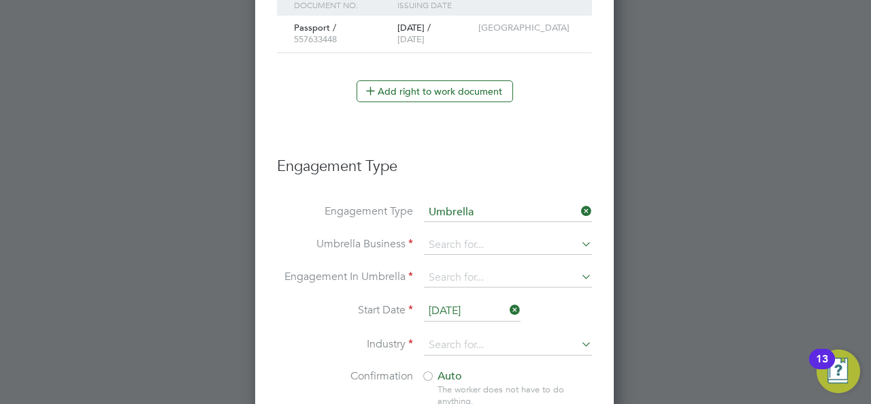
scroll to position [1537, 360]
click at [458, 236] on input at bounding box center [508, 245] width 168 height 19
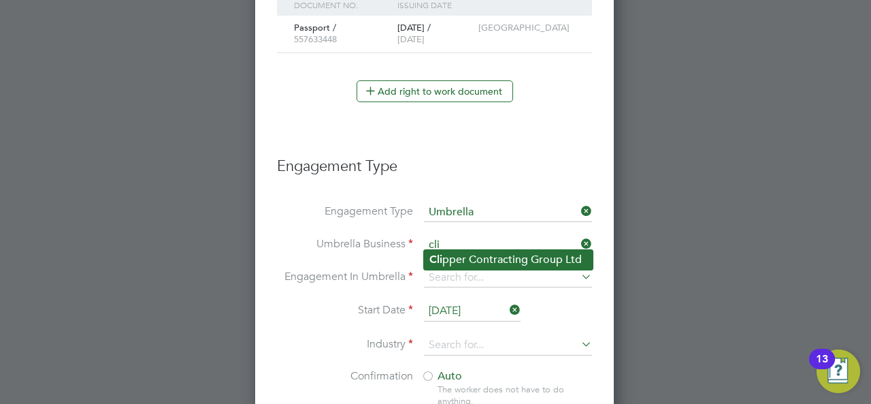
click at [515, 255] on li "Cli pper Contracting Group Ltd" at bounding box center [508, 260] width 169 height 20
type input "Clipper Contracting Group Ltd"
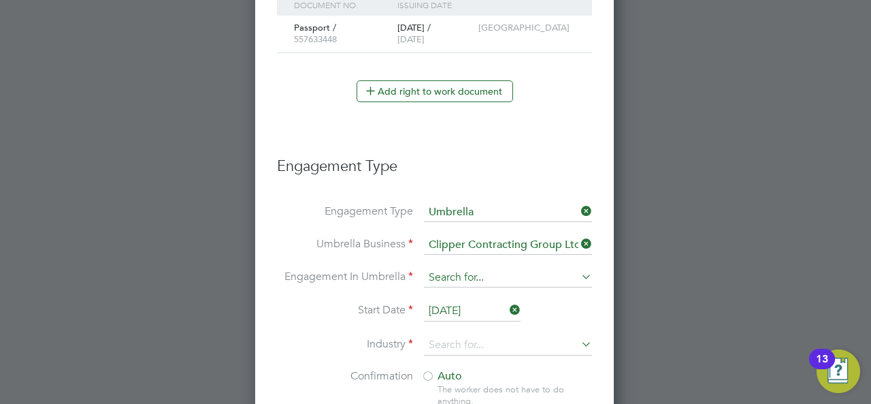
click at [464, 272] on input at bounding box center [508, 277] width 168 height 19
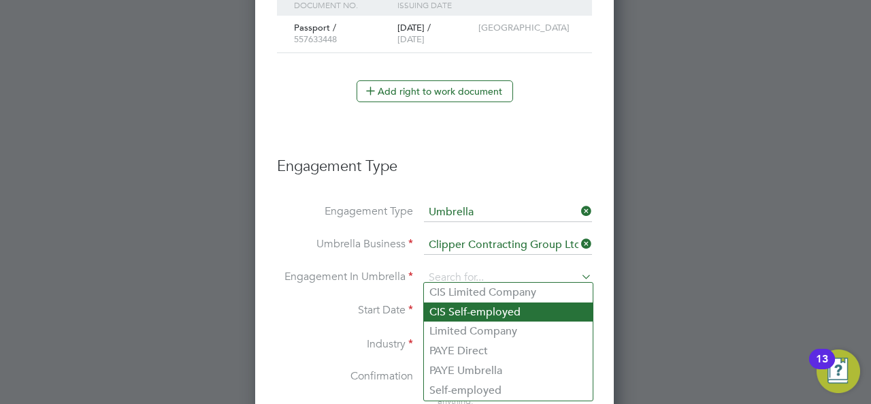
click at [468, 313] on li "CIS Self-employed" at bounding box center [508, 312] width 169 height 20
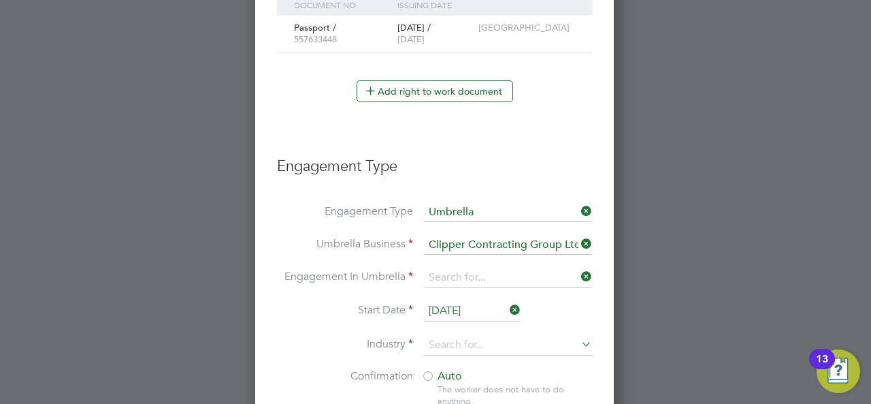
type input "CIS Self-employed"
click at [309, 327] on li "Start Date 28 Aug 2025" at bounding box center [434, 318] width 315 height 34
click at [526, 280] on input at bounding box center [508, 277] width 168 height 19
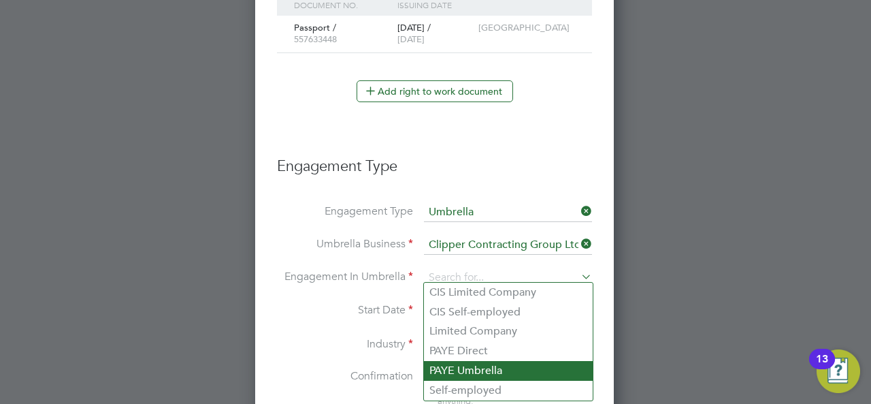
click at [472, 366] on li "PAYE Umbrella" at bounding box center [508, 371] width 169 height 20
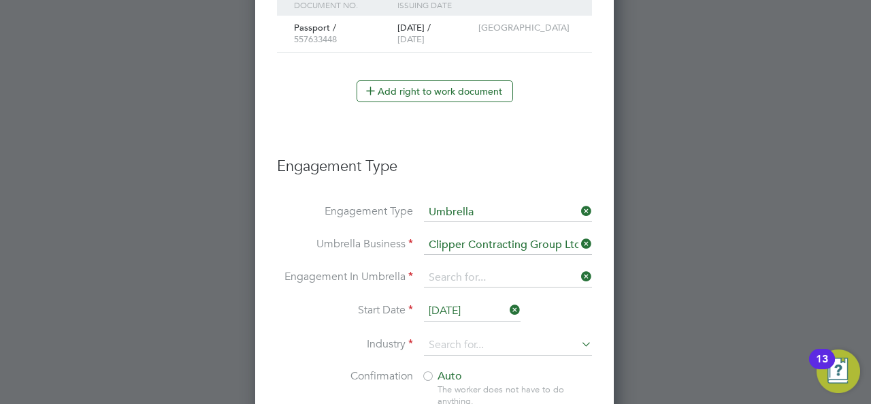
type input "PAYE Umbrella"
click at [314, 345] on li "Industry" at bounding box center [434, 352] width 315 height 34
click at [568, 338] on input at bounding box center [508, 345] width 168 height 20
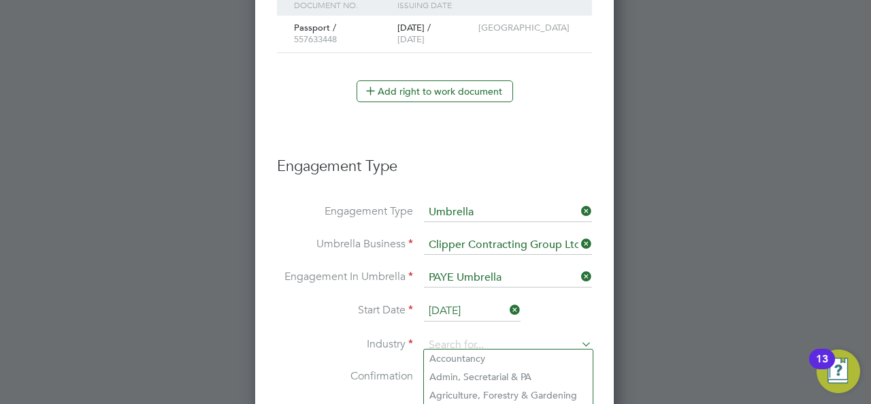
click at [659, 295] on div at bounding box center [435, 202] width 871 height 404
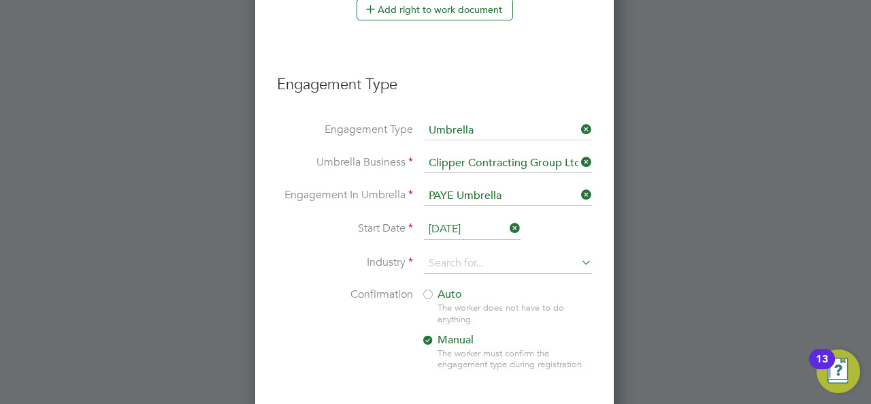
scroll to position [973, 0]
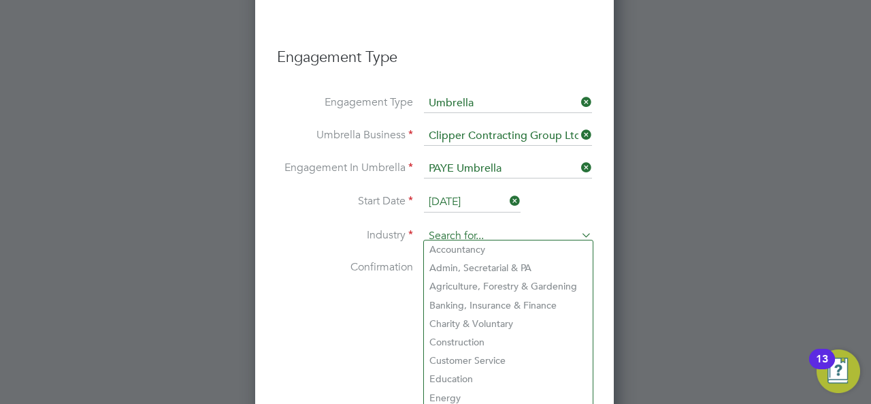
click at [585, 238] on input at bounding box center [508, 236] width 168 height 20
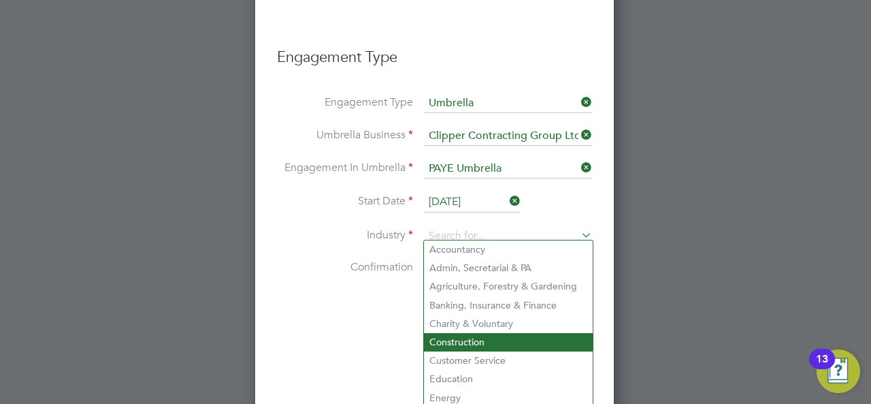
click at [485, 337] on li "Construction" at bounding box center [508, 342] width 169 height 18
type input "Construction"
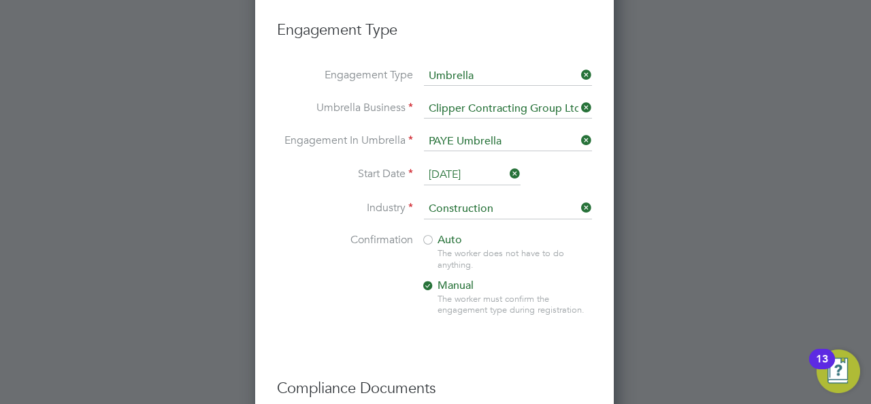
scroll to position [1028, 0]
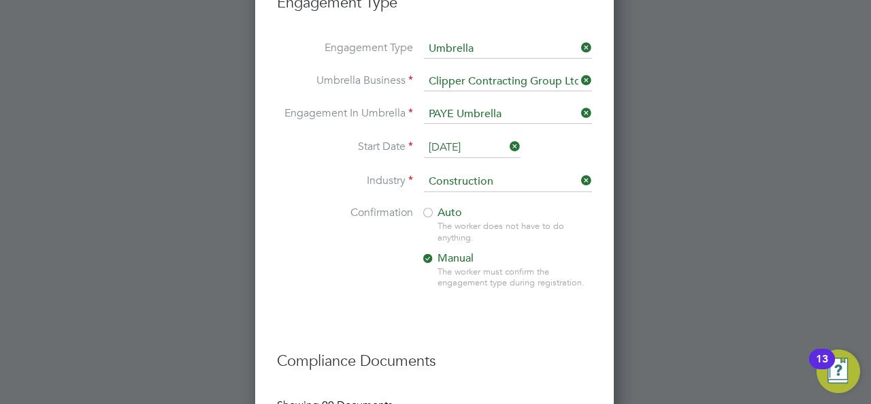
click at [451, 227] on div "The worker does not have to do anything." at bounding box center [515, 232] width 154 height 23
click at [440, 213] on div "Auto The worker does not have to do anything. Manual The worker must confirm th…" at bounding box center [506, 251] width 170 height 91
click at [433, 207] on div at bounding box center [428, 214] width 14 height 14
click at [433, 253] on div at bounding box center [428, 260] width 14 height 14
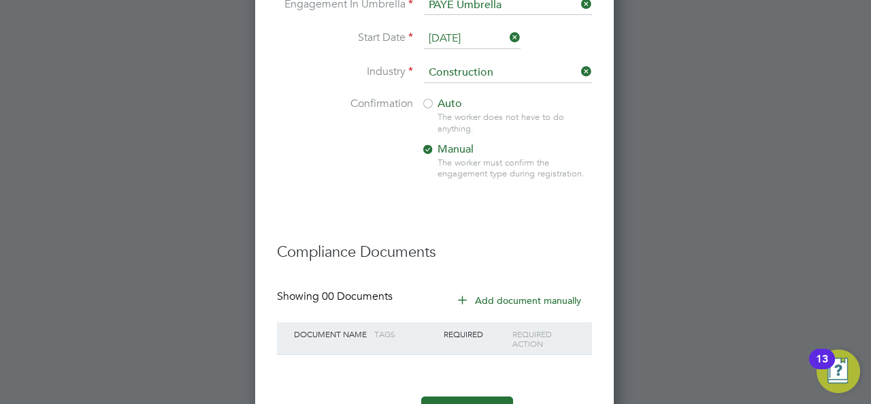
scroll to position [1184, 0]
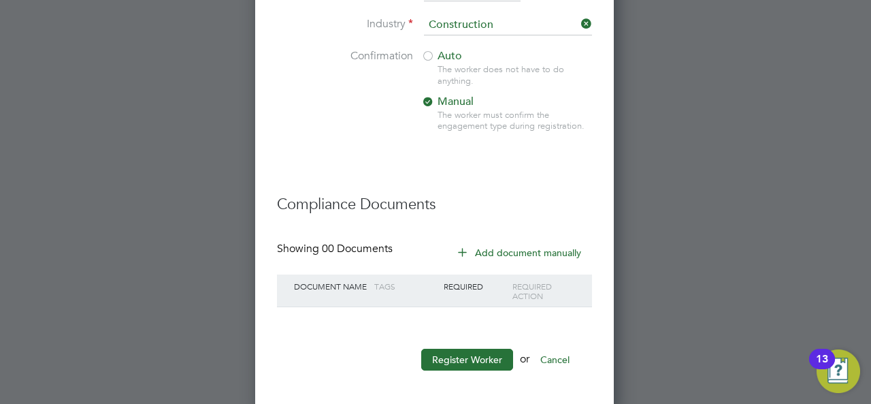
click at [471, 353] on button "Register Worker" at bounding box center [467, 360] width 92 height 22
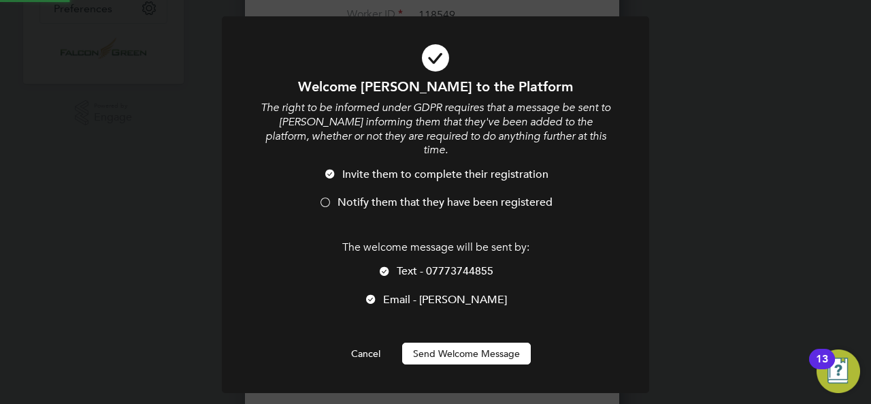
scroll to position [0, 0]
click at [460, 342] on button "Send Welcome Message" at bounding box center [466, 353] width 129 height 22
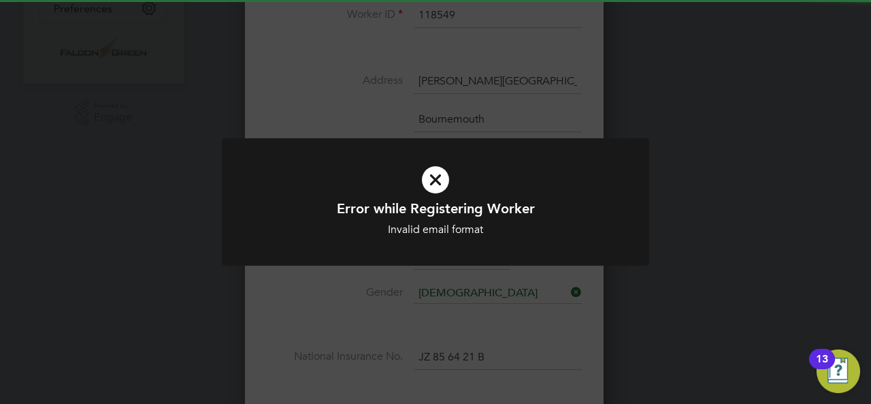
scroll to position [1537, 360]
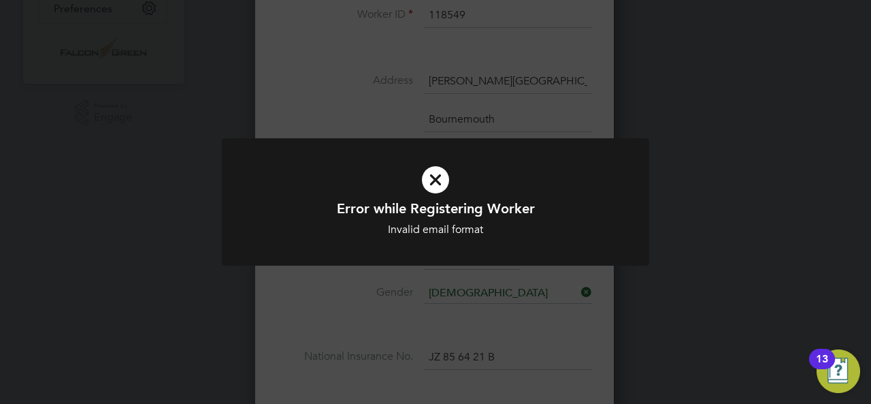
click at [434, 176] on icon at bounding box center [436, 179] width 354 height 53
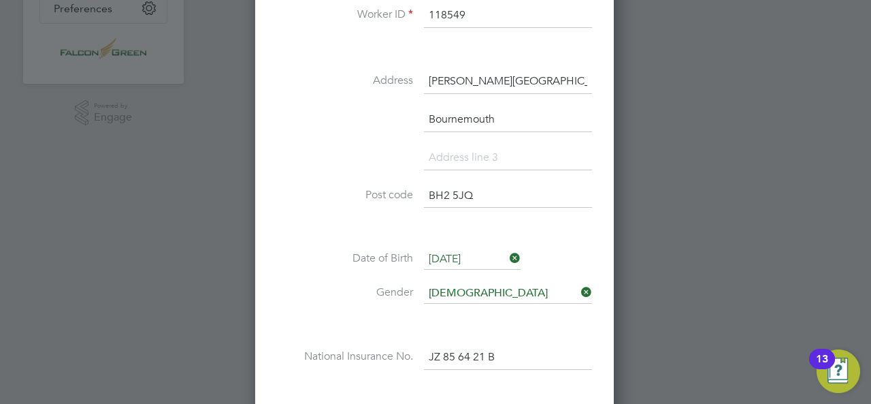
click at [573, 69] on input "Durley Road" at bounding box center [508, 81] width 168 height 25
click at [297, 120] on li "Bournemouth" at bounding box center [434, 127] width 315 height 38
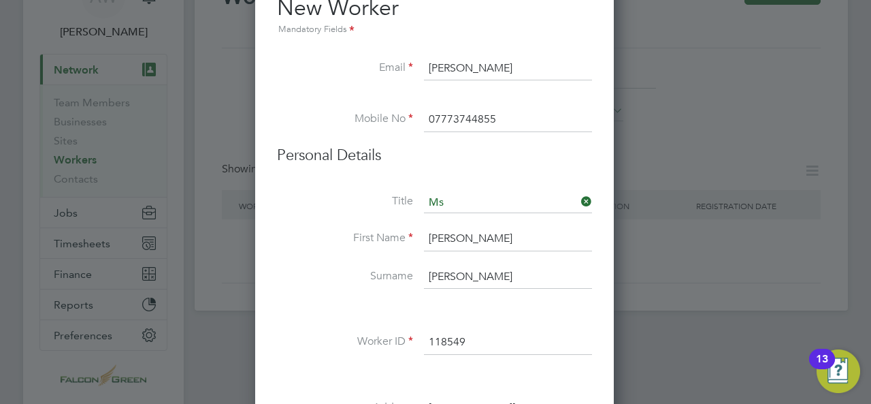
scroll to position [50, 0]
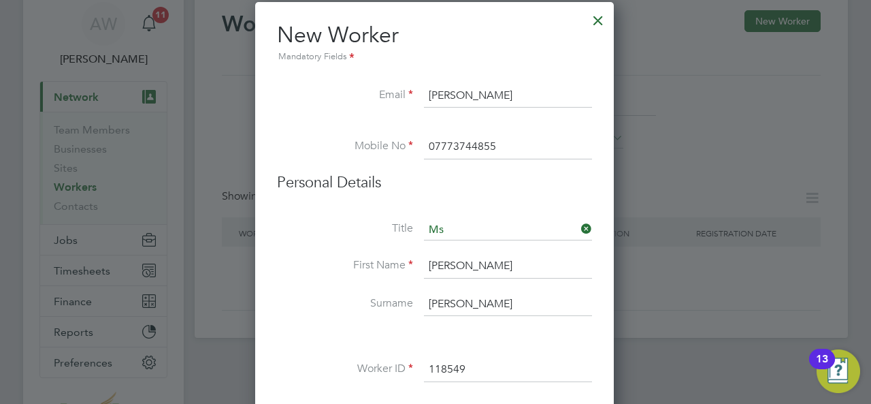
drag, startPoint x: 557, startPoint y: 97, endPoint x: 430, endPoint y: 82, distance: 127.5
paste input "[EMAIL_ADDRESS][DOMAIN_NAME]"
type input "[EMAIL_ADDRESS][DOMAIN_NAME]"
click at [558, 370] on input "118549" at bounding box center [508, 369] width 168 height 25
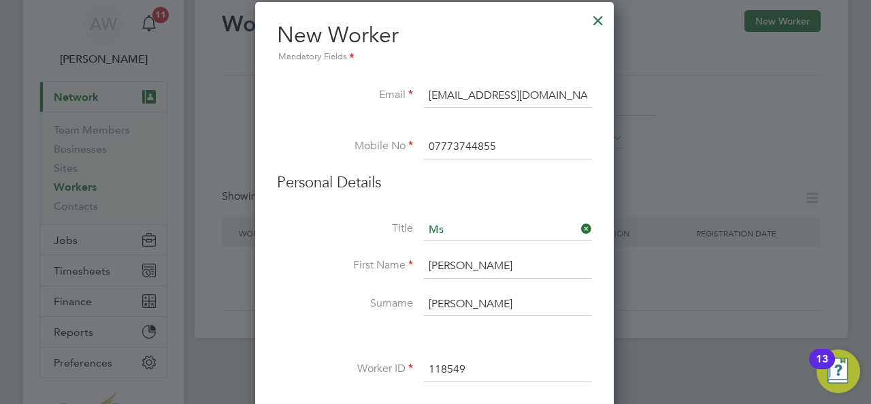
click at [282, 303] on label "Surname" at bounding box center [345, 303] width 136 height 14
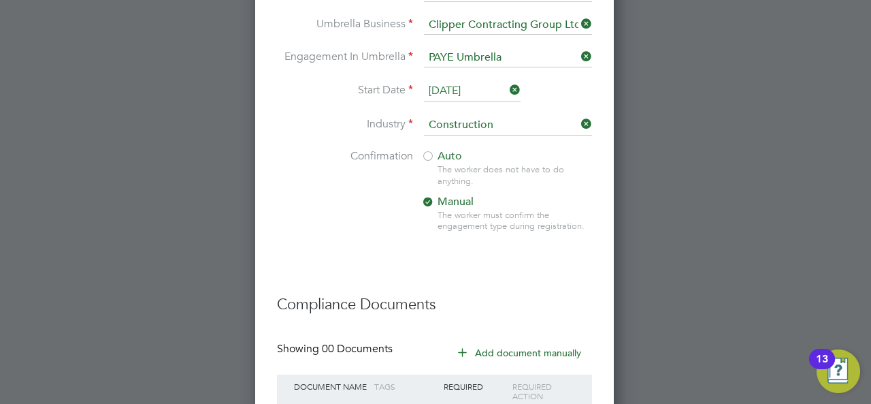
scroll to position [1184, 0]
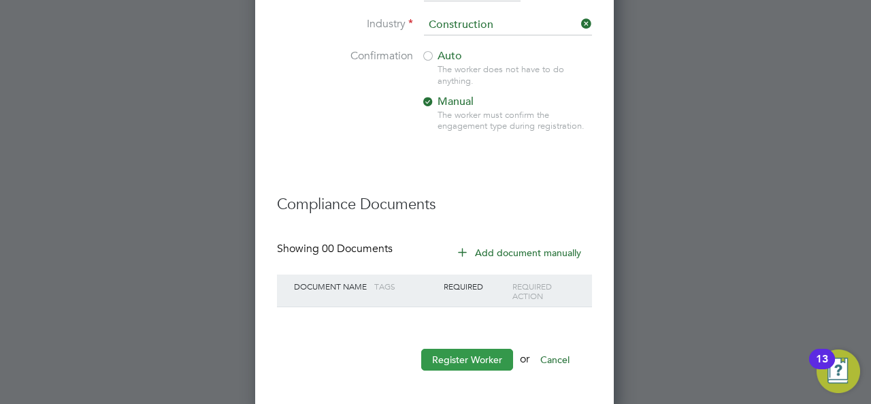
click at [457, 351] on button "Register Worker" at bounding box center [467, 360] width 92 height 22
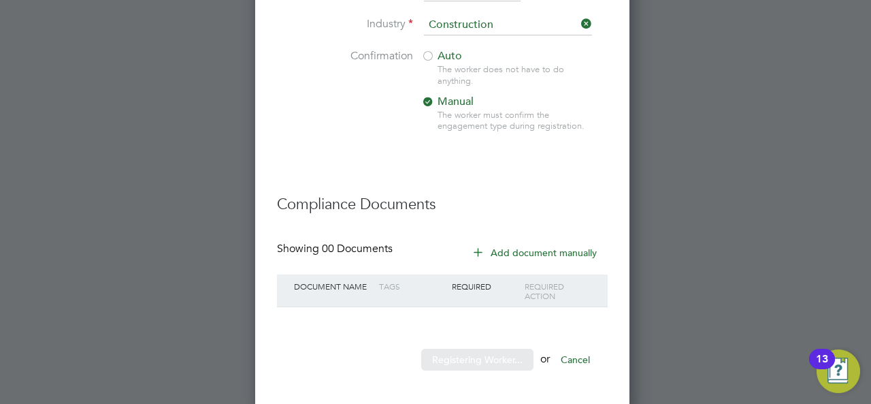
scroll to position [0, 0]
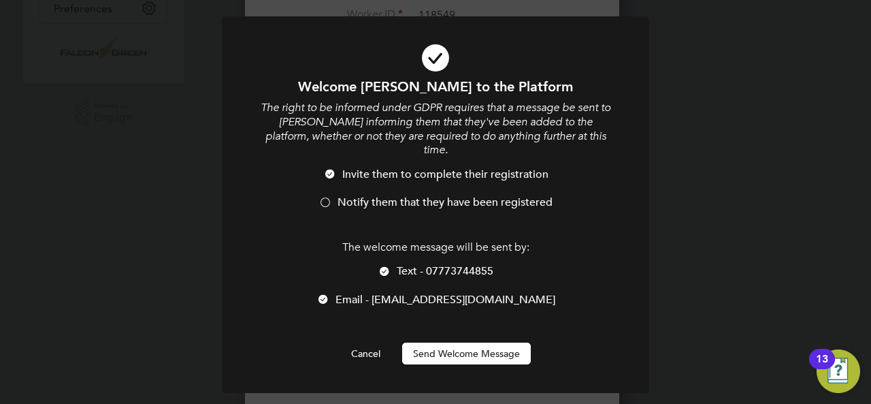
click at [463, 342] on button "Send Welcome Message" at bounding box center [466, 353] width 129 height 22
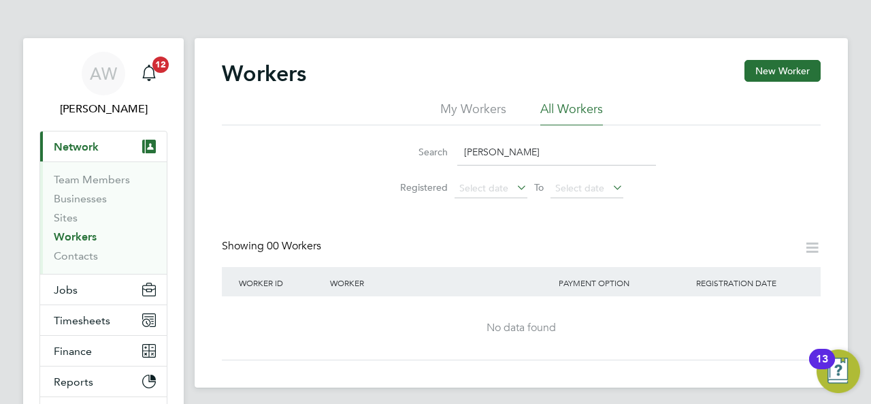
click at [465, 114] on li "My Workers" at bounding box center [473, 113] width 66 height 25
click at [75, 242] on link "Workers" at bounding box center [75, 236] width 43 height 13
click at [83, 187] on li "Team Members" at bounding box center [105, 182] width 102 height 19
click at [110, 174] on link "Team Members" at bounding box center [92, 179] width 76 height 13
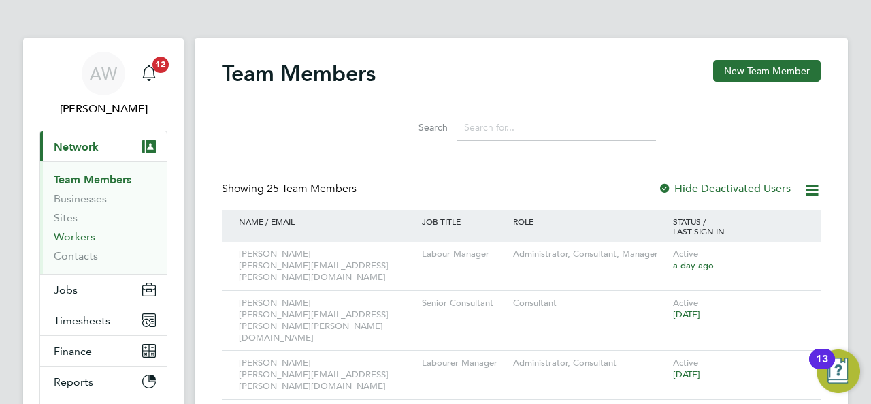
click at [84, 235] on link "Workers" at bounding box center [75, 236] width 42 height 13
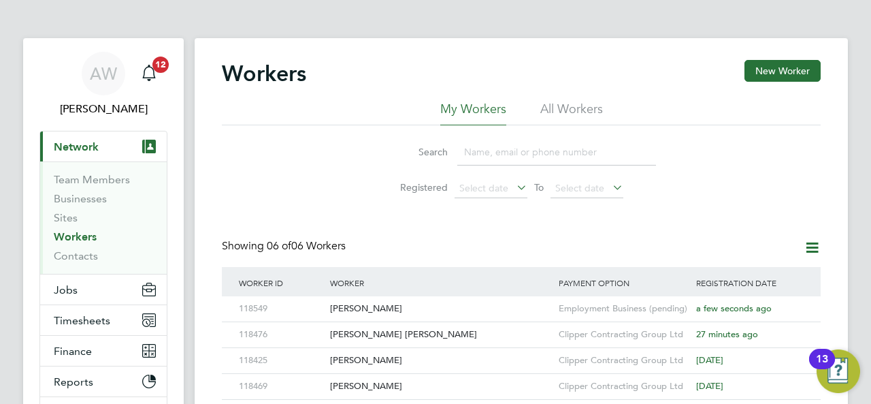
click at [810, 156] on div "Search Registered Select date To Select date" at bounding box center [521, 165] width 599 height 80
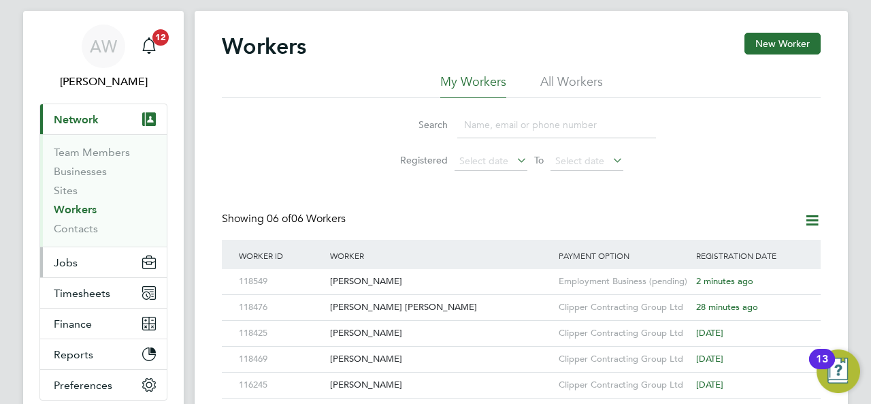
click at [97, 265] on button "Jobs" at bounding box center [103, 262] width 127 height 30
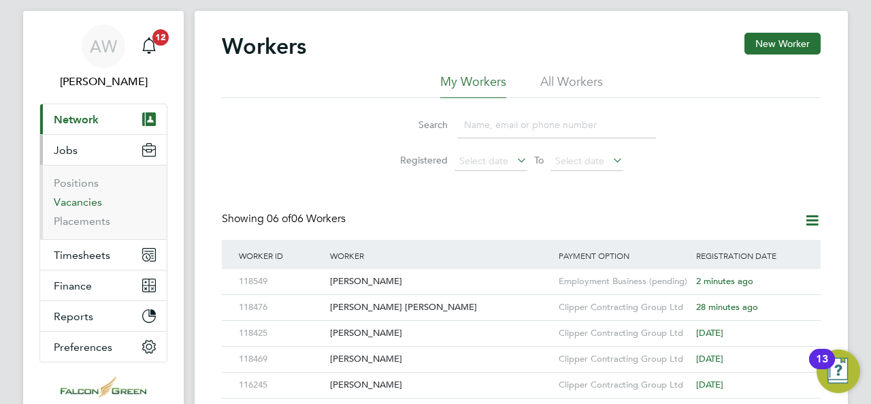
click at [97, 204] on link "Vacancies" at bounding box center [78, 201] width 48 height 13
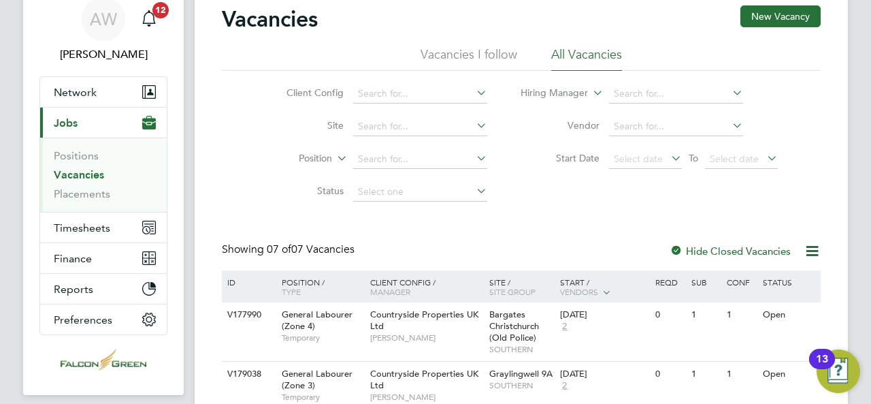
scroll to position [82, 0]
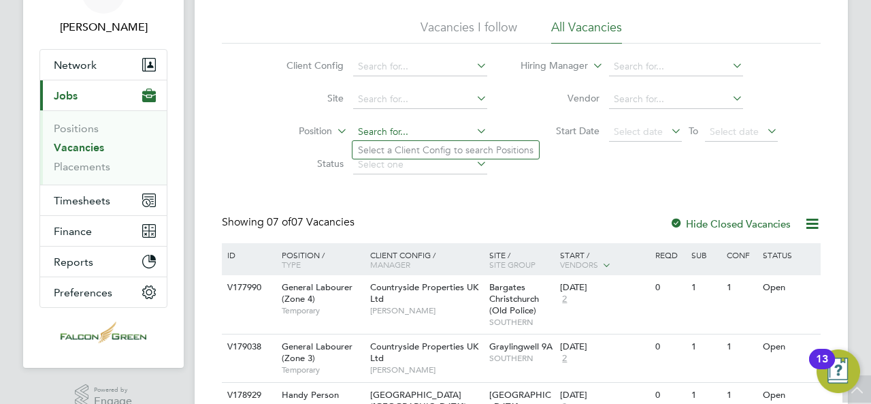
click at [397, 131] on input at bounding box center [420, 132] width 134 height 19
click at [474, 133] on icon at bounding box center [474, 130] width 0 height 19
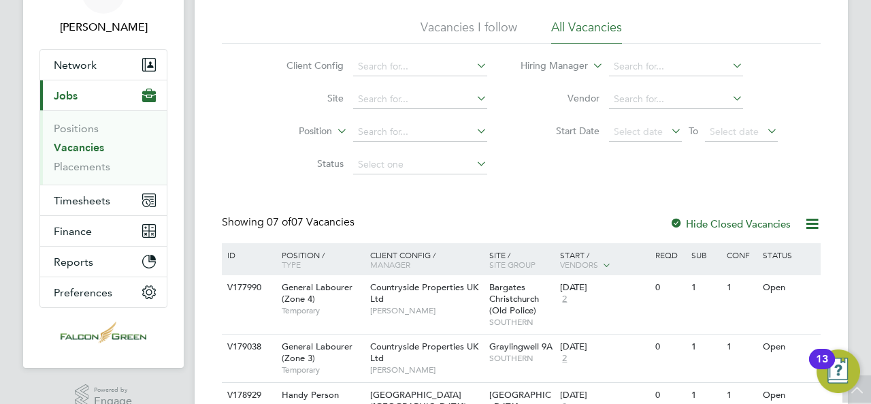
click at [474, 133] on icon at bounding box center [474, 130] width 0 height 19
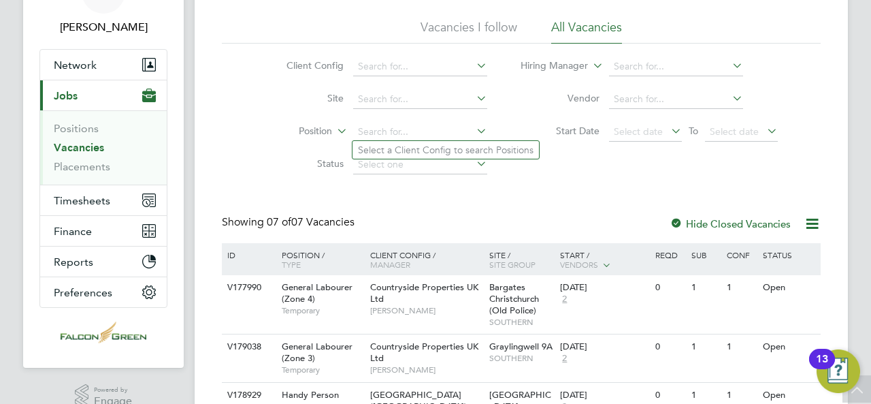
click at [474, 98] on icon at bounding box center [474, 97] width 0 height 19
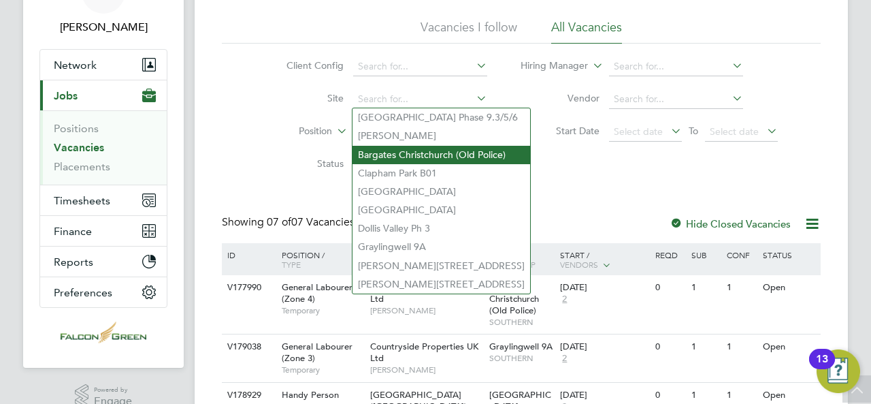
click at [417, 148] on li "Bargates Christchurch (Old Police)" at bounding box center [442, 155] width 178 height 18
type input "Bargates Christchurch (Old Police)"
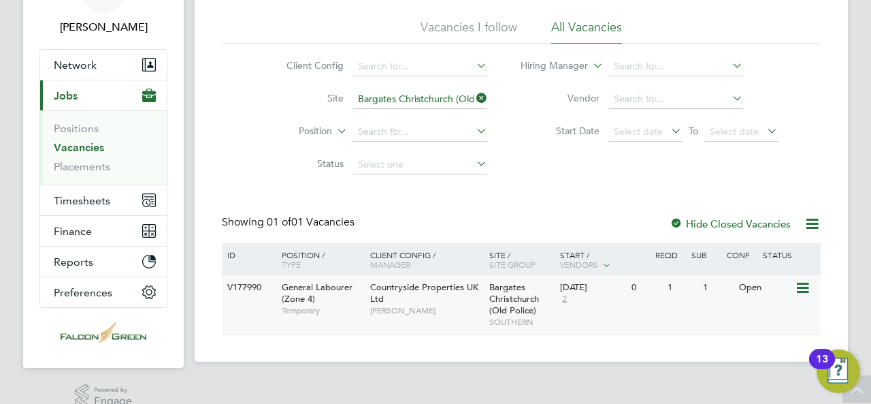
click at [316, 293] on div "General Labourer (Zone 4) Temporary" at bounding box center [319, 298] width 95 height 47
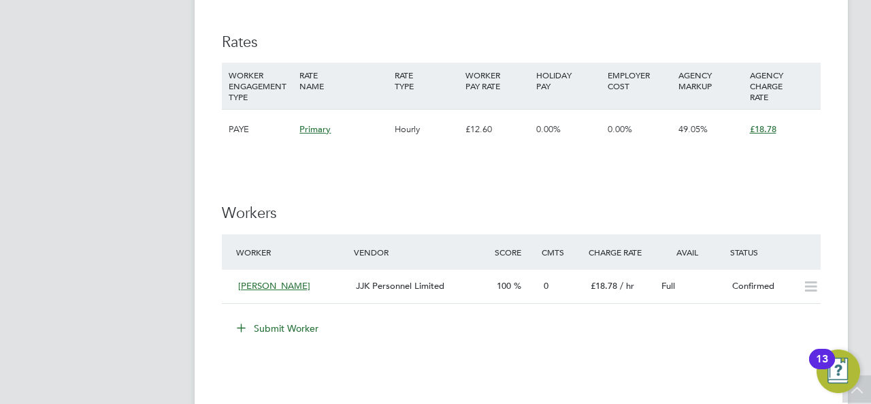
scroll to position [1035, 0]
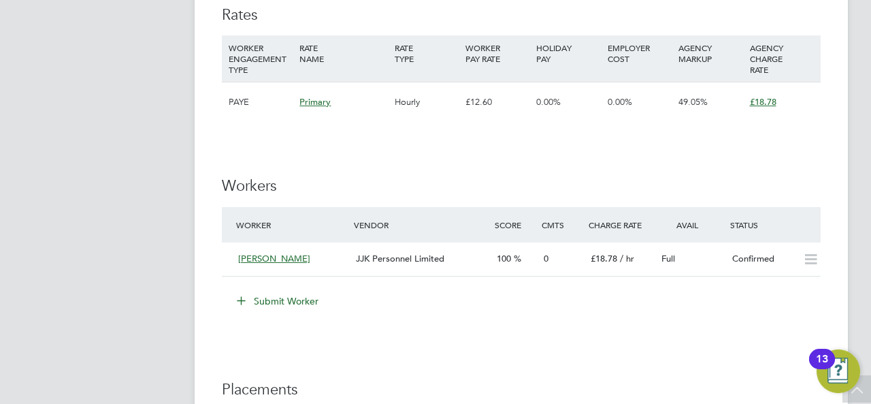
click at [289, 302] on button "Submit Worker" at bounding box center [278, 301] width 102 height 22
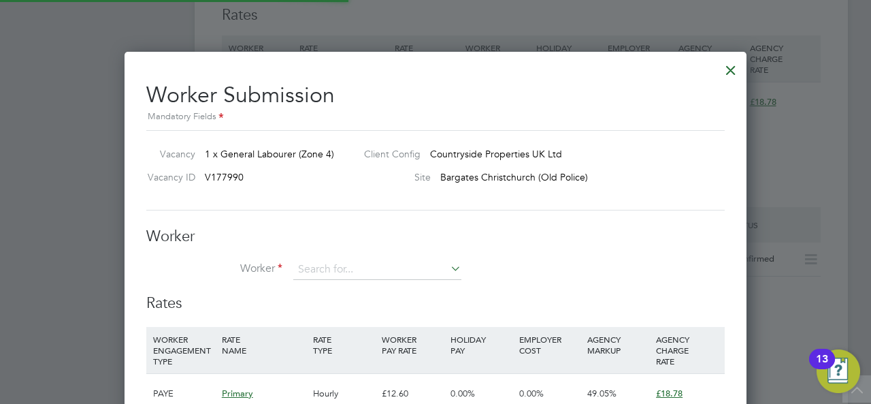
scroll to position [40, 92]
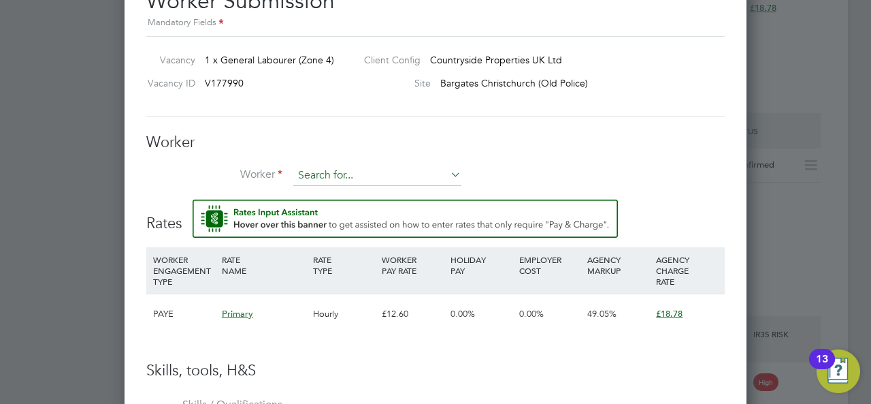
click at [362, 171] on input at bounding box center [377, 175] width 168 height 20
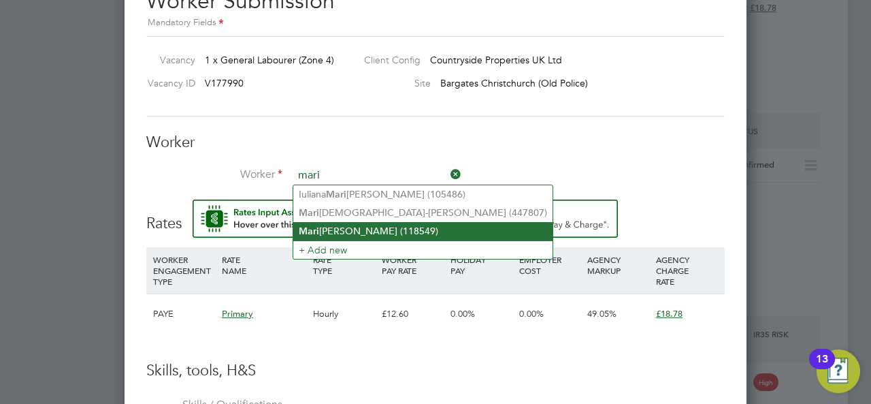
click at [344, 225] on li "Mari ah Alexander (118549)" at bounding box center [422, 231] width 259 height 18
type input "Mariah Alexander (118549)"
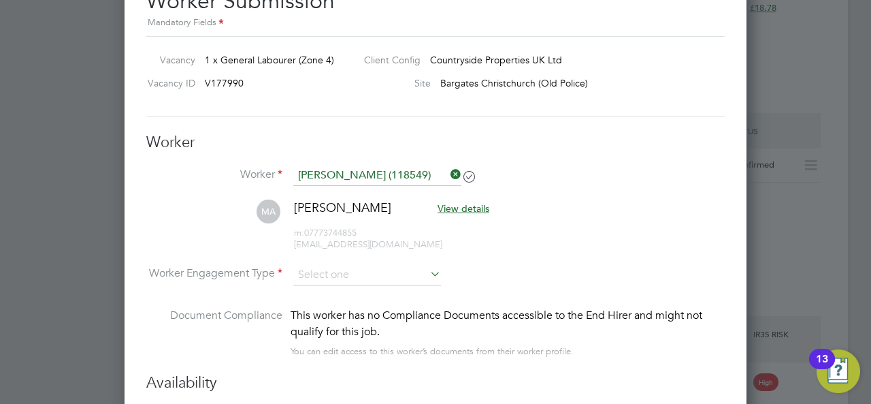
click at [636, 349] on div "This worker has no Compliance Documents accessible to the End Hirer and might n…" at bounding box center [508, 333] width 434 height 52
click at [410, 274] on input at bounding box center [367, 275] width 148 height 20
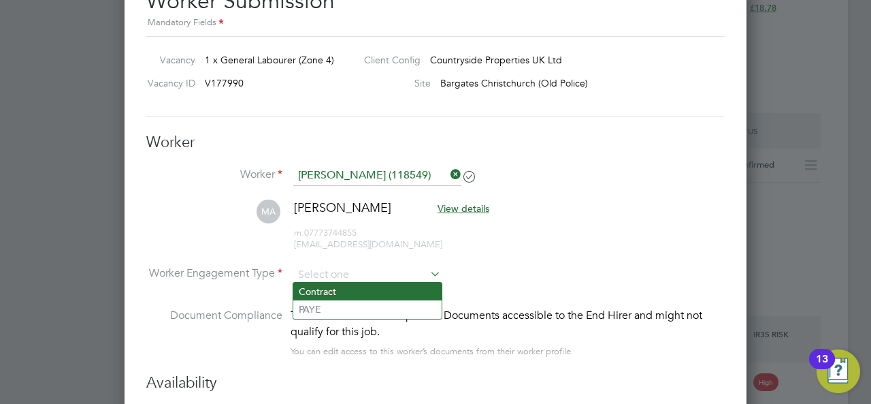
click at [353, 290] on li "Contract" at bounding box center [367, 291] width 148 height 18
type input "Contract"
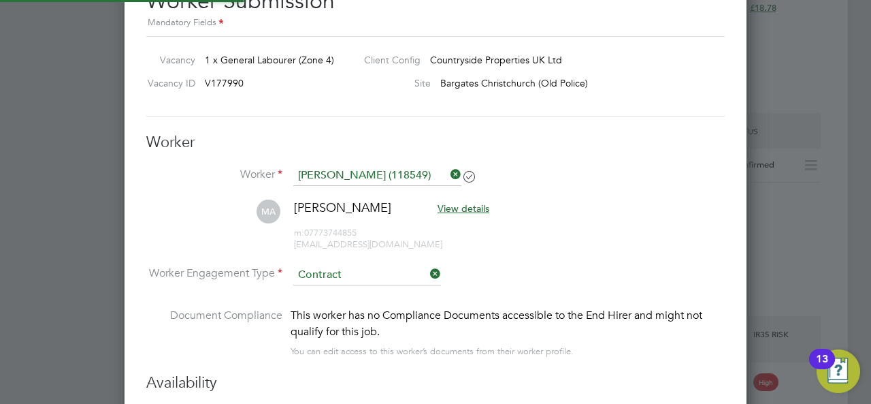
click at [618, 248] on li "MA Mariah Alexander View details m: 07773744855 malexander1610@gmail.com" at bounding box center [435, 231] width 579 height 65
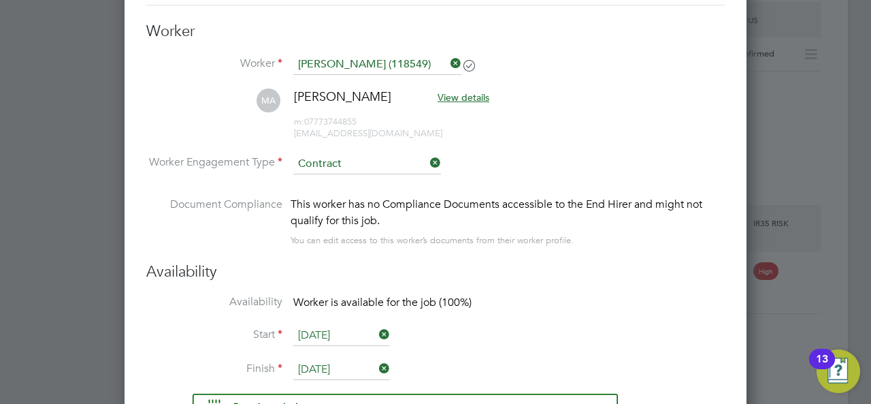
scroll to position [1049, 0]
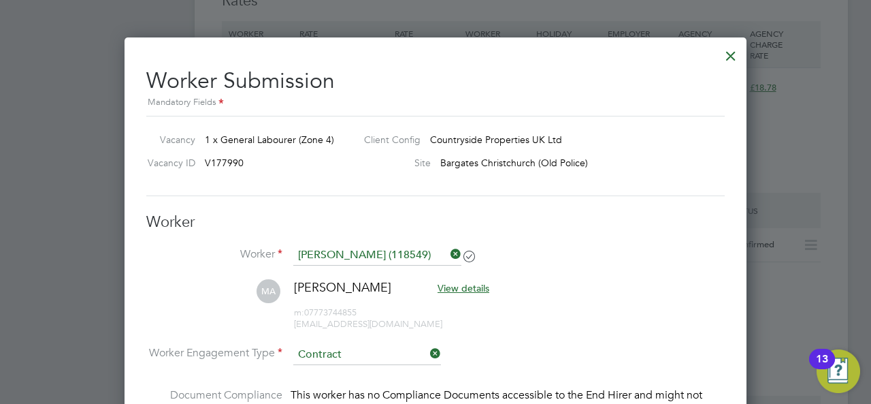
click at [730, 54] on div at bounding box center [731, 52] width 25 height 25
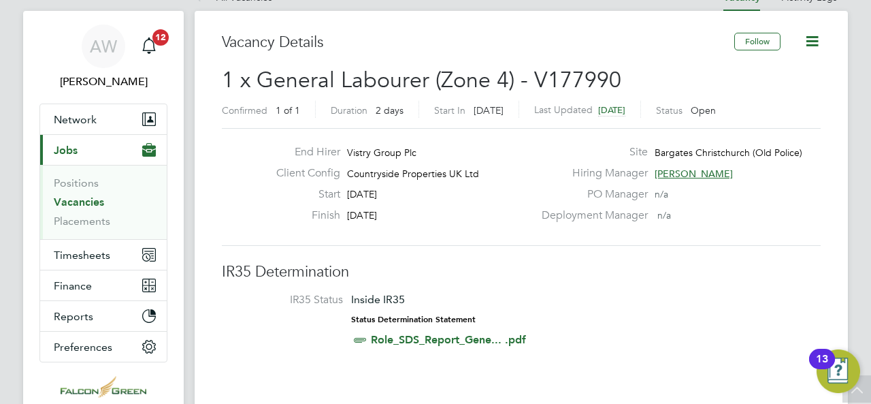
scroll to position [0, 0]
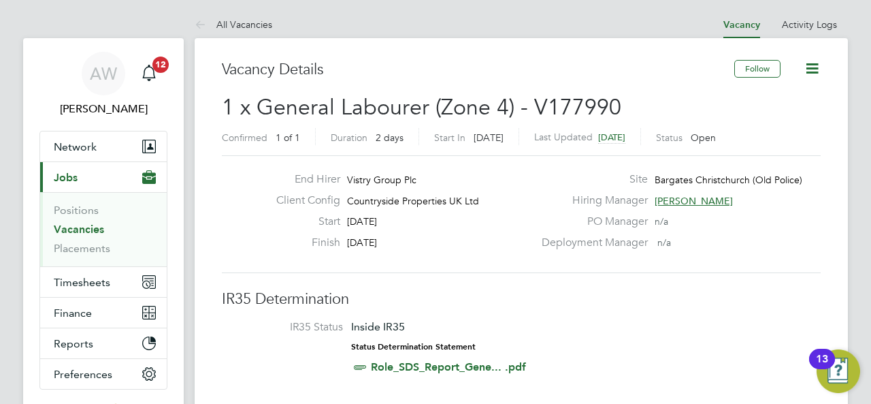
click at [94, 227] on link "Vacancies" at bounding box center [79, 229] width 50 height 13
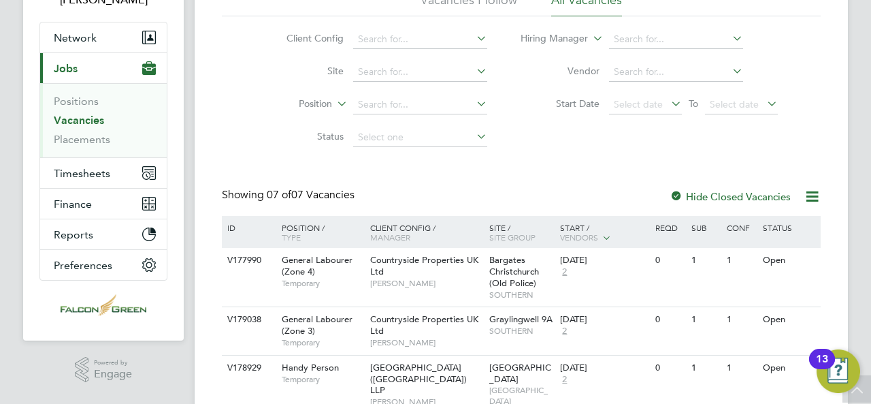
scroll to position [136, 0]
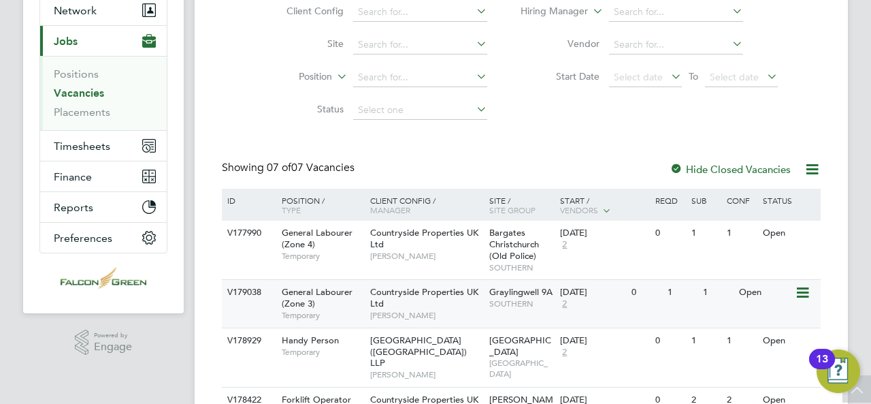
click at [325, 307] on div "General Labourer (Zone 3) Temporary" at bounding box center [319, 303] width 95 height 47
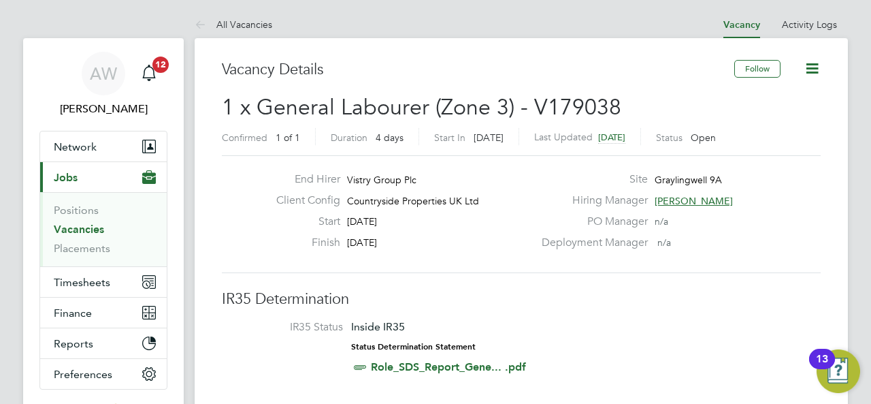
click at [83, 226] on link "Vacancies" at bounding box center [79, 229] width 50 height 13
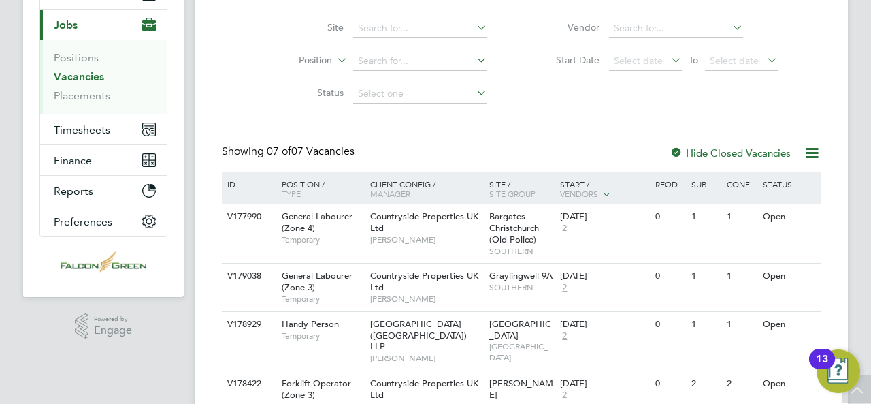
scroll to position [125, 0]
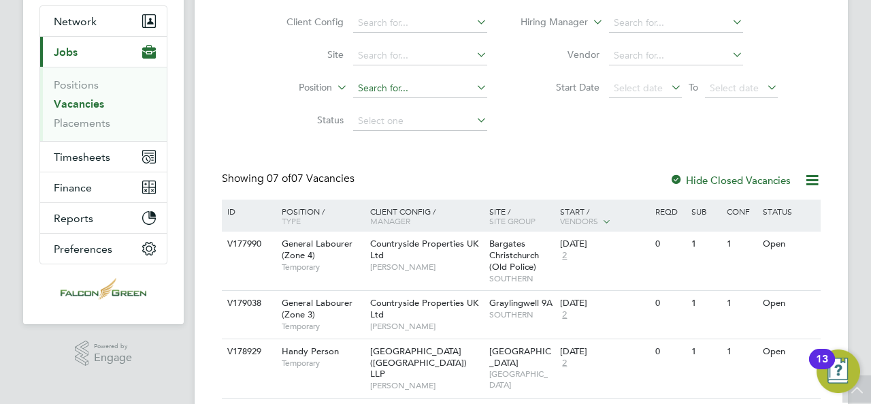
click at [410, 93] on input at bounding box center [420, 88] width 134 height 19
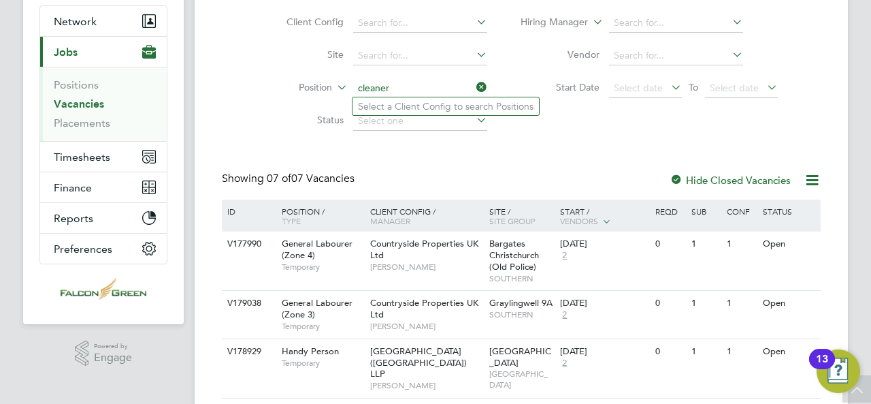
type input "cleaner"
click at [439, 149] on div "Vacancies New Vacancy Vacancies I follow All Vacancies Client Config Site Posit…" at bounding box center [521, 280] width 599 height 690
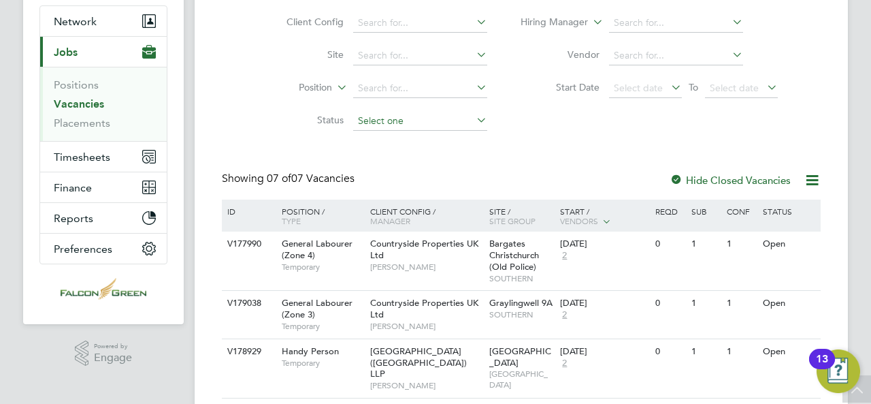
click at [419, 123] on input at bounding box center [420, 121] width 134 height 19
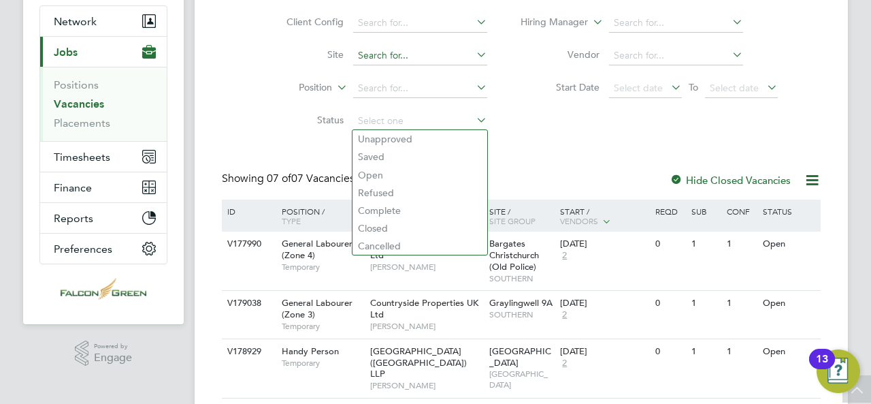
click at [411, 62] on input at bounding box center [420, 55] width 134 height 19
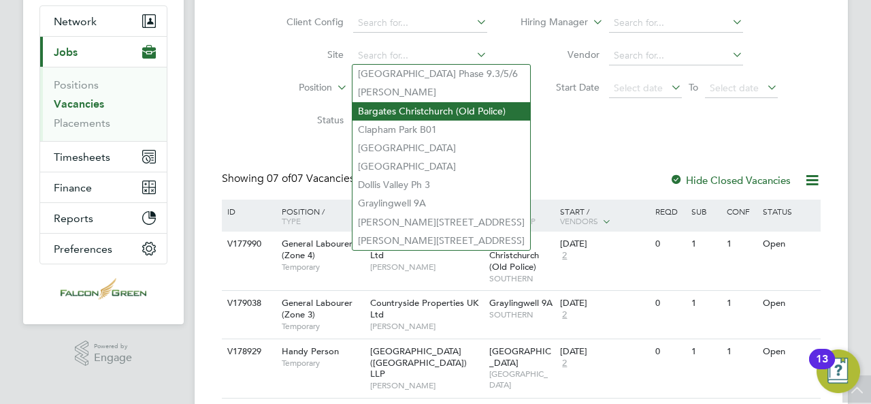
click at [413, 112] on li "Bargates Christchurch (Old Police)" at bounding box center [442, 111] width 178 height 18
type input "Bargates Christchurch (Old Police)"
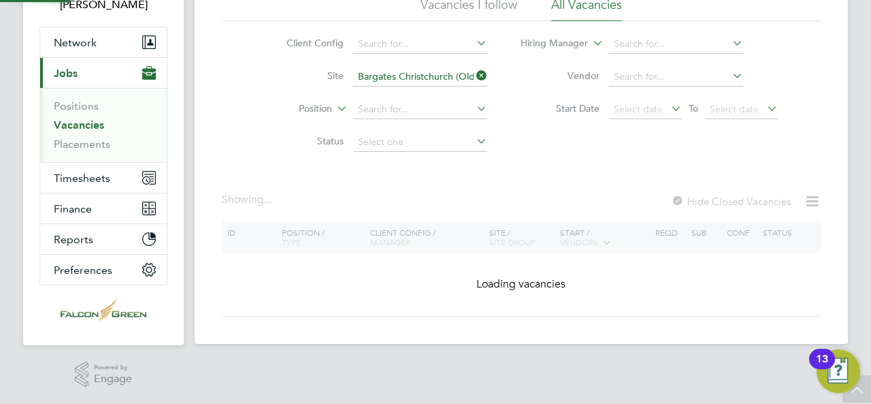
scroll to position [102, 0]
